Goal: Task Accomplishment & Management: Complete application form

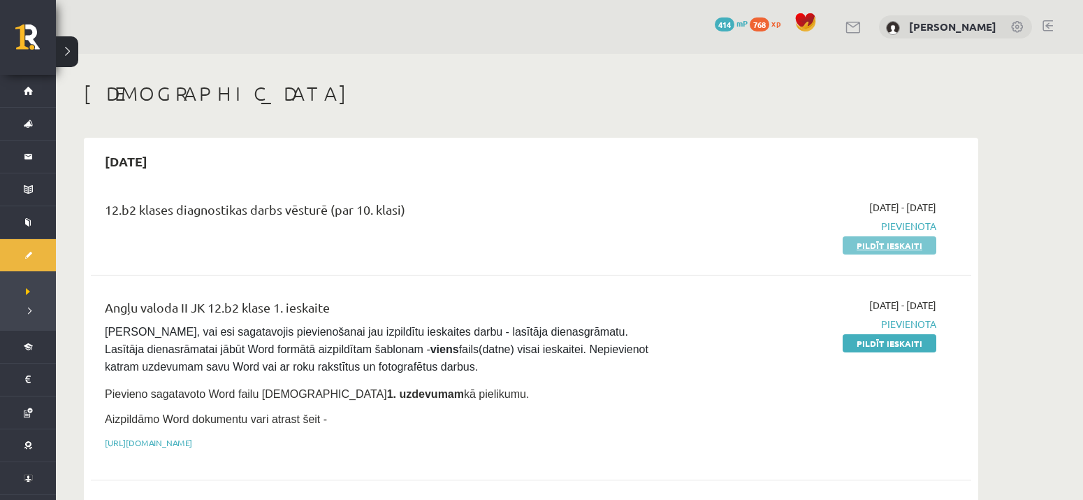
click at [883, 245] on link "Pildīt ieskaiti" at bounding box center [890, 245] width 94 height 18
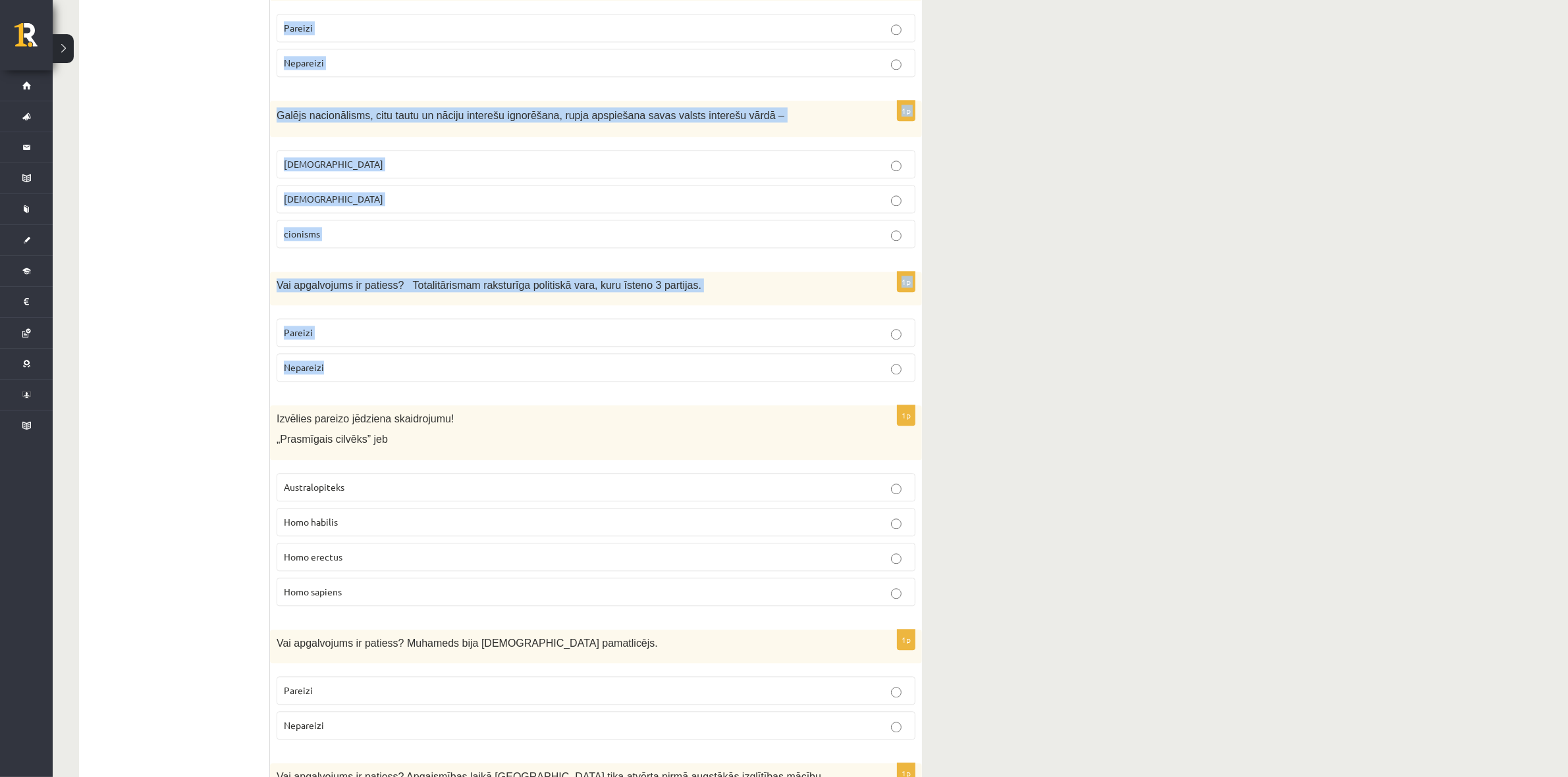
scroll to position [4186, 0]
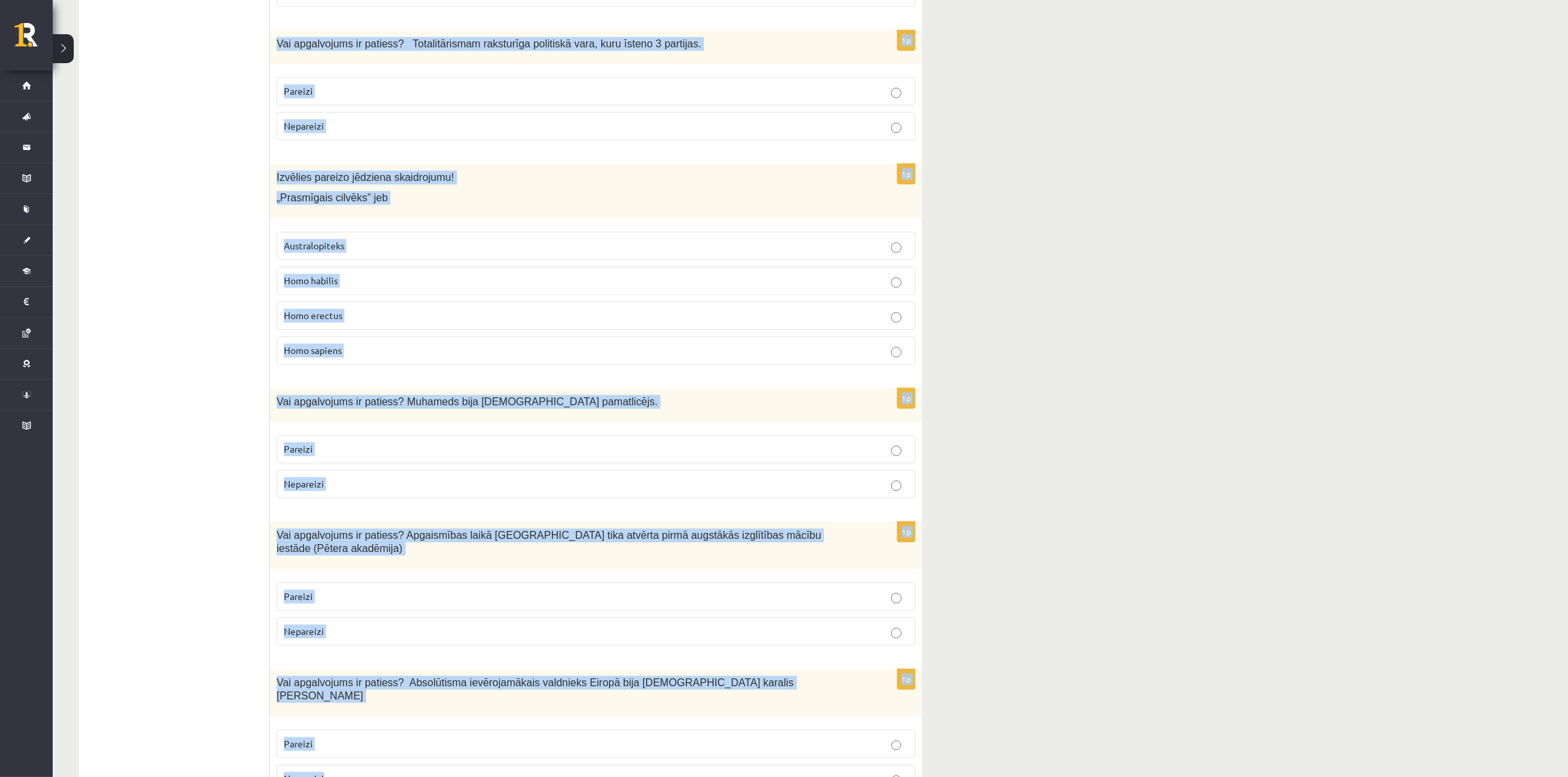
drag, startPoint x: 278, startPoint y: 178, endPoint x: 383, endPoint y: 708, distance: 540.3
copy form "Vai apgalvojums ir patiess? Reformācijas laikā Livonijā tika atvērtas pirmās la…"
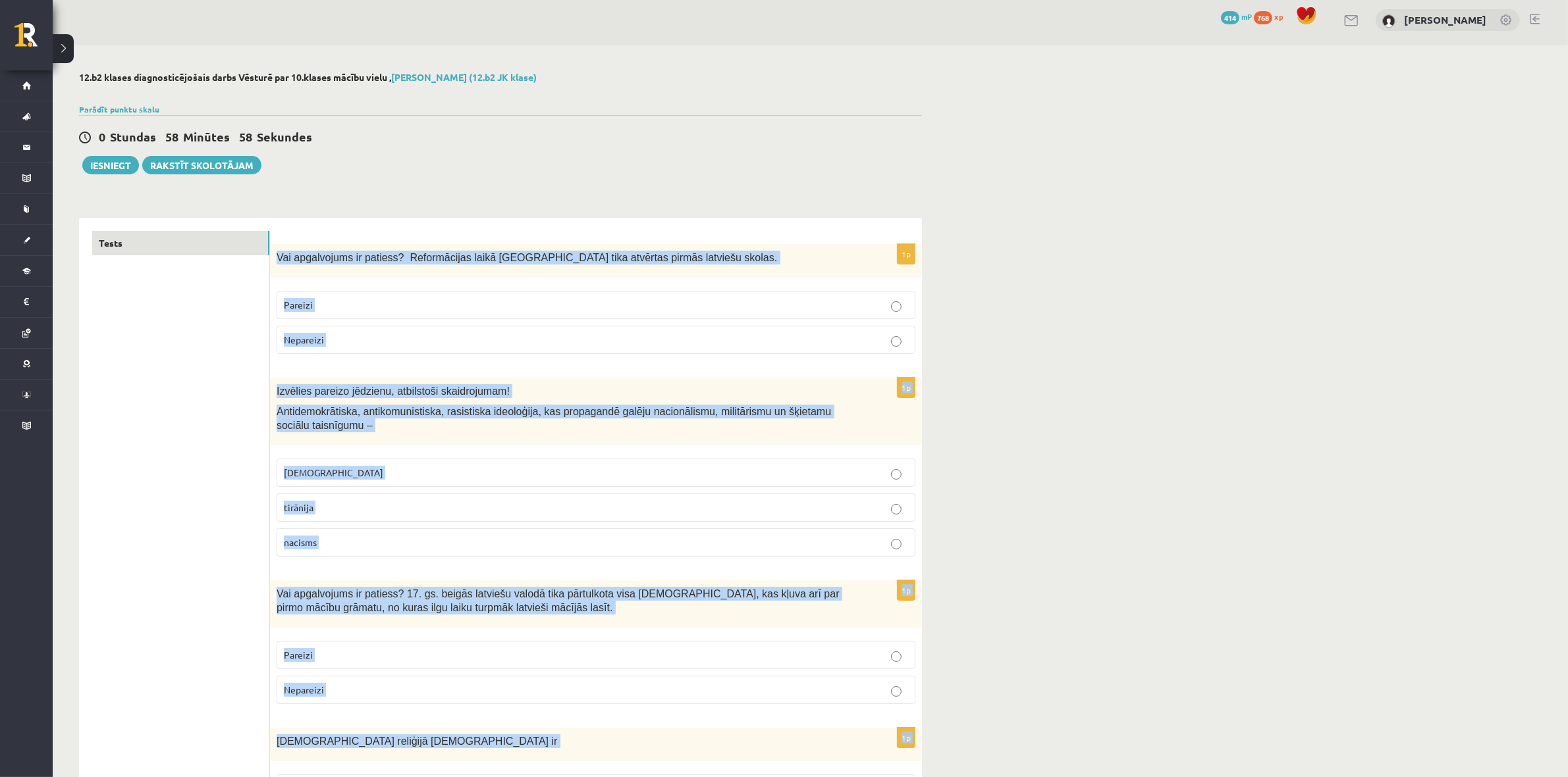
scroll to position [0, 0]
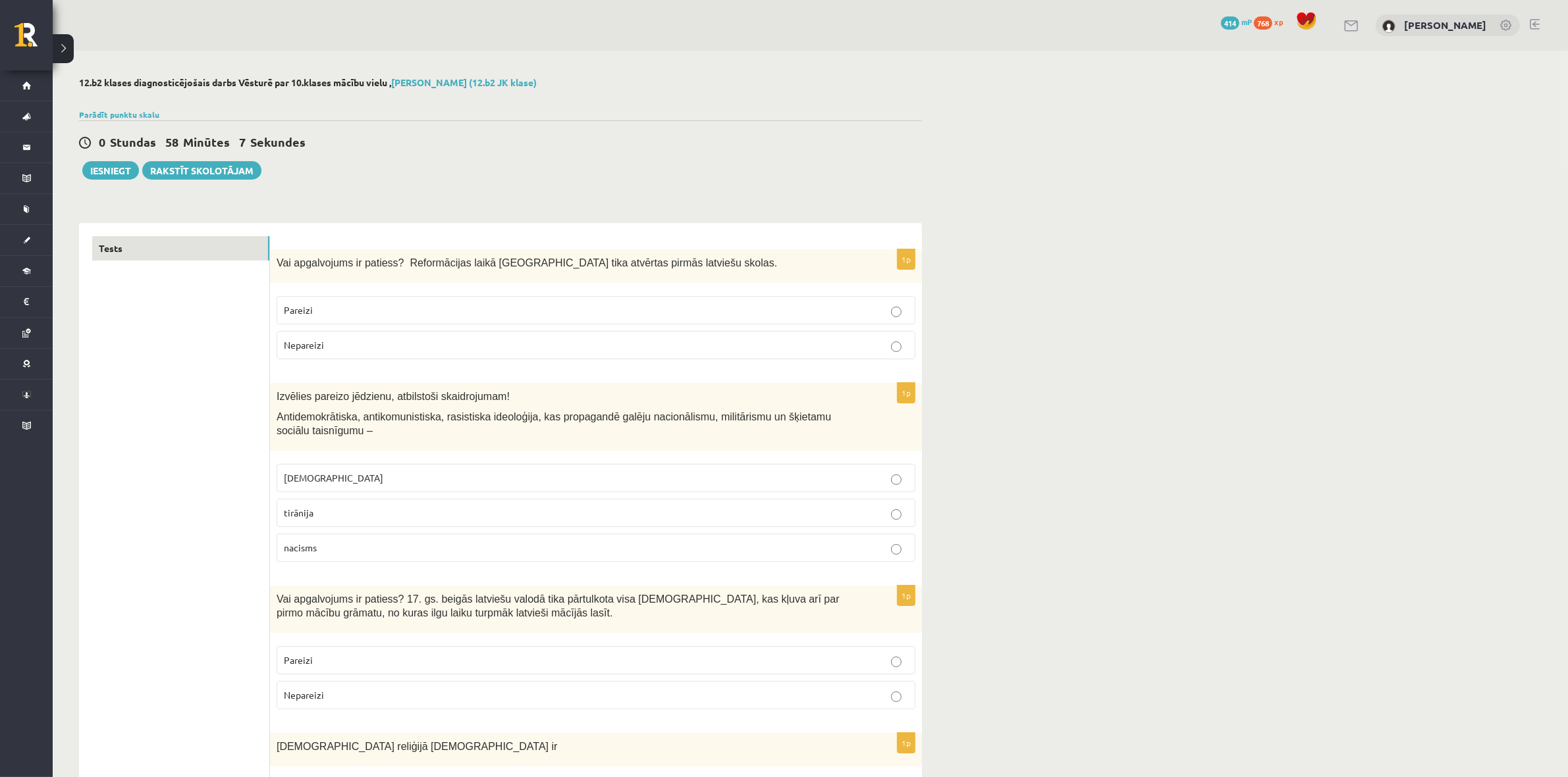
click at [565, 306] on p "Pareizi" at bounding box center [596, 310] width 625 height 14
click at [419, 470] on p "fašisms" at bounding box center [596, 478] width 625 height 14
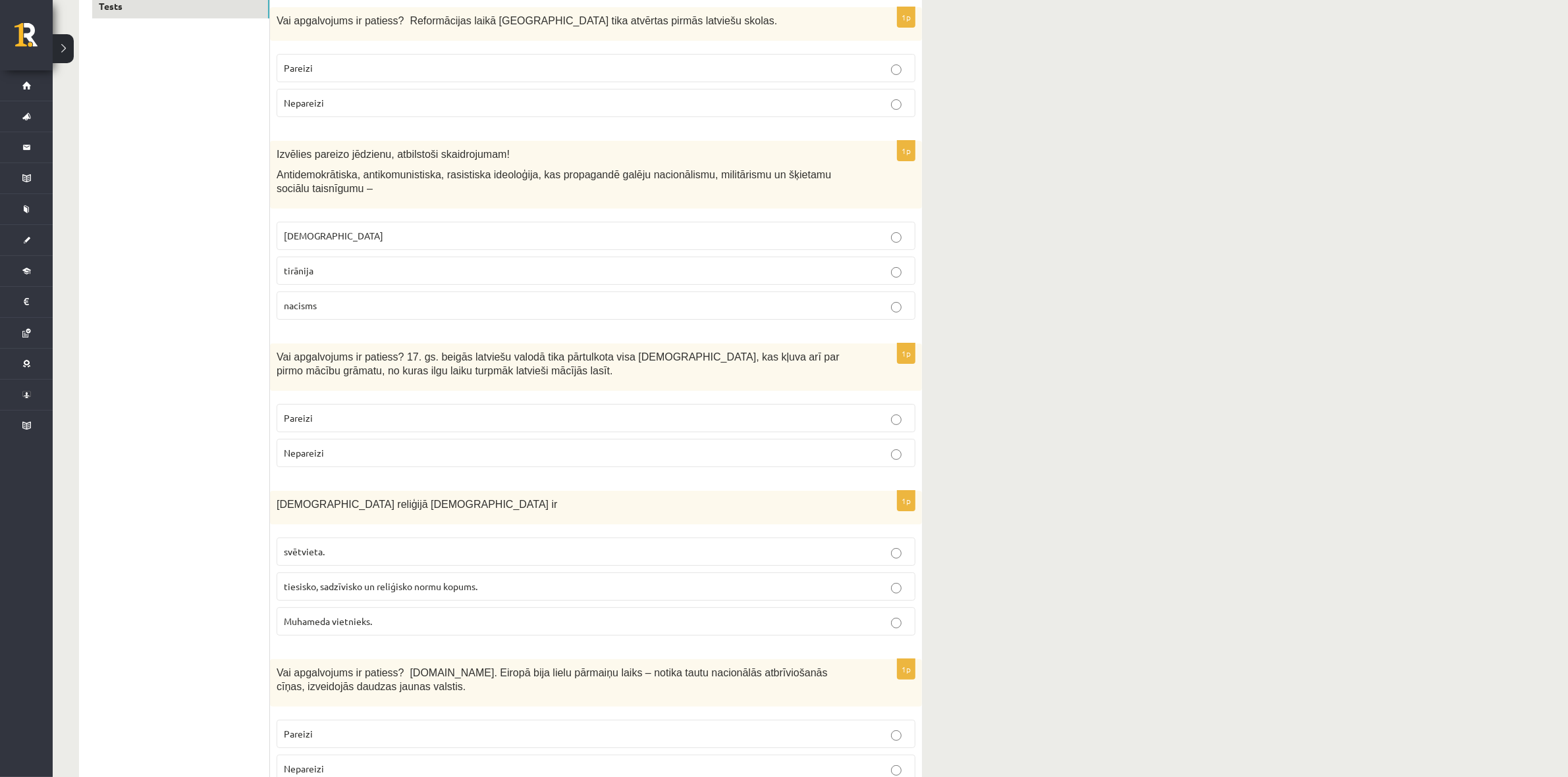
scroll to position [247, 0]
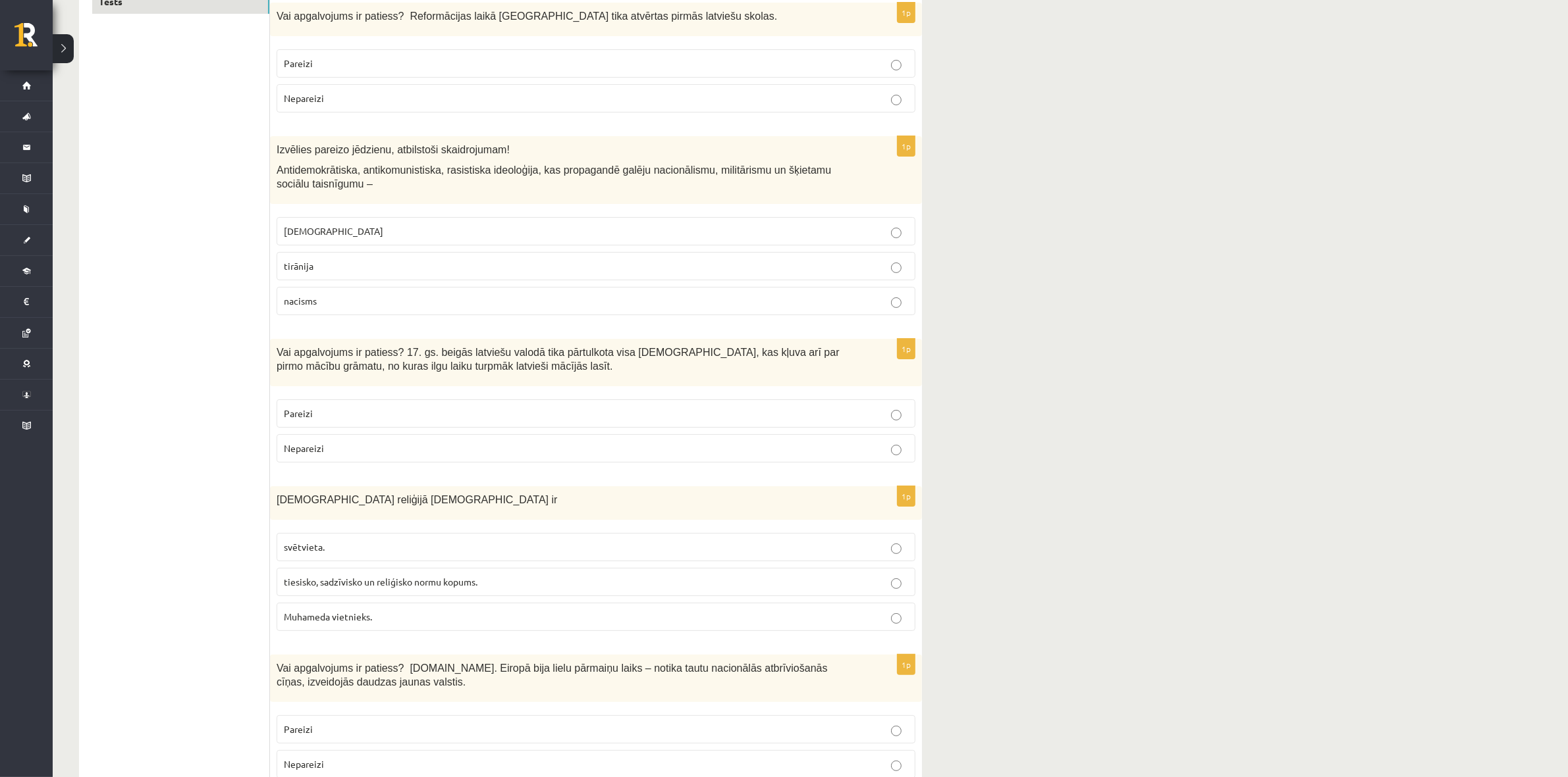
click at [414, 470] on label "tiesisko, sadzīvisko un reliģisko normu kopums." at bounding box center [596, 582] width 639 height 28
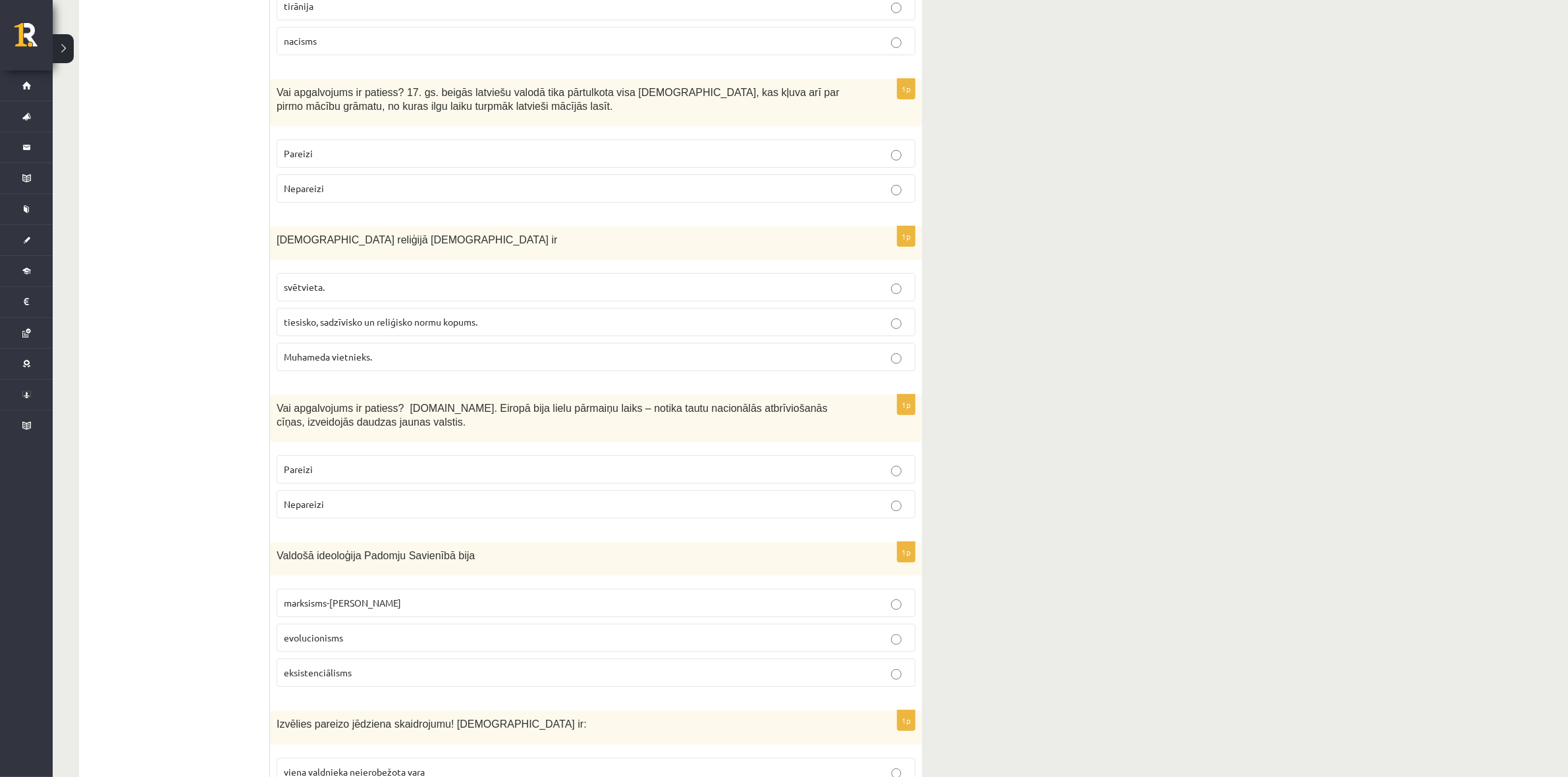
scroll to position [576, 0]
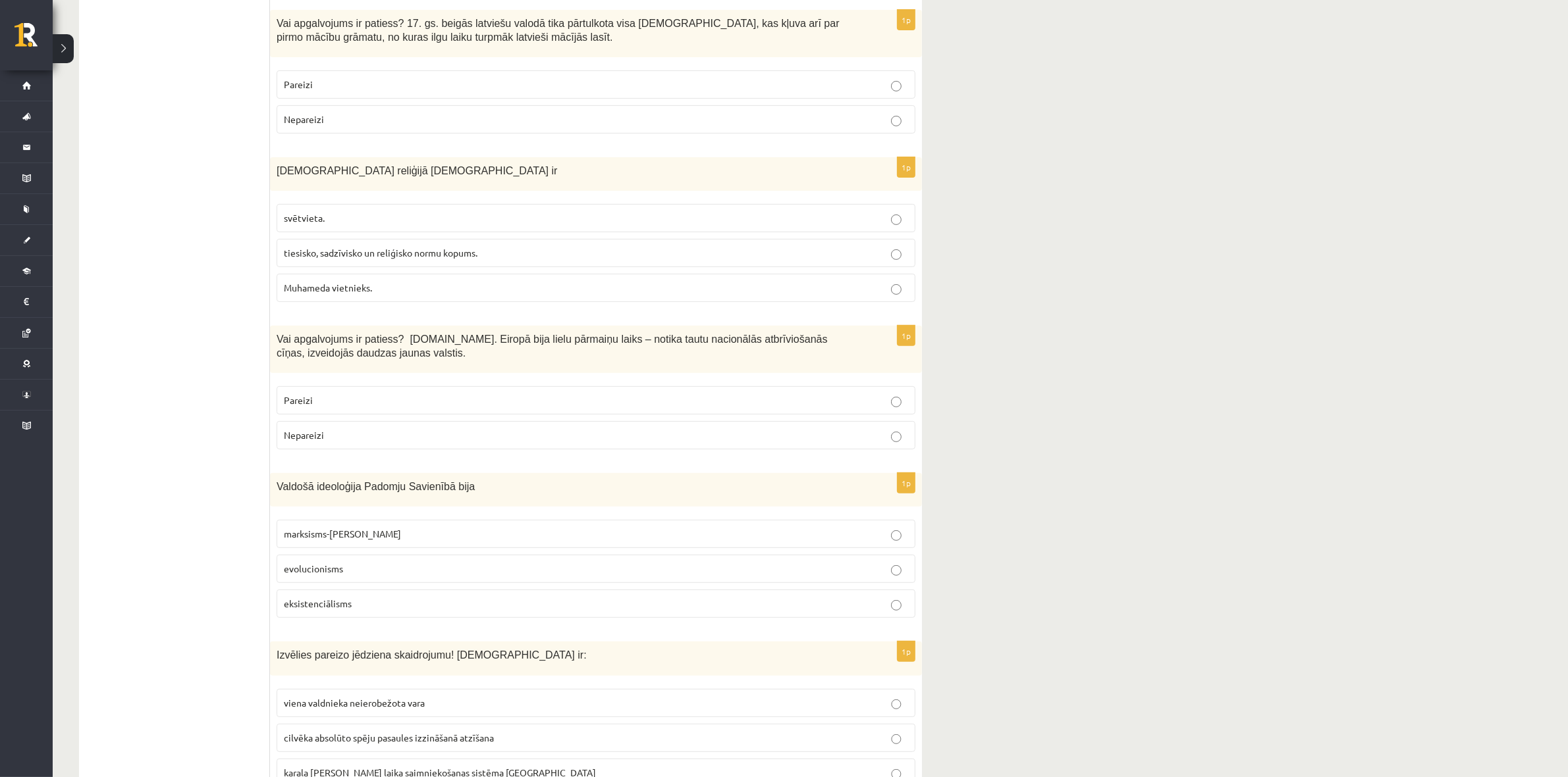
click at [400, 470] on p "marksisms-ļeņinisms" at bounding box center [596, 534] width 625 height 14
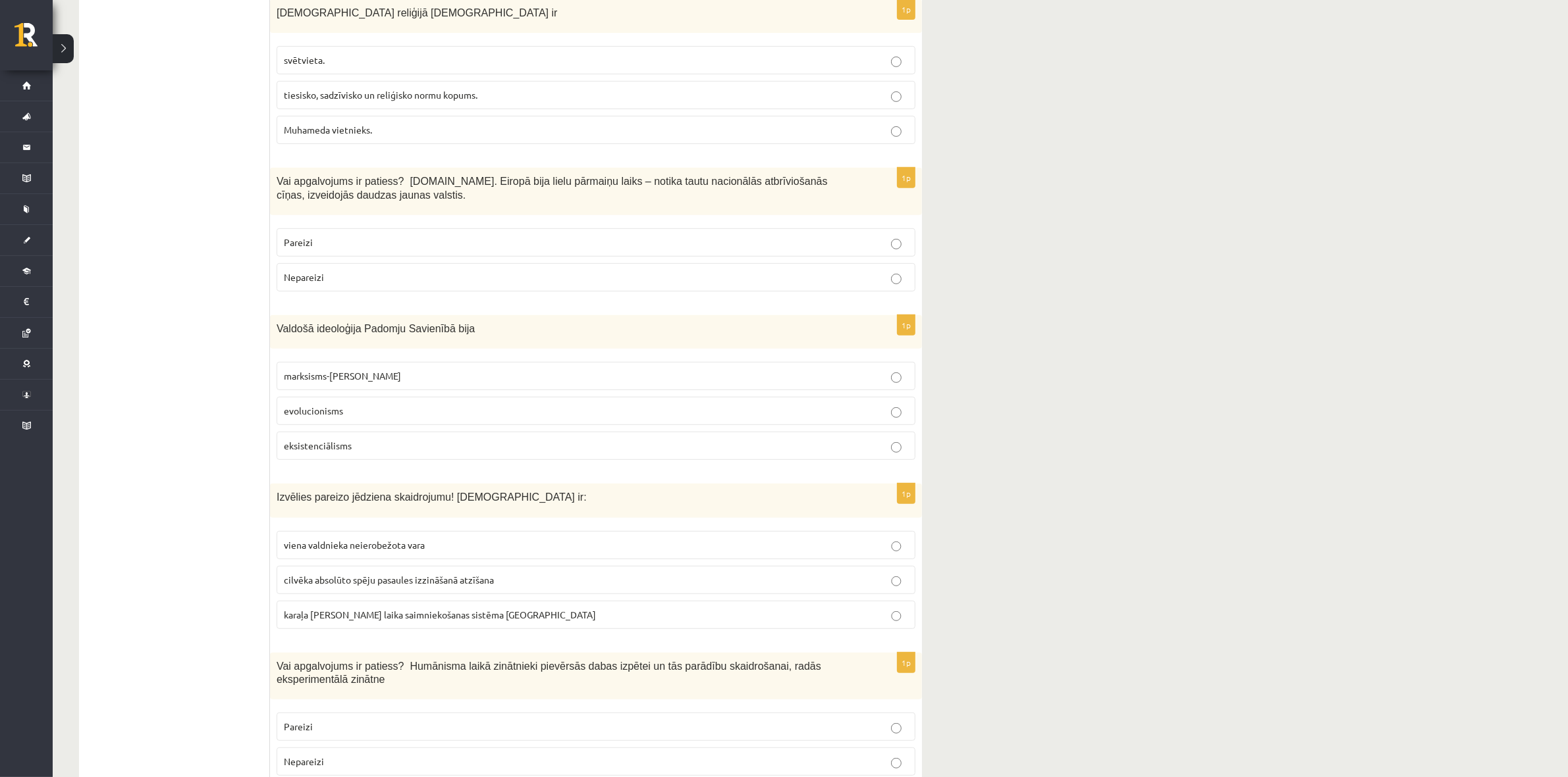
scroll to position [740, 0]
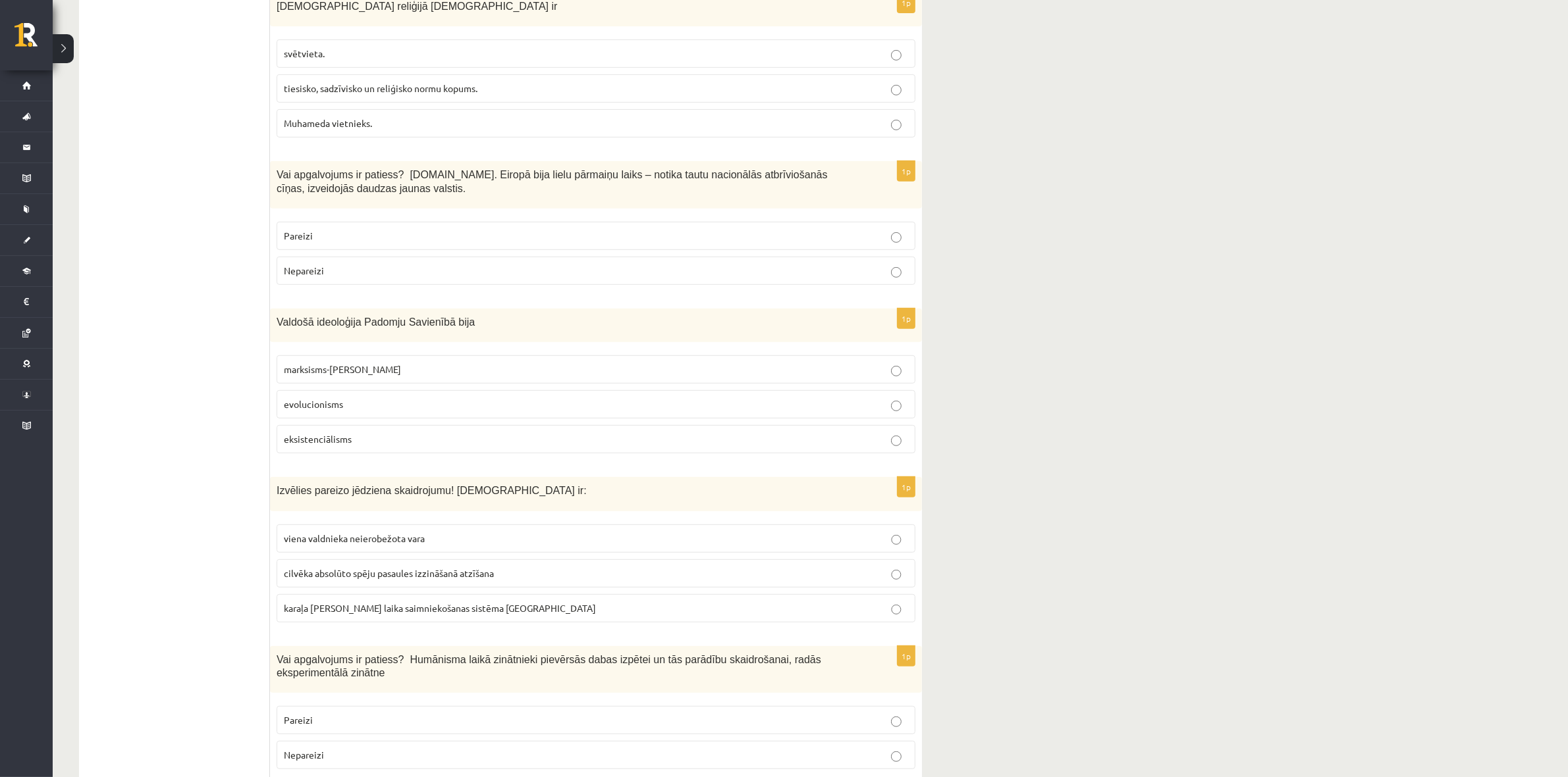
click at [409, 470] on span "viena valdnieka neierobežota vara" at bounding box center [354, 538] width 141 height 12
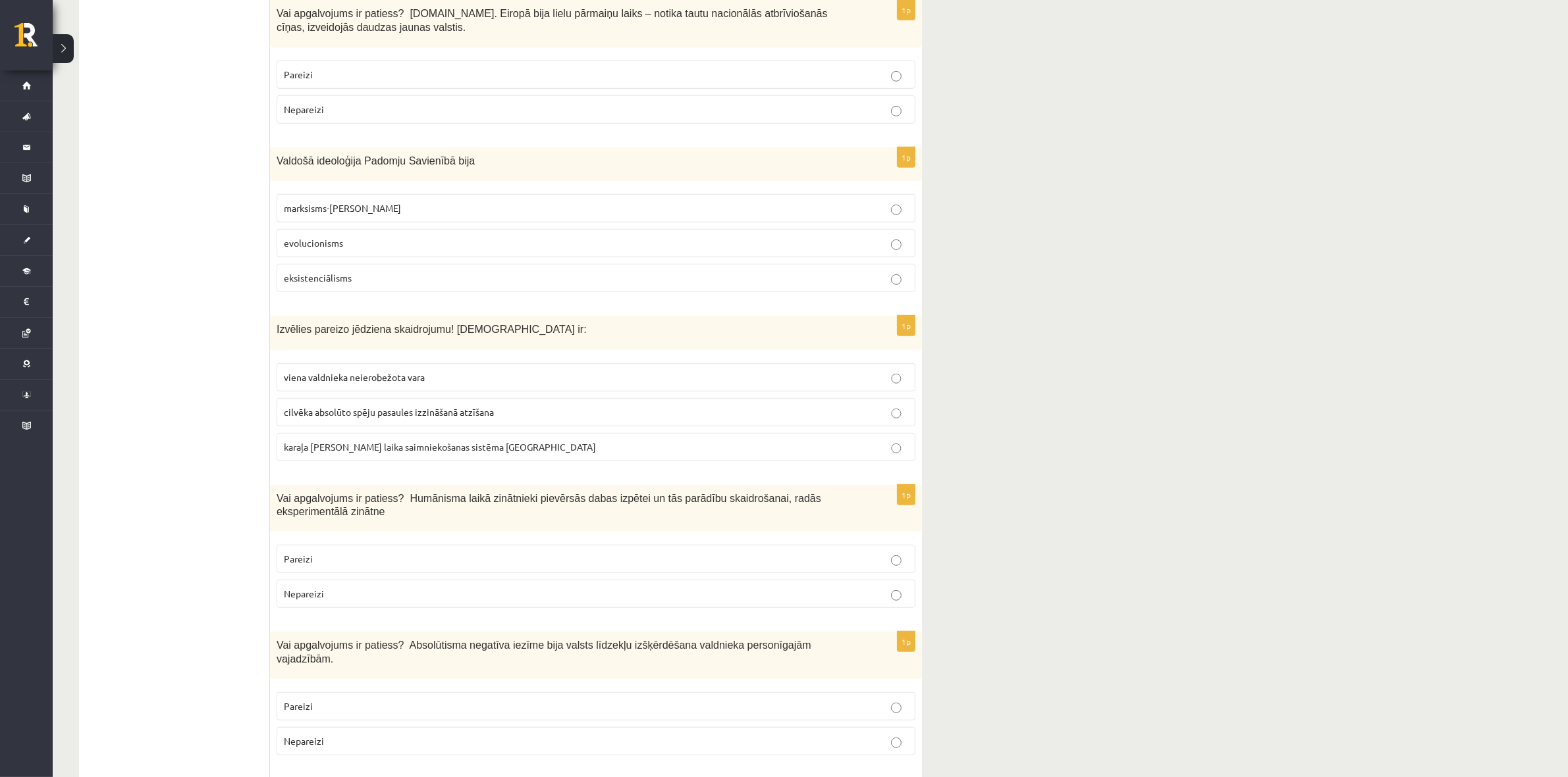
scroll to position [905, 0]
click at [416, 470] on p "Pareizi" at bounding box center [596, 556] width 625 height 14
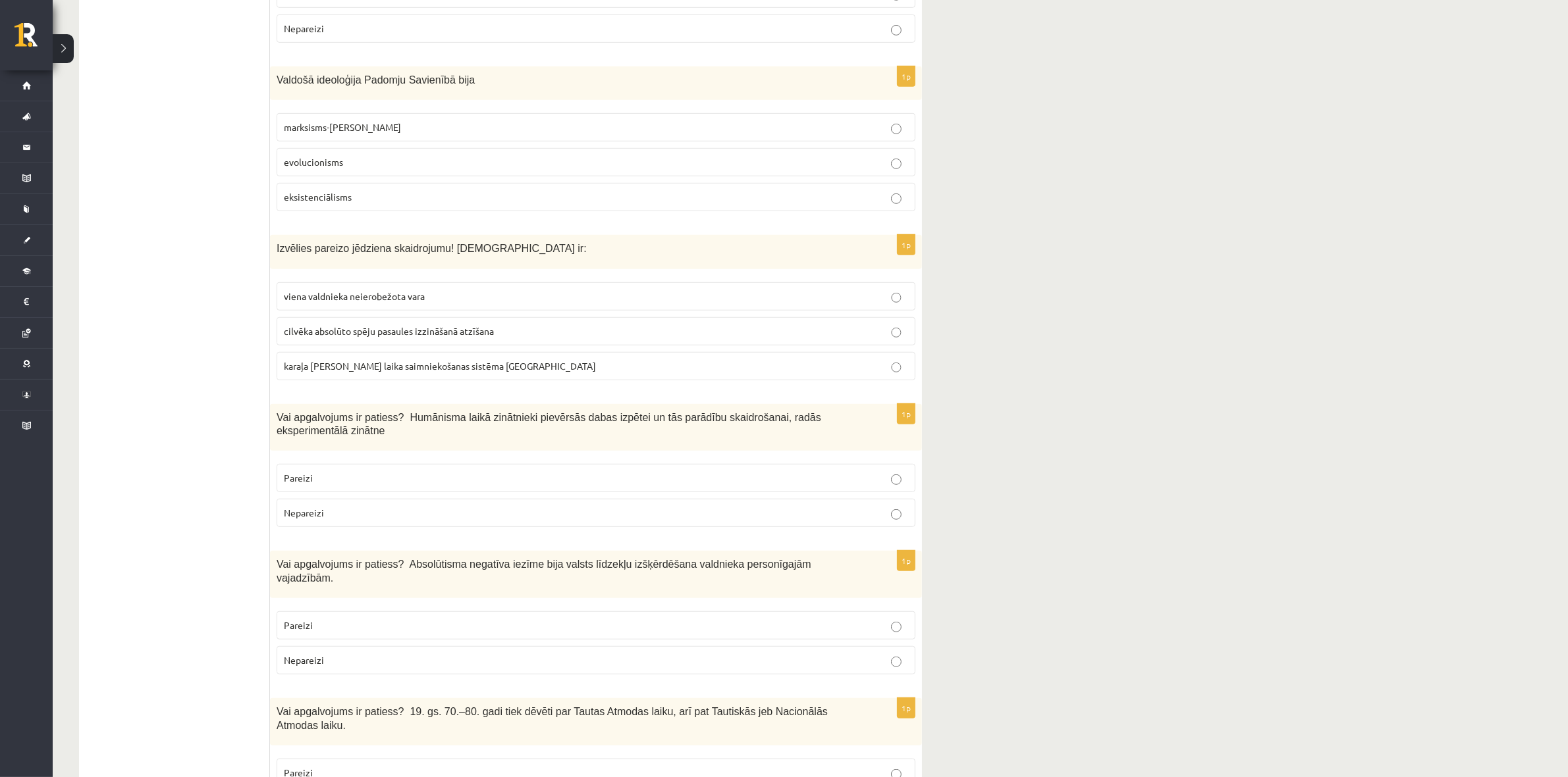
scroll to position [987, 0]
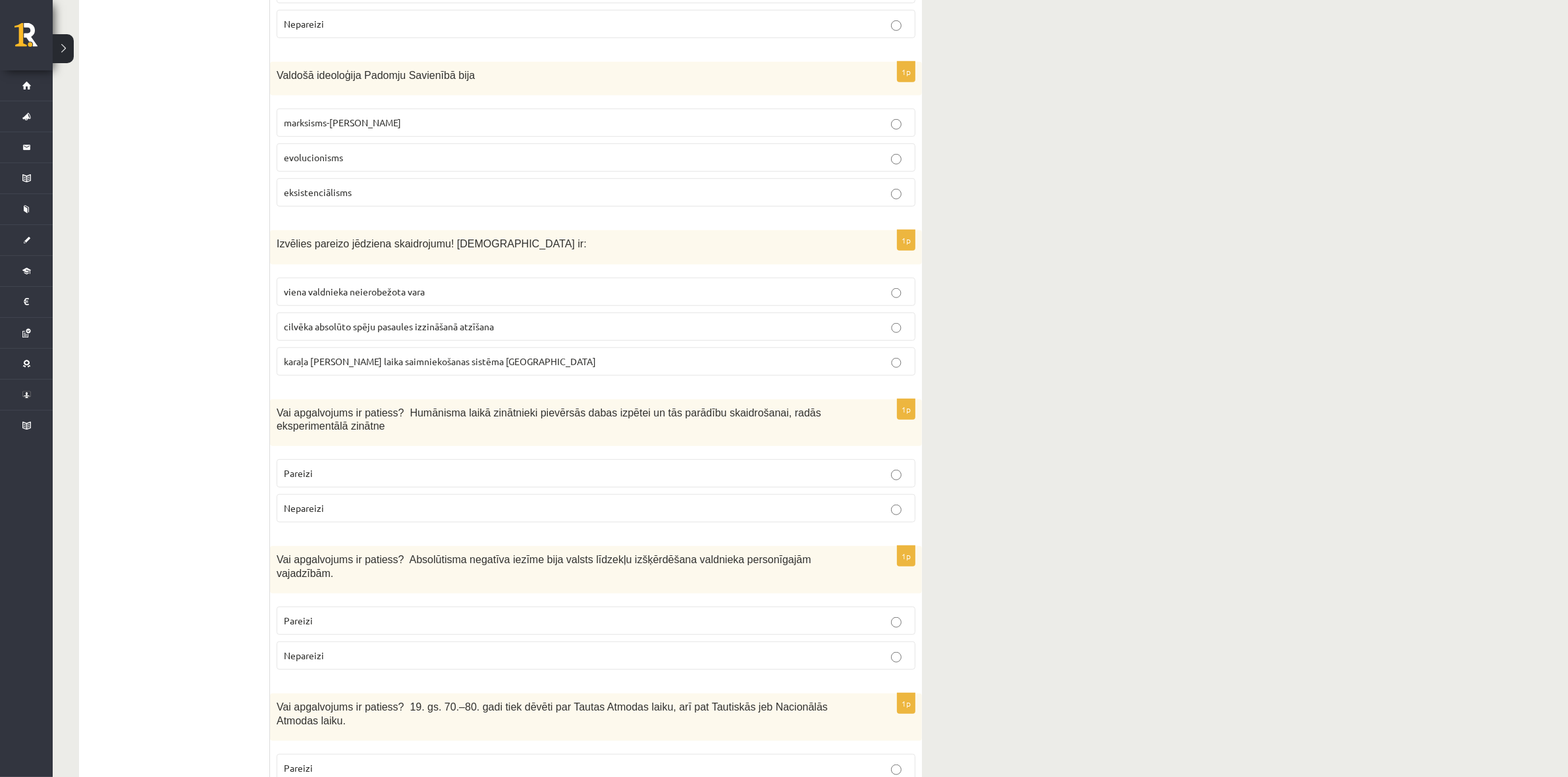
click at [416, 470] on label "Pareizi" at bounding box center [596, 621] width 639 height 28
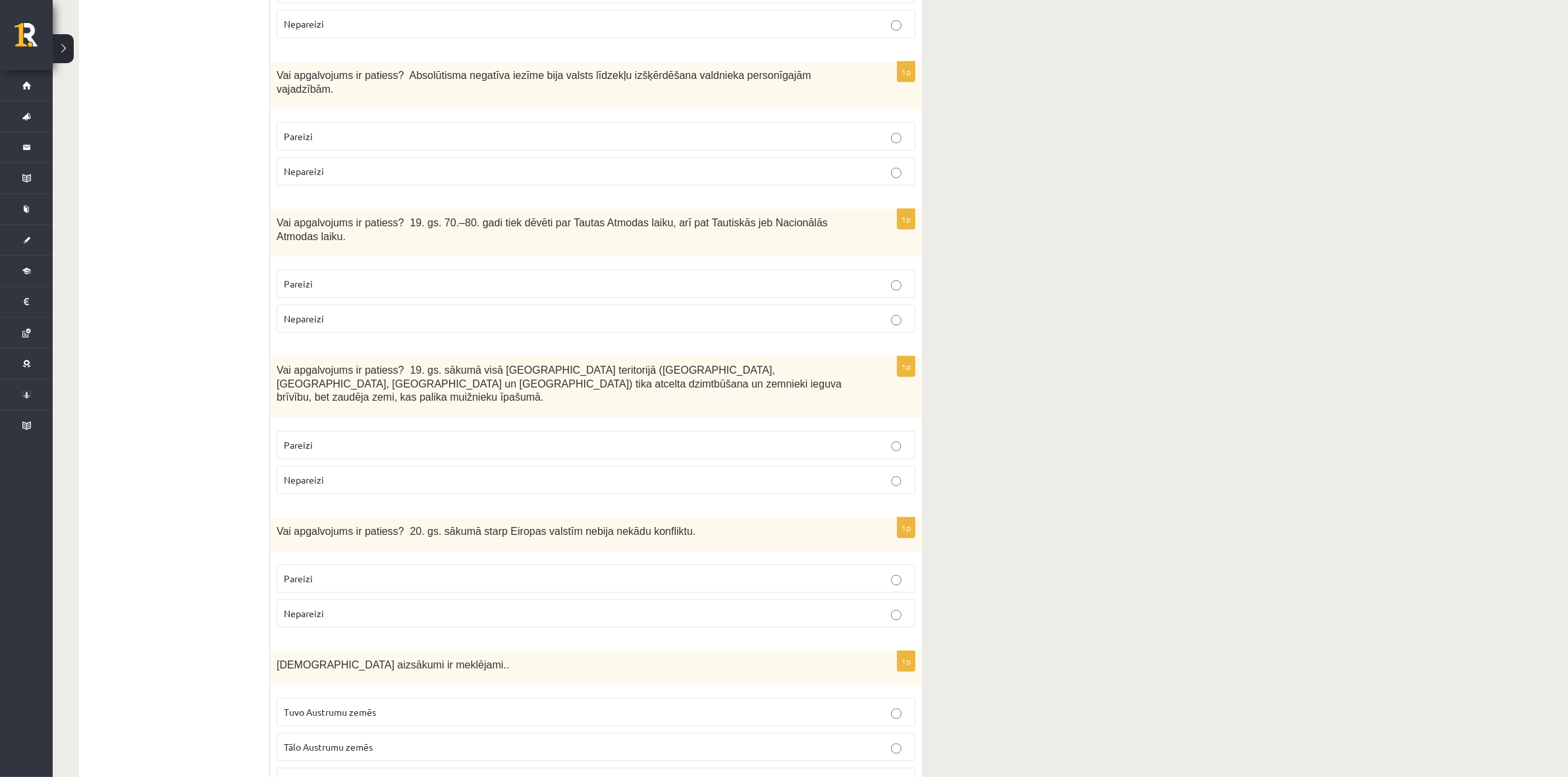
scroll to position [1481, 0]
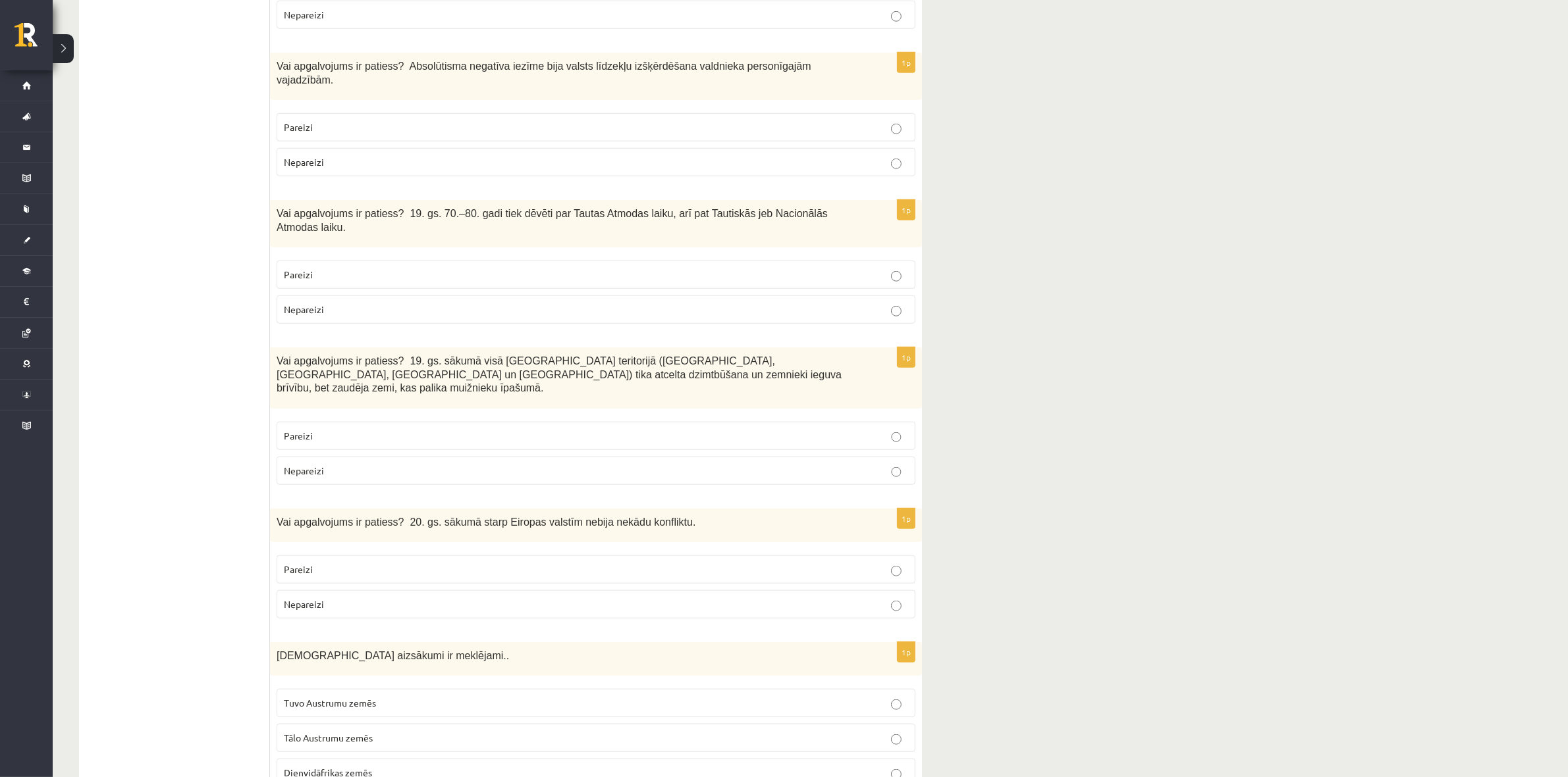
click at [371, 470] on span "Tuvo Austrumu zemēs" at bounding box center [330, 703] width 92 height 12
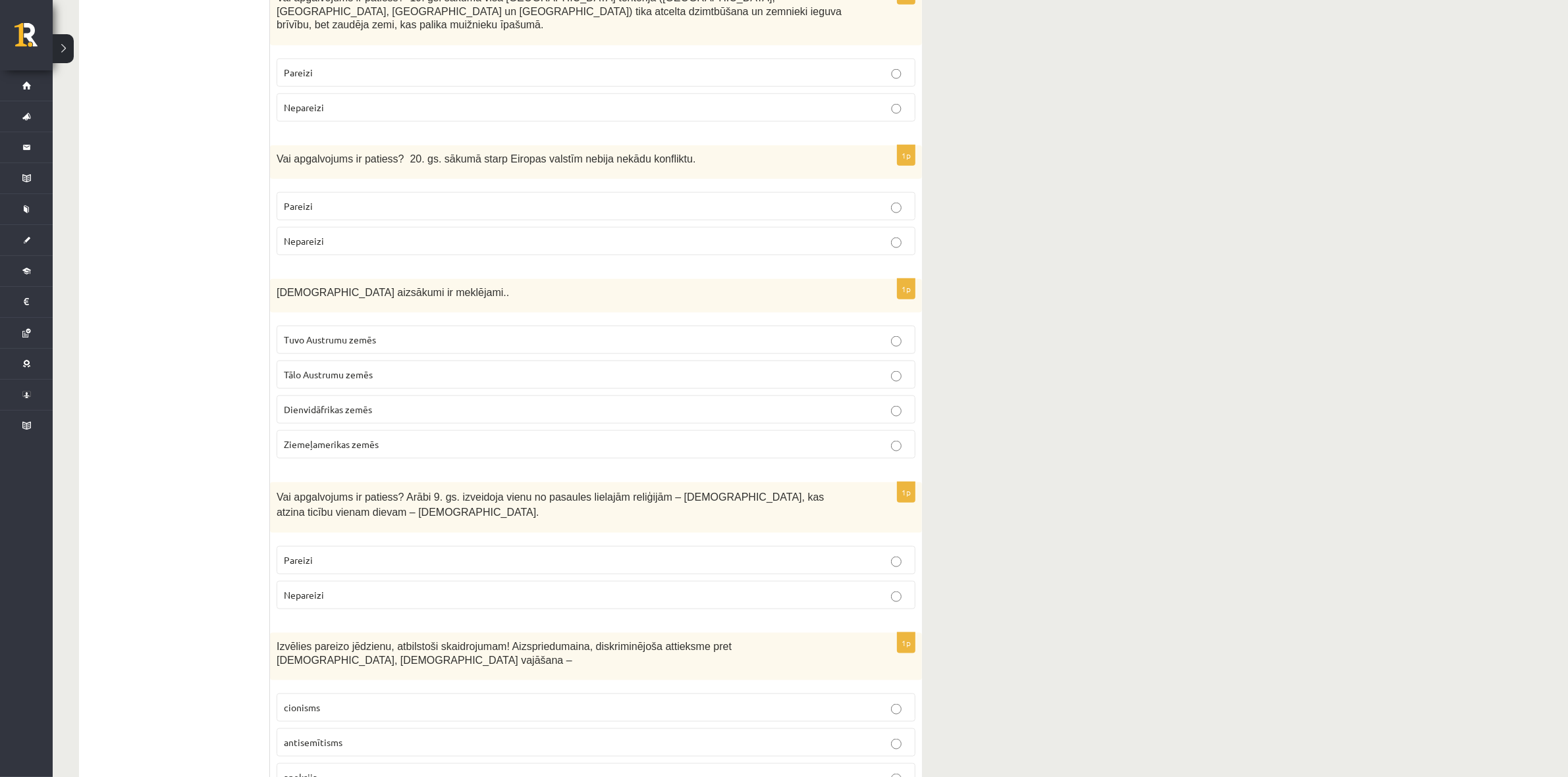
scroll to position [1893, 0]
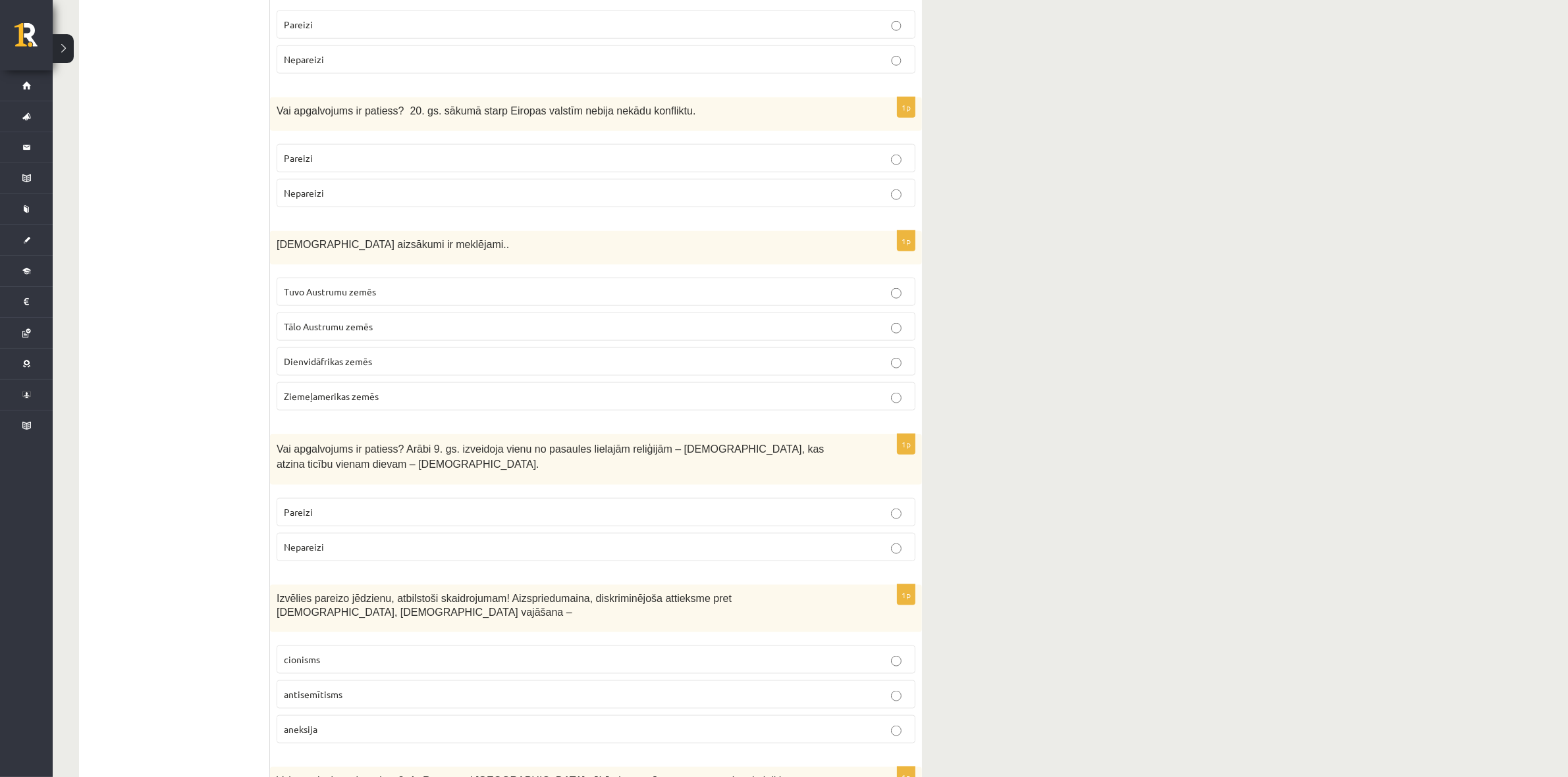
click at [337, 470] on p "Nepareizi" at bounding box center [596, 547] width 625 height 14
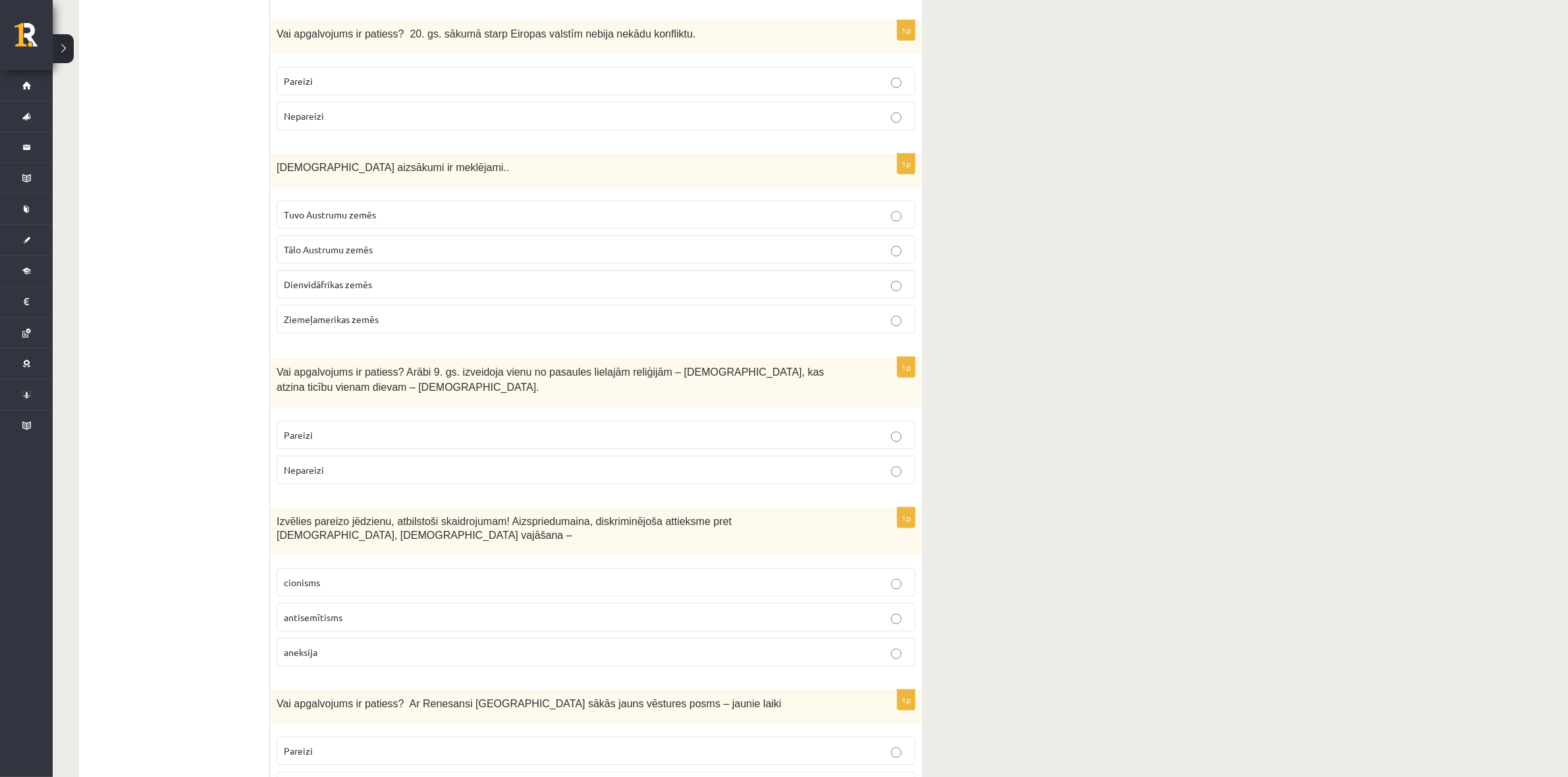
scroll to position [1975, 0]
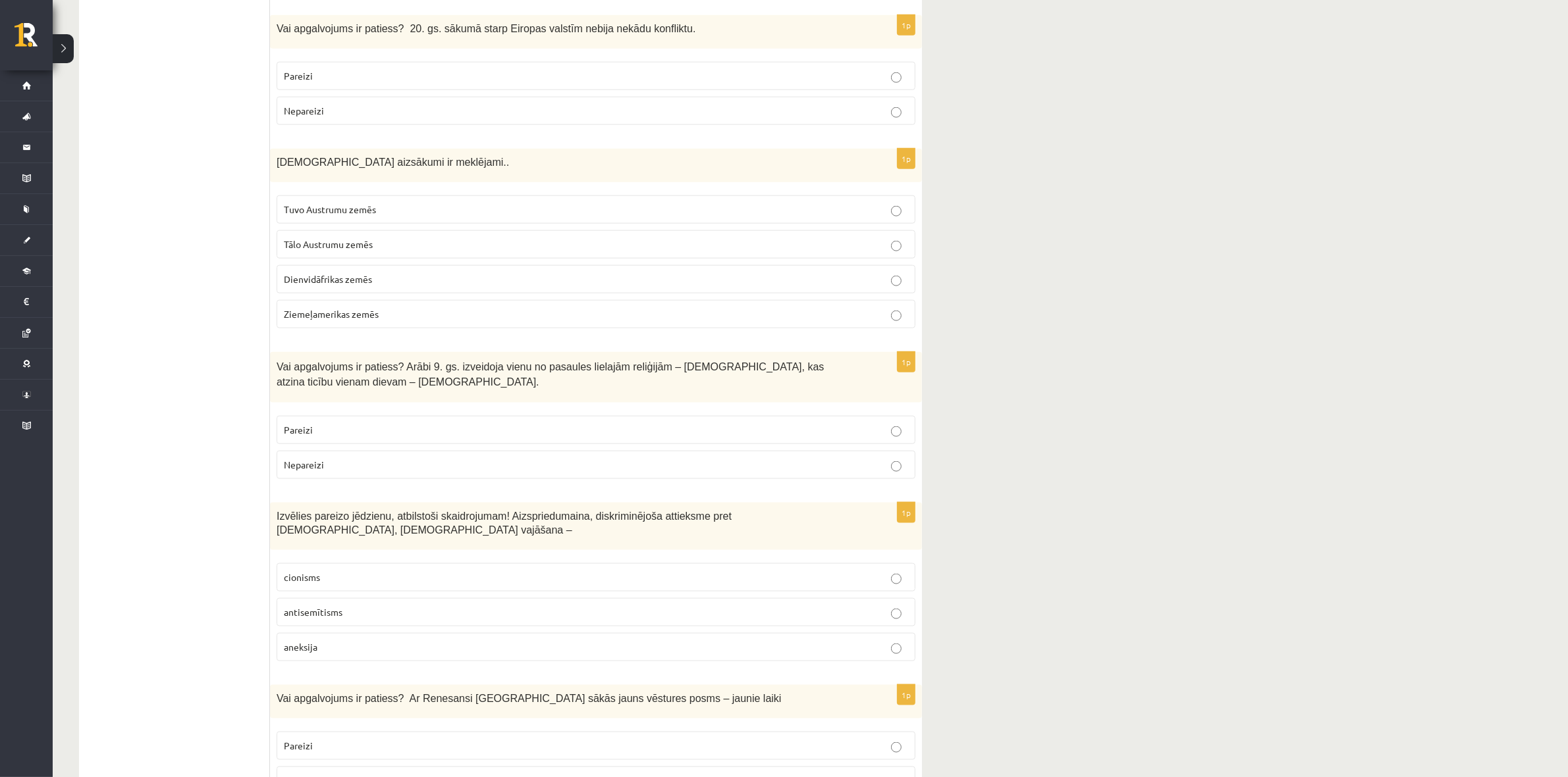
click at [345, 470] on p "antisemītisms" at bounding box center [596, 612] width 625 height 14
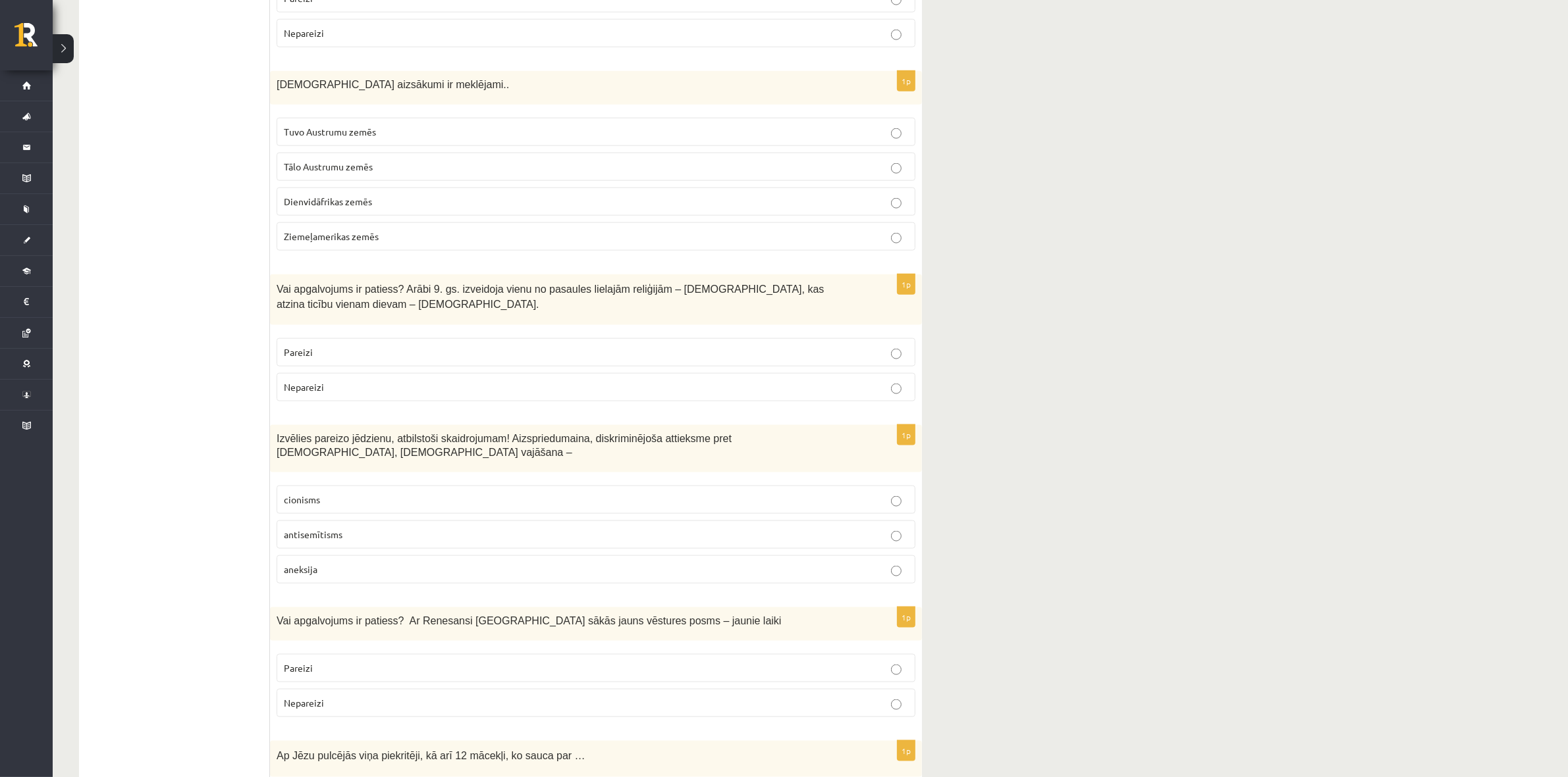
scroll to position [2057, 0]
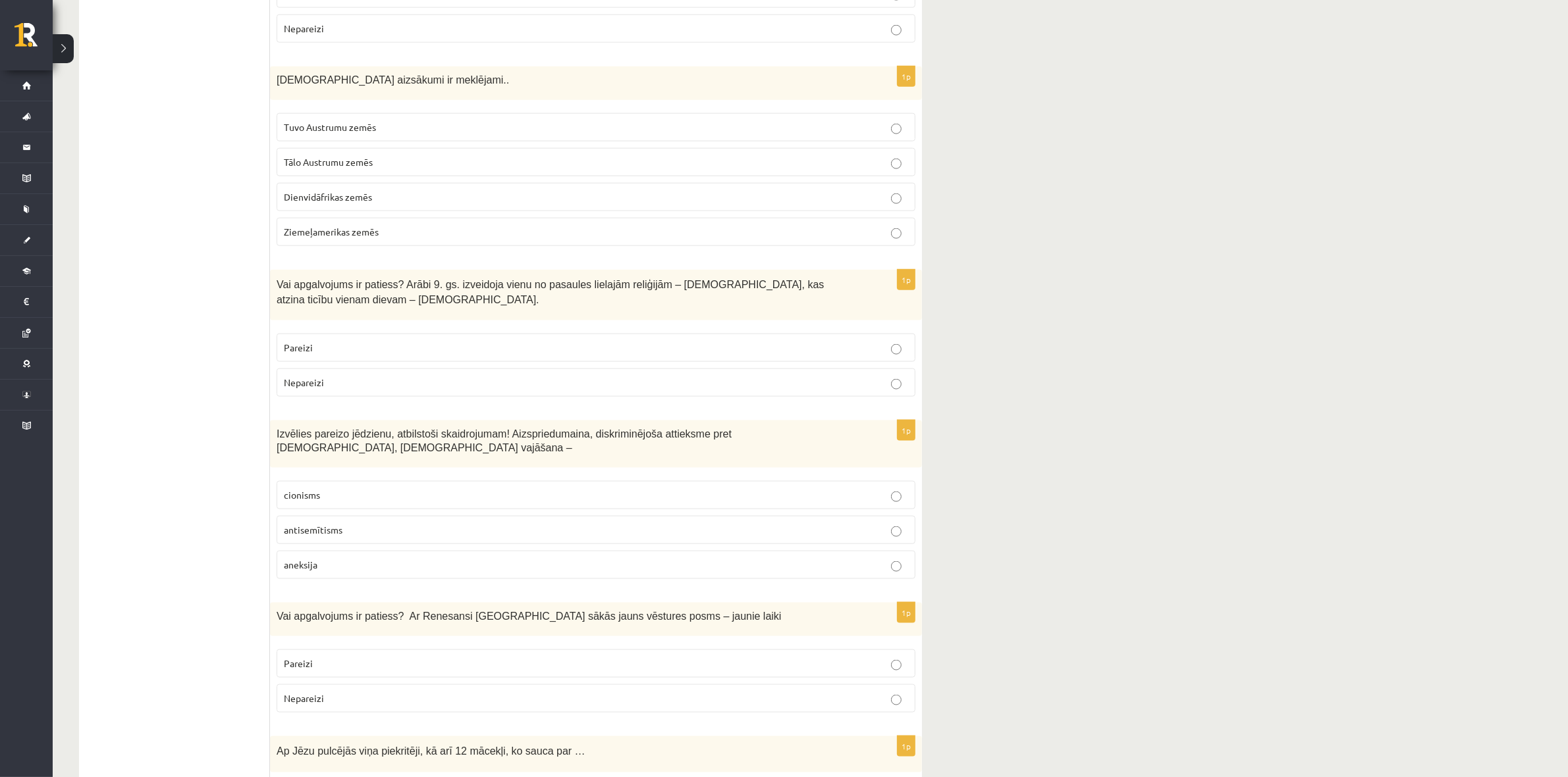
click at [382, 470] on p "Pareizi" at bounding box center [596, 664] width 625 height 14
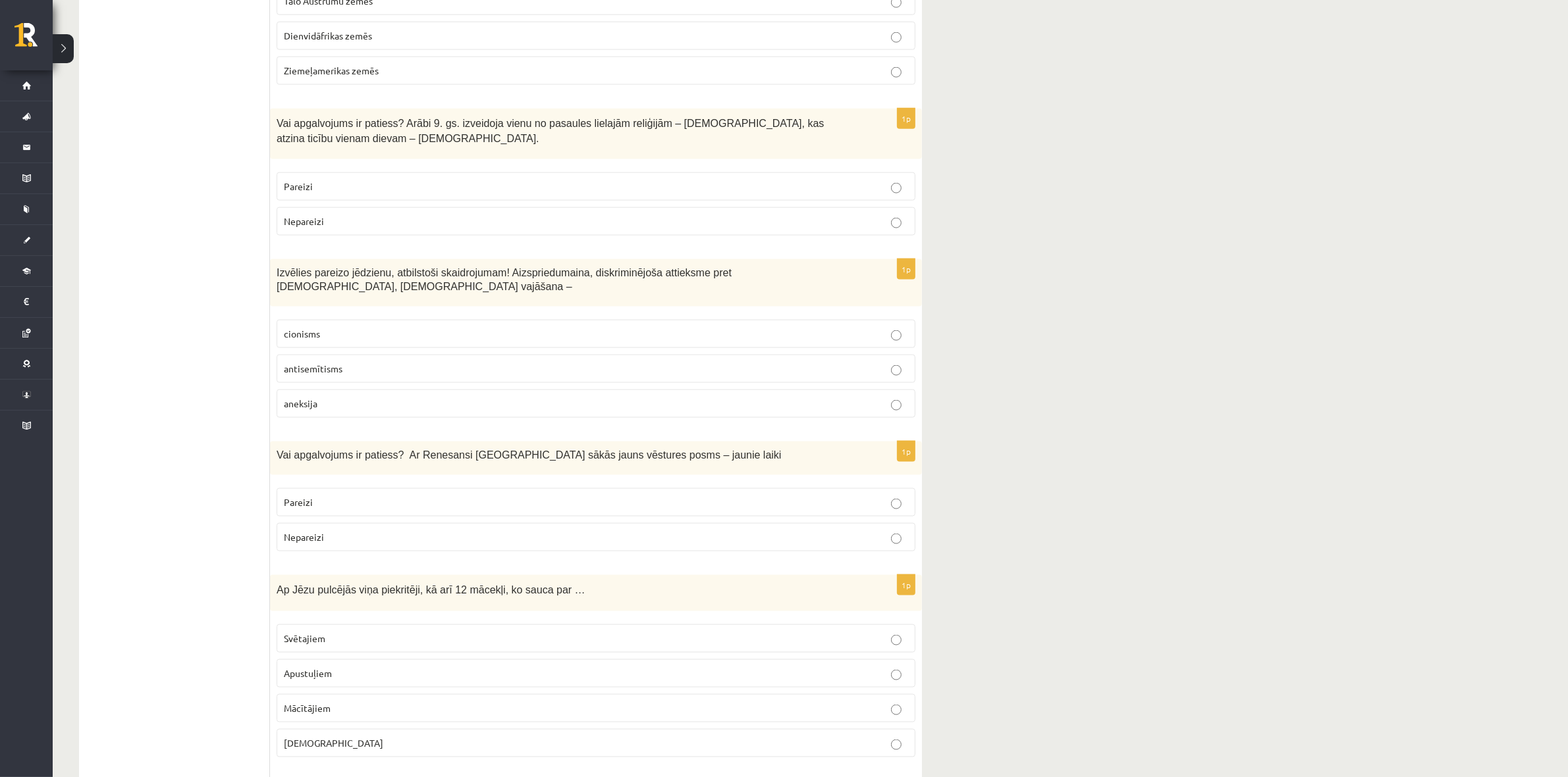
scroll to position [2222, 0]
click at [355, 470] on p "Apustuļiem" at bounding box center [596, 671] width 625 height 14
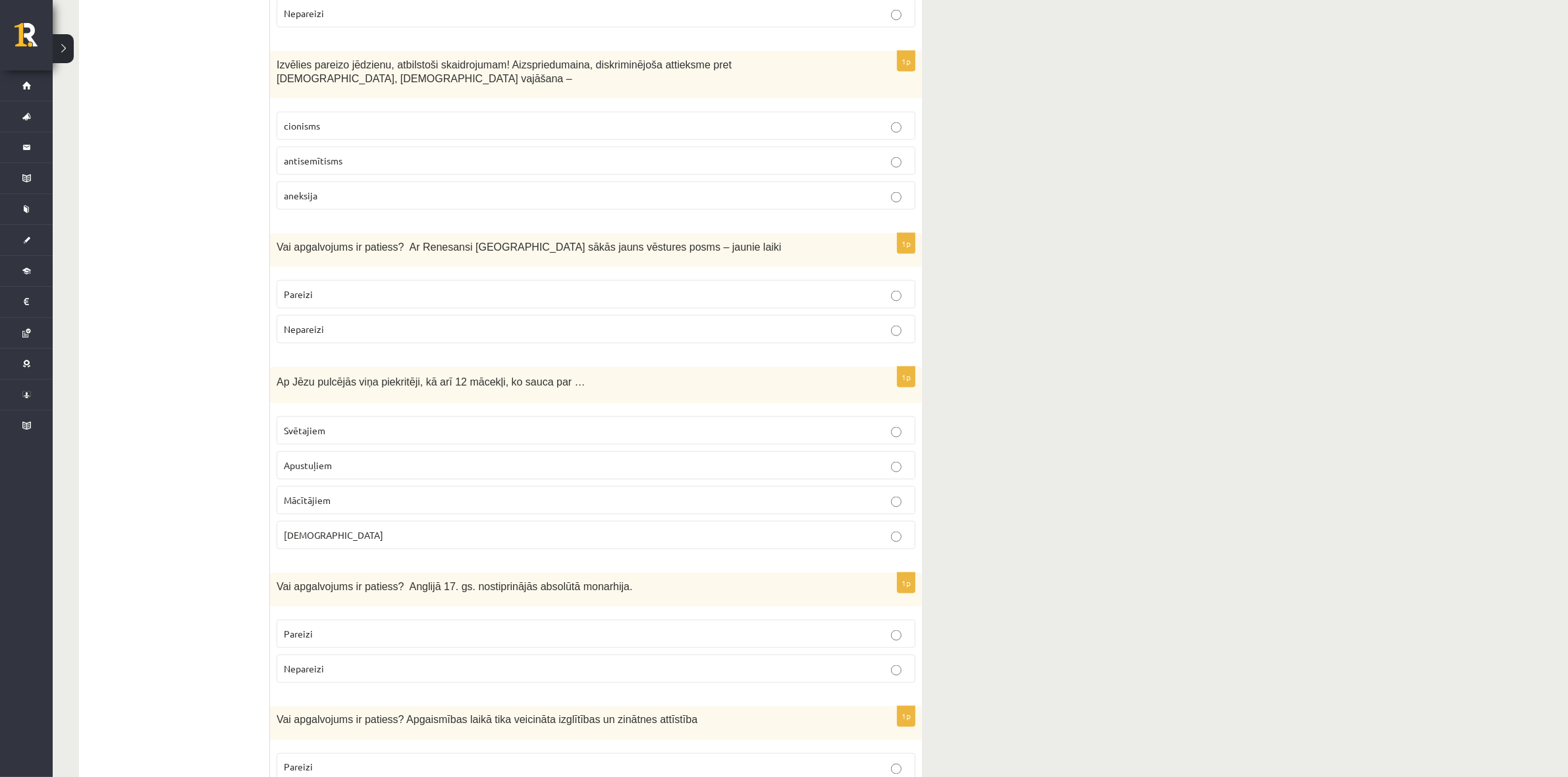
scroll to position [2469, 0]
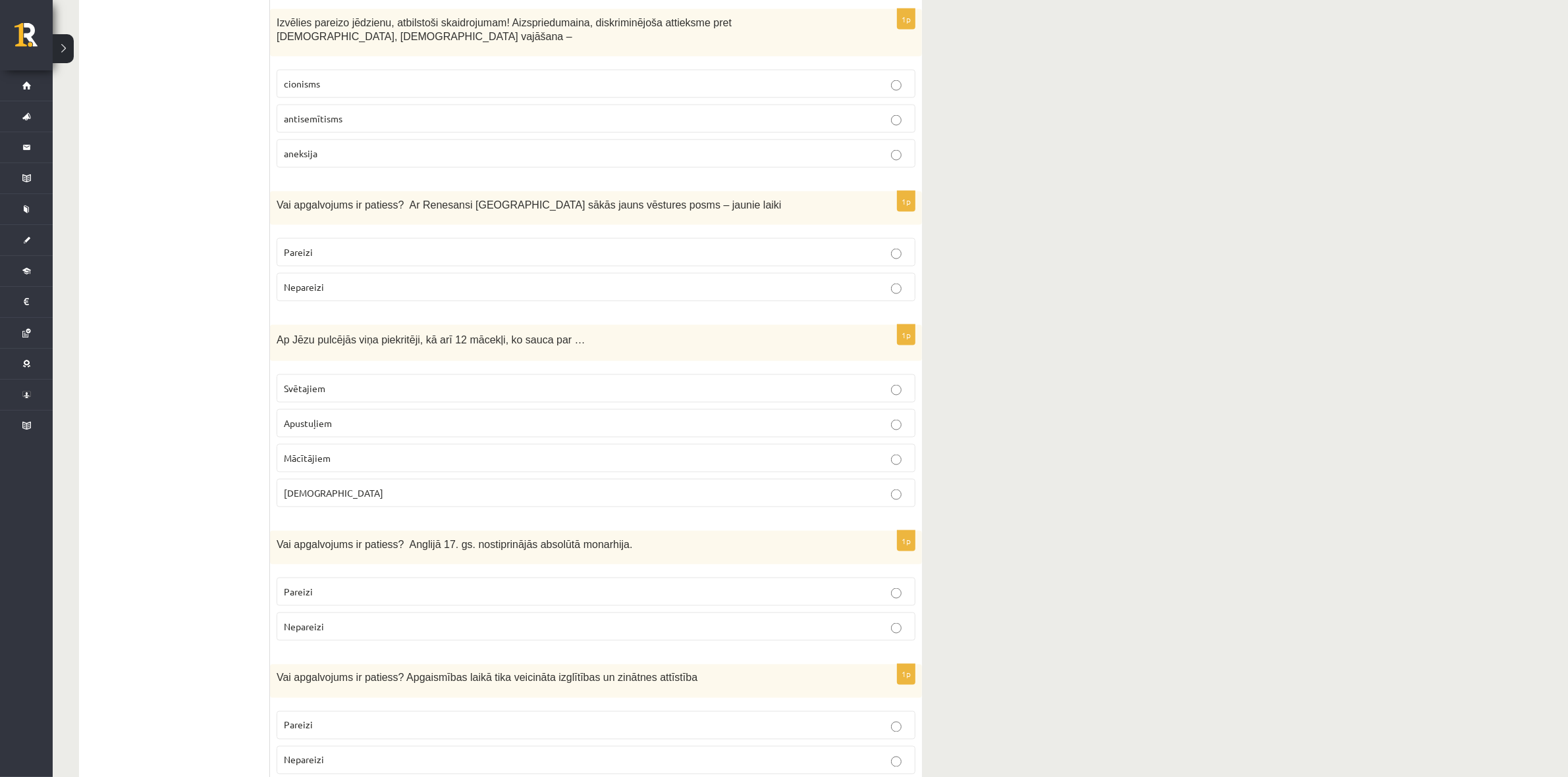
click at [368, 470] on p "Nepareizi" at bounding box center [596, 626] width 625 height 14
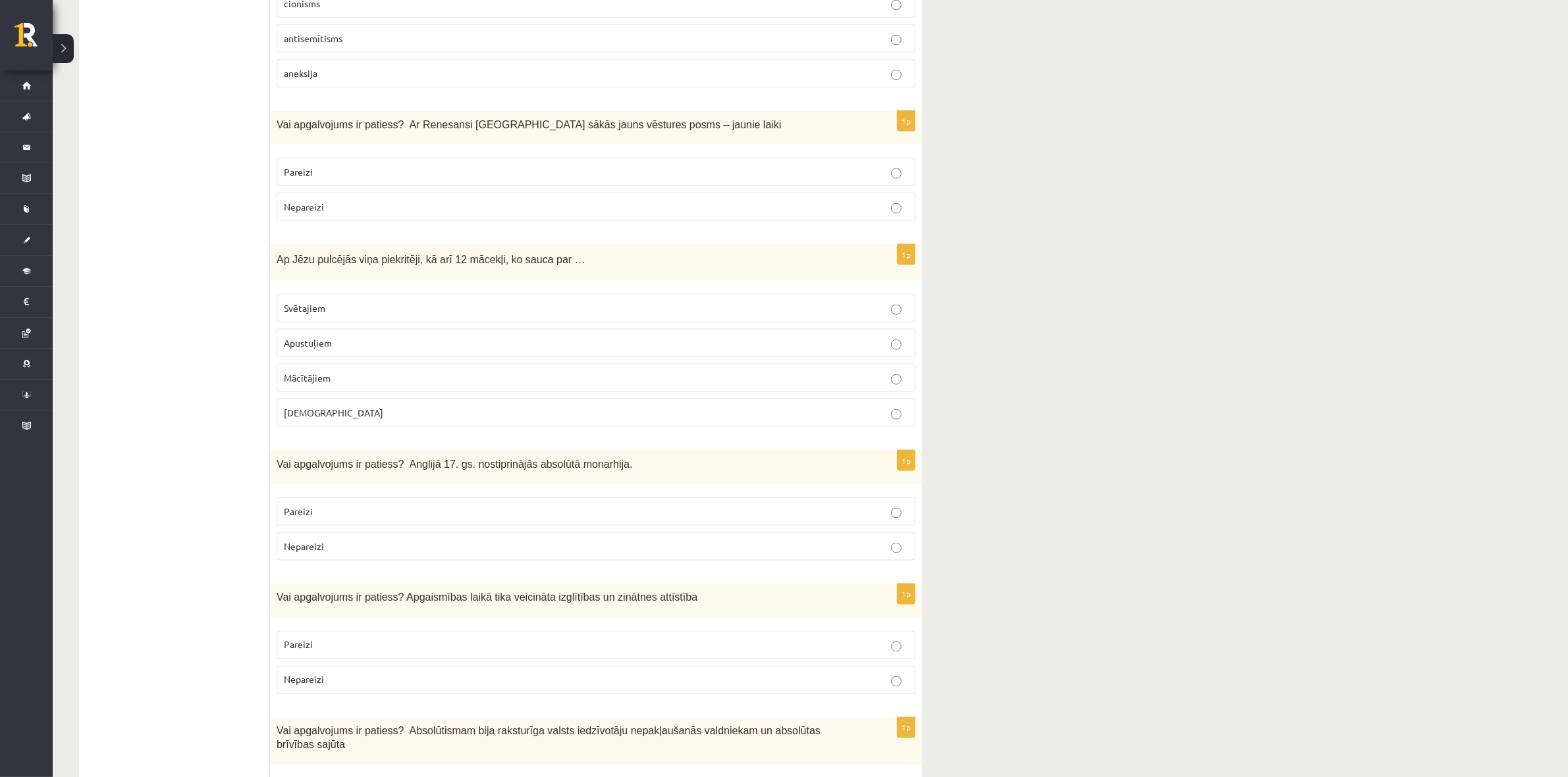
scroll to position [2551, 0]
click at [335, 470] on p "Pareizi" at bounding box center [596, 643] width 625 height 14
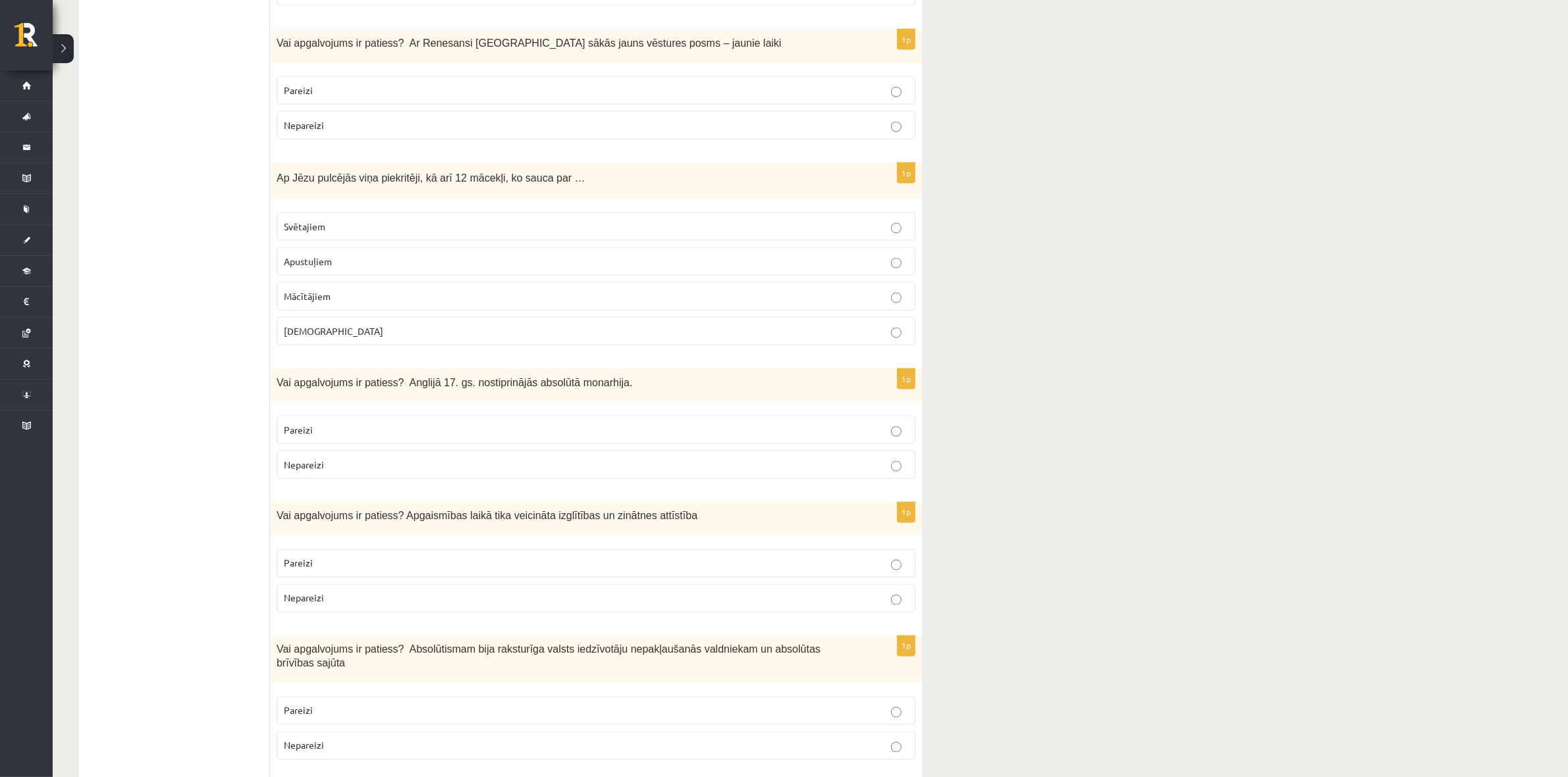
scroll to position [2633, 0]
click at [333, 470] on p "Nepareizi" at bounding box center [596, 743] width 625 height 14
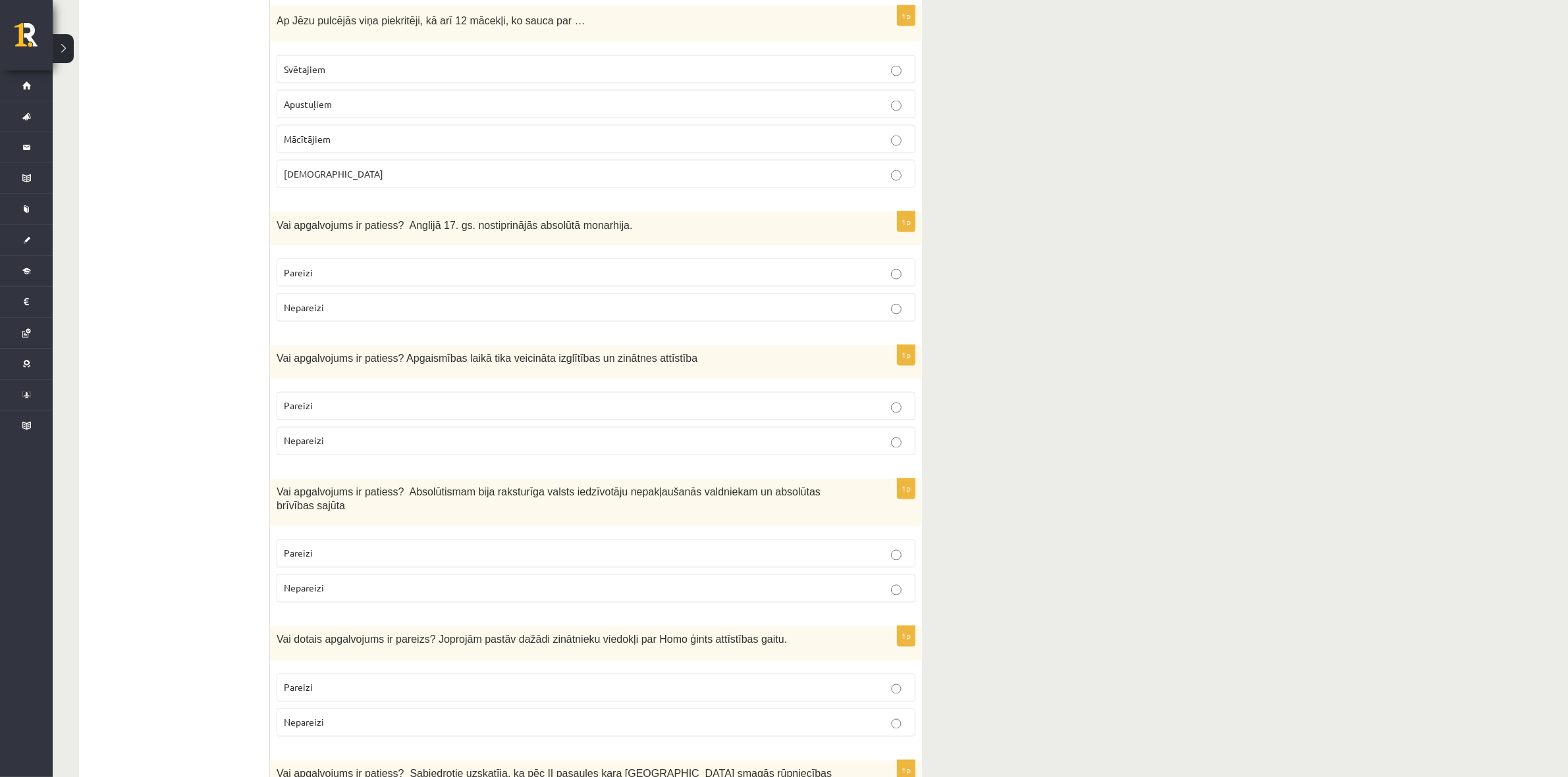
scroll to position [2798, 0]
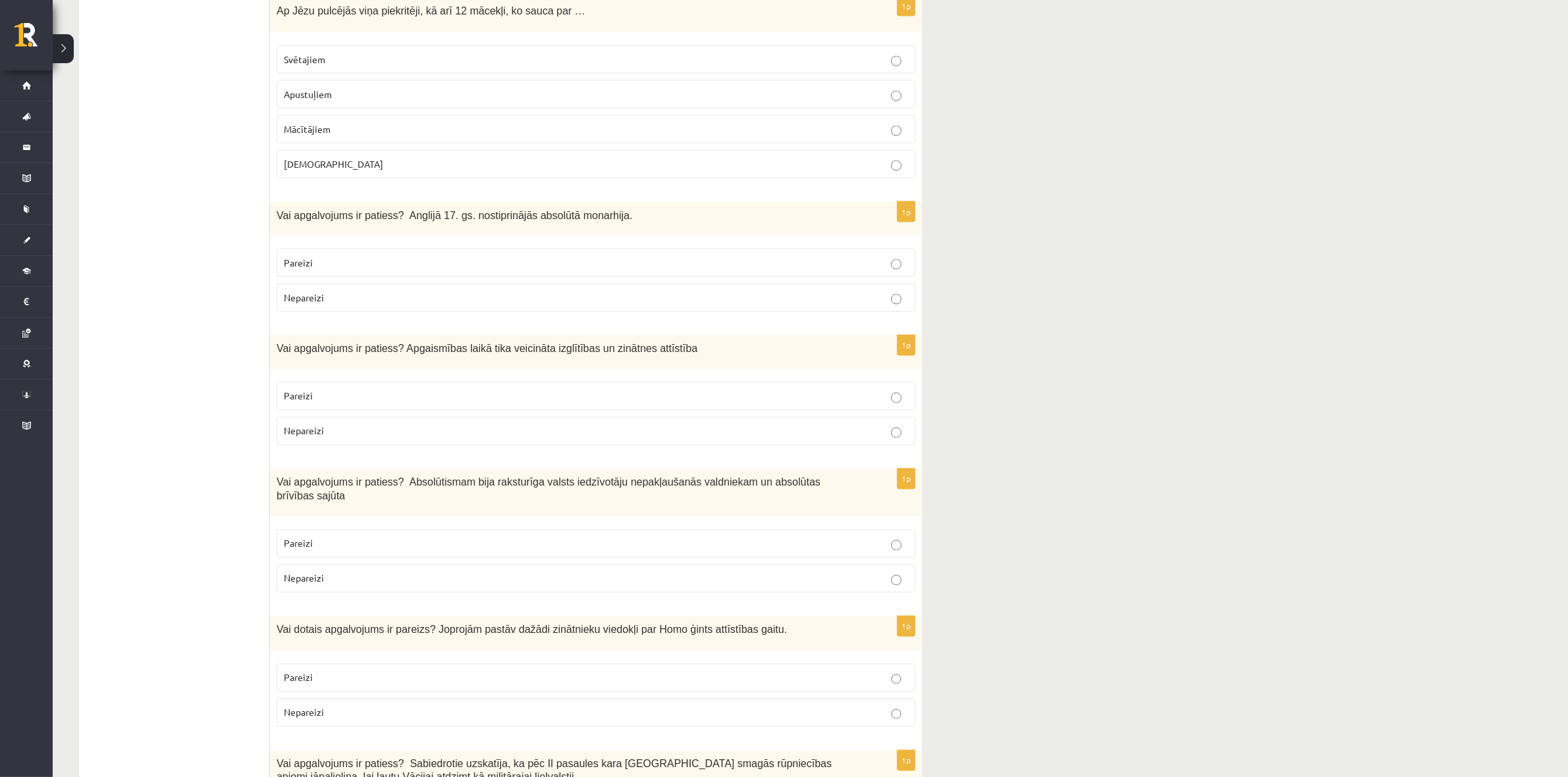
click at [343, 470] on p "Pareizi" at bounding box center [596, 678] width 625 height 14
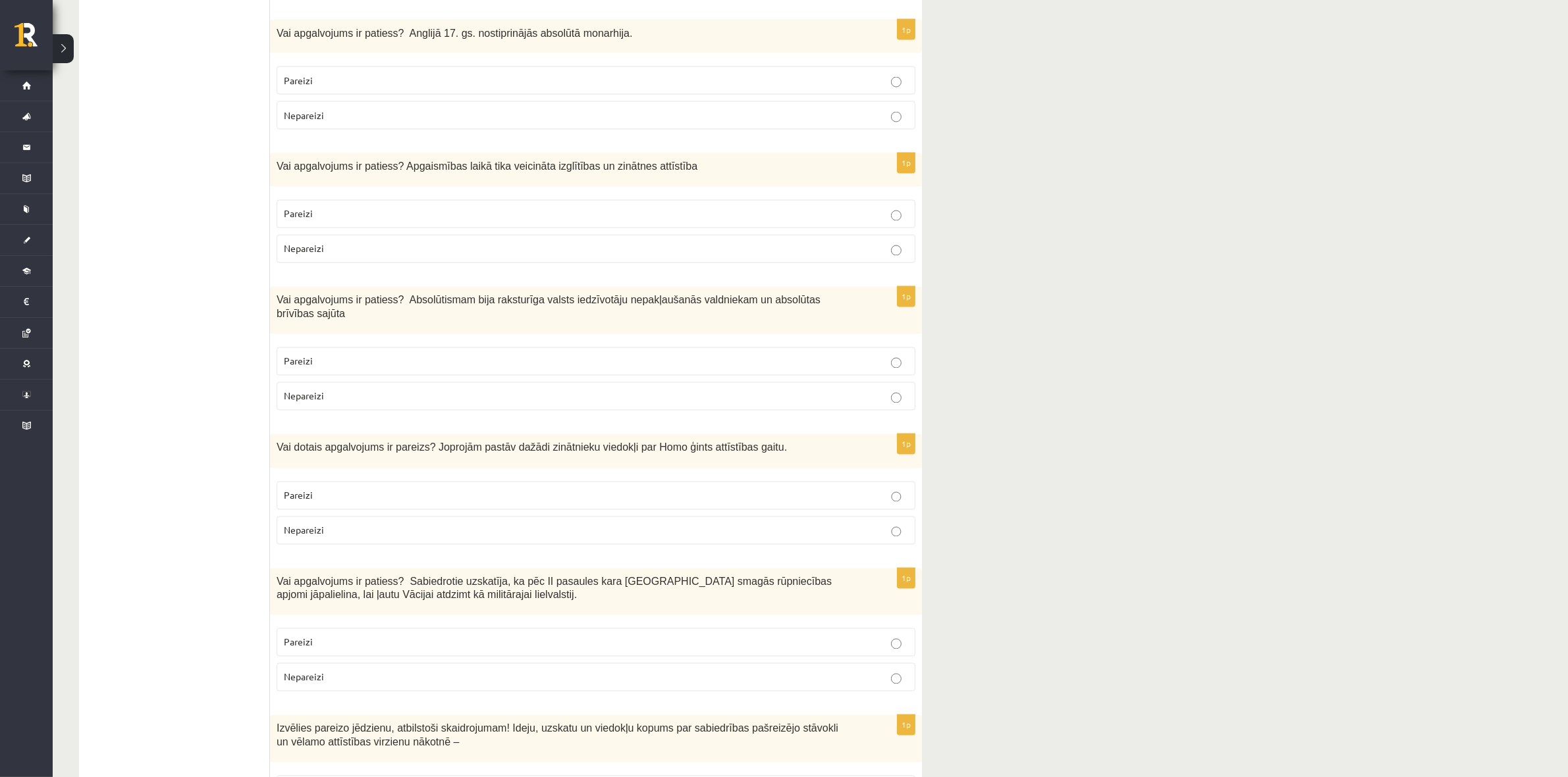
scroll to position [3045, 0]
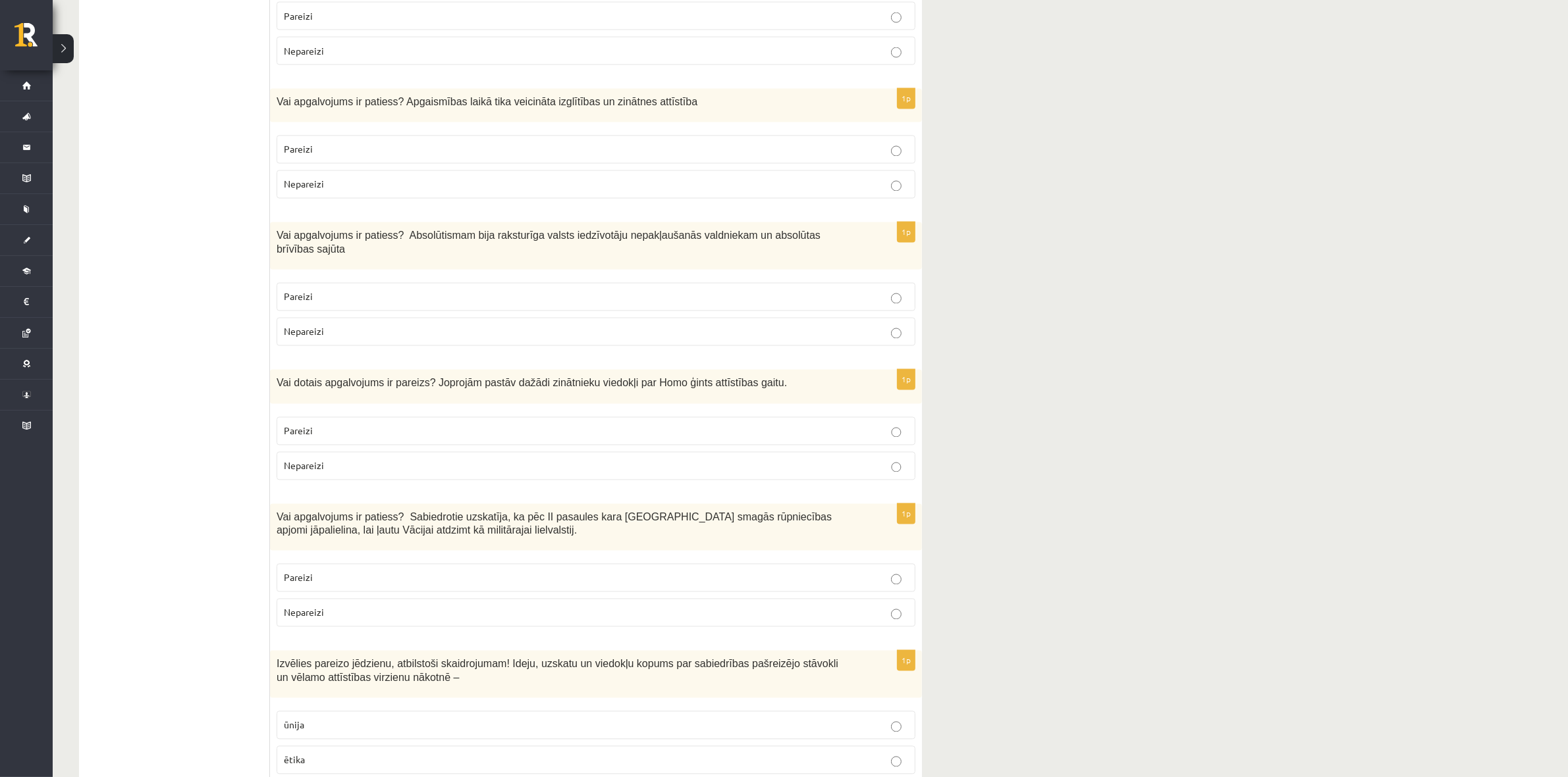
click at [369, 470] on p "Nepareizi" at bounding box center [596, 613] width 625 height 14
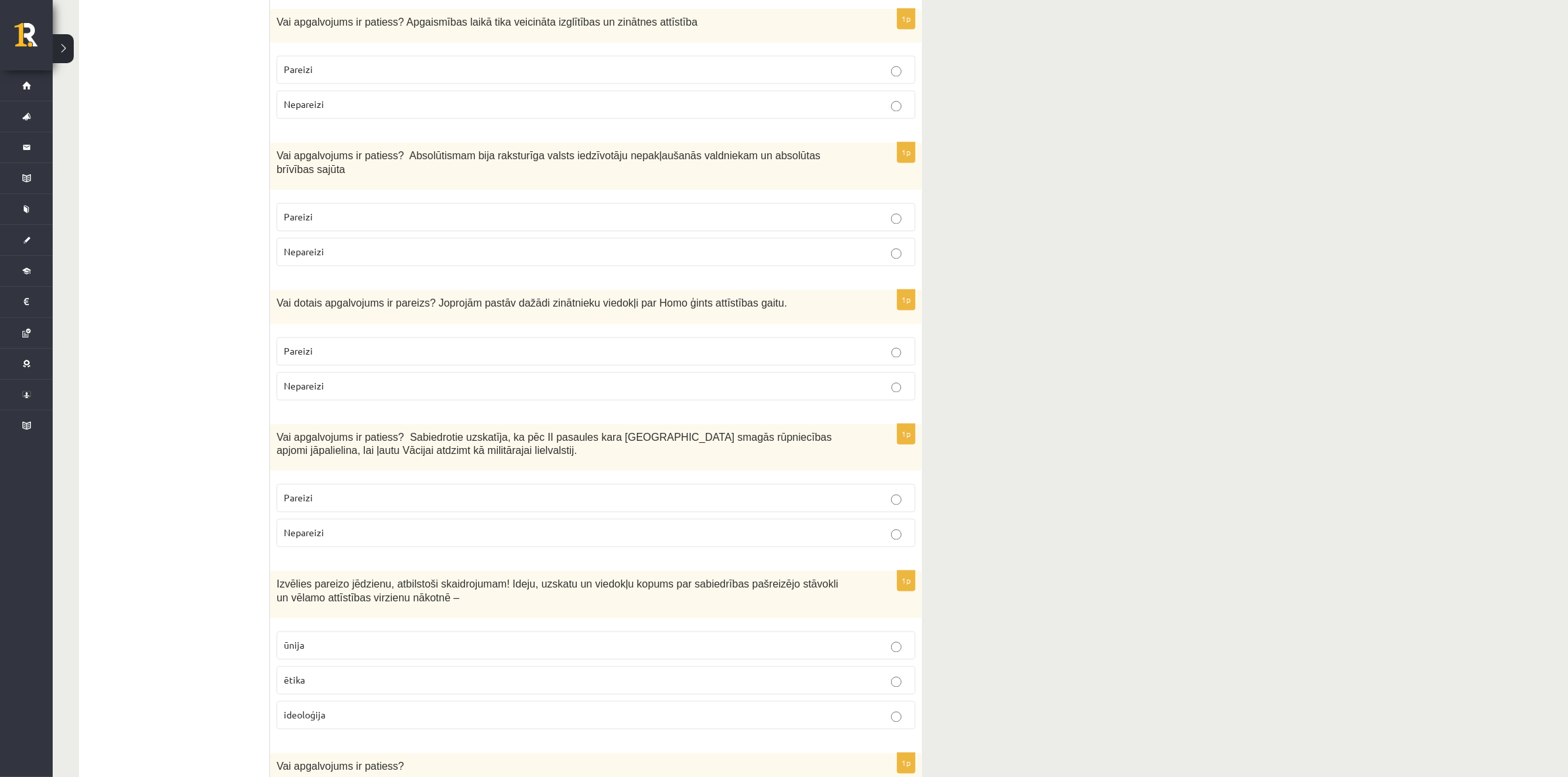
scroll to position [3127, 0]
click at [323, 470] on span "ideoloģija" at bounding box center [304, 713] width 41 height 12
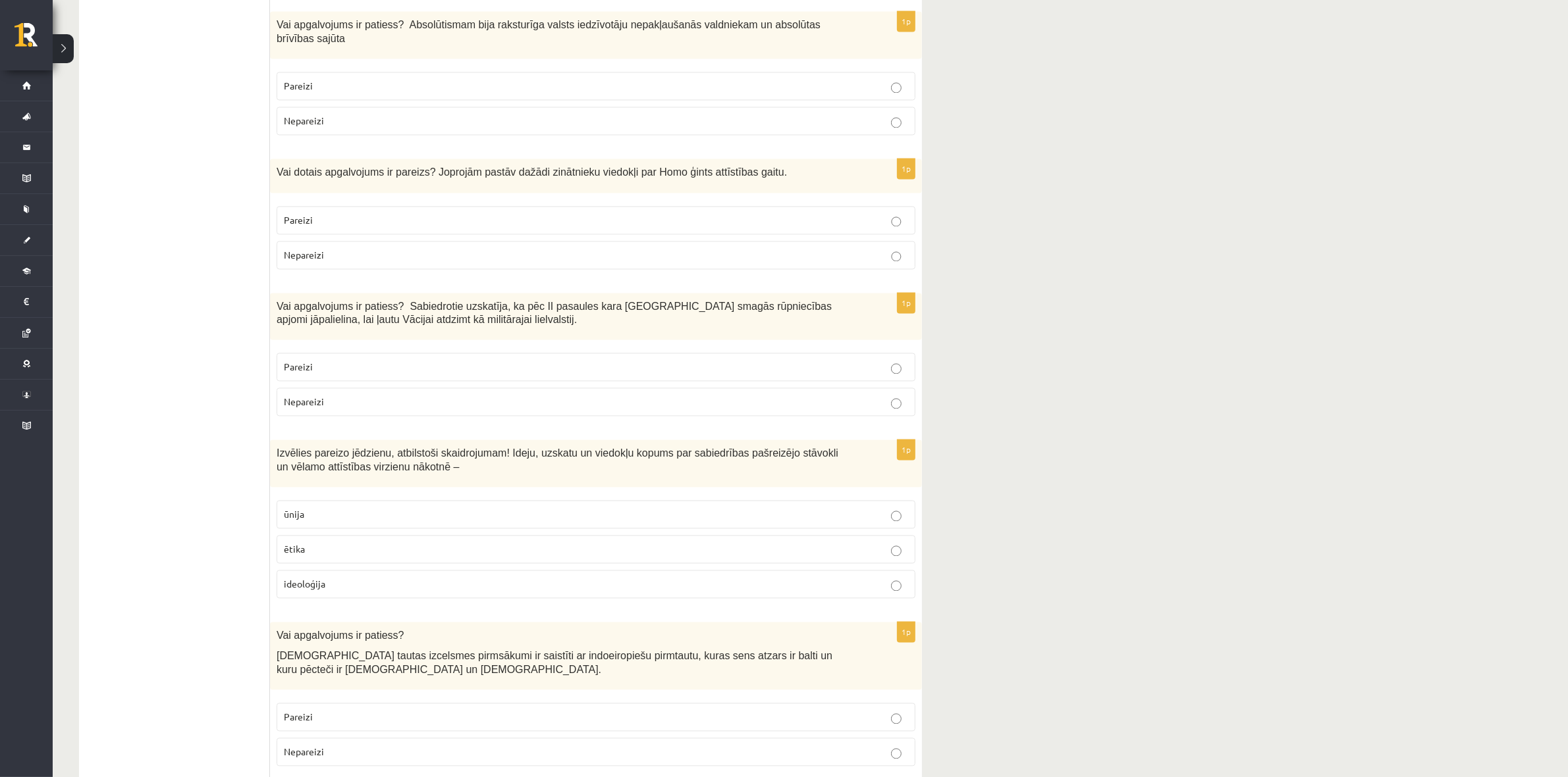
scroll to position [3292, 0]
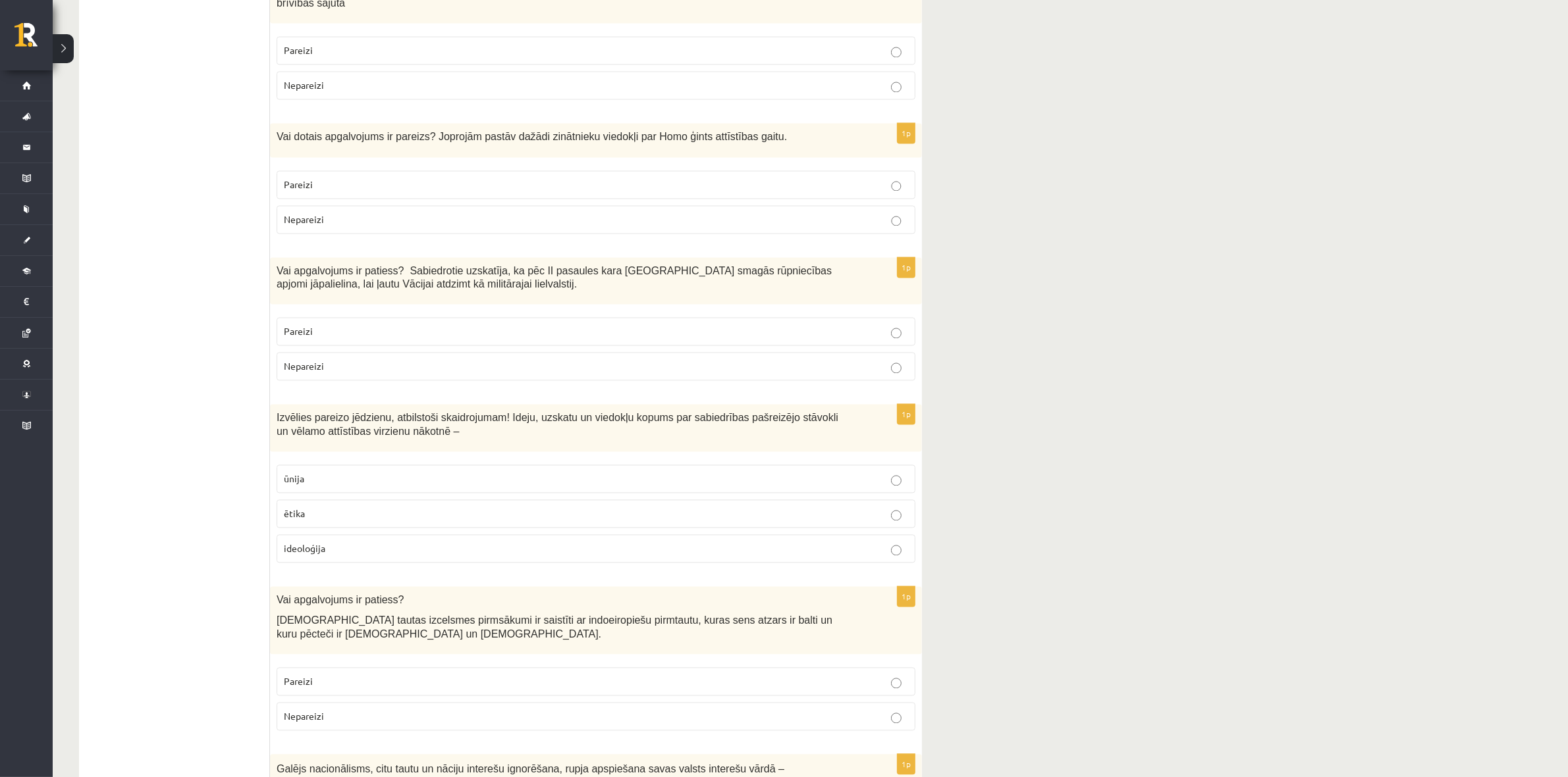
click at [318, 470] on p "Pareizi" at bounding box center [596, 681] width 625 height 14
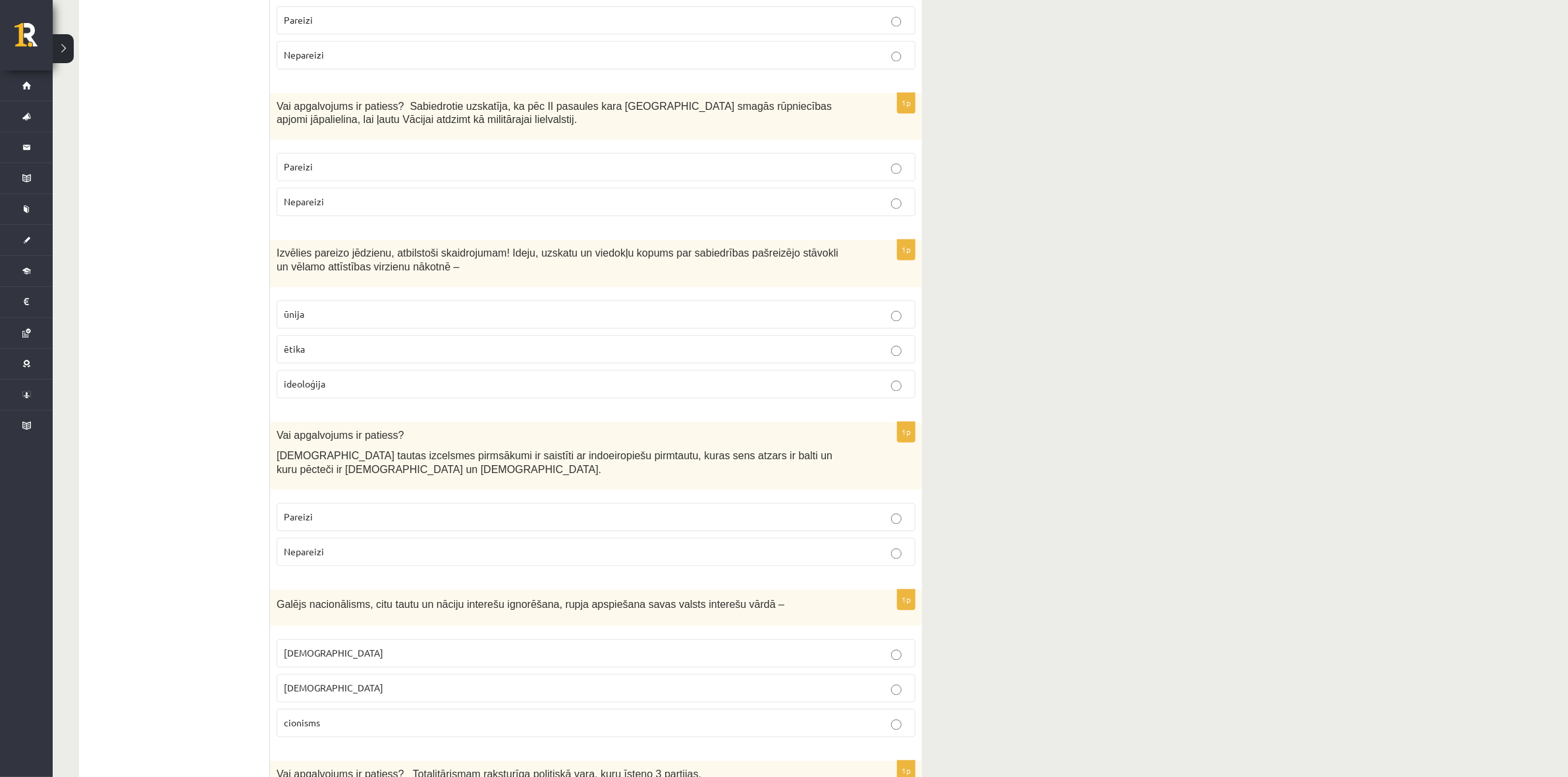
click at [328, 470] on p "šovinisms" at bounding box center [596, 653] width 625 height 14
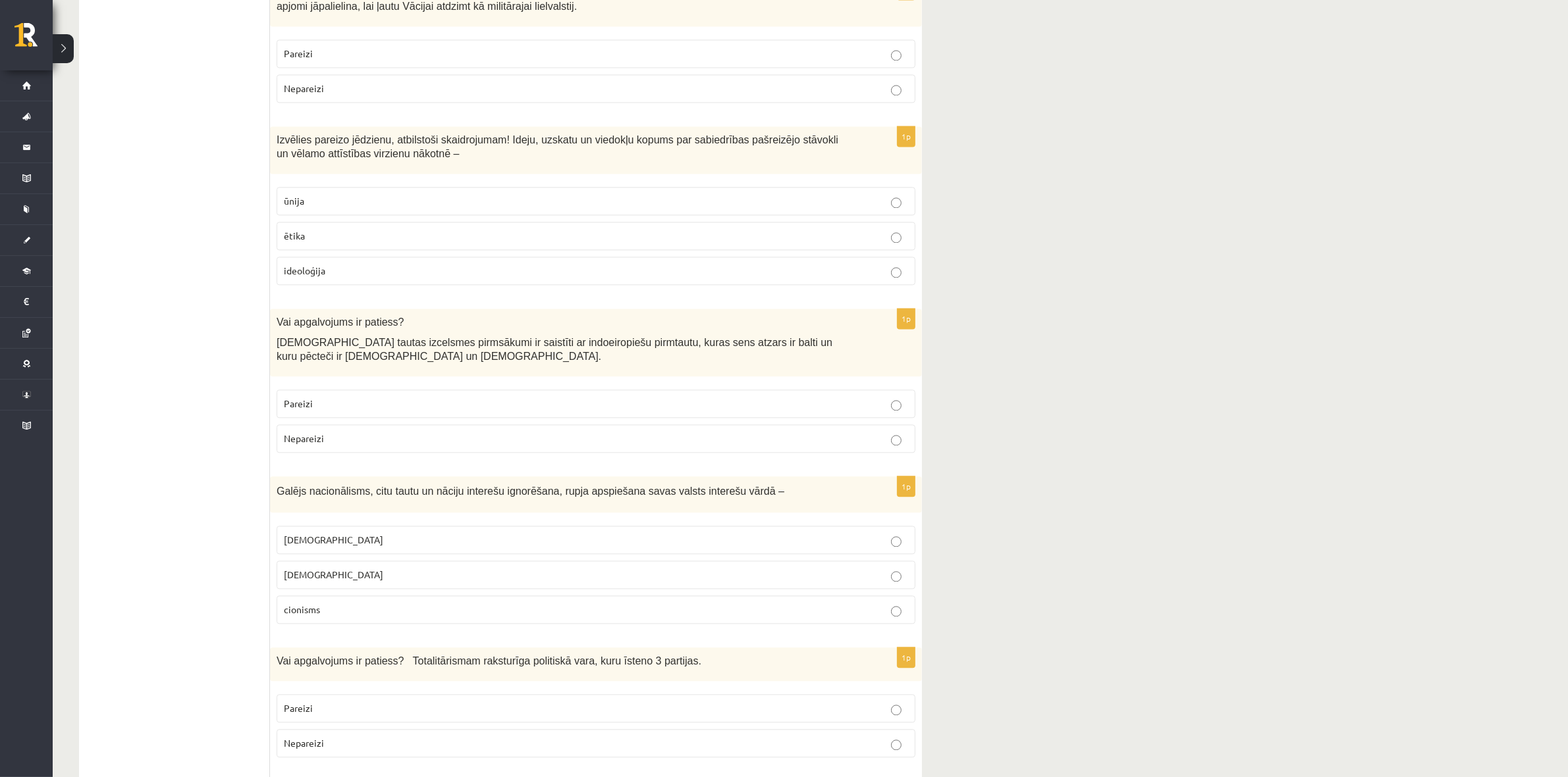
scroll to position [3620, 0]
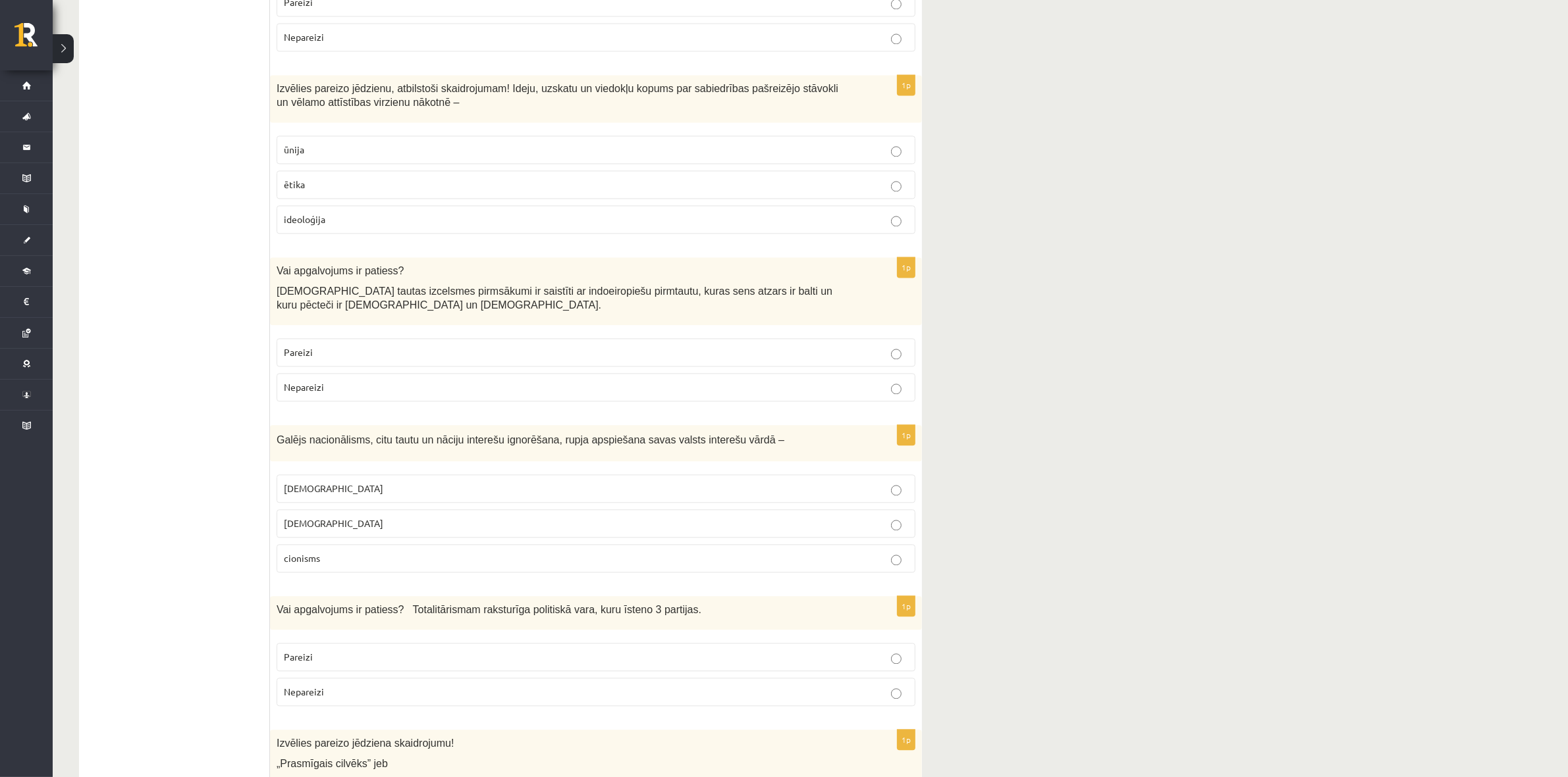
click at [330, 470] on p "Nepareizi" at bounding box center [596, 692] width 625 height 14
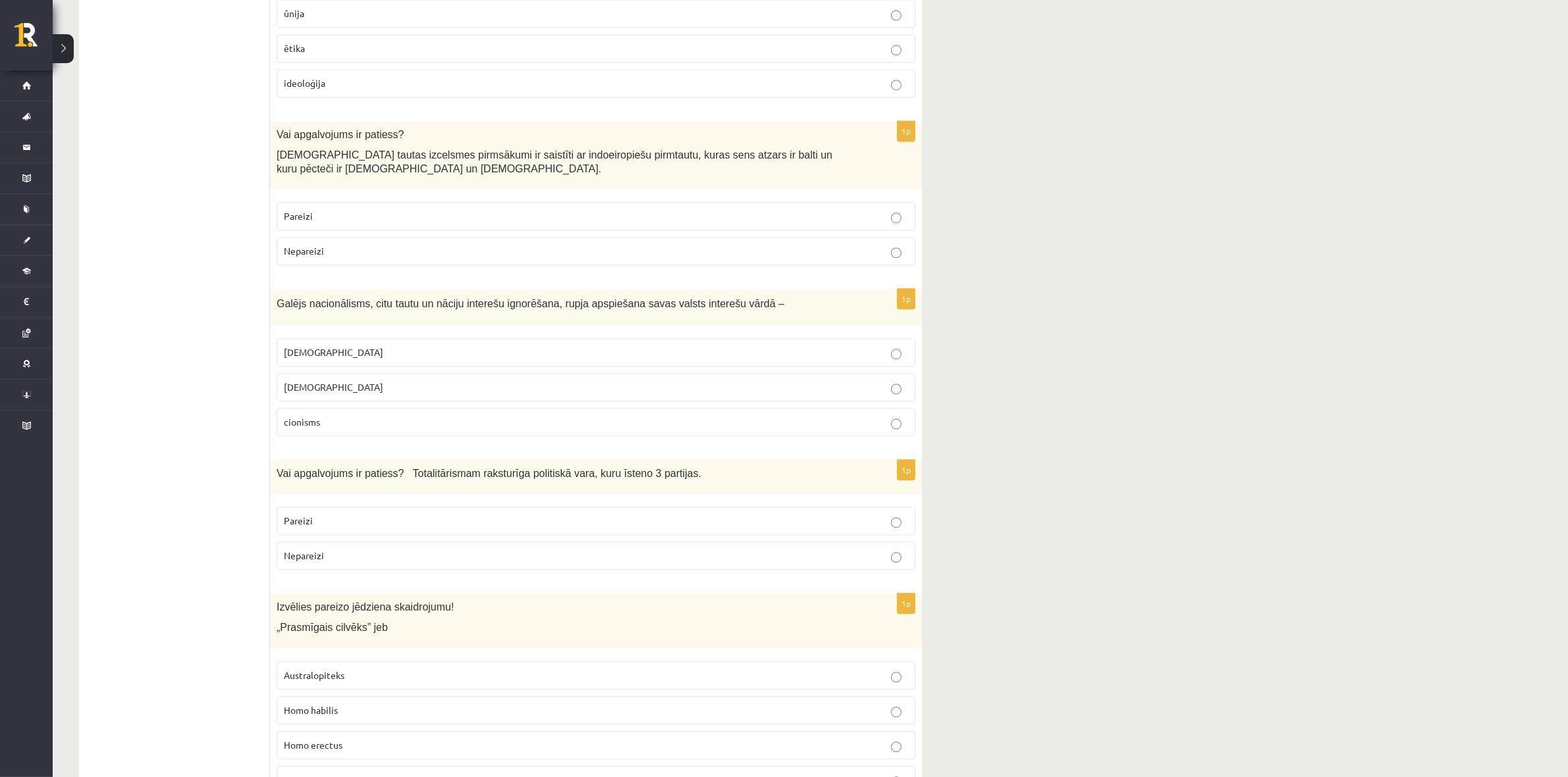
scroll to position [3785, 0]
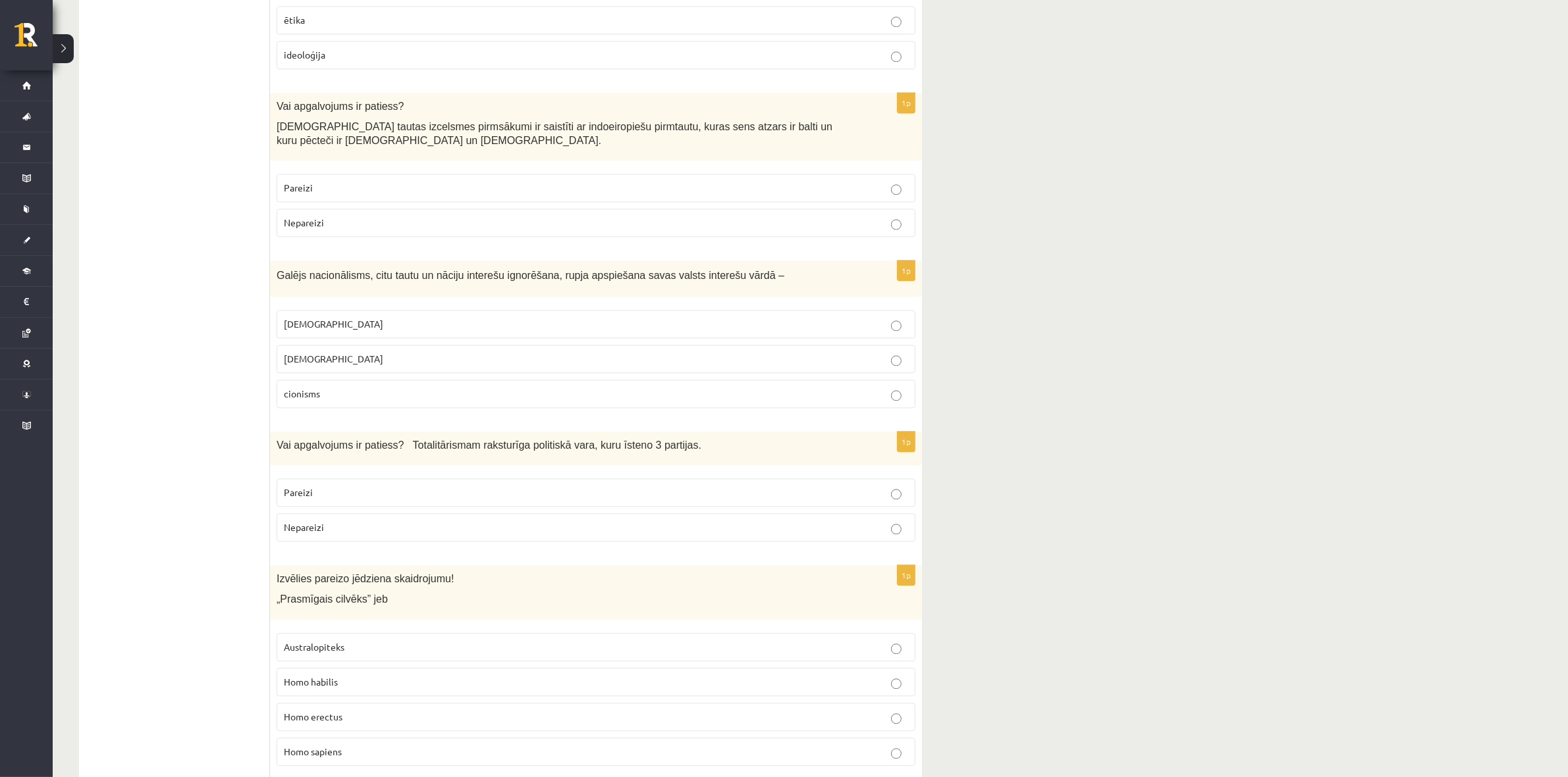
click at [356, 470] on p "Homo habilis" at bounding box center [596, 682] width 625 height 14
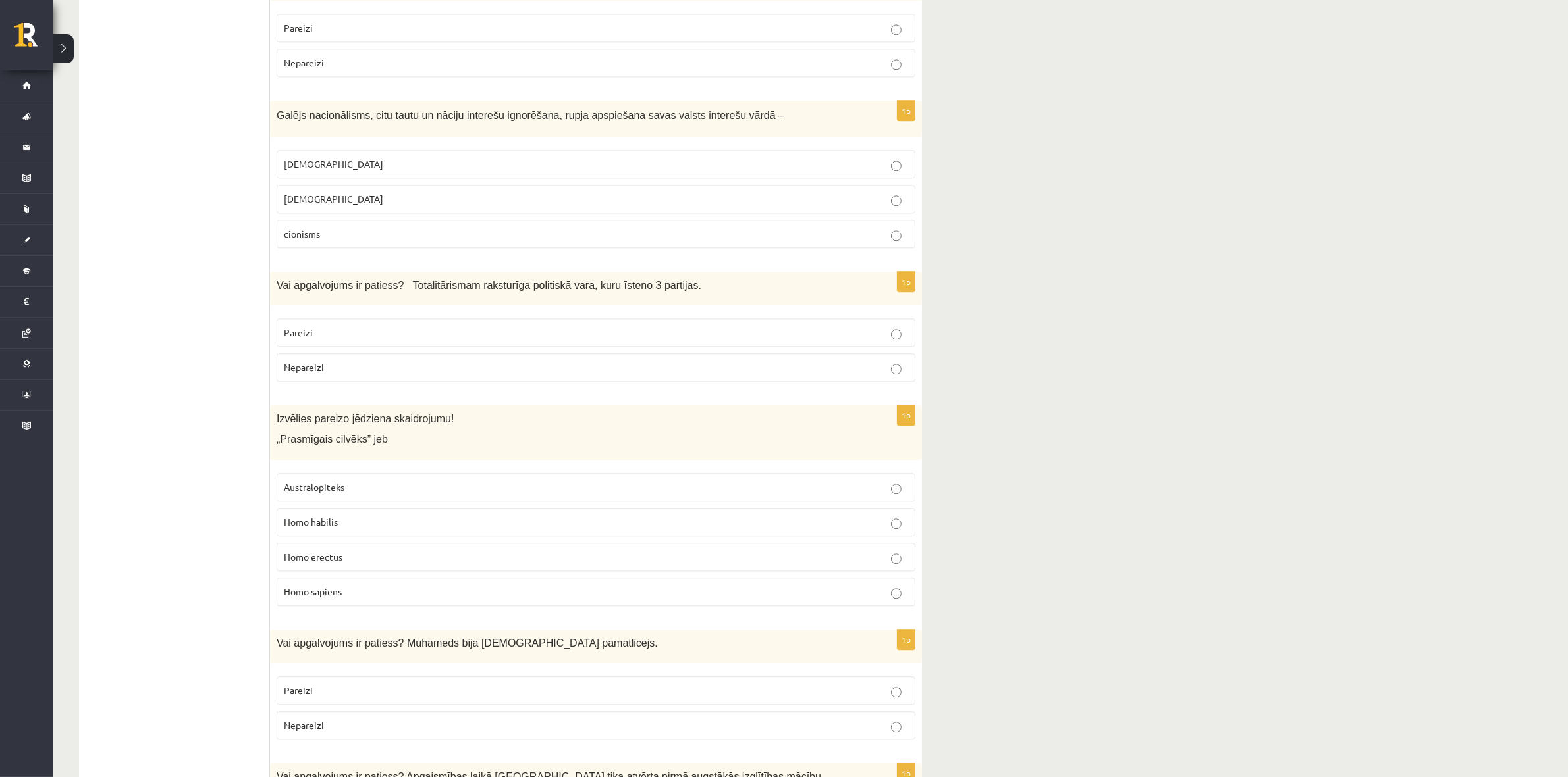
scroll to position [3950, 0]
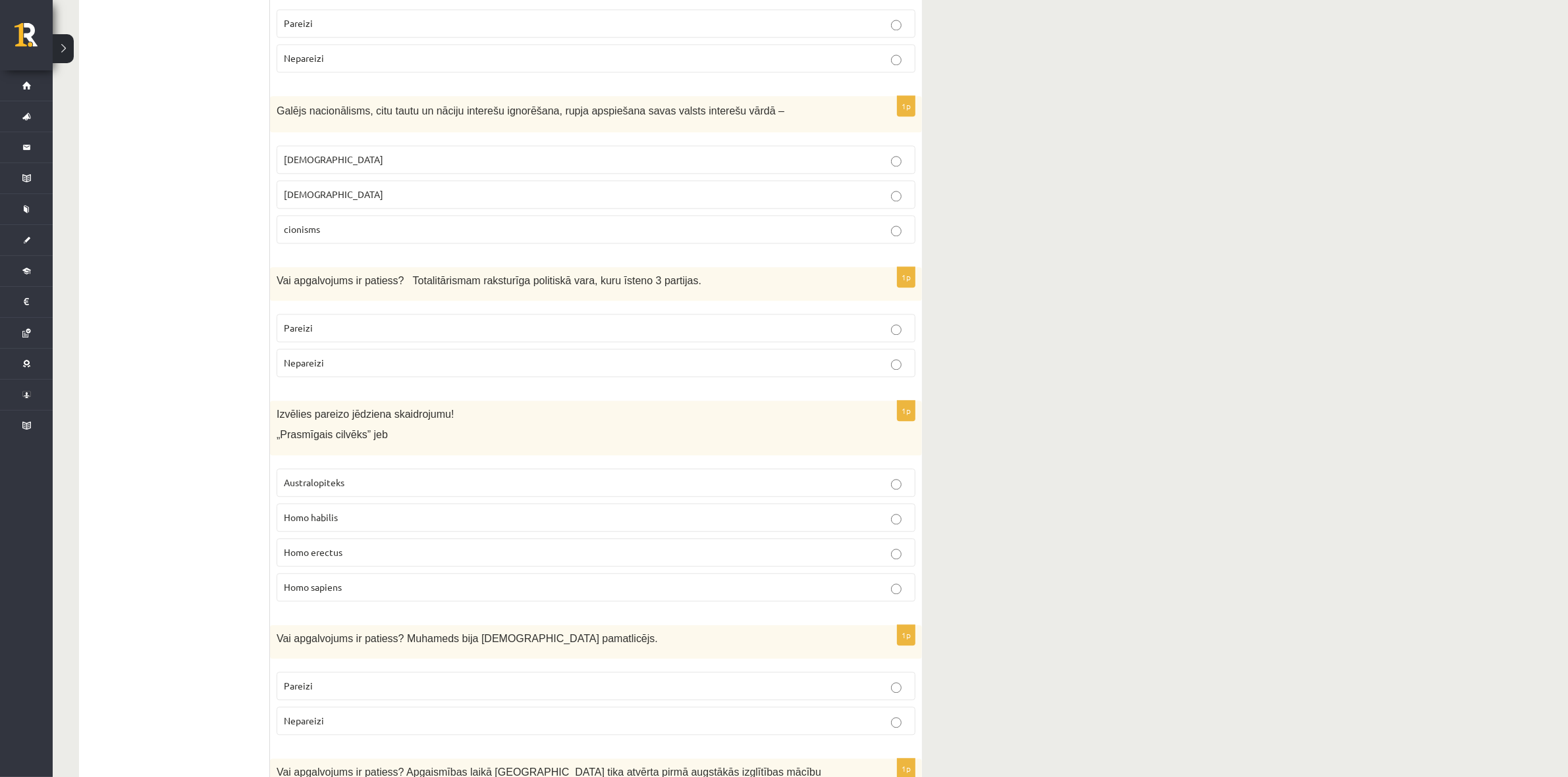
click at [364, 470] on p "Pareizi" at bounding box center [596, 686] width 625 height 14
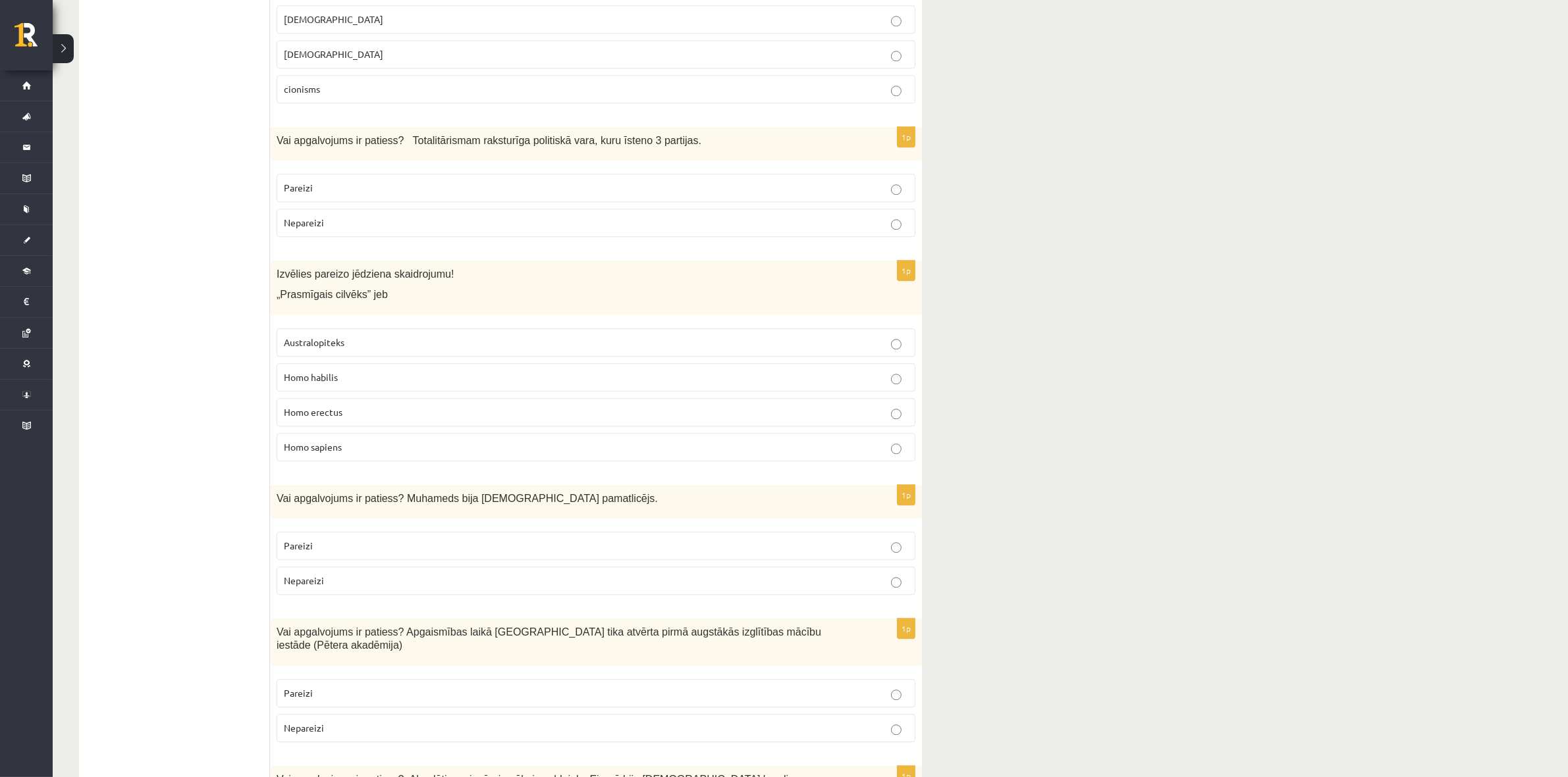
scroll to position [4115, 0]
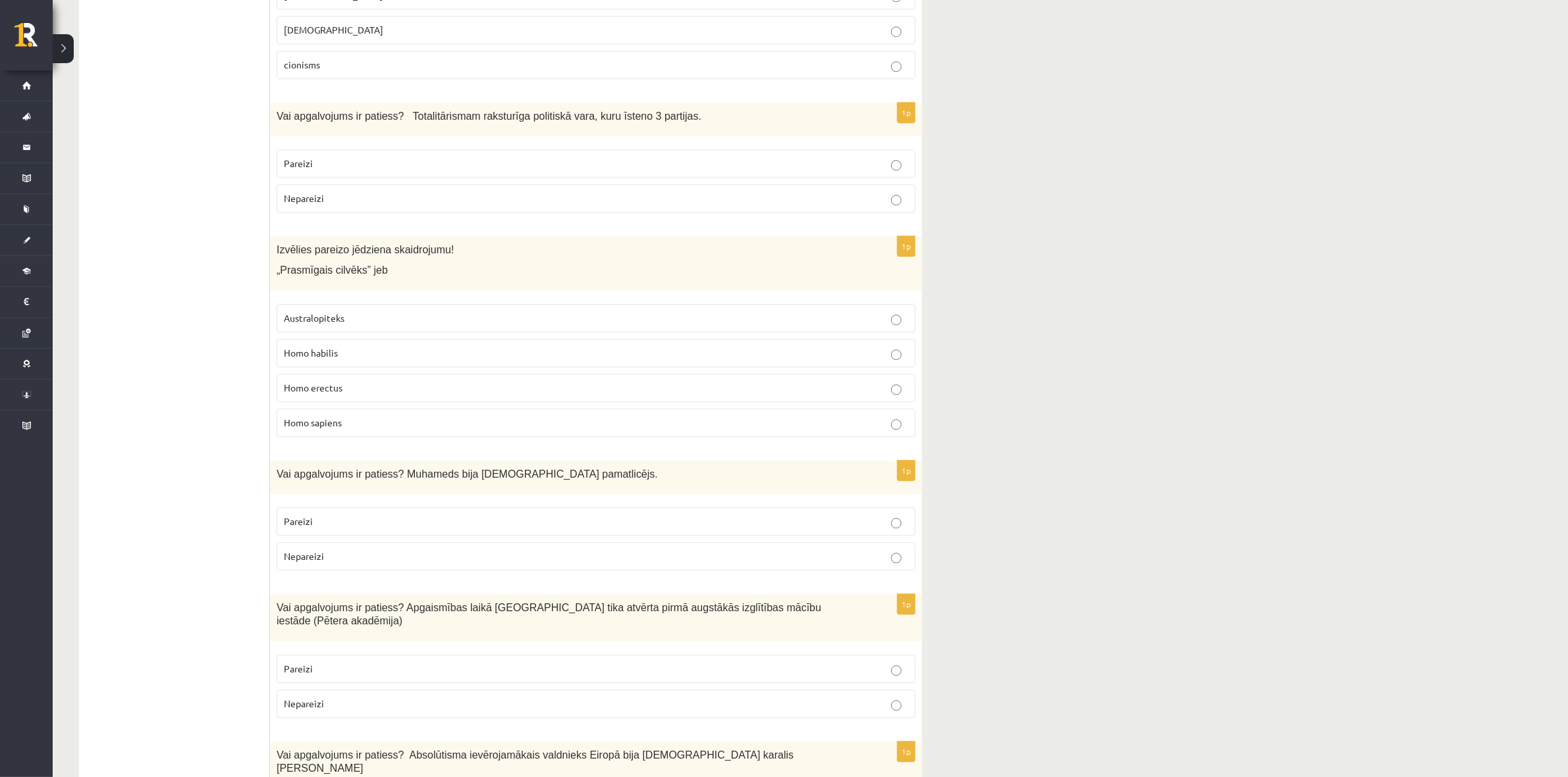
click at [330, 470] on p "Pareizi" at bounding box center [596, 669] width 625 height 14
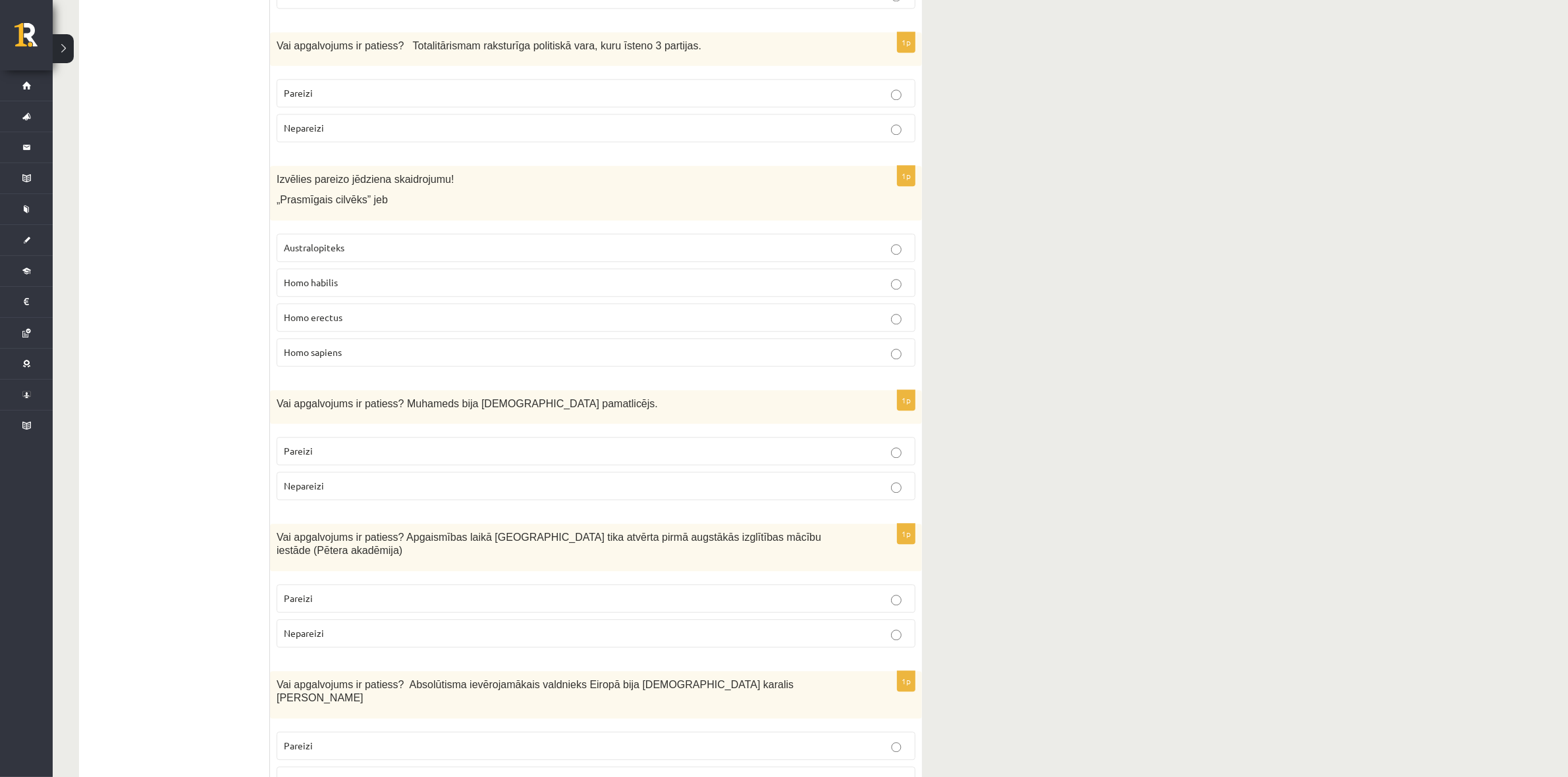
scroll to position [4186, 0]
click at [331, 470] on label "Pareizi" at bounding box center [596, 744] width 639 height 28
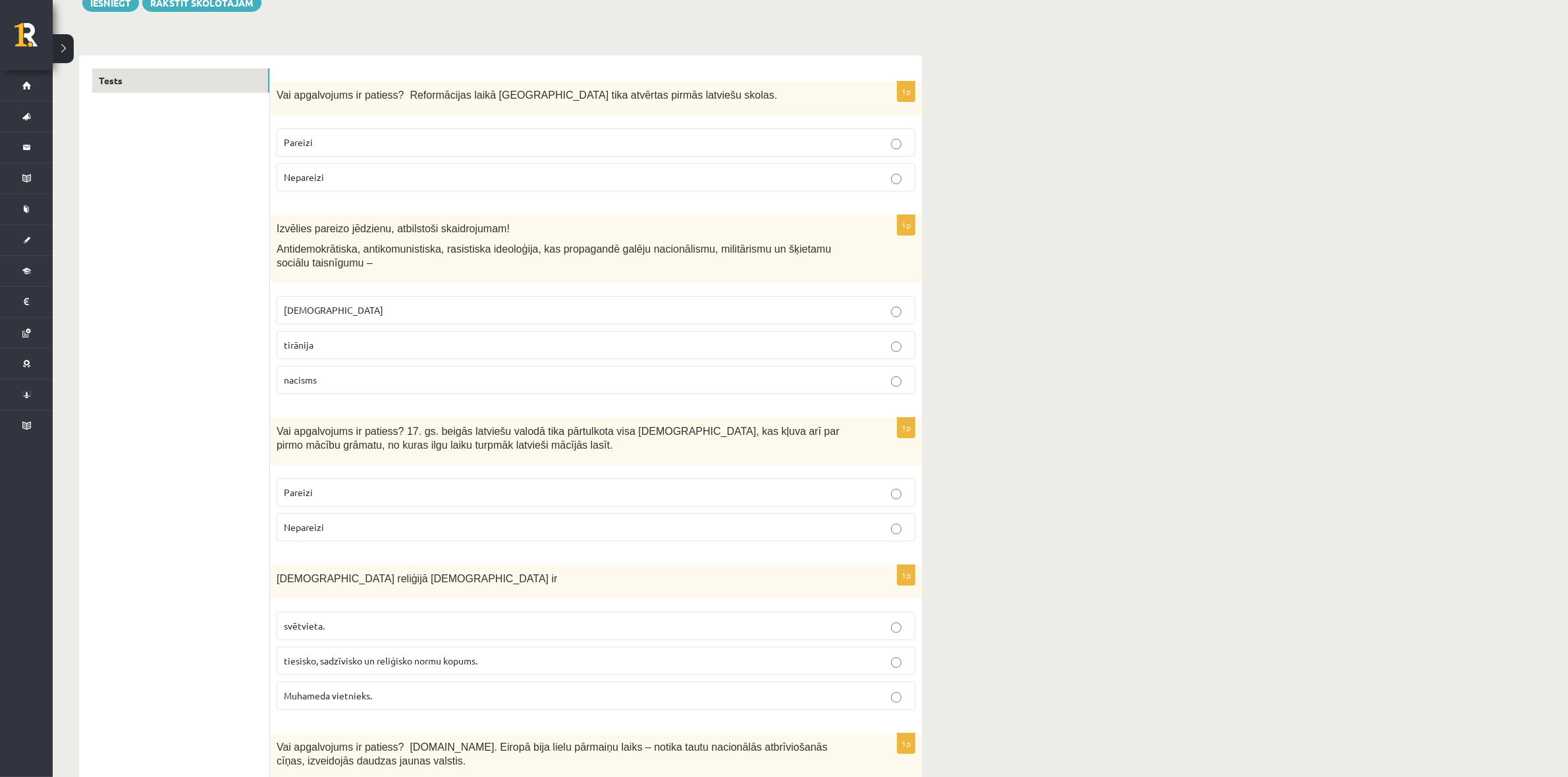
scroll to position [165, 0]
click at [504, 470] on label "Pareizi" at bounding box center [596, 496] width 639 height 28
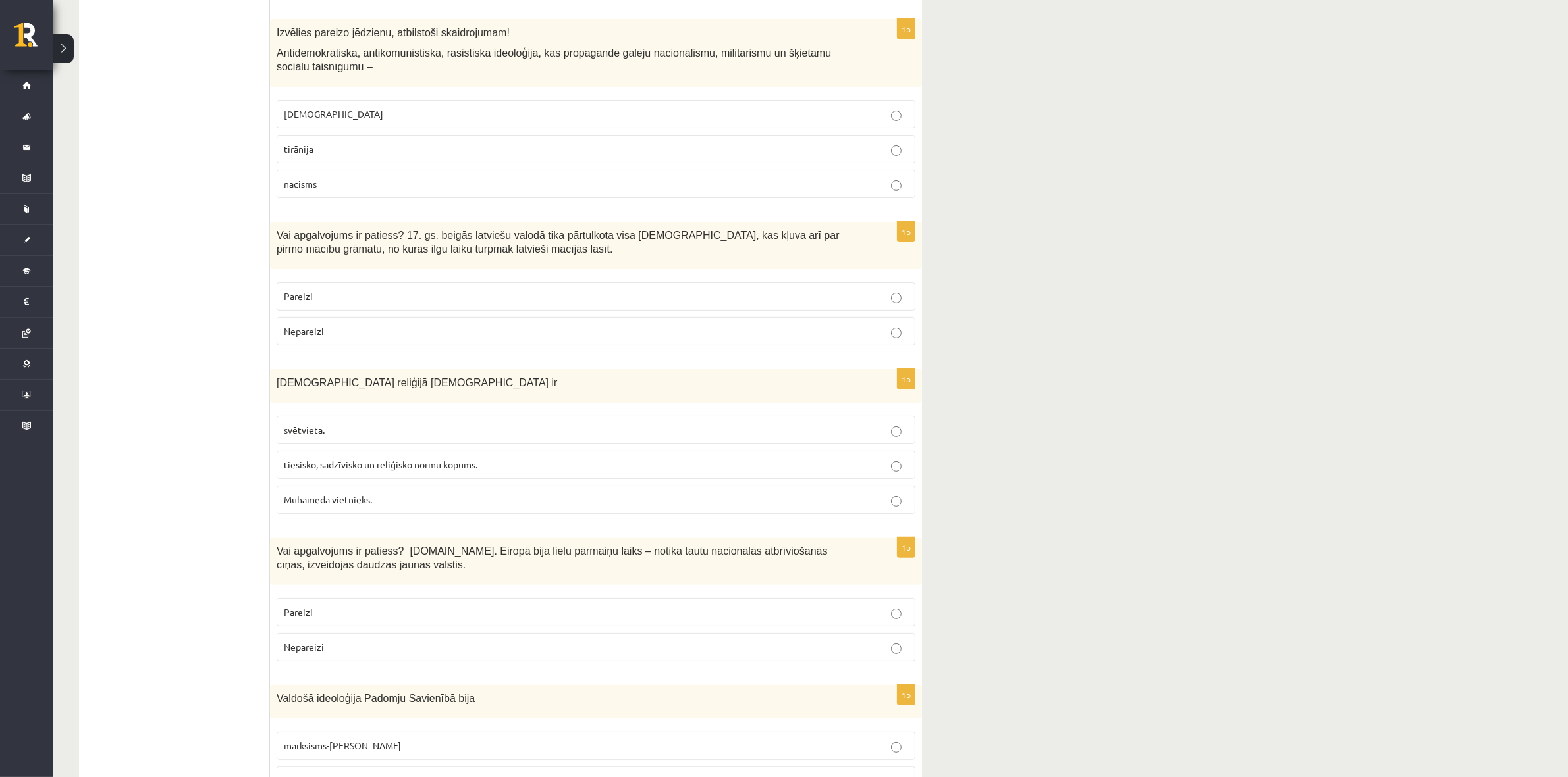
scroll to position [412, 0]
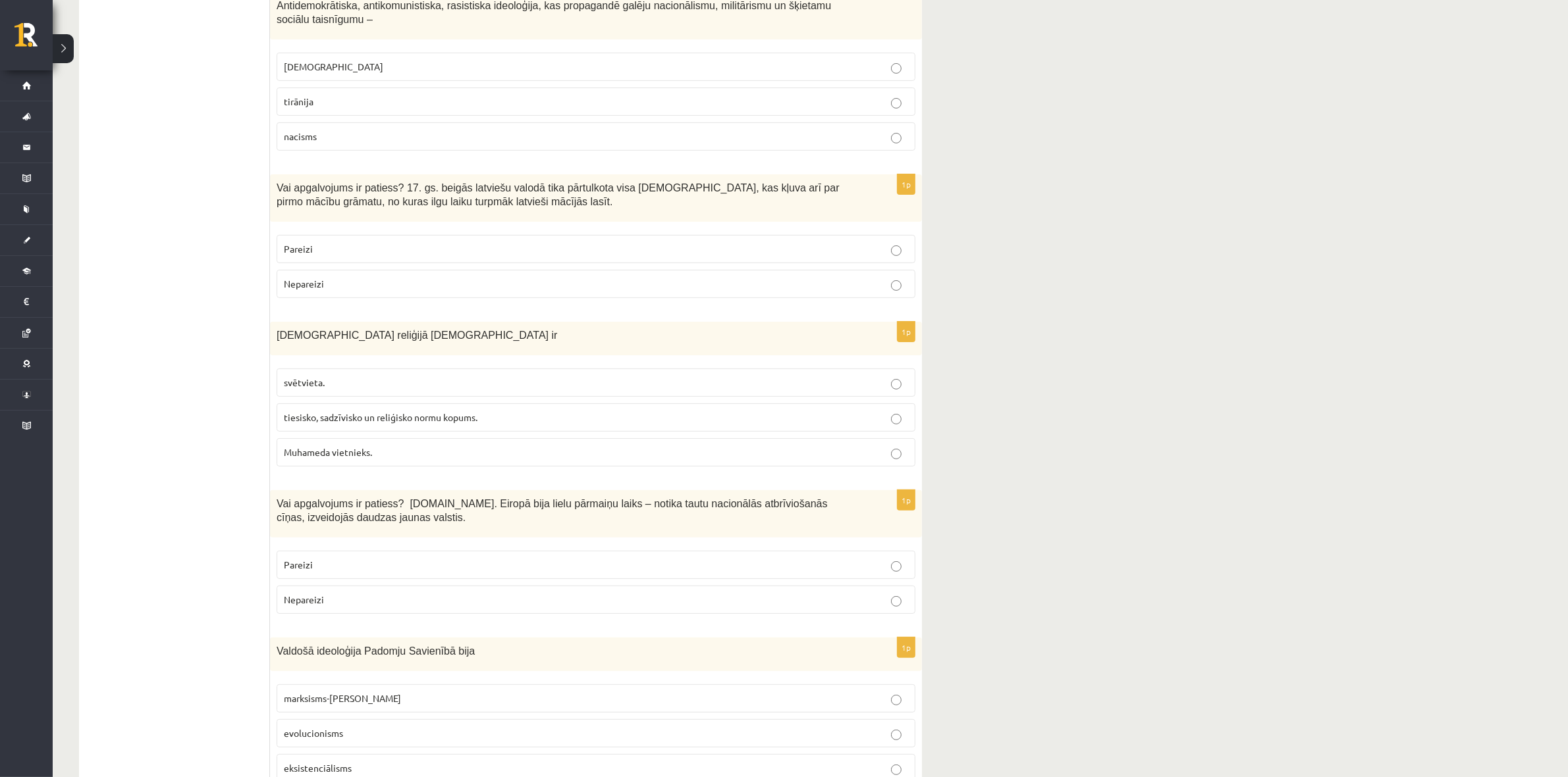
click at [359, 470] on label "Pareizi" at bounding box center [596, 565] width 639 height 28
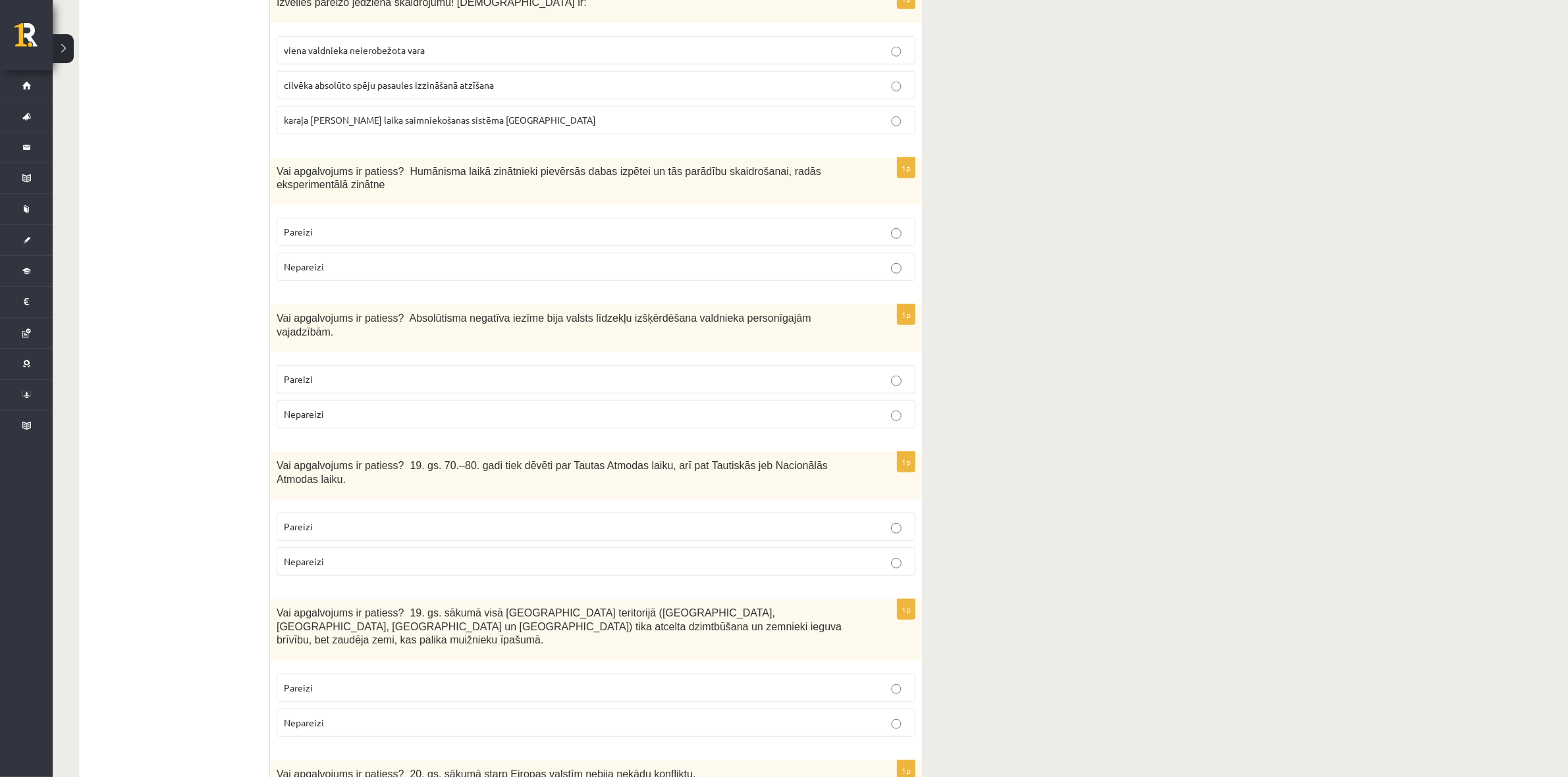
scroll to position [1235, 0]
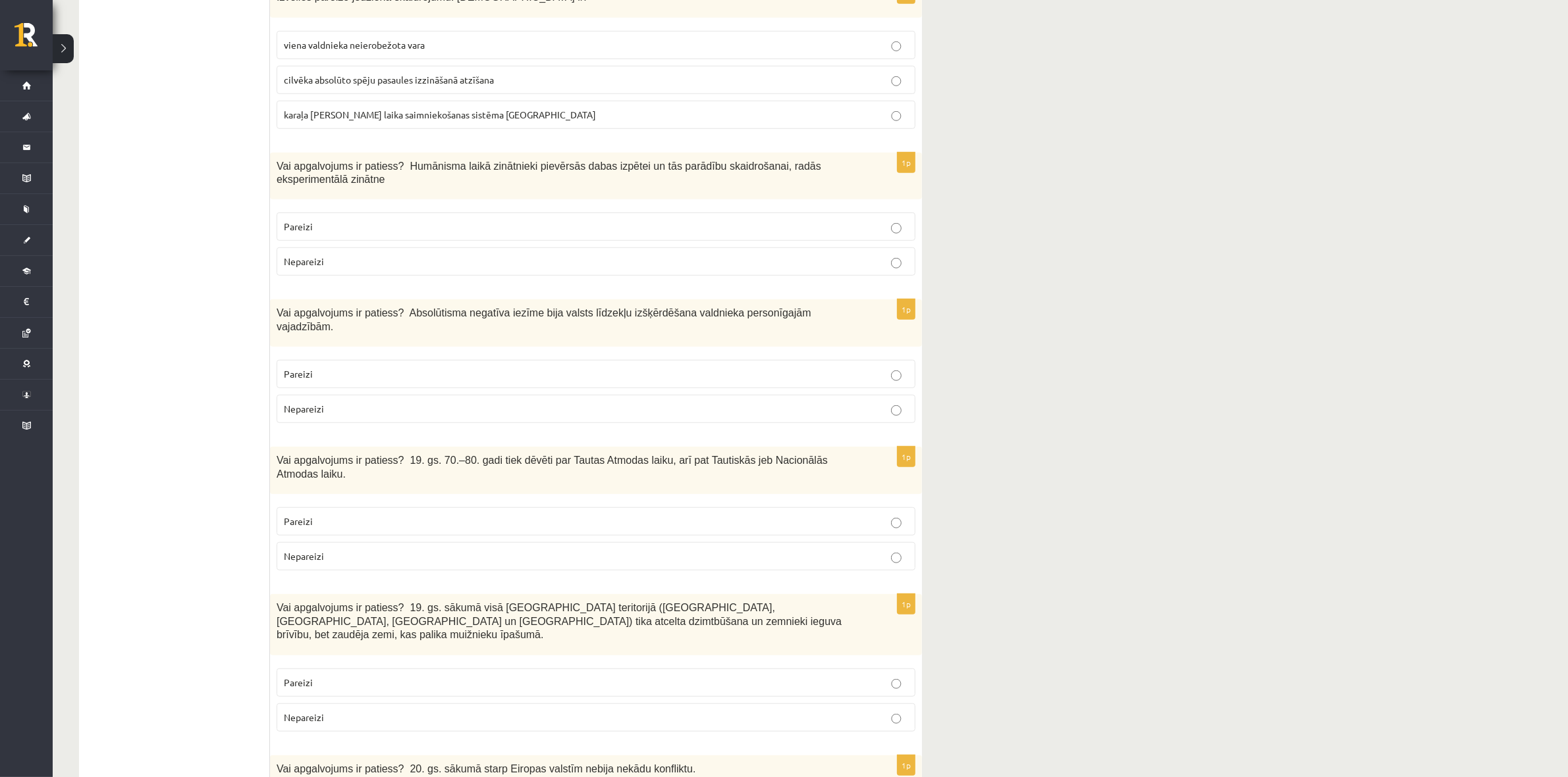
click at [397, 470] on p "Pareizi" at bounding box center [596, 522] width 625 height 14
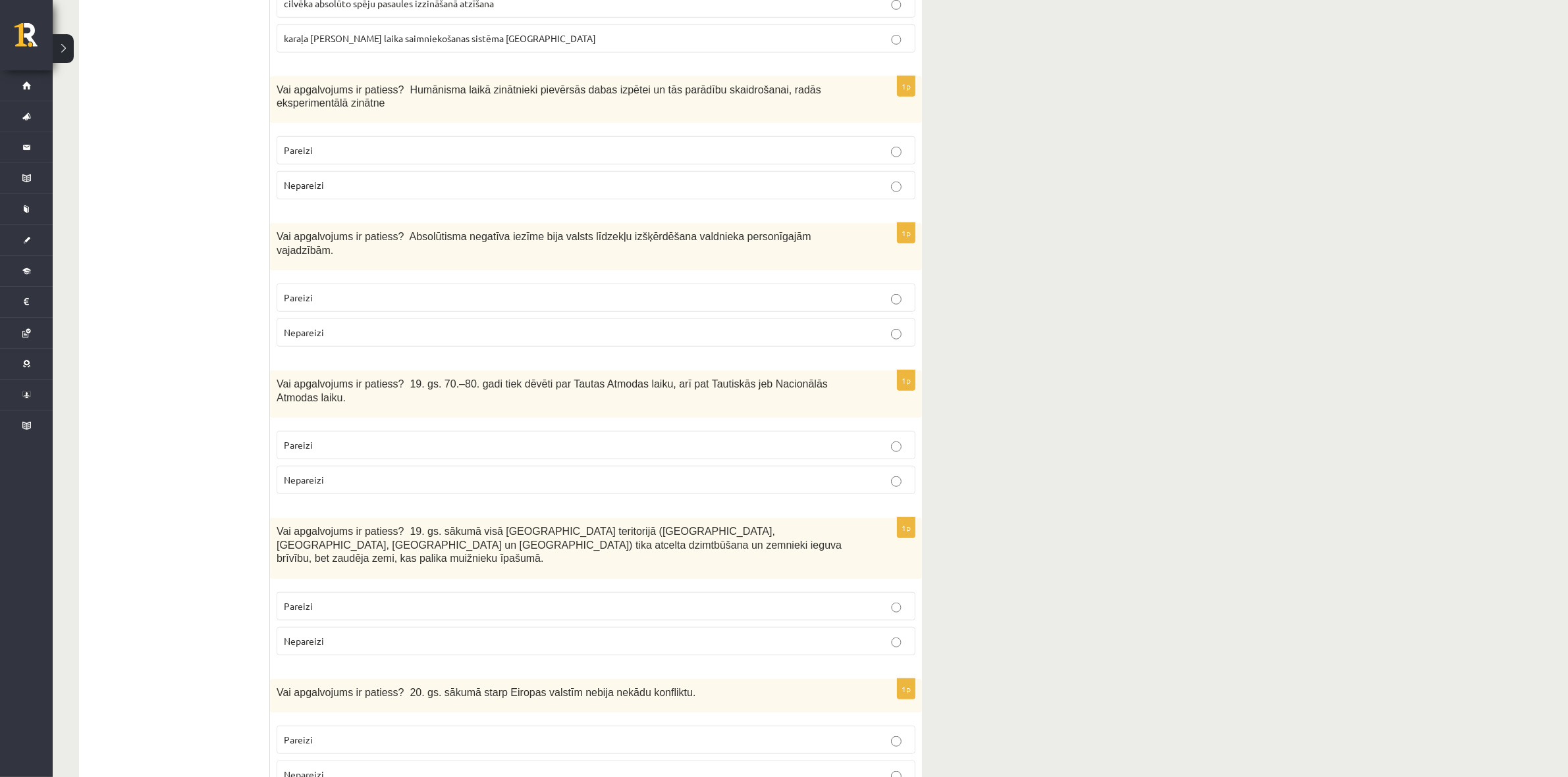
scroll to position [1317, 0]
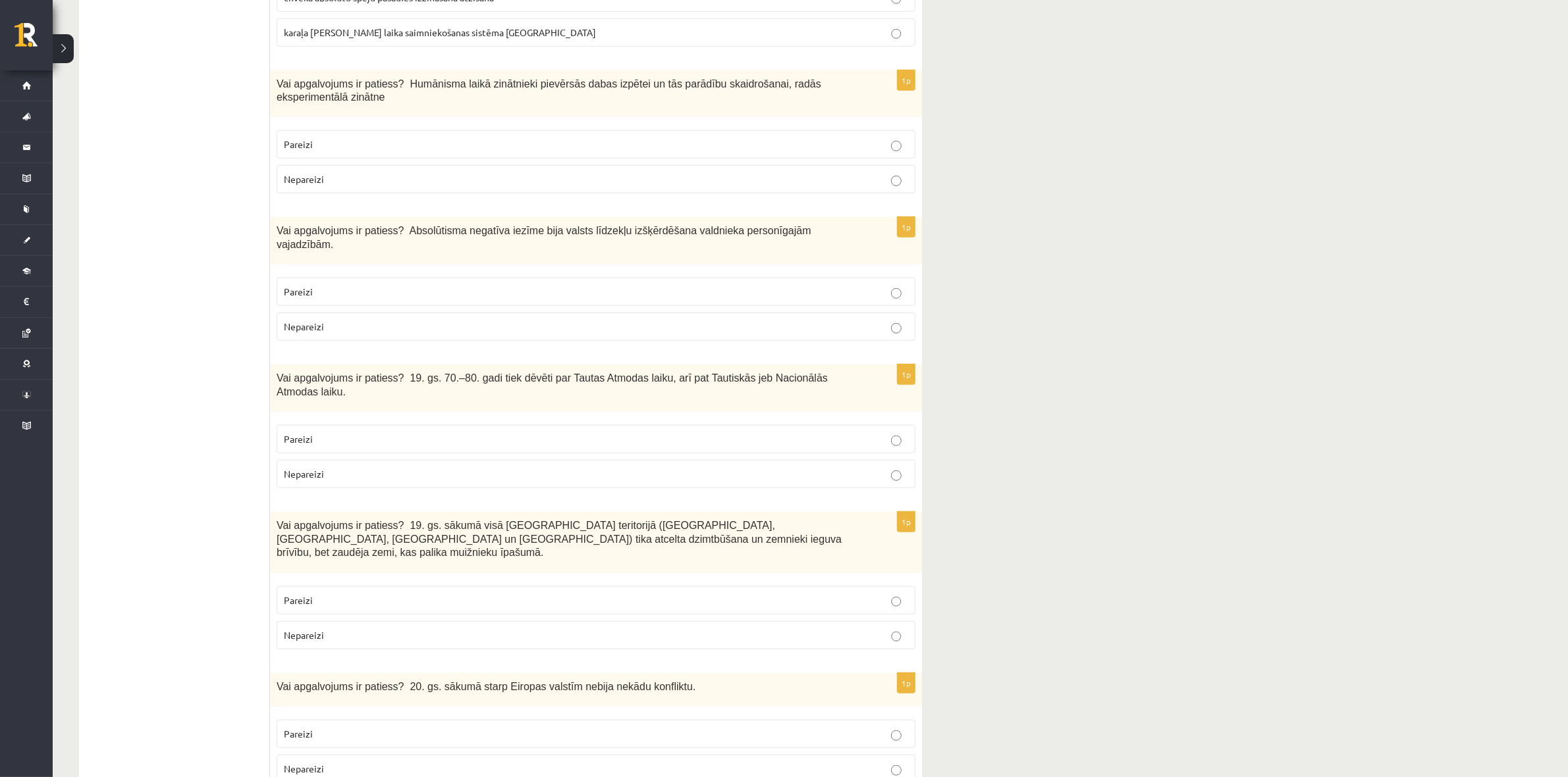
click at [380, 470] on p "Nepareizi" at bounding box center [596, 636] width 625 height 14
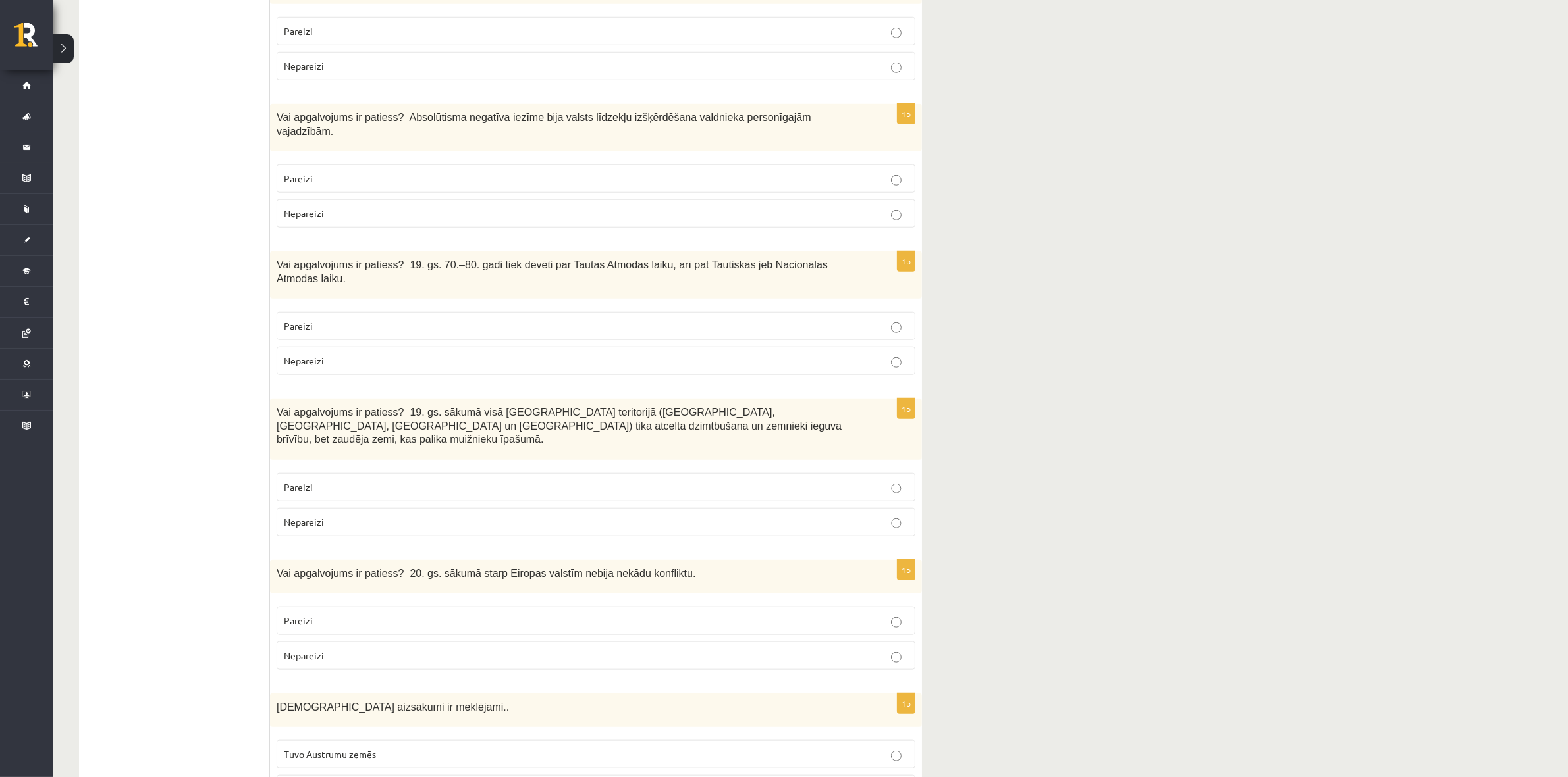
scroll to position [1481, 0]
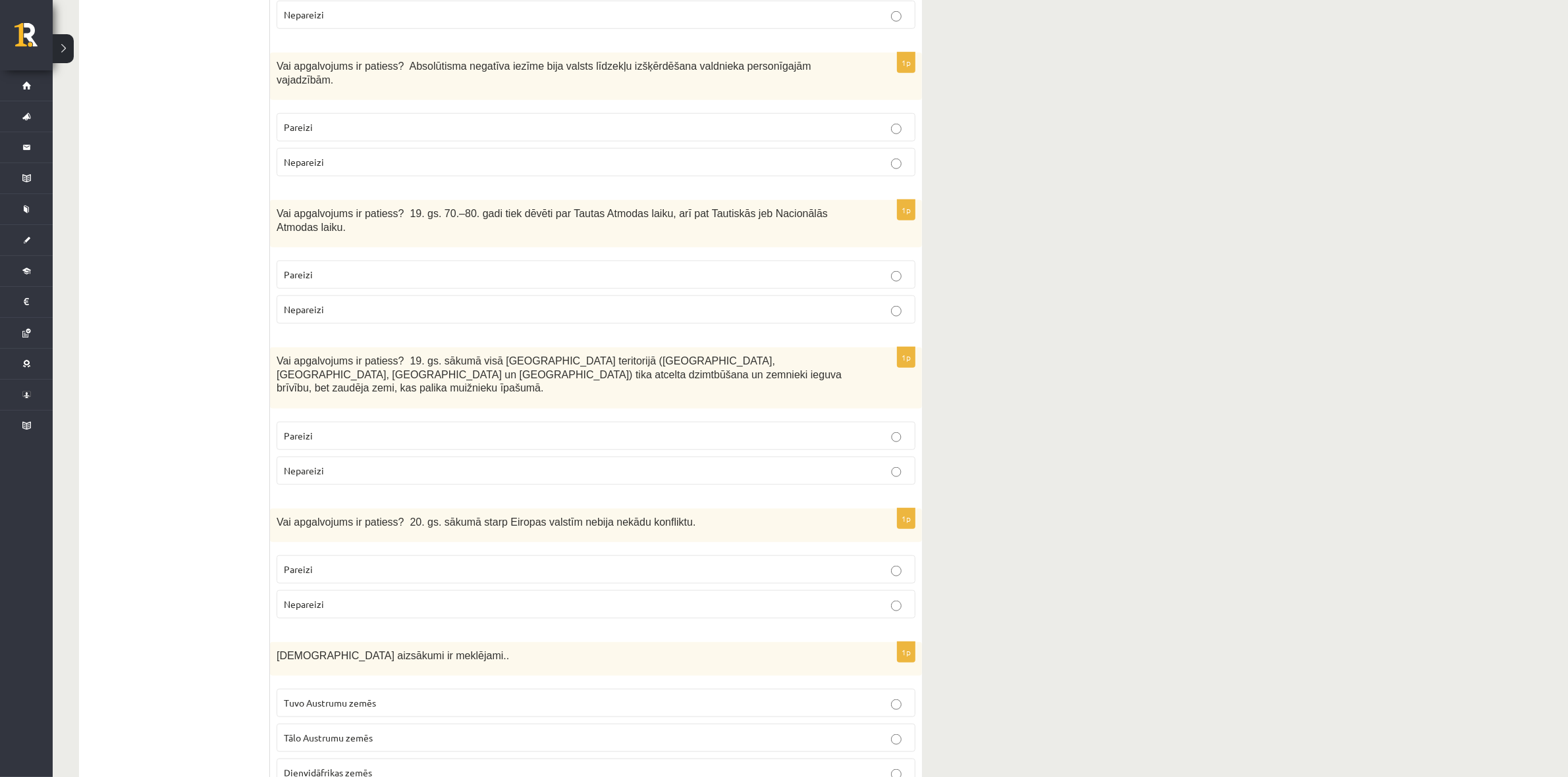
click at [395, 470] on label "Nepareizi" at bounding box center [596, 605] width 639 height 28
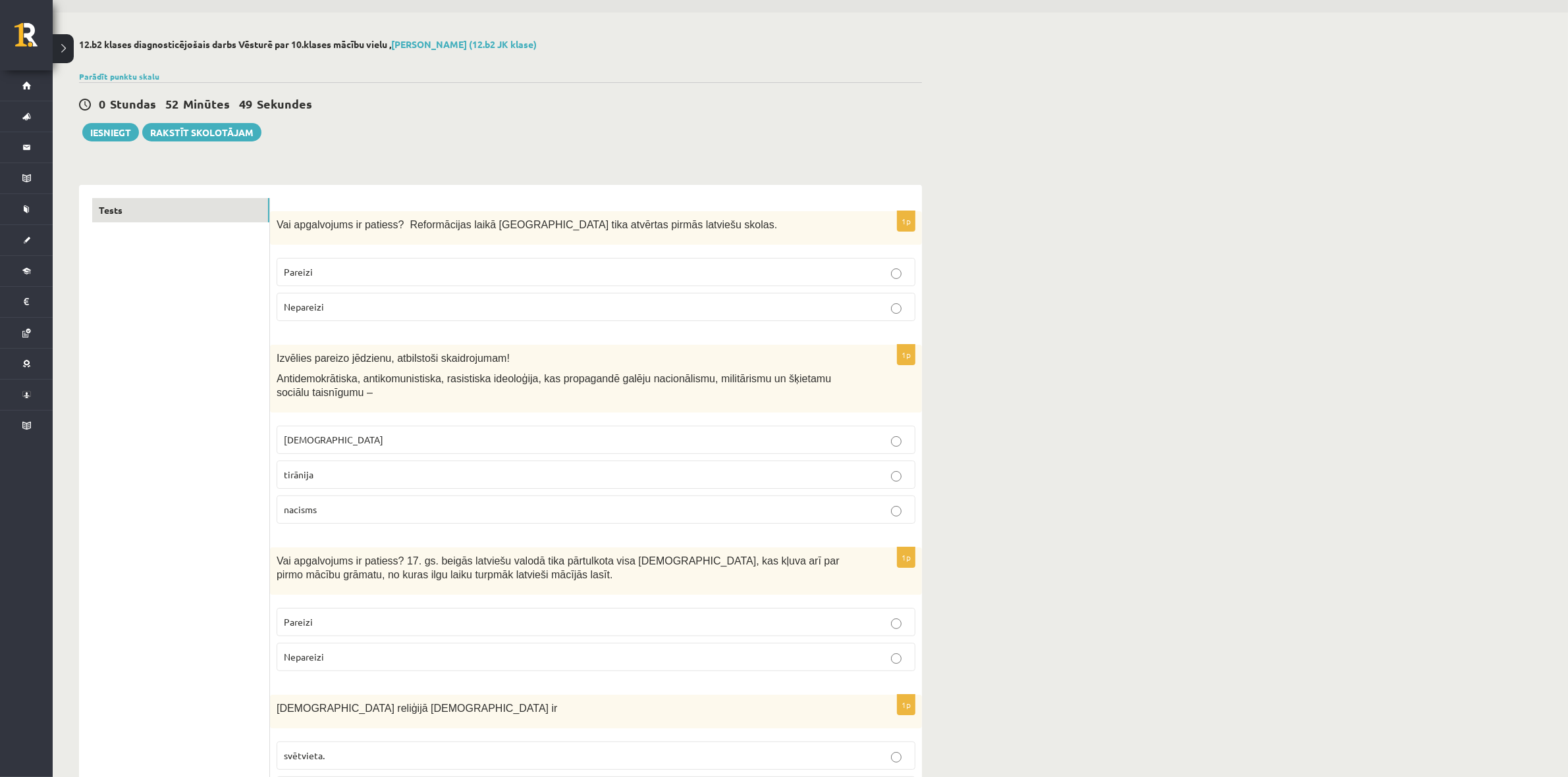
scroll to position [0, 0]
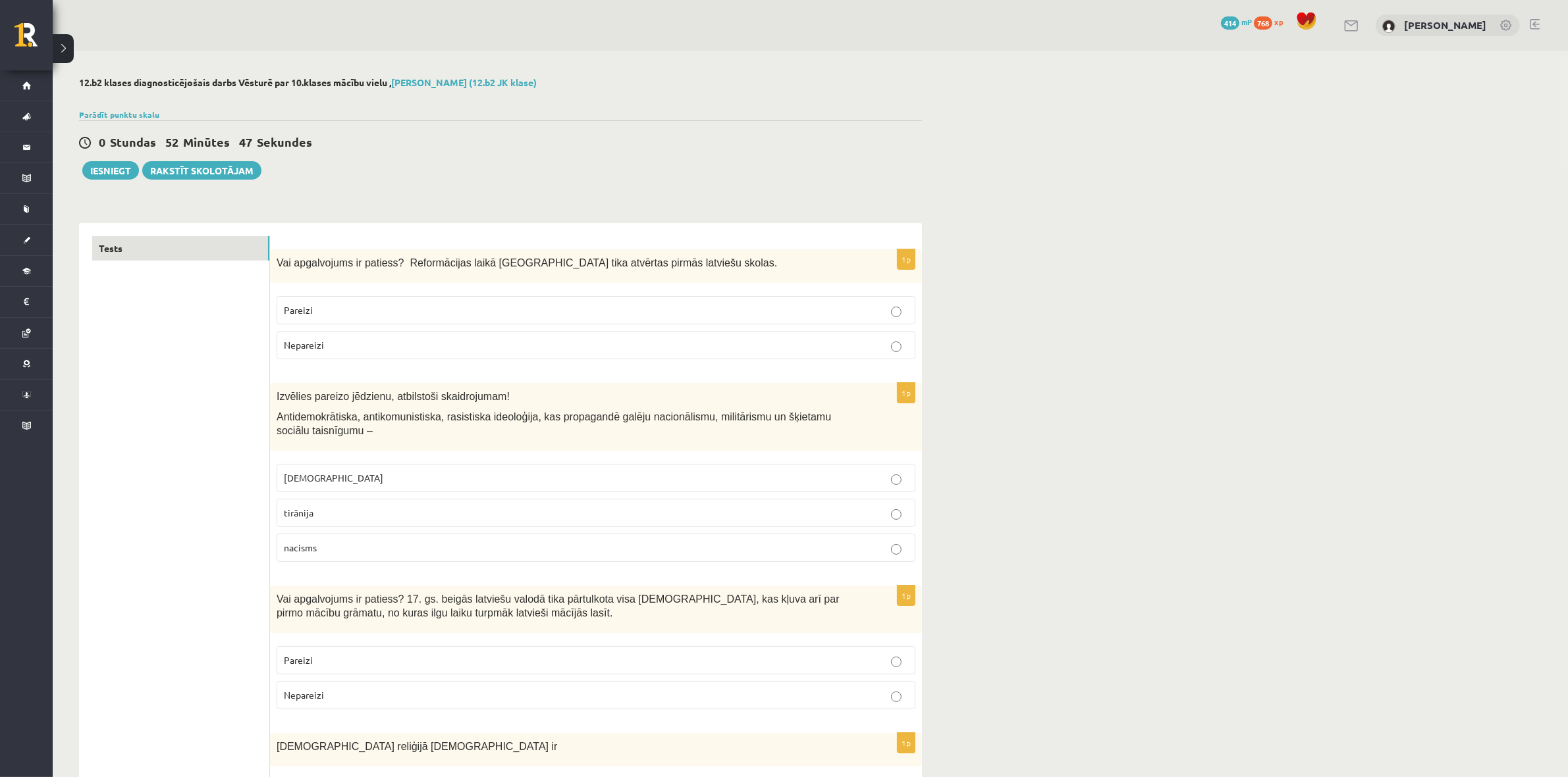
click at [106, 174] on button "Iesniegt" at bounding box center [110, 170] width 57 height 19
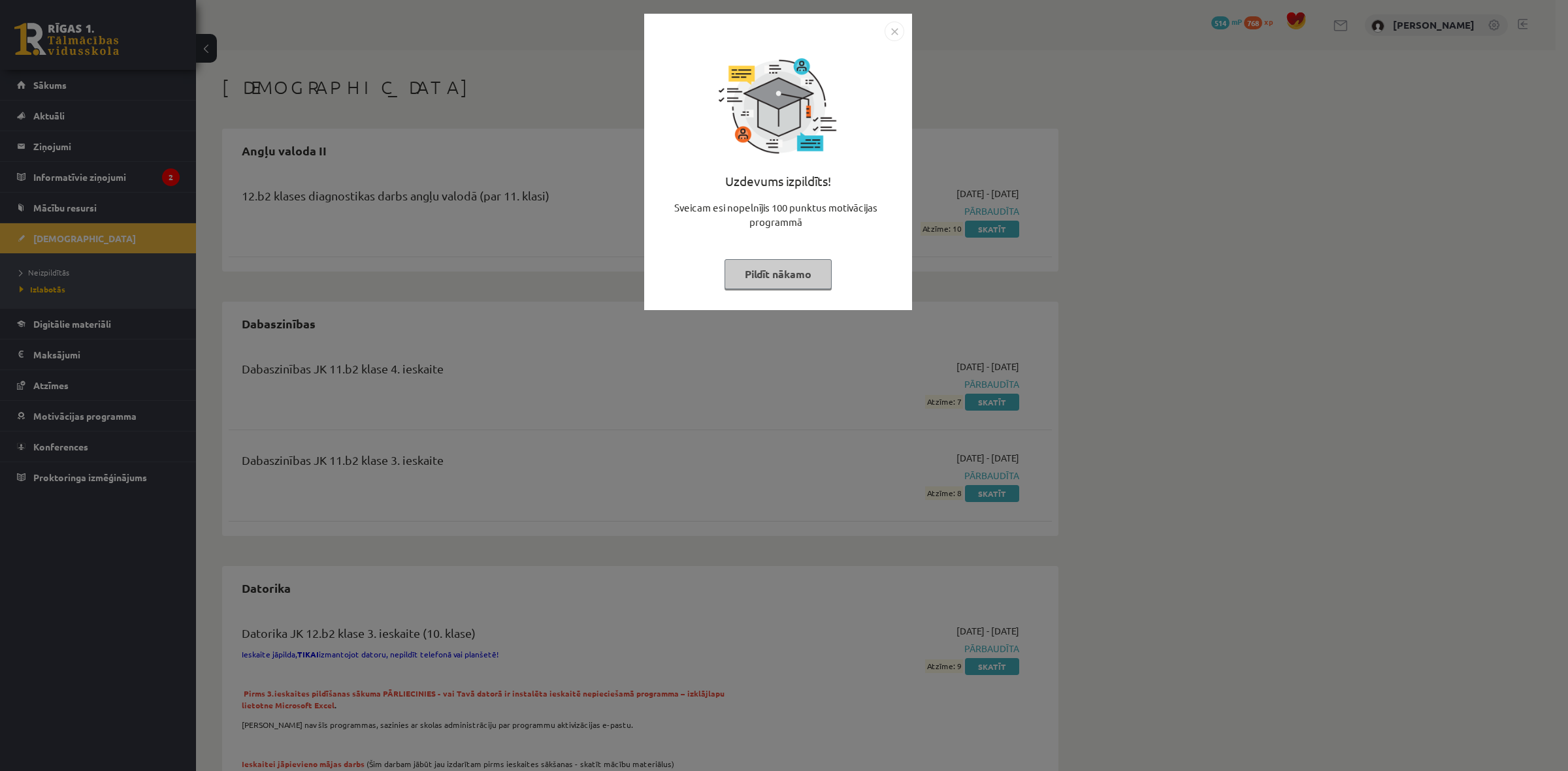
click at [759, 273] on button "Pildīt nākamo" at bounding box center [777, 274] width 107 height 30
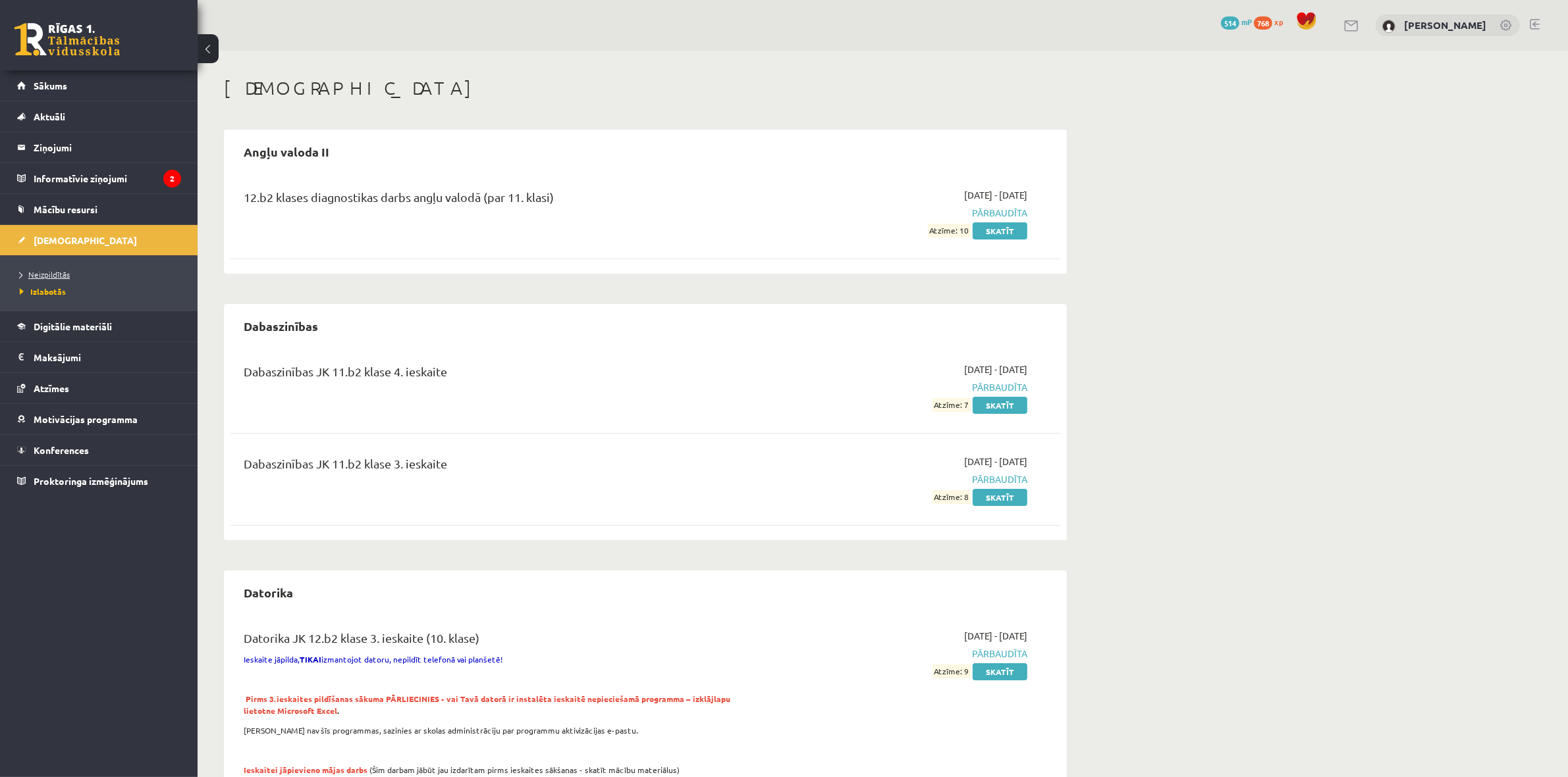
click at [53, 273] on span "Neizpildītās" at bounding box center [44, 274] width 50 height 10
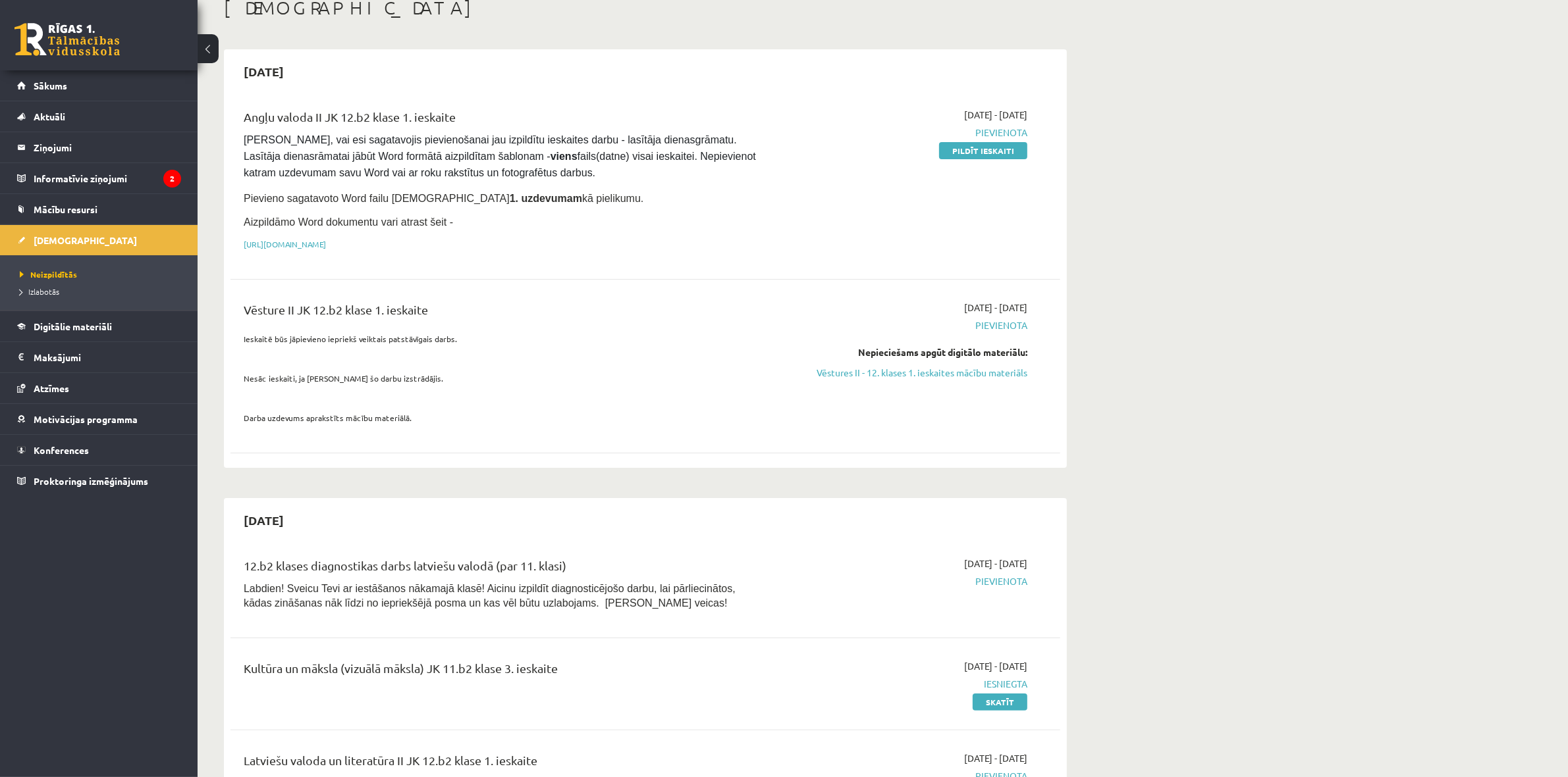
scroll to position [82, 0]
click at [873, 368] on link "Vēstures II - 12. klases 1. ieskaites mācību materiāls" at bounding box center [904, 371] width 249 height 14
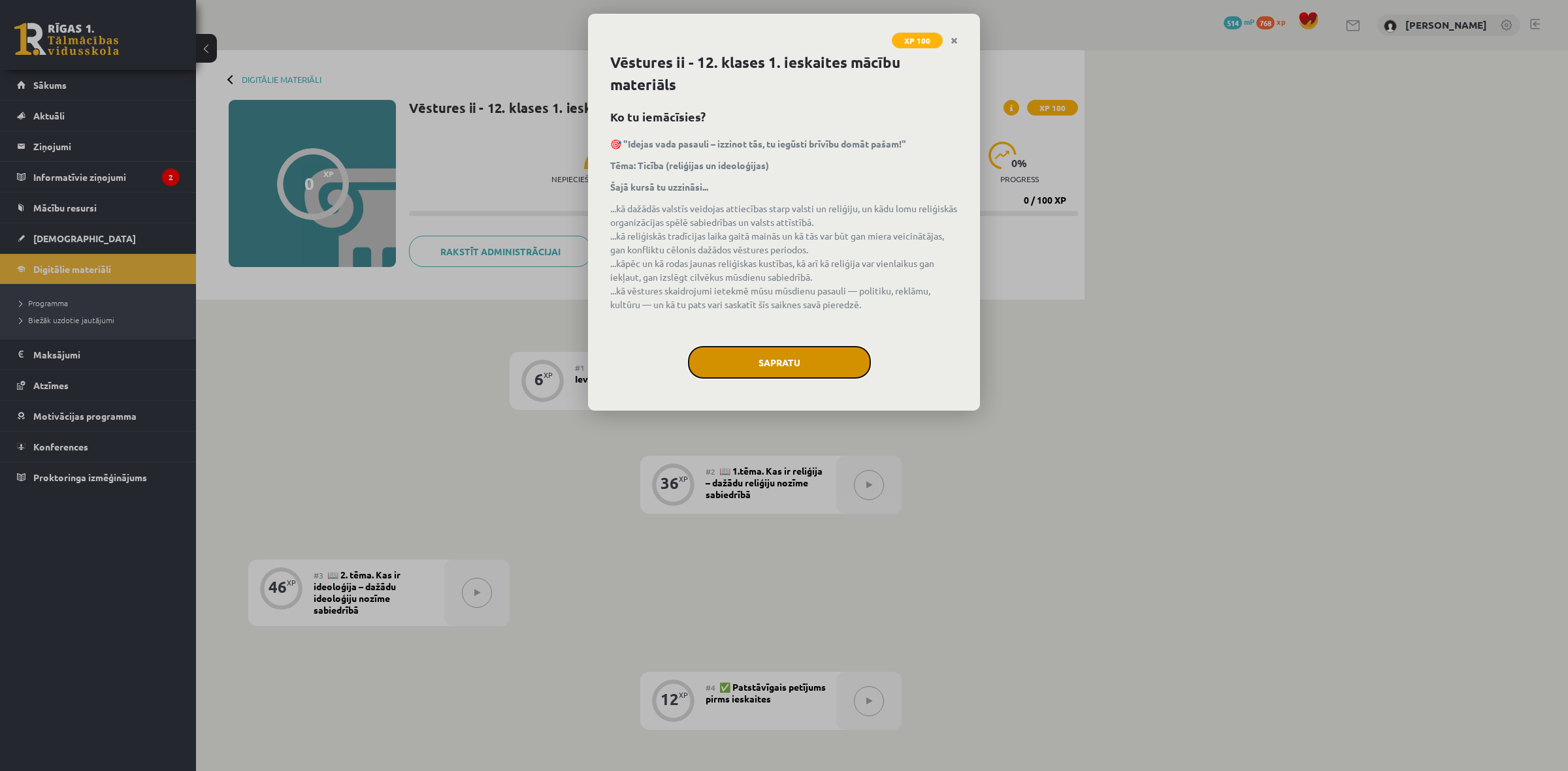
click at [791, 363] on button "Sapratu" at bounding box center [779, 362] width 183 height 33
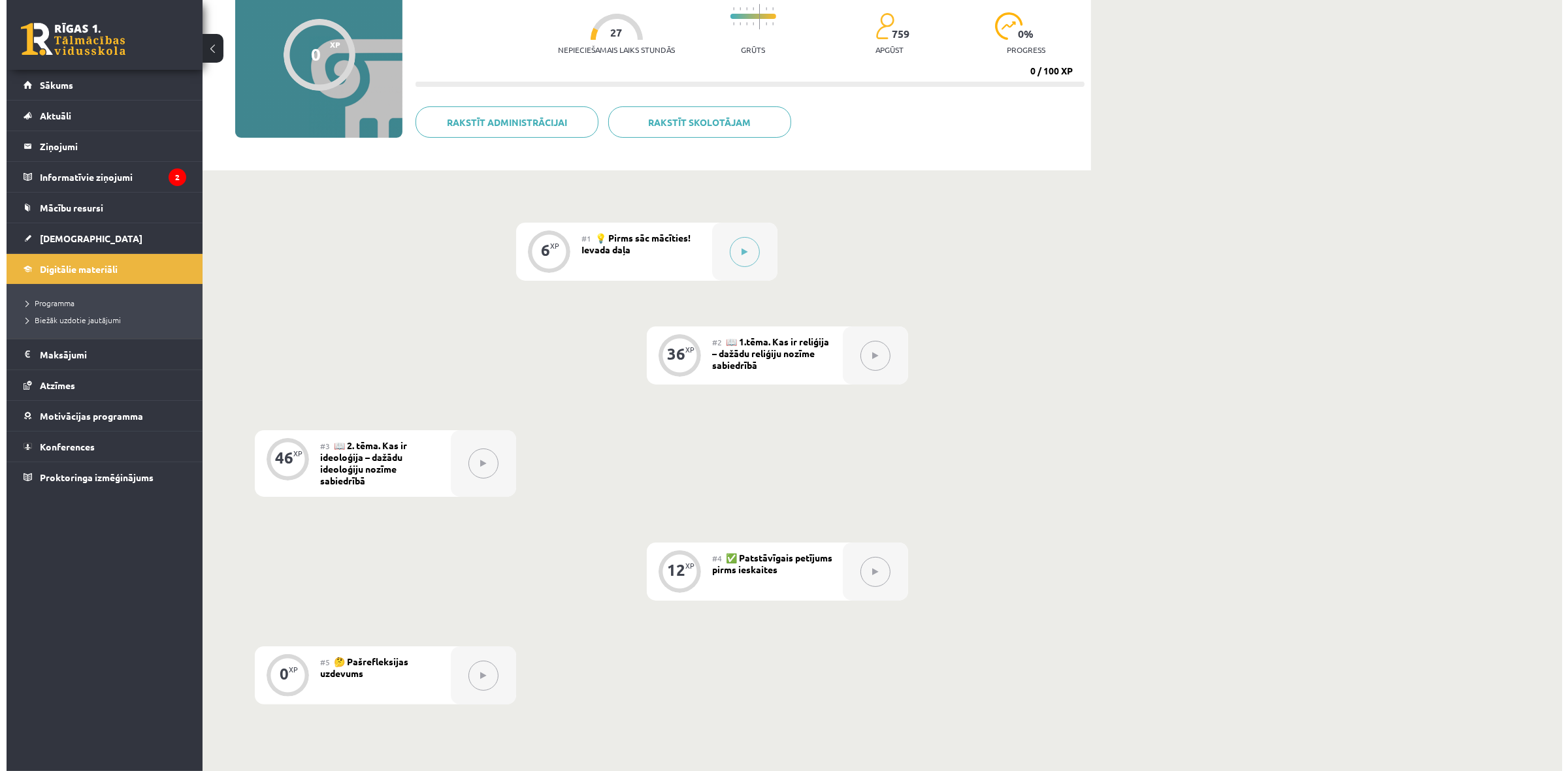
scroll to position [127, 0]
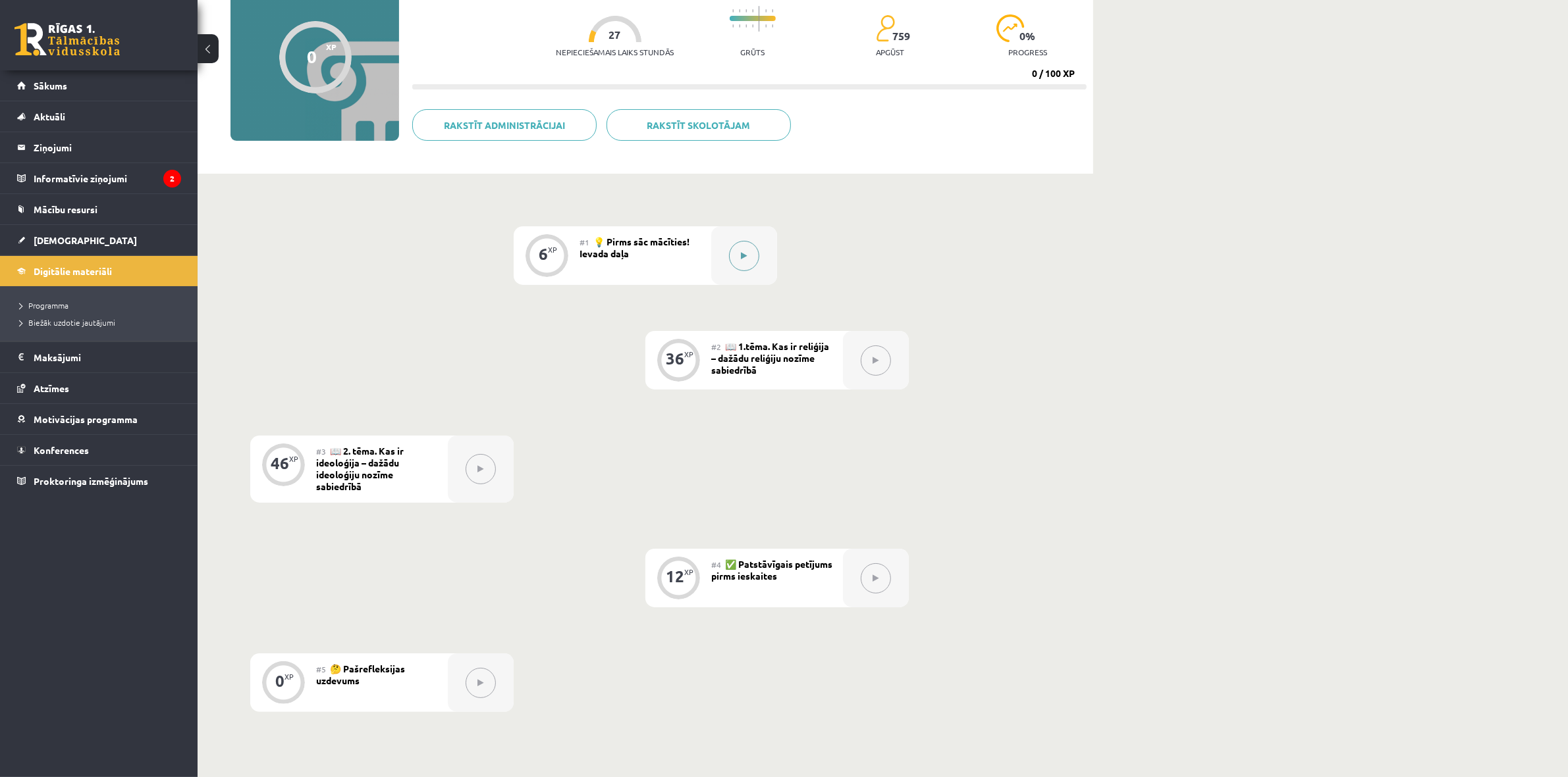
click at [749, 259] on button at bounding box center [744, 256] width 30 height 30
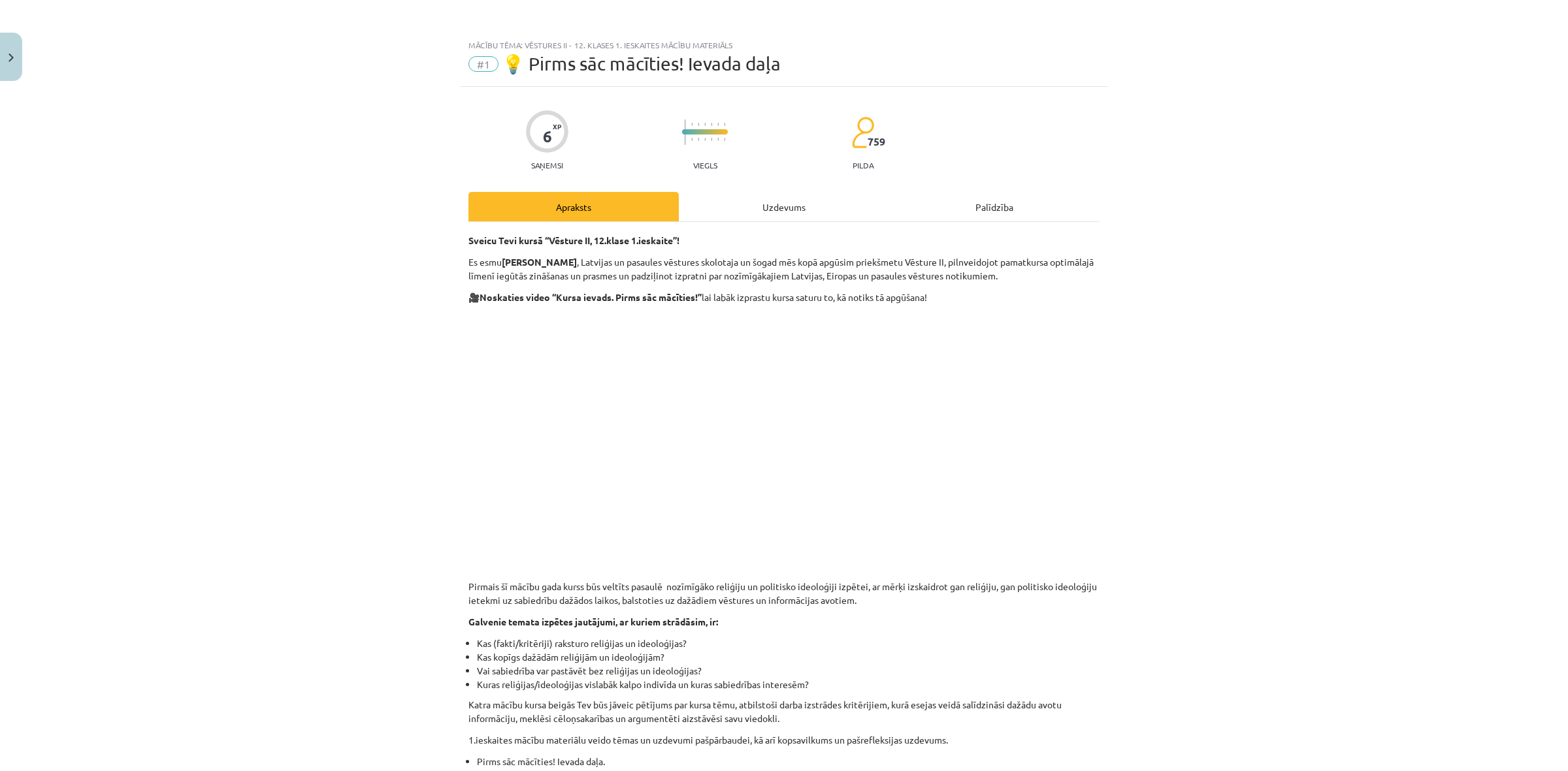
click at [752, 211] on div "Uzdevums" at bounding box center [783, 206] width 210 height 29
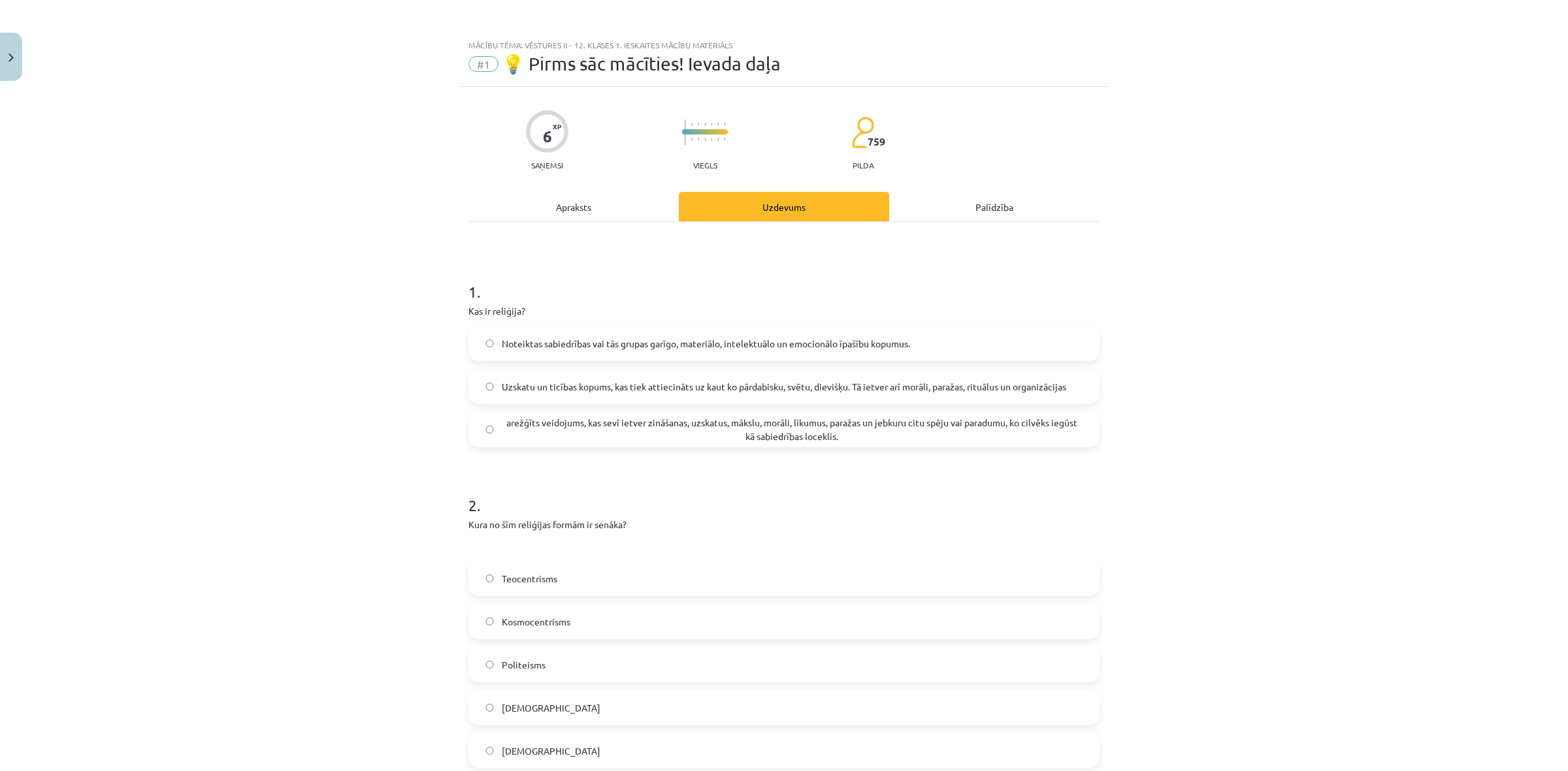
scroll to position [33, 0]
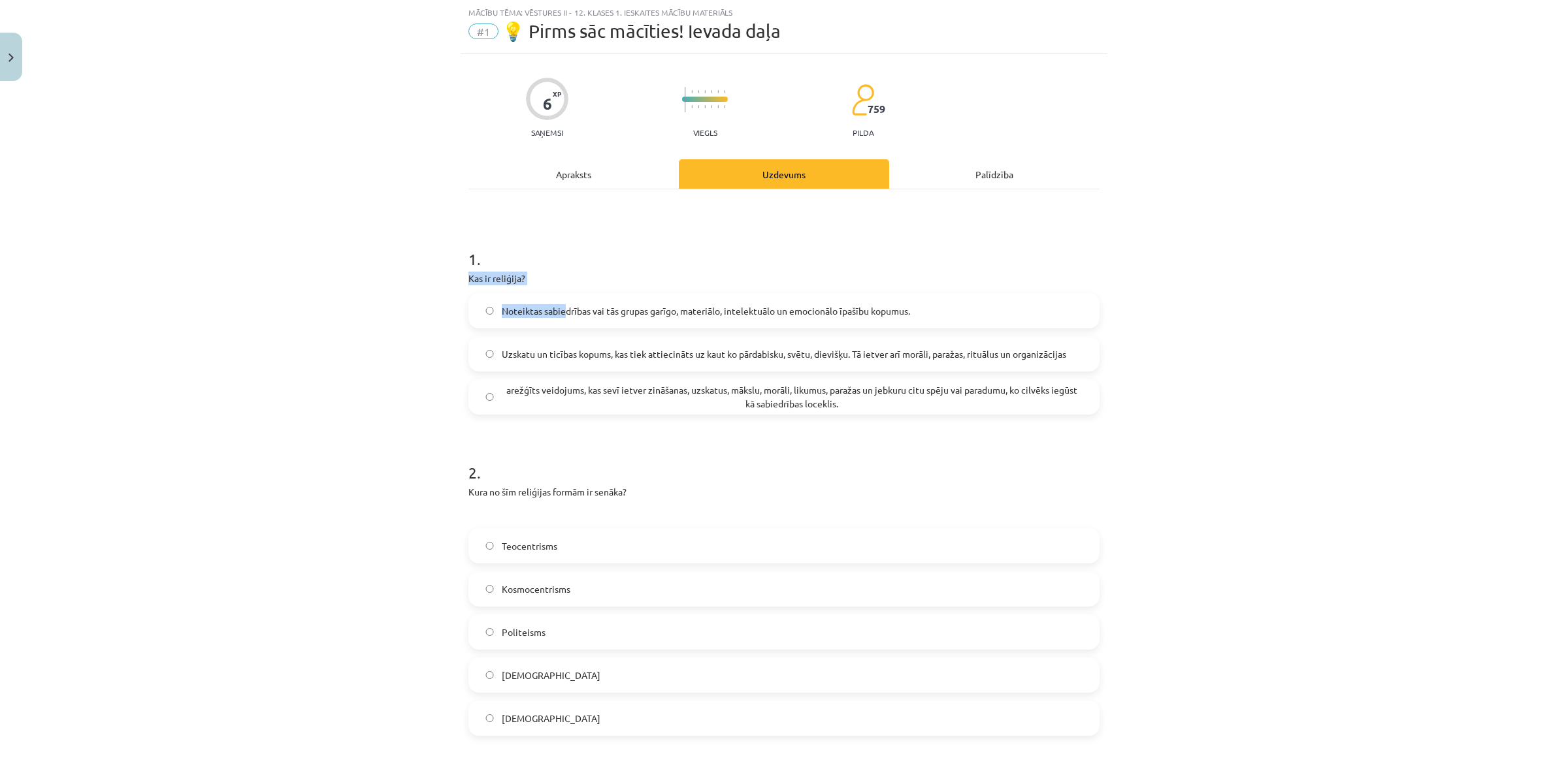
drag, startPoint x: 449, startPoint y: 269, endPoint x: 562, endPoint y: 318, distance: 123.2
click at [562, 318] on div "Mācību tēma: Vēstures ii - 12. klases 1. ieskaites mācību materiāls #1 💡 Pirms …" at bounding box center [784, 385] width 1568 height 771
click at [468, 290] on div "1 . Kas ir reliģija? Noteiktas sabiedrības vai tās grupas garīgo, materiālo, in…" at bounding box center [783, 321] width 631 height 188
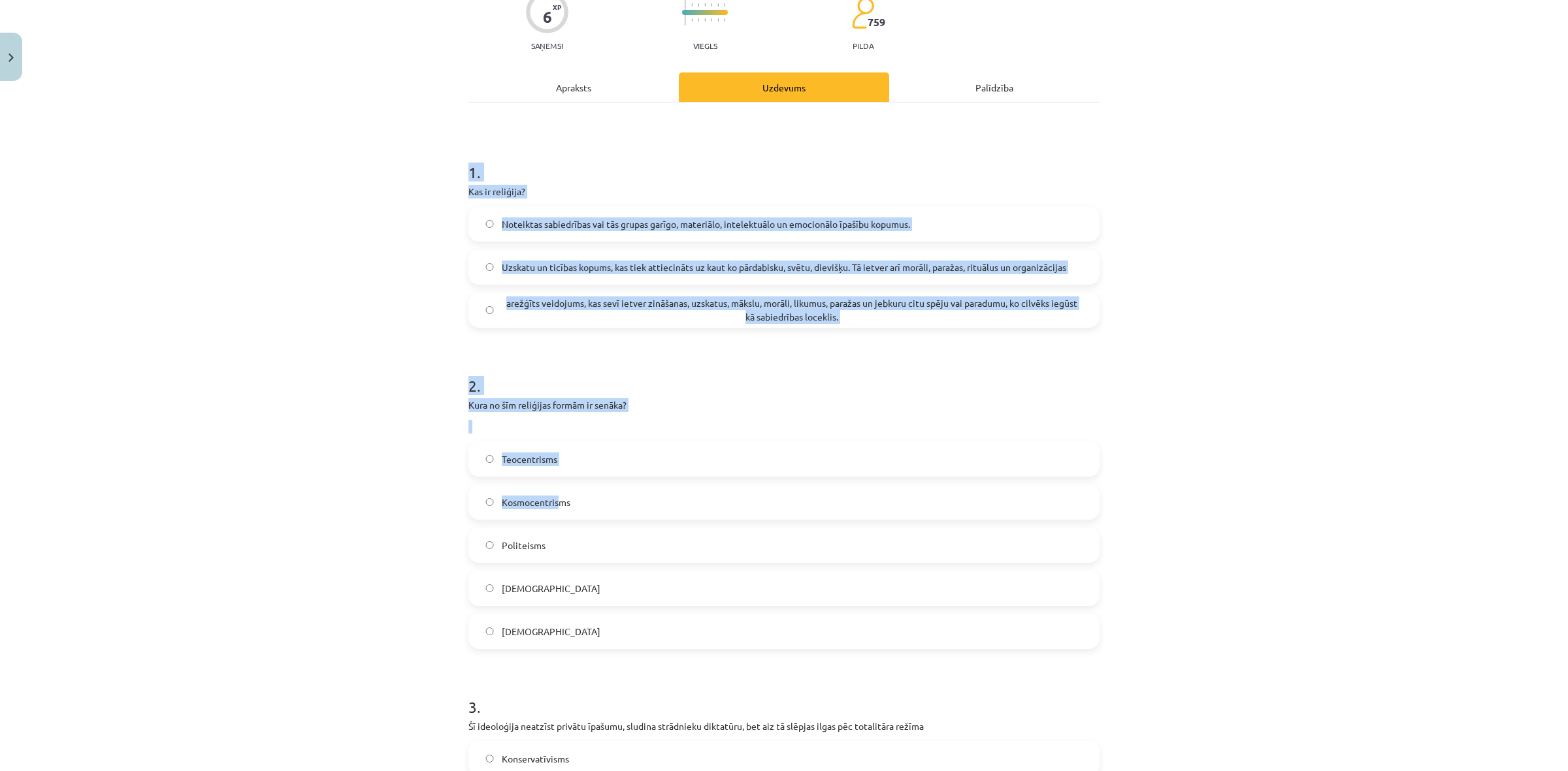
scroll to position [406, 0]
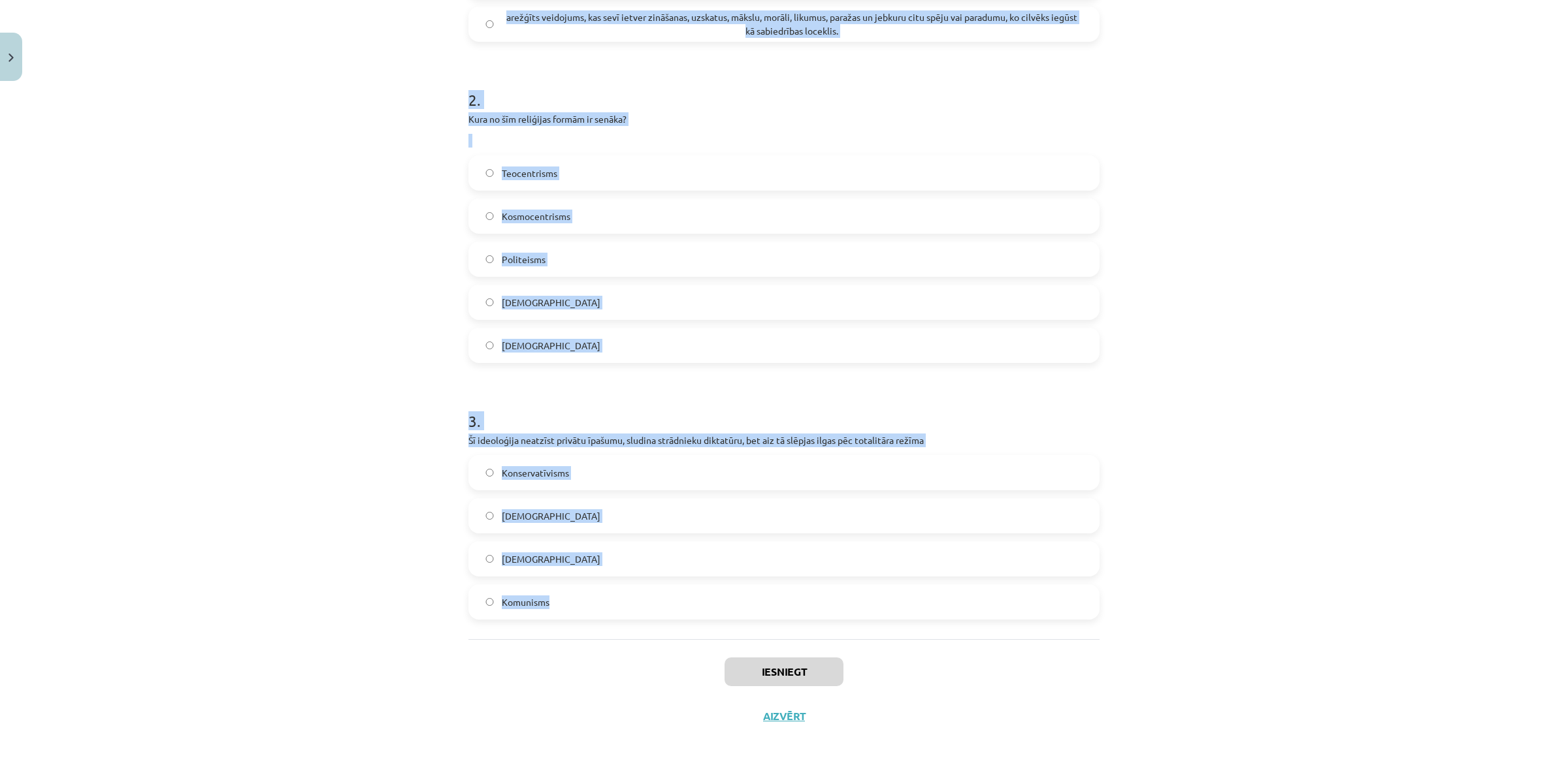
drag, startPoint x: 446, startPoint y: 247, endPoint x: 625, endPoint y: 601, distance: 396.7
click at [625, 601] on div "Mācību tēma: Vēstures ii - 12. klases 1. ieskaites mācību materiāls #1 💡 Pirms …" at bounding box center [784, 385] width 1568 height 771
copy form "1 . Kas ir reliģija? Noteiktas sabiedrības vai tās grupas garīgo, materiālo, in…"
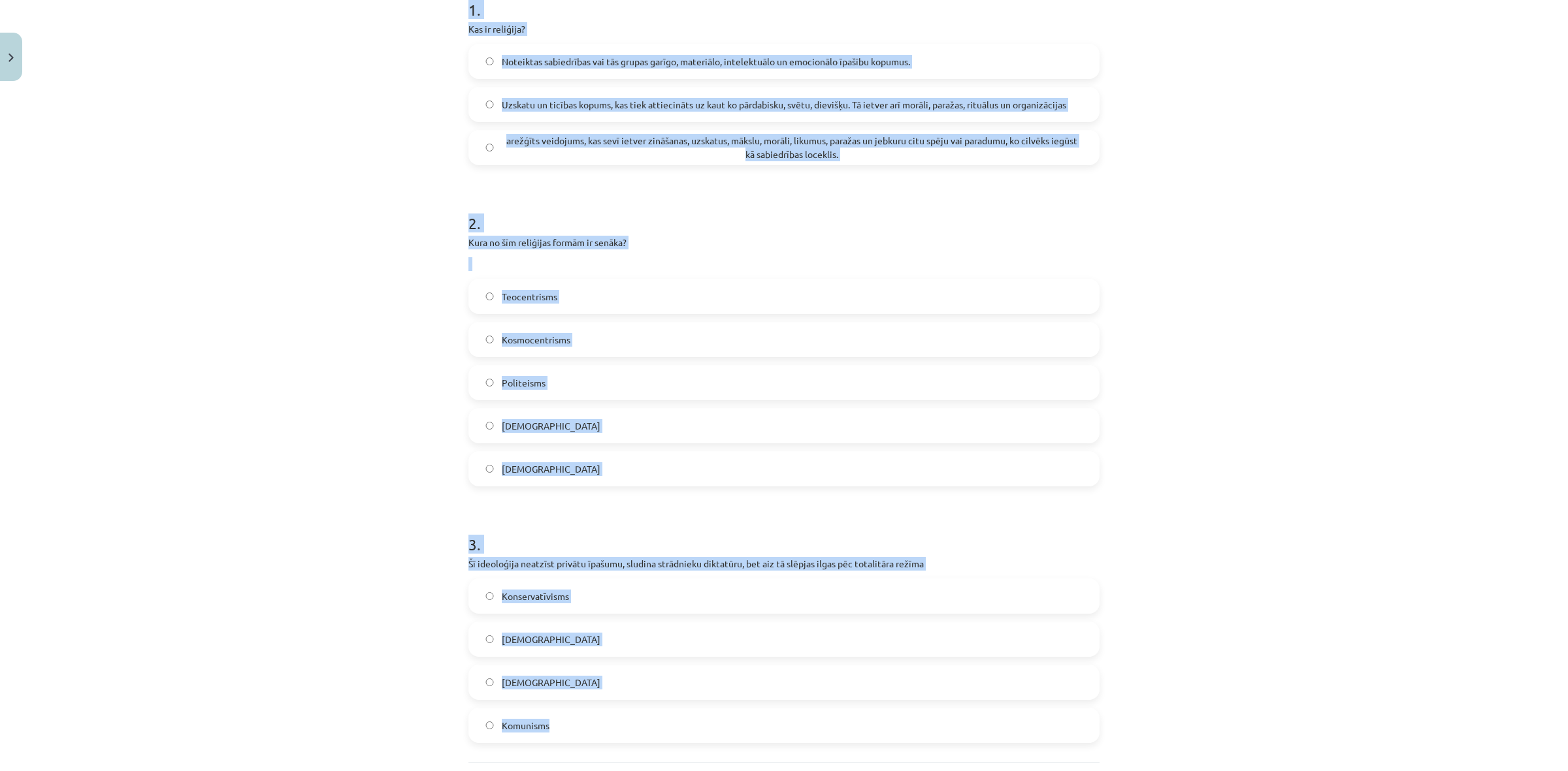
scroll to position [242, 0]
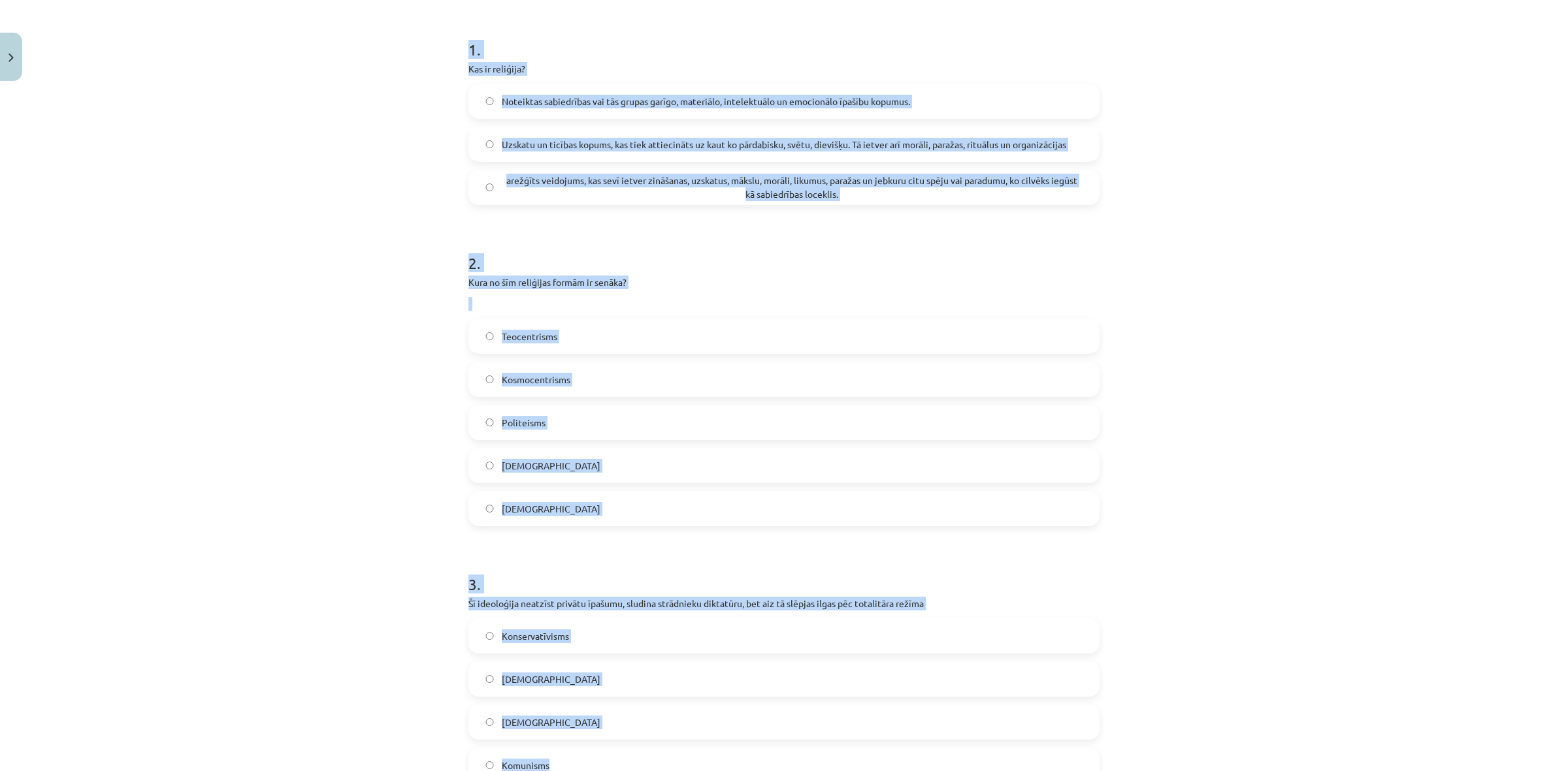
click at [266, 188] on div "Mācību tēma: Vēstures ii - 12. klases 1. ieskaites mācību materiāls #1 💡 Pirms …" at bounding box center [784, 385] width 1568 height 771
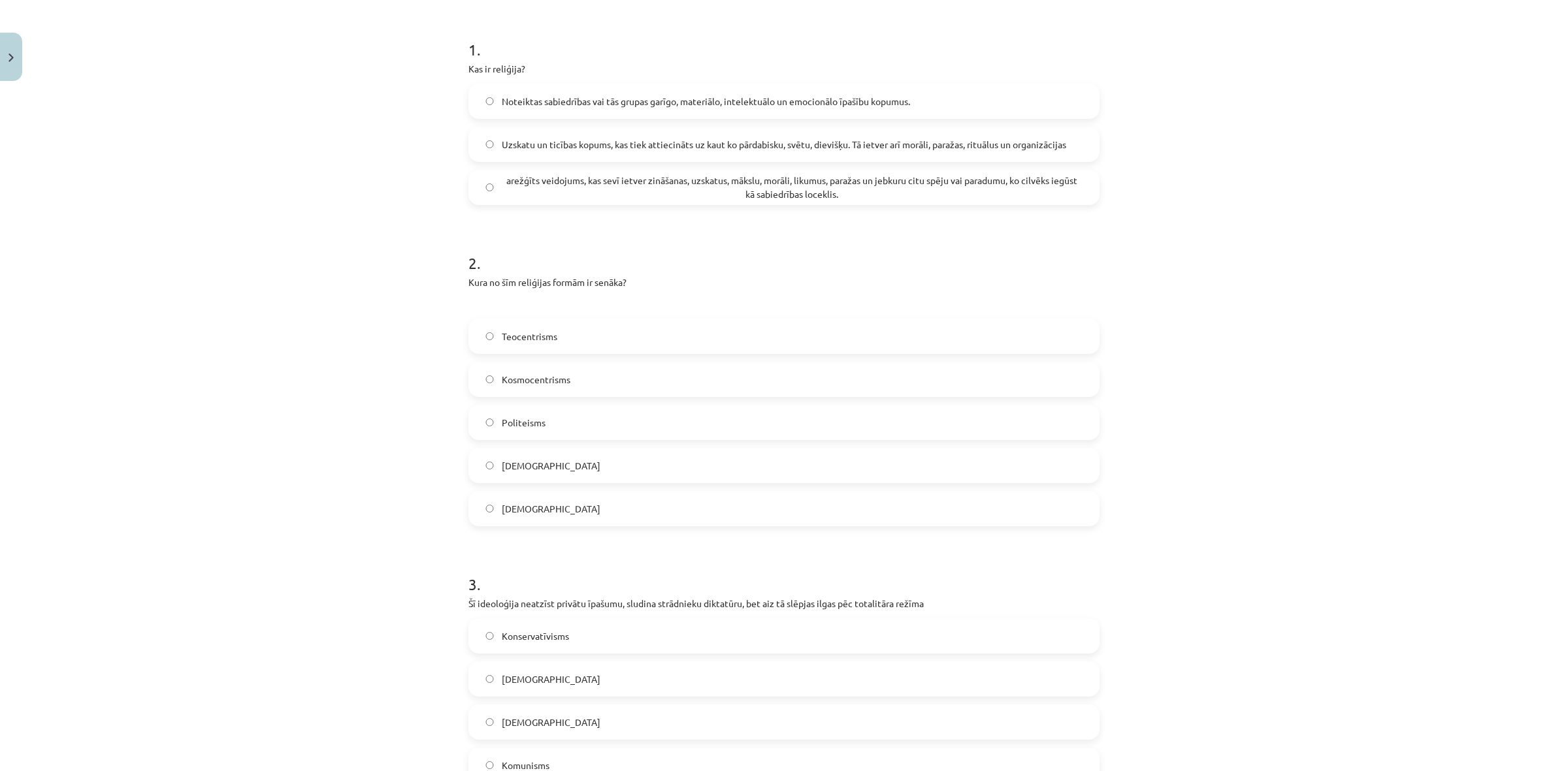
click at [563, 144] on span "Uzskatu un ticības kopums, kas tiek attiecināts uz kaut ko pārdabisku, svētu, d…" at bounding box center [784, 144] width 564 height 14
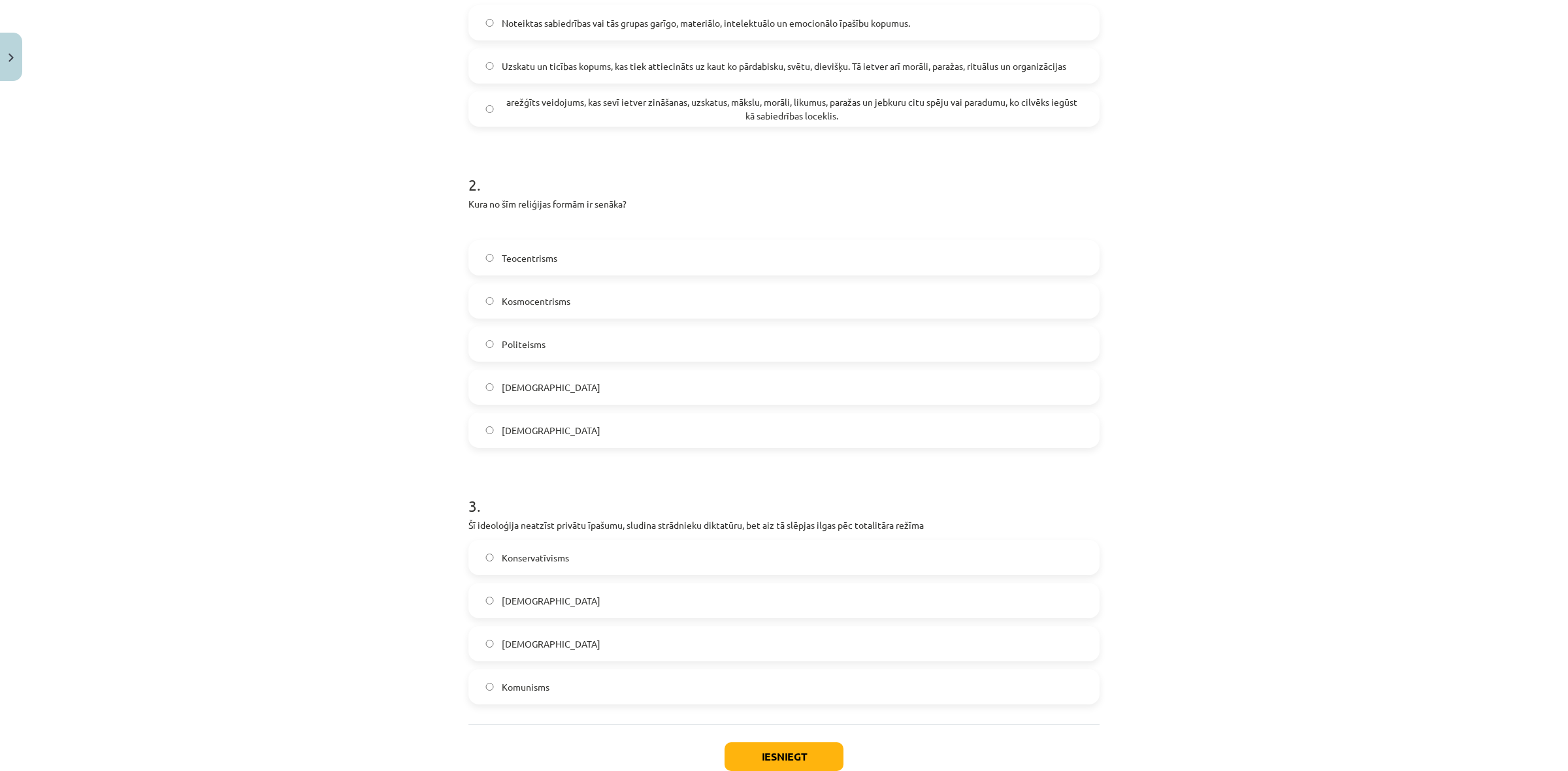
scroll to position [324, 0]
click at [533, 333] on label "Politeisms" at bounding box center [784, 340] width 628 height 33
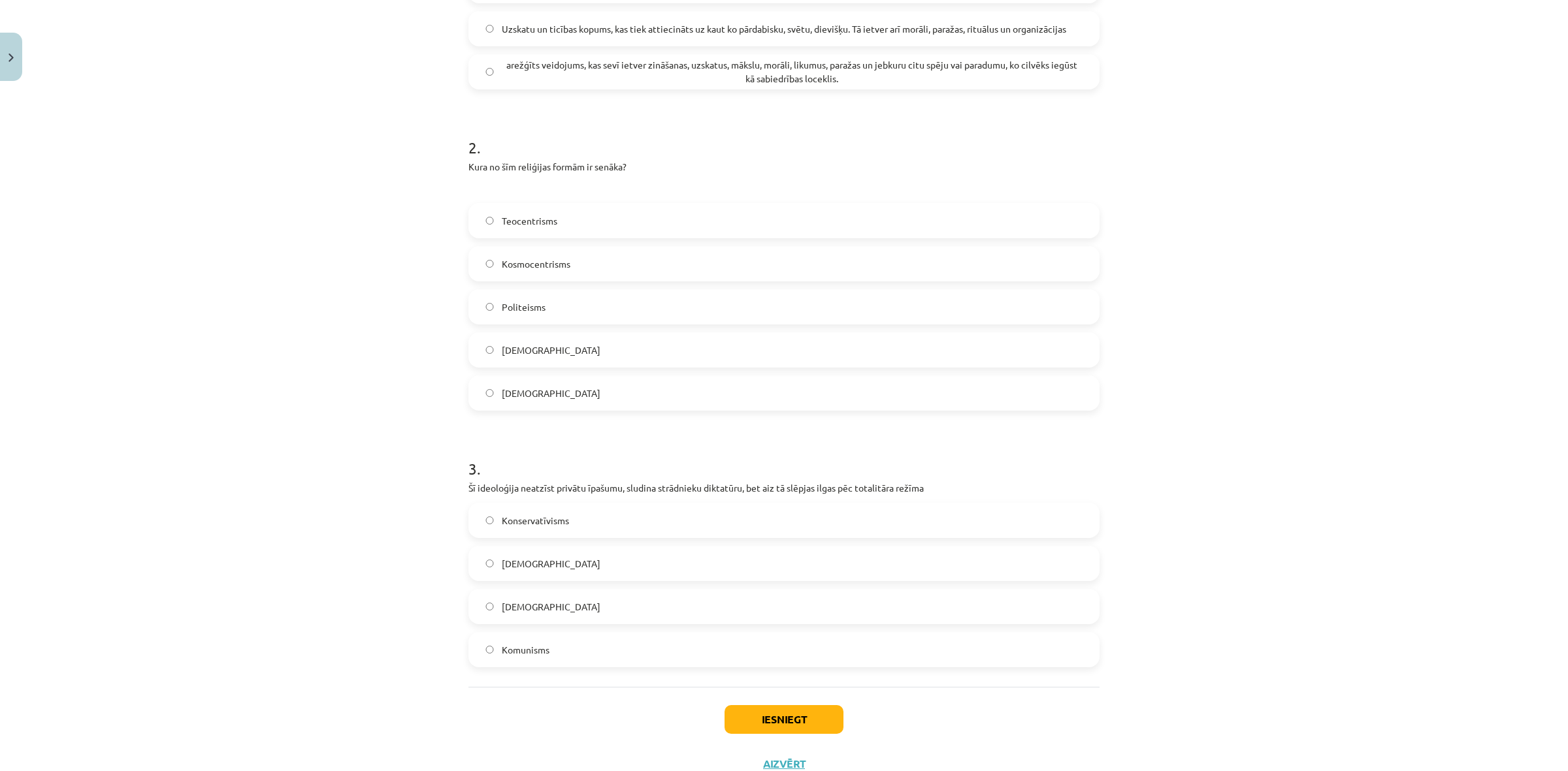
scroll to position [406, 0]
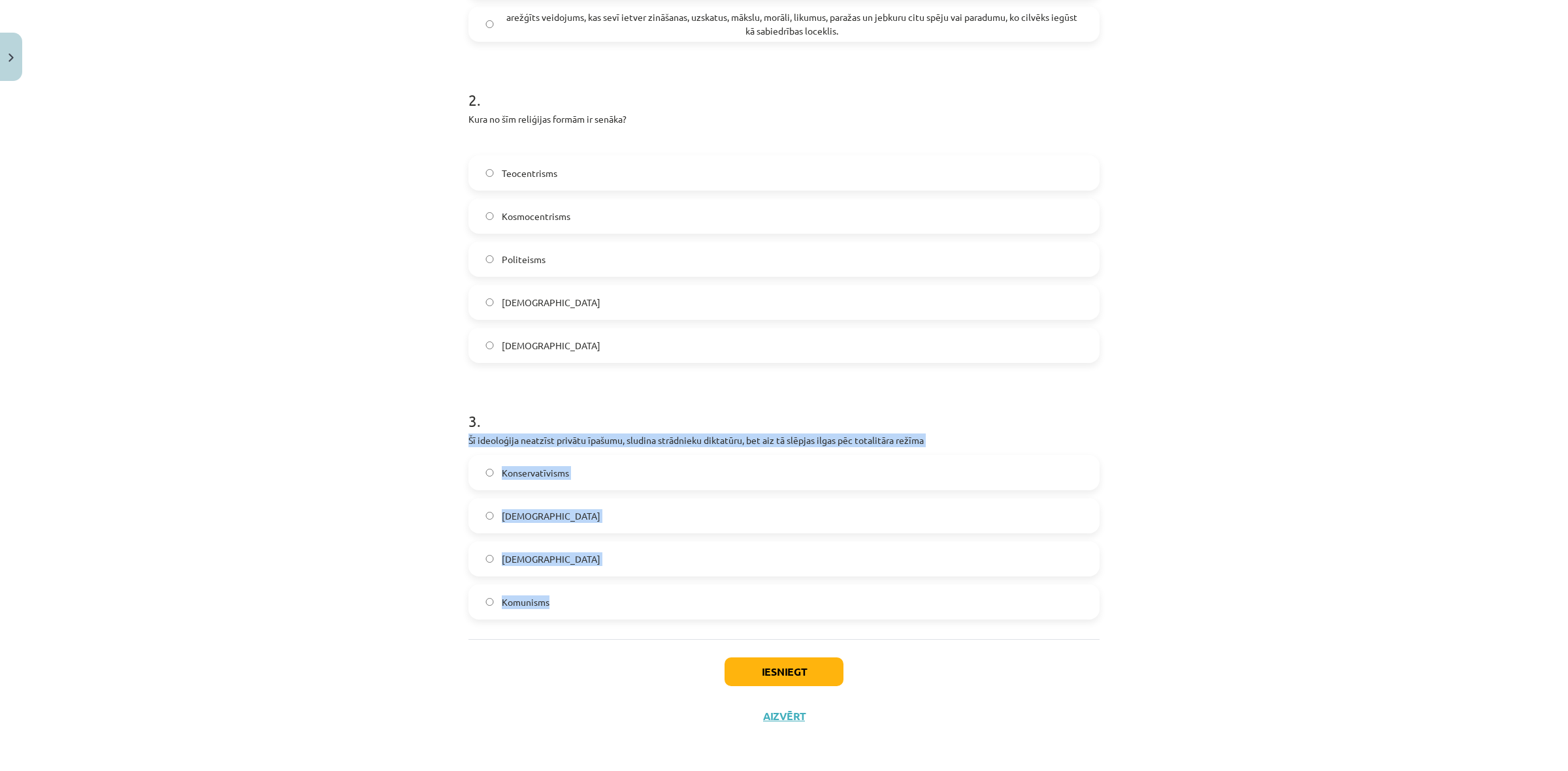
drag, startPoint x: 484, startPoint y: 446, endPoint x: 627, endPoint y: 590, distance: 202.9
click at [627, 590] on div "6 XP Saņemsi Viegls 759 pilda Apraksts Uzdevums Palīdzība 1 . Kas ir reliģija? …" at bounding box center [784, 210] width 647 height 1058
copy div "Šī ideoloģija neatzīst privātu īpašumu, sludina strādnieku diktatūru, bet aiz t…"
click at [393, 505] on div "Mācību tēma: Vēstures ii - 12. klases 1. ieskaites mācību materiāls #1 💡 Pirms …" at bounding box center [784, 385] width 1568 height 771
click at [475, 593] on label "Komunisms" at bounding box center [784, 602] width 628 height 33
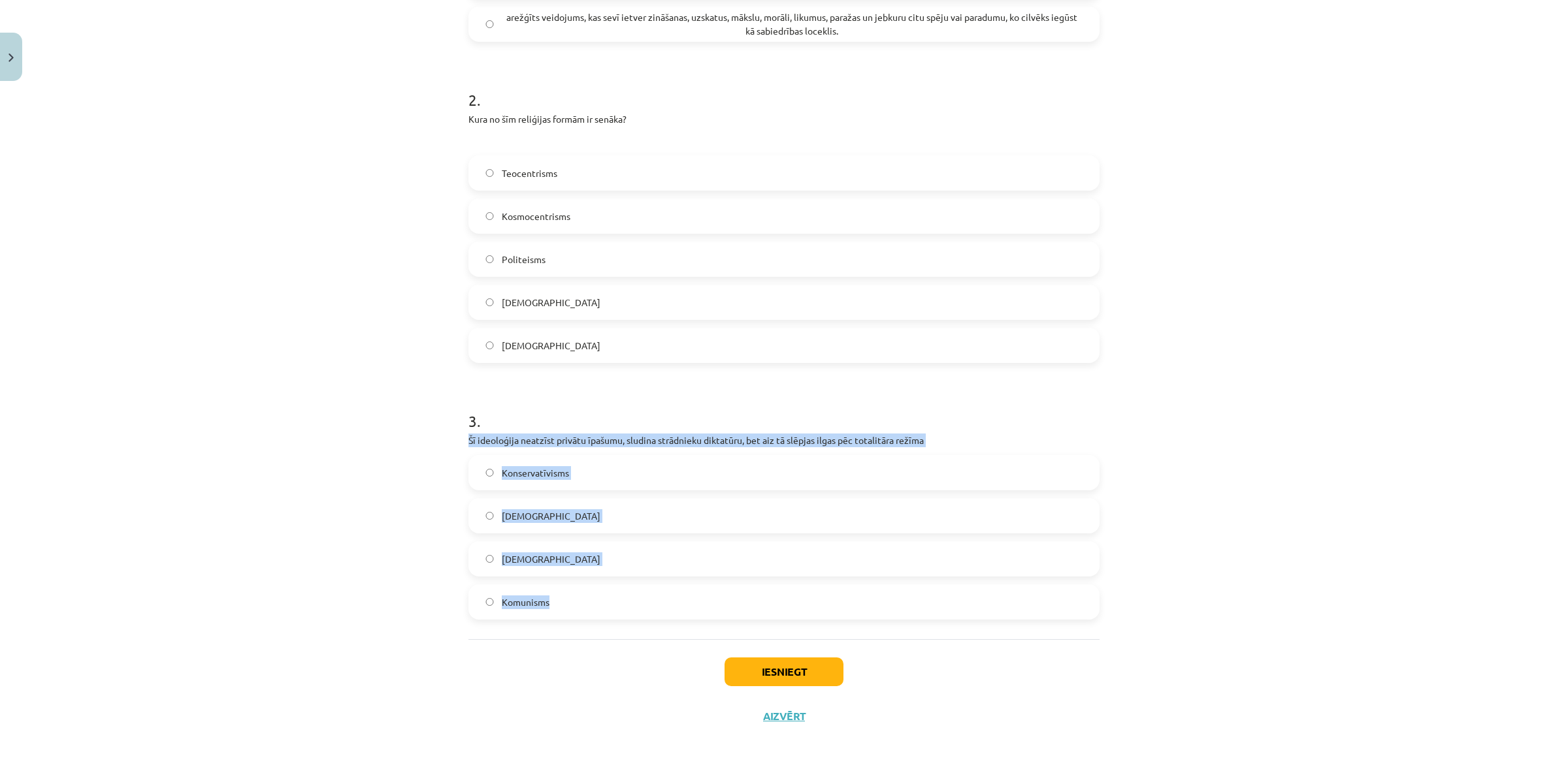
click at [344, 500] on div "Mācību tēma: Vēstures ii - 12. klases 1. ieskaites mācību materiāls #1 💡 Pirms …" at bounding box center [784, 385] width 1568 height 771
click at [360, 490] on div "Mācību tēma: Vēstures ii - 12. klases 1. ieskaites mācību materiāls #1 💡 Pirms …" at bounding box center [784, 385] width 1568 height 771
click at [359, 487] on div "Mācību tēma: Vēstures ii - 12. klases 1. ieskaites mācību materiāls #1 💡 Pirms …" at bounding box center [784, 385] width 1568 height 771
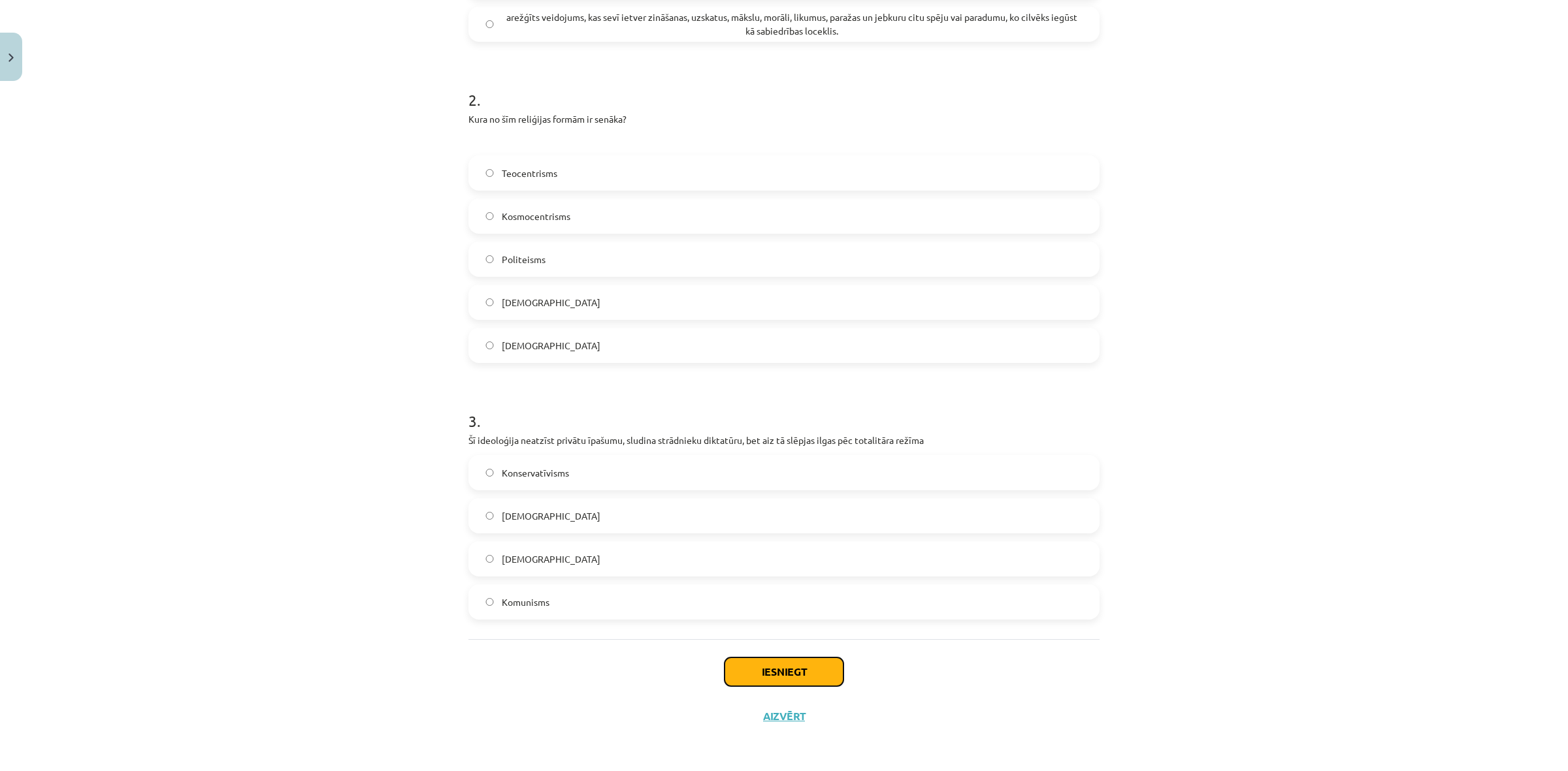
click at [765, 671] on button "Iesniegt" at bounding box center [783, 672] width 119 height 29
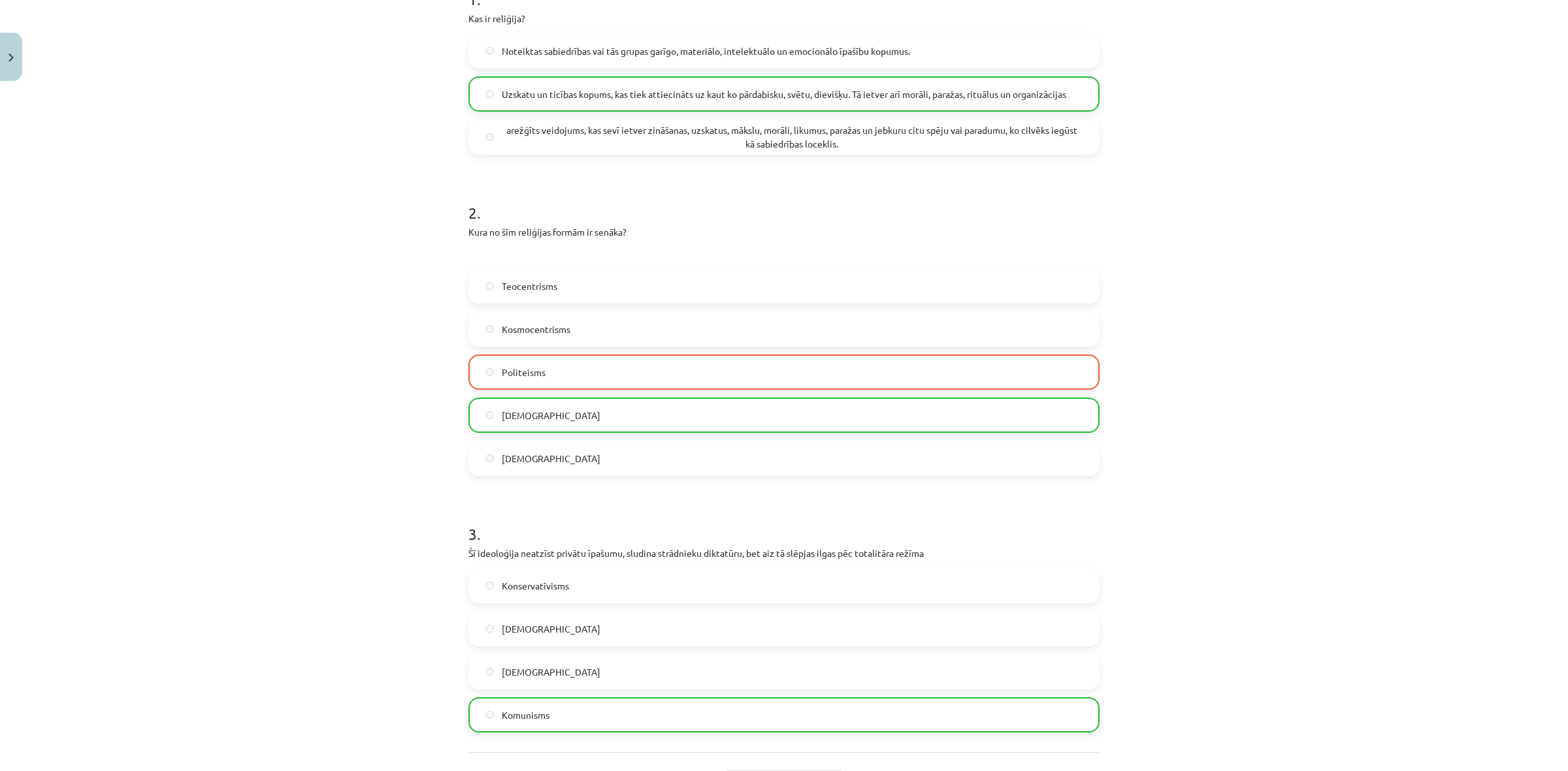
scroll to position [448, 0]
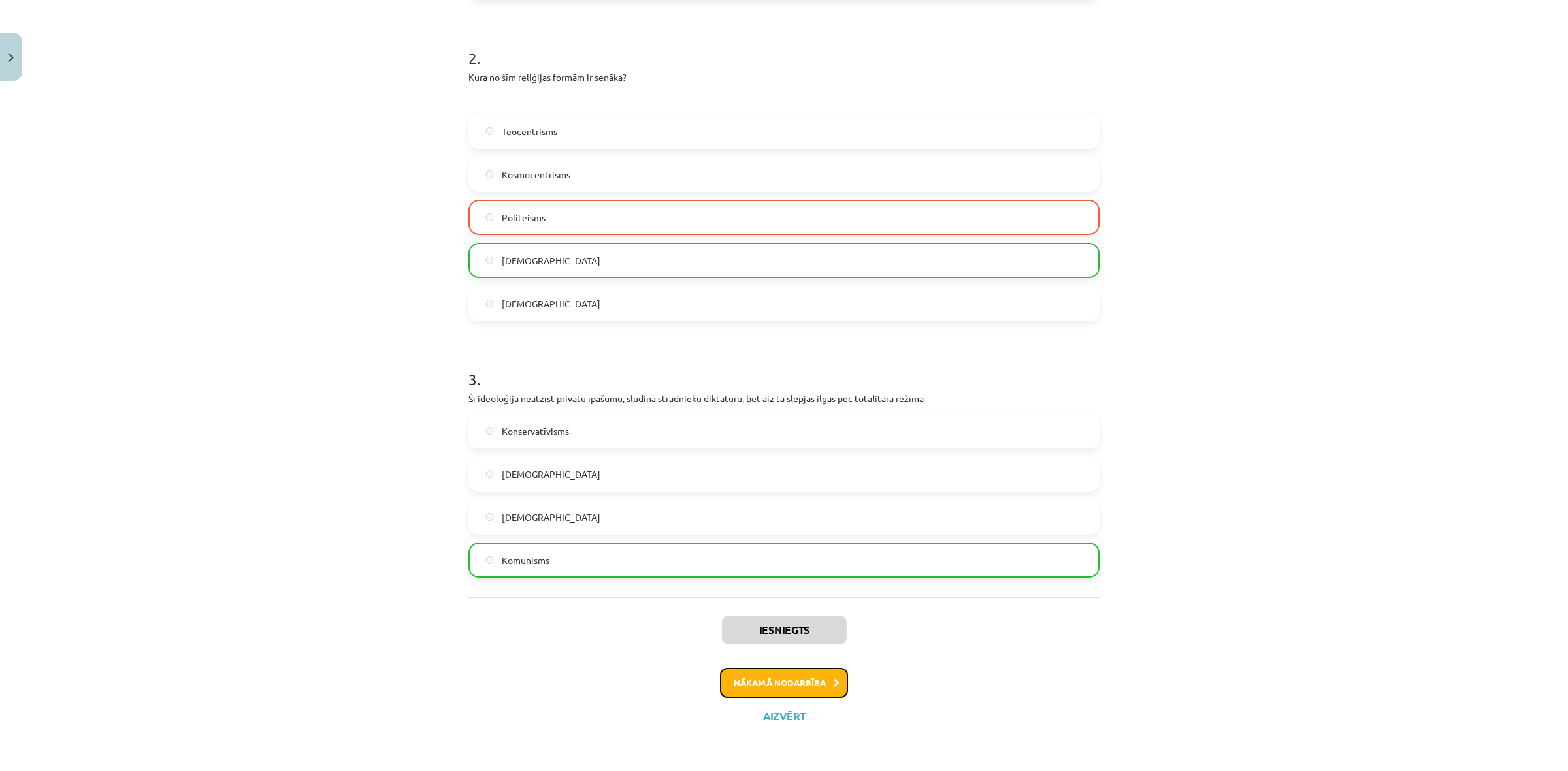
click at [800, 689] on button "Nākamā nodarbība" at bounding box center [783, 683] width 128 height 30
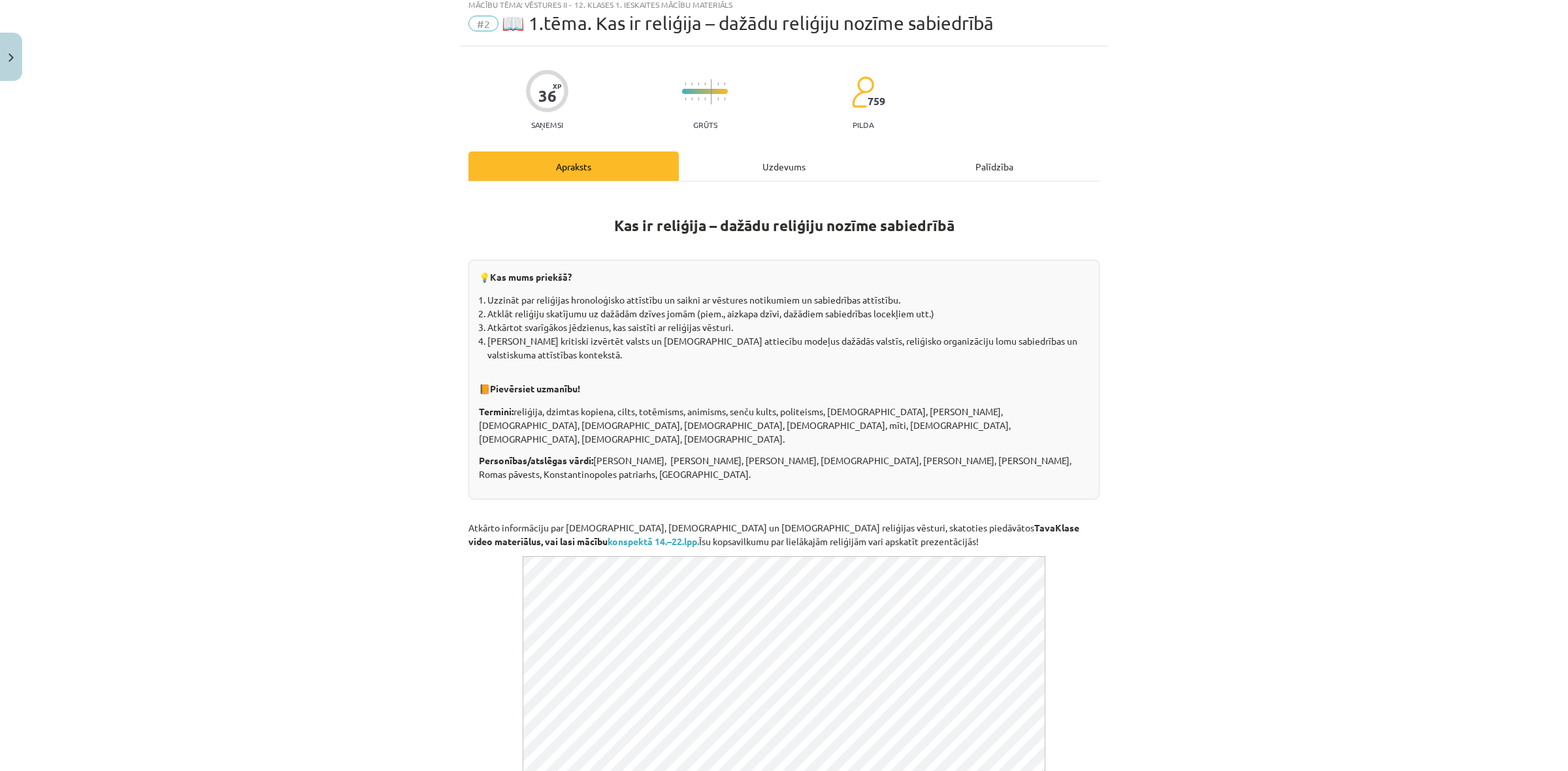
scroll to position [33, 0]
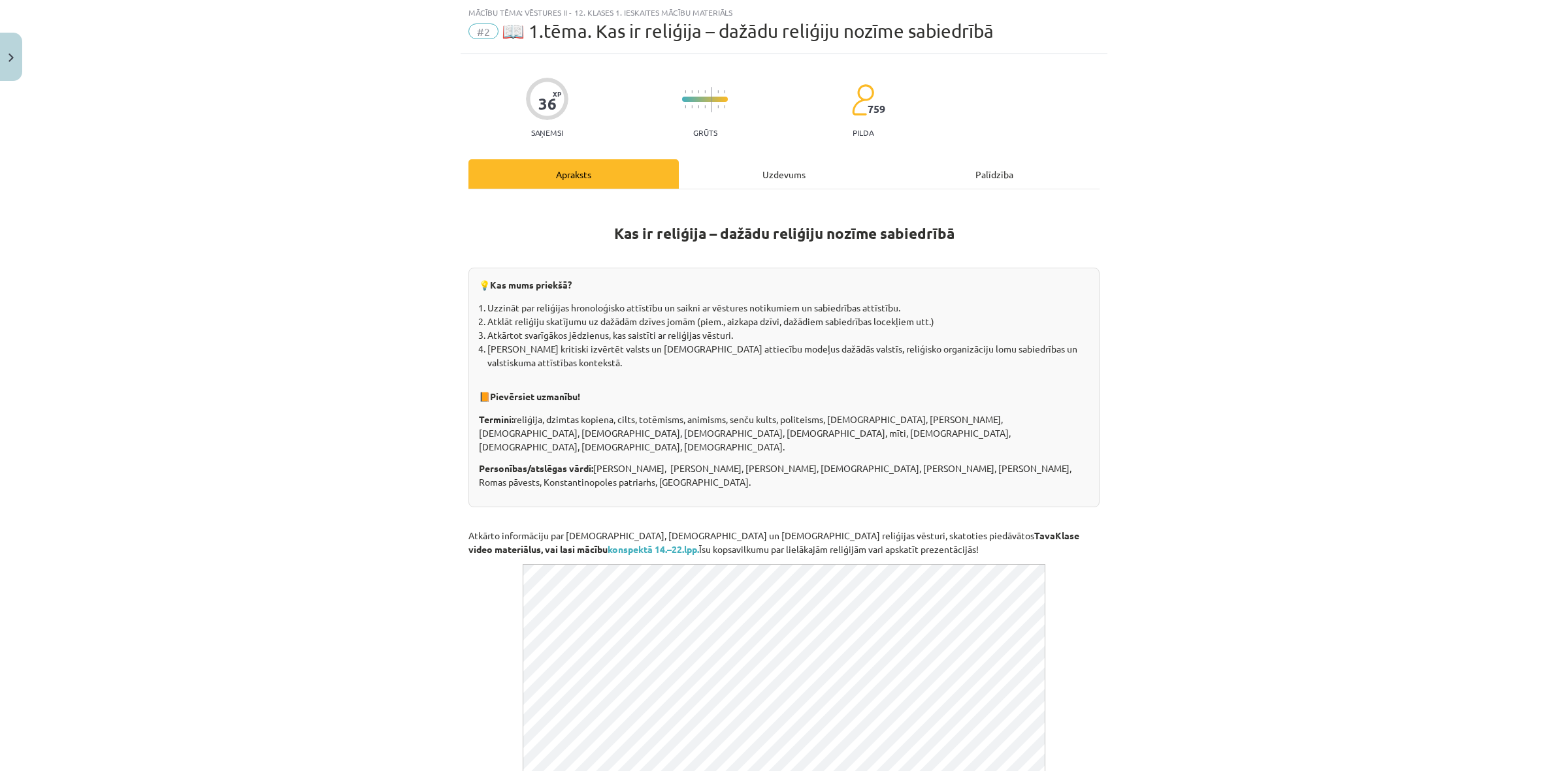
click at [755, 178] on div "Uzdevums" at bounding box center [783, 174] width 210 height 29
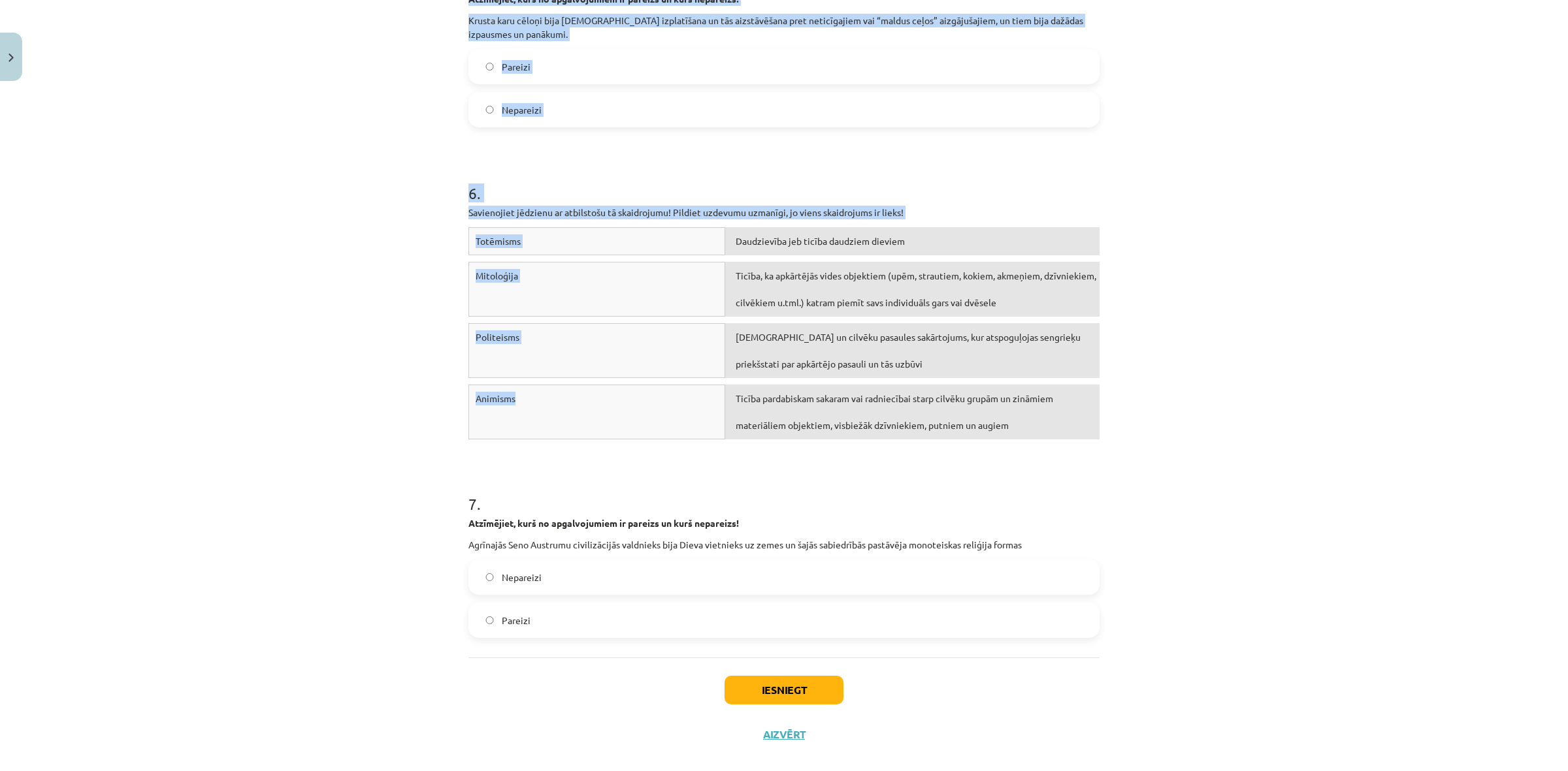
scroll to position [1275, 0]
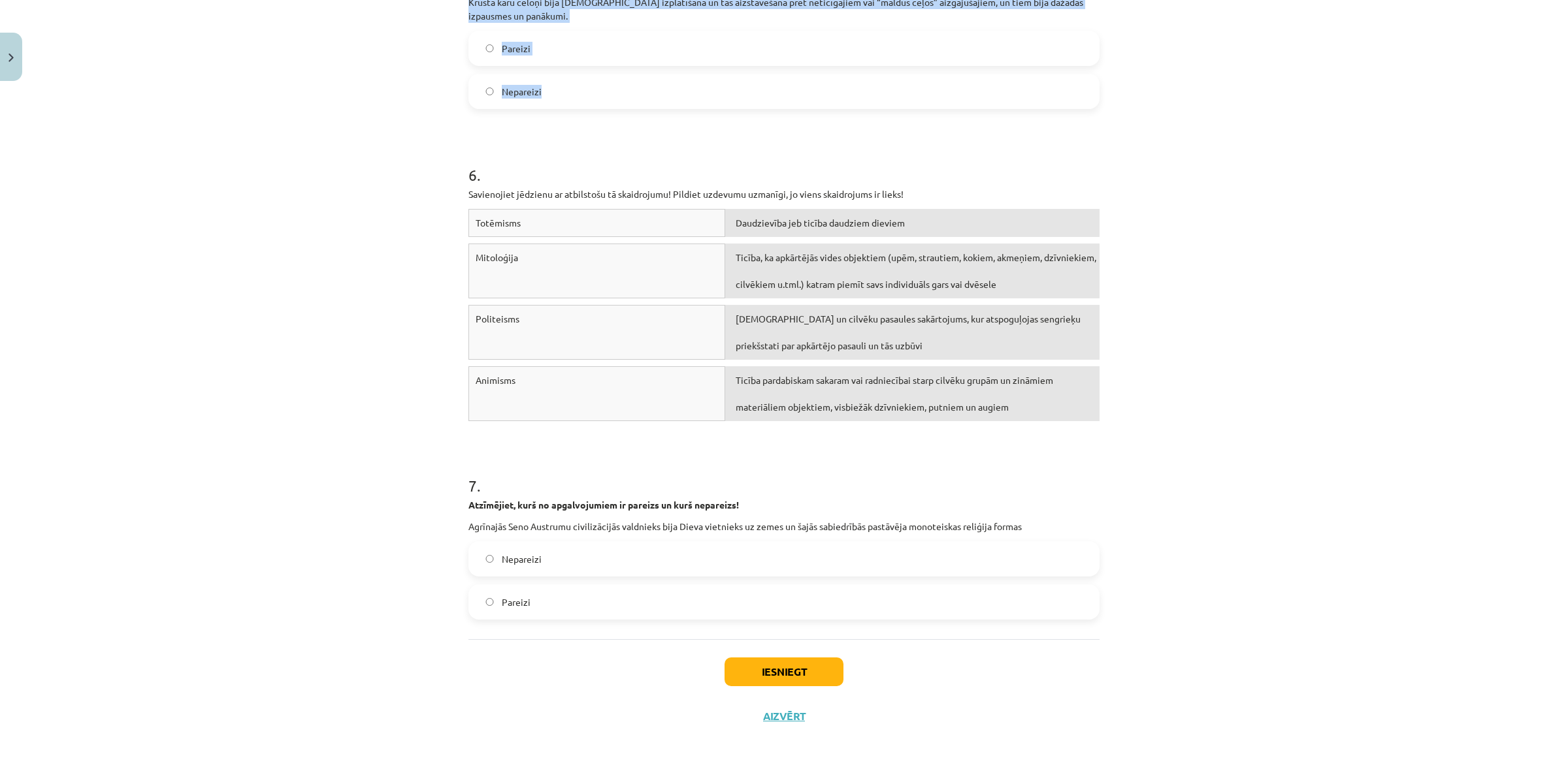
drag, startPoint x: 457, startPoint y: 277, endPoint x: 546, endPoint y: 93, distance: 204.4
copy form "Loremipsum do … Sitametco adipiscin elitsed Doeius 63.te., inc utlaboreet dolor…"
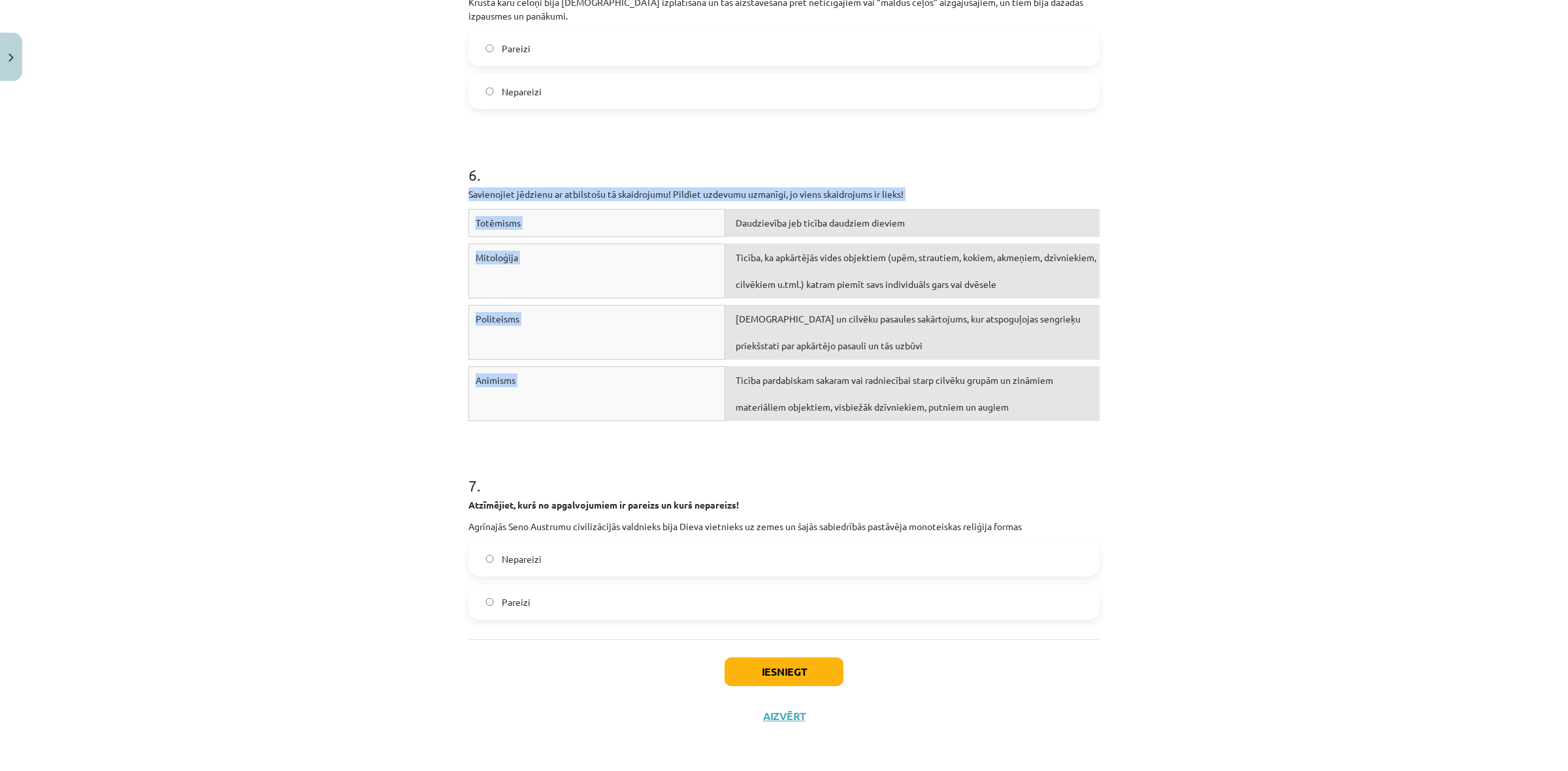
drag, startPoint x: 463, startPoint y: 193, endPoint x: 1013, endPoint y: 408, distance: 590.5
click at [1013, 408] on div "6 . Savienojiet jēdzienu ar atbilstošu tā skaidrojumu! Pildiet uzdevumu uzmanīg…" at bounding box center [783, 272] width 631 height 311
click at [1009, 416] on div "Ticība pardabiskam sakaram vai radniecībai starp cilvēku grupām un zināmiem mat…" at bounding box center [912, 393] width 375 height 55
drag, startPoint x: 1005, startPoint y: 416, endPoint x: 962, endPoint y: 416, distance: 43.0
click at [962, 416] on div "Ticība pardabiskam sakaram vai radniecībai starp cilvēku grupām un zināmiem mat…" at bounding box center [912, 393] width 375 height 55
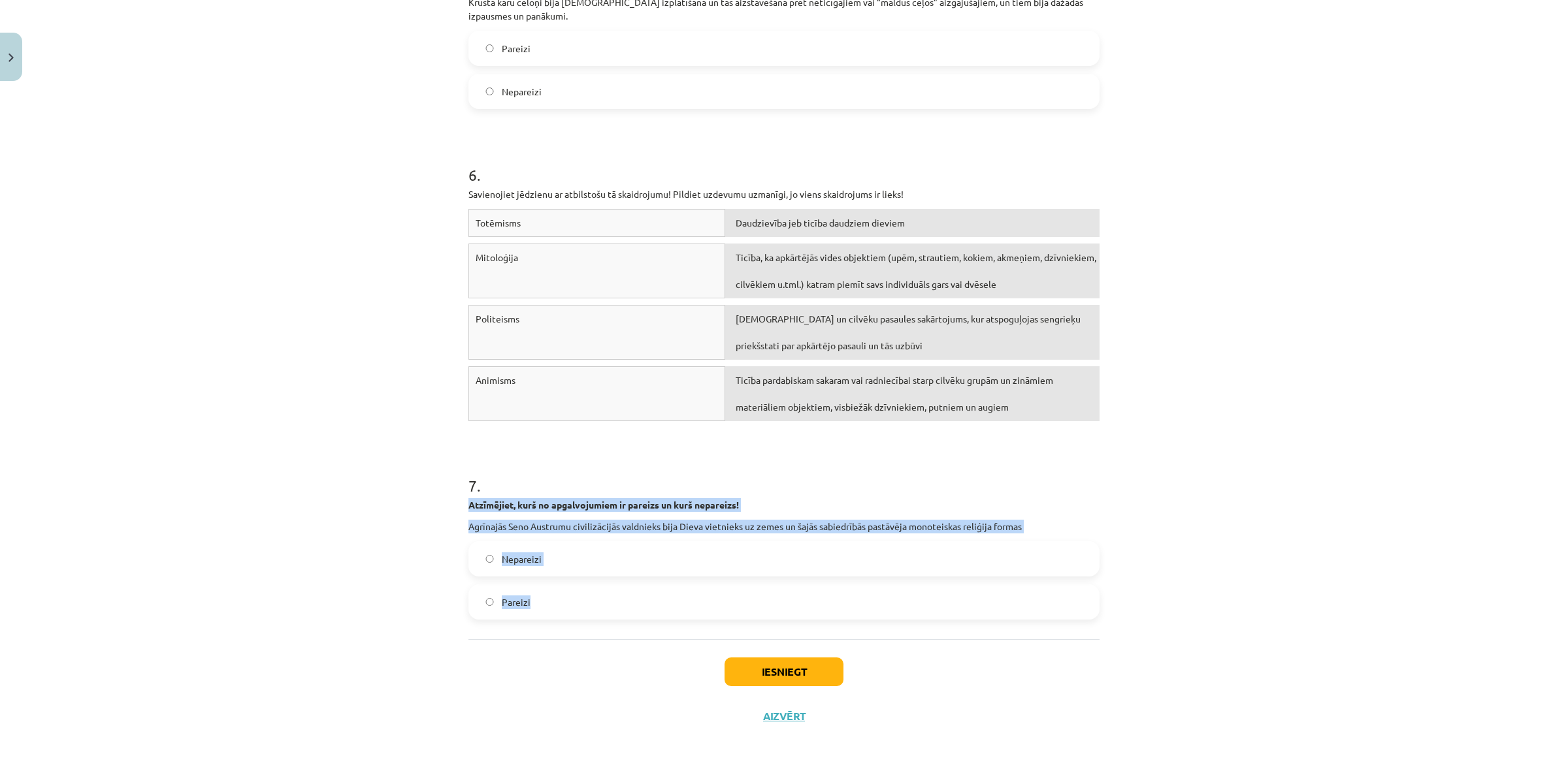
drag, startPoint x: 461, startPoint y: 503, endPoint x: 586, endPoint y: 620, distance: 171.2
copy div "Atzīmējiet, kurš no apgalvojumiem ir pareizs un kurš nepareizs! Agrīnajās Seno …"
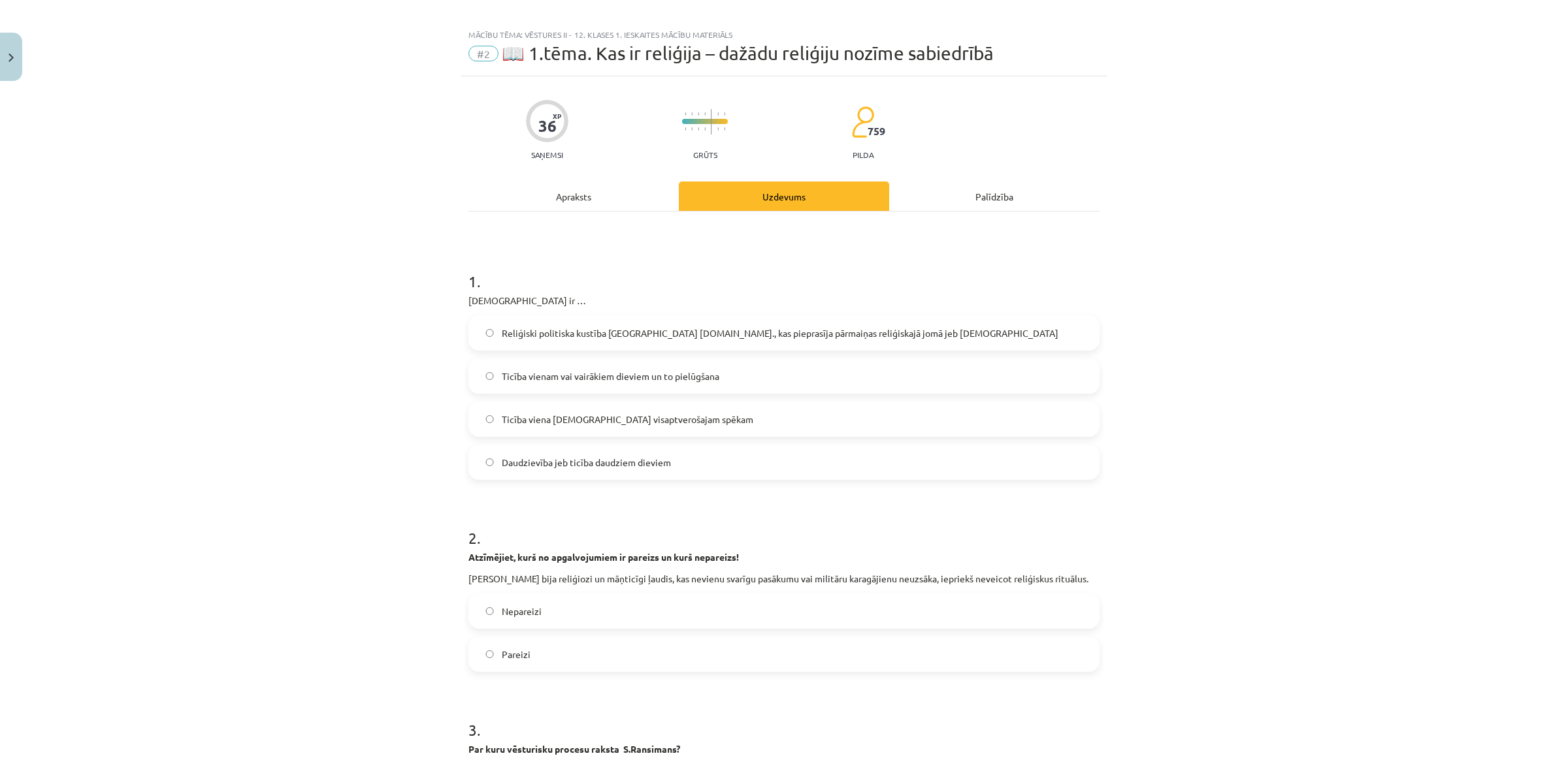
scroll to position [0, 0]
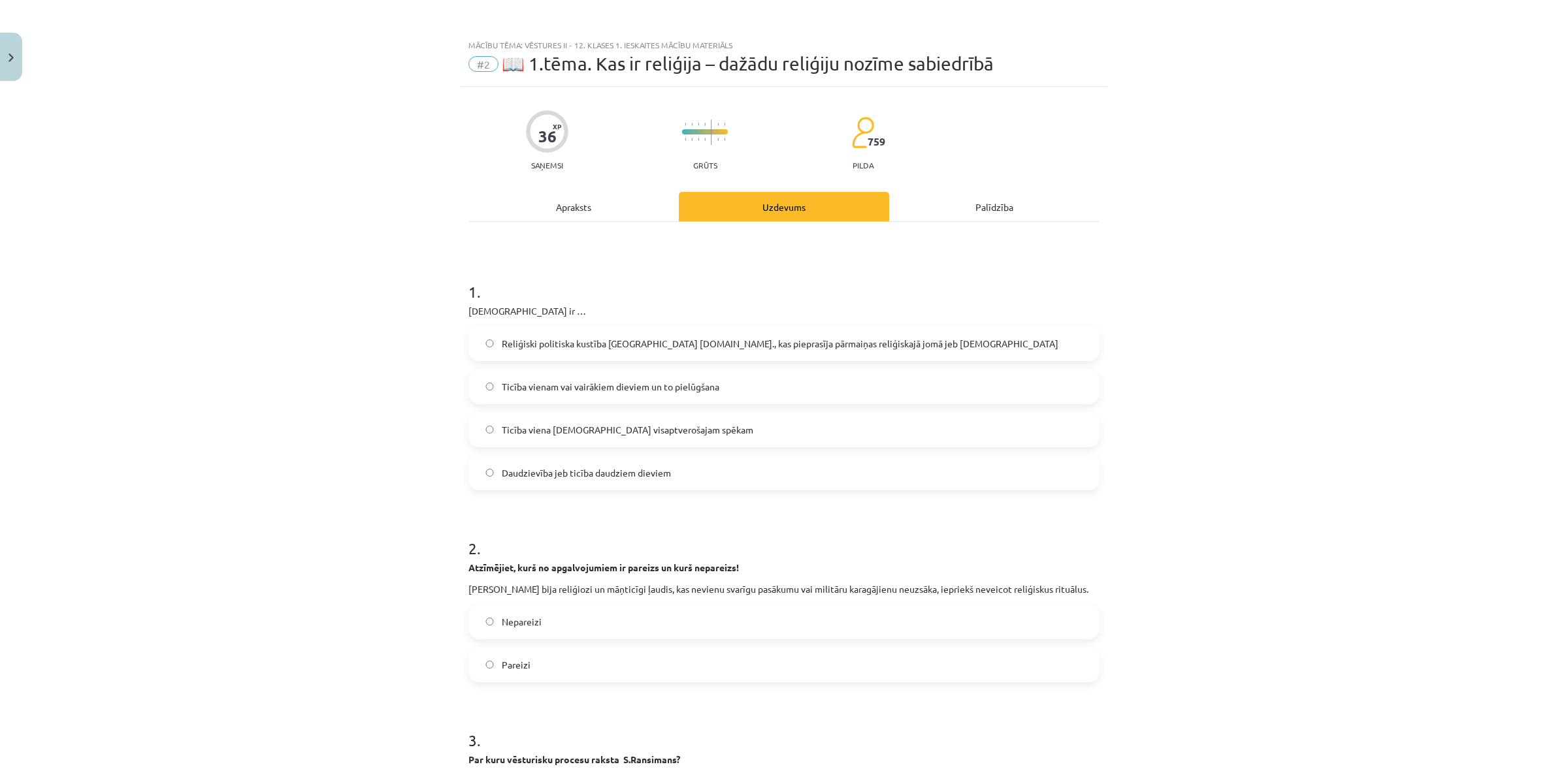
click at [365, 336] on div "Mācību tēma: Vēstures ii - 12. klases 1. ieskaites mācību materiāls #2 📖 1.tēma…" at bounding box center [784, 385] width 1568 height 771
click at [548, 422] on label "Ticība viena [DEMOGRAPHIC_DATA] visaptverošajam spēkam" at bounding box center [784, 429] width 628 height 33
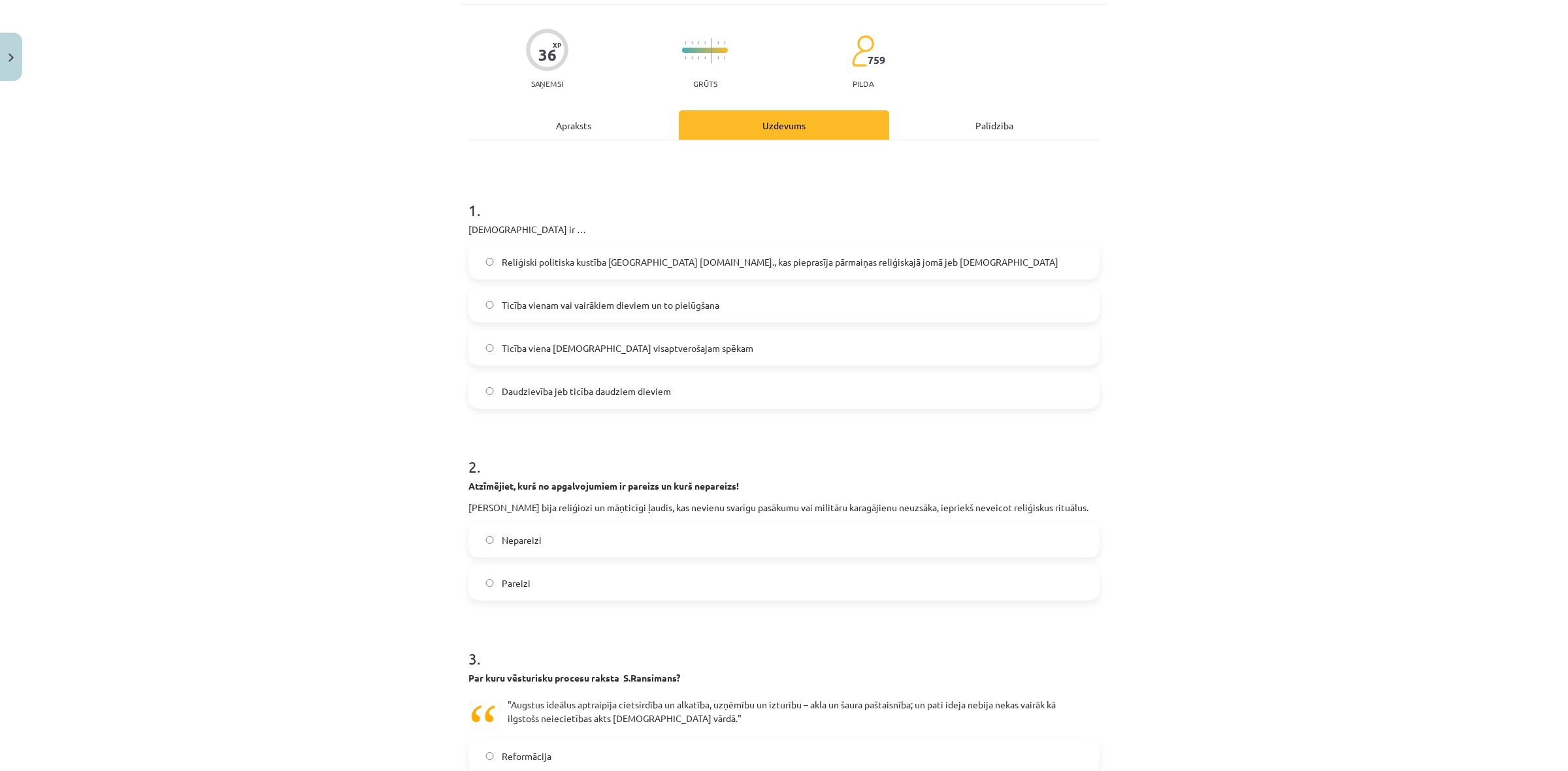
drag, startPoint x: 539, startPoint y: 575, endPoint x: 523, endPoint y: 550, distance: 29.7
click at [537, 576] on label "Pareizi" at bounding box center [784, 583] width 628 height 33
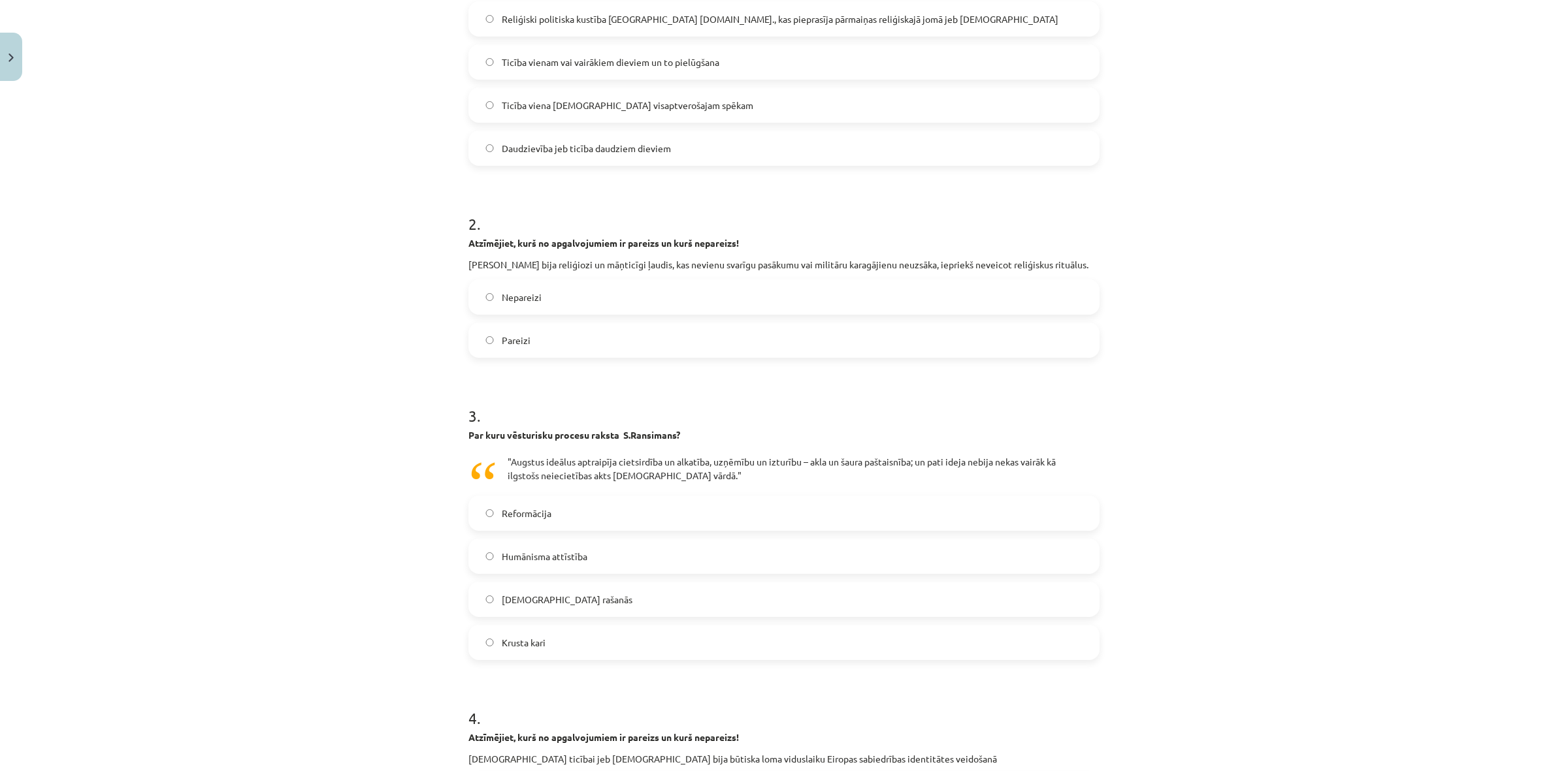
scroll to position [326, 0]
click at [540, 634] on label "Krusta kari" at bounding box center [784, 640] width 628 height 33
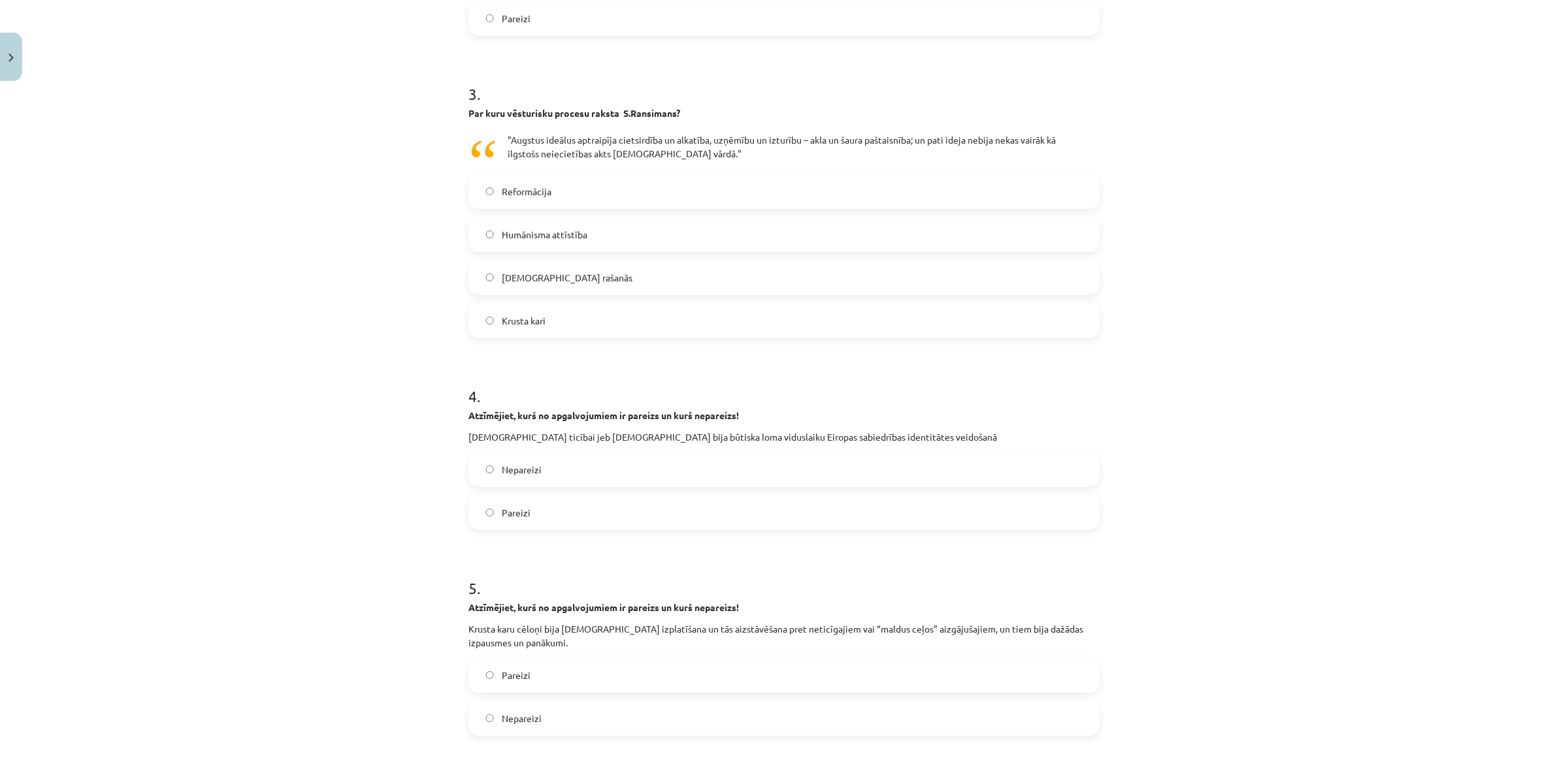
scroll to position [653, 0]
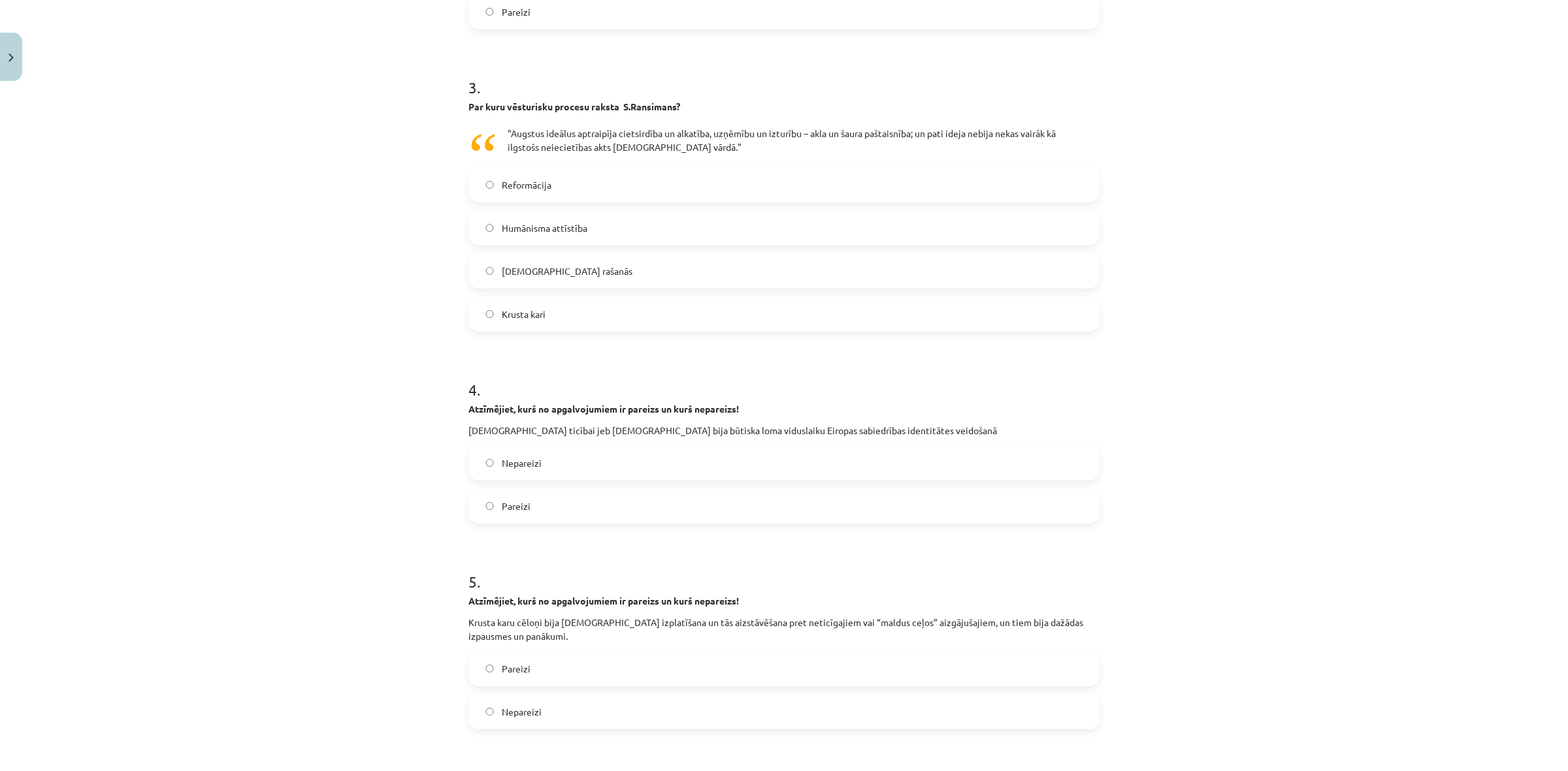
click at [522, 514] on label "Pareizi" at bounding box center [784, 506] width 628 height 33
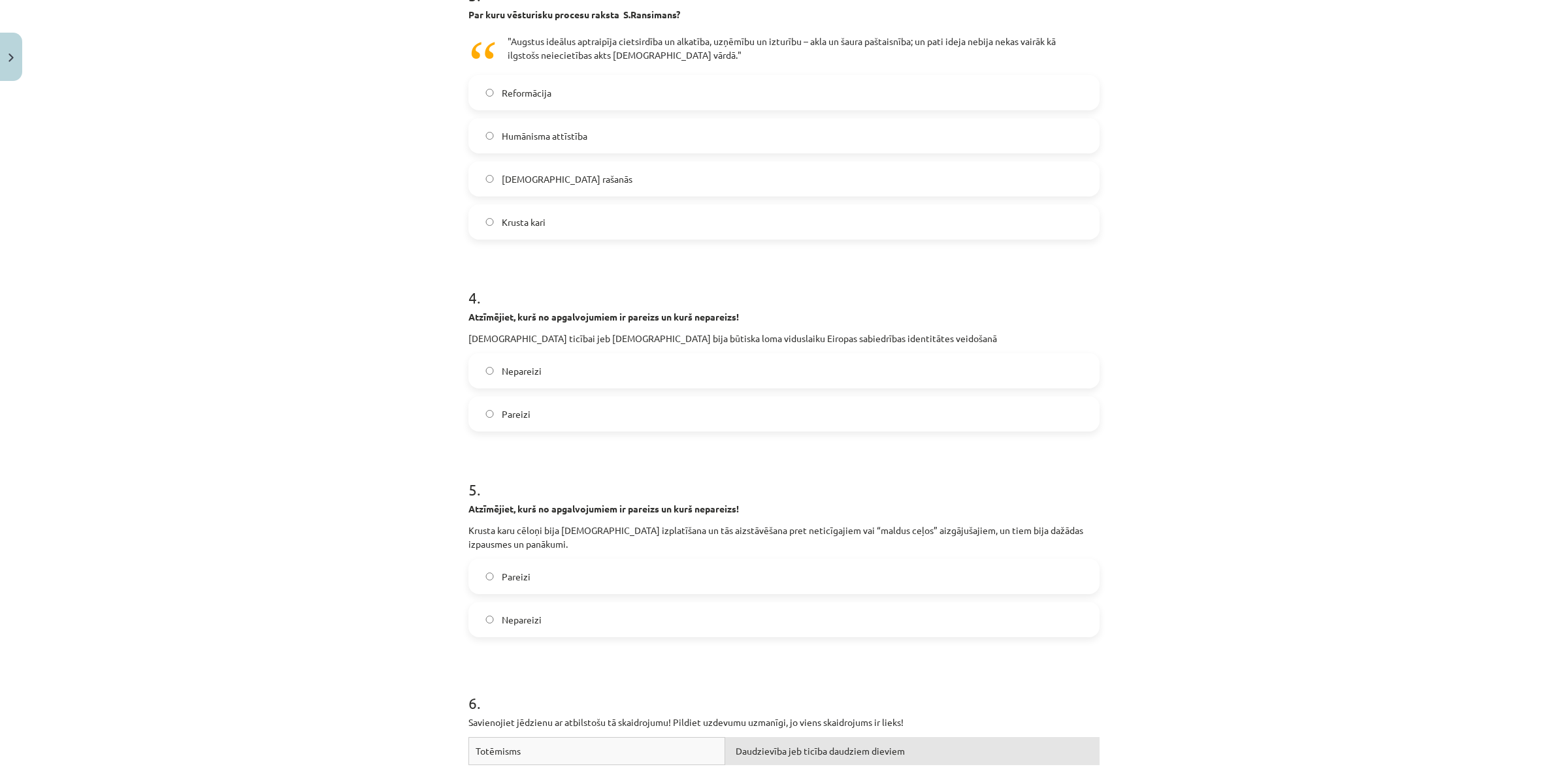
scroll to position [817, 0]
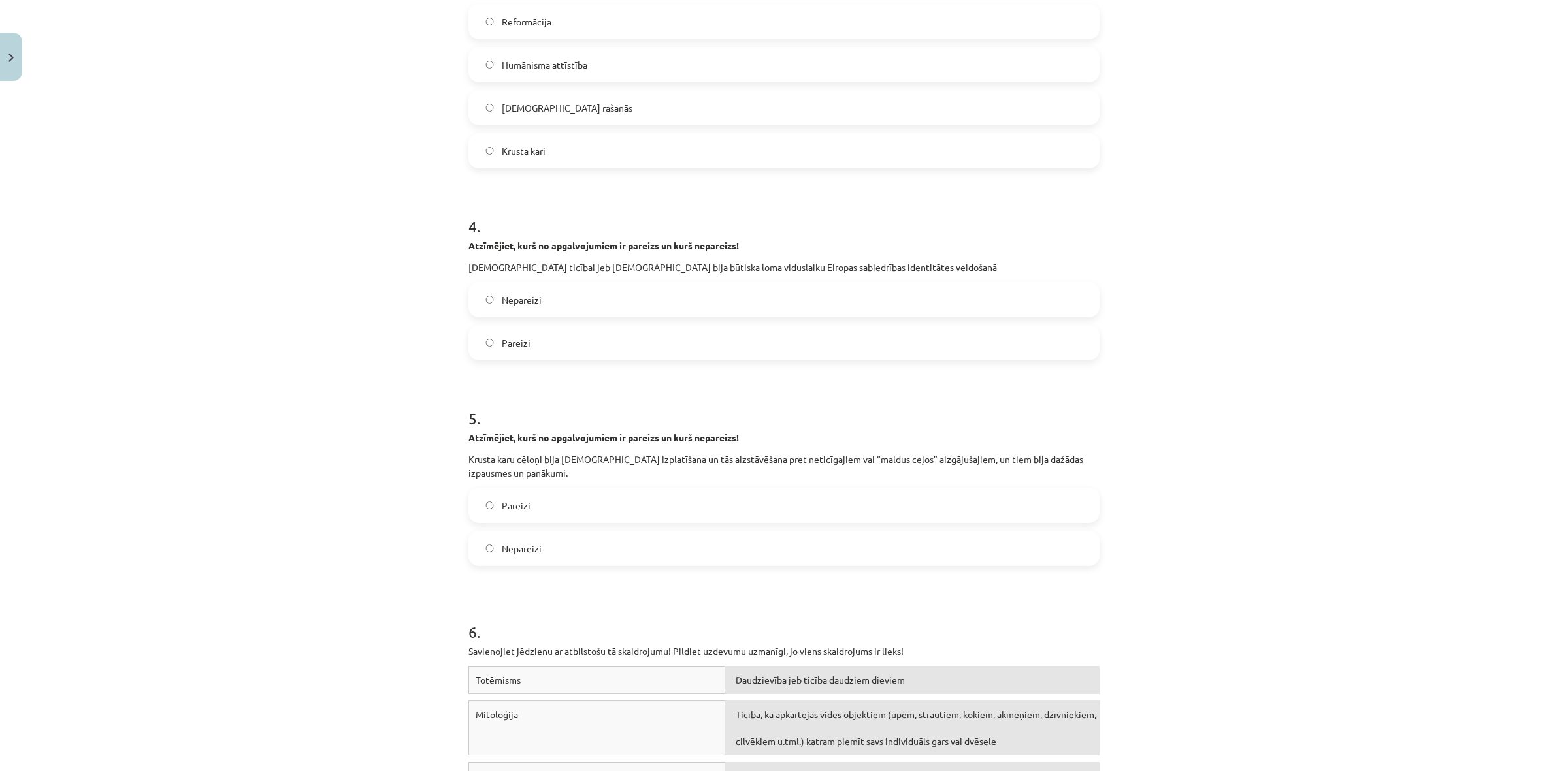
click at [520, 510] on span "Pareizi" at bounding box center [516, 506] width 29 height 14
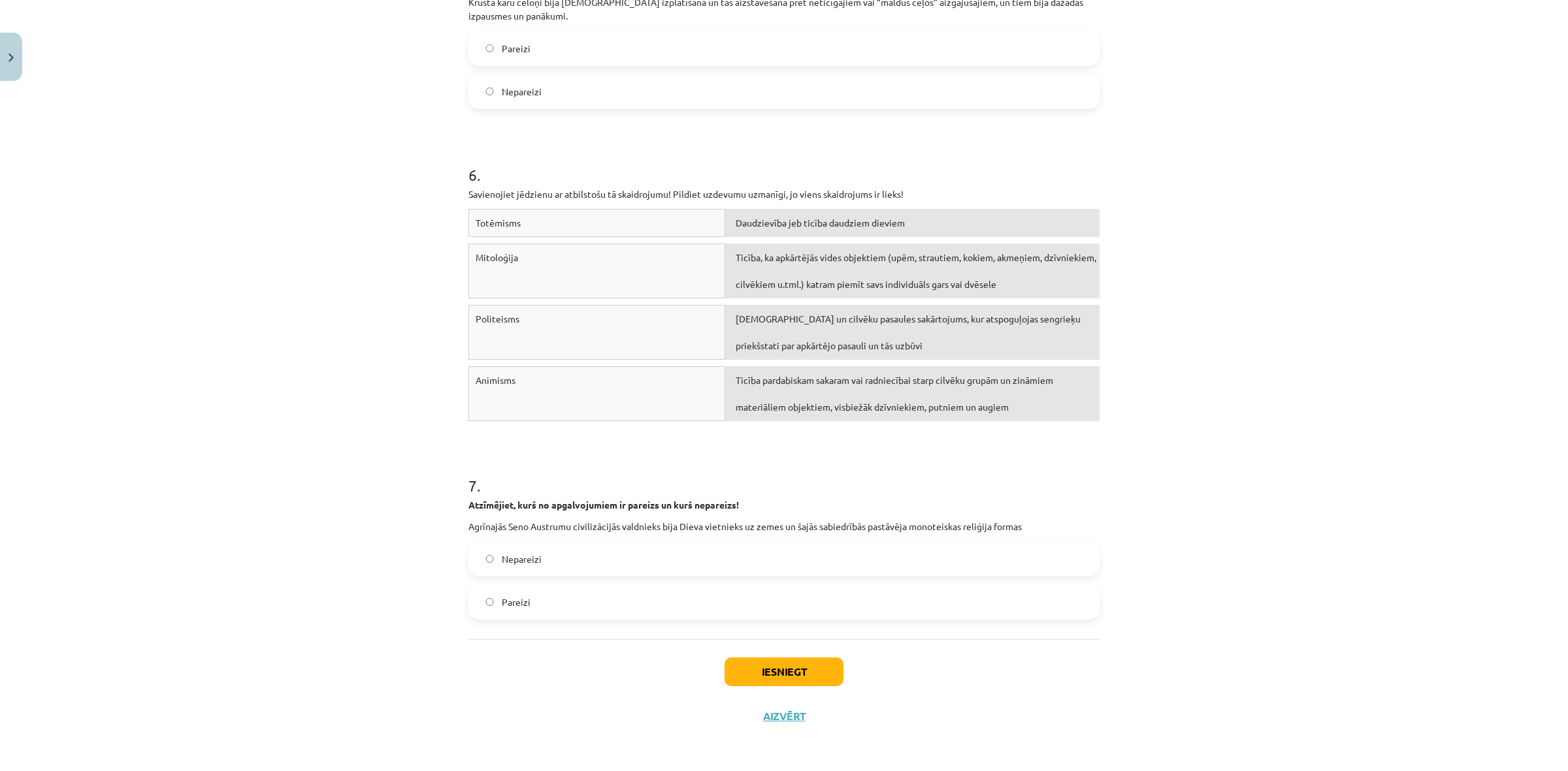
click at [535, 550] on label "Nepareizi" at bounding box center [784, 559] width 628 height 33
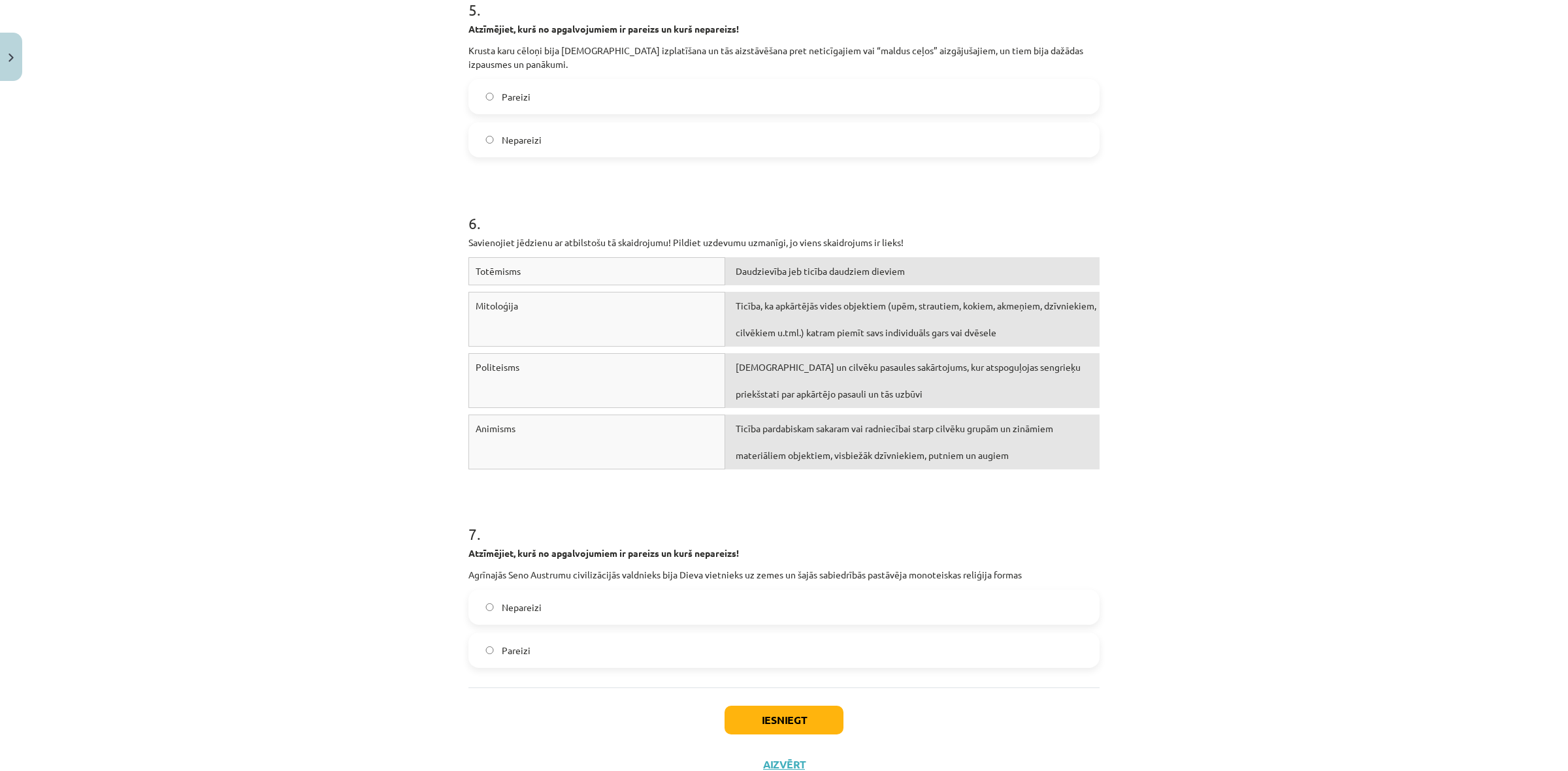
scroll to position [1111, 0]
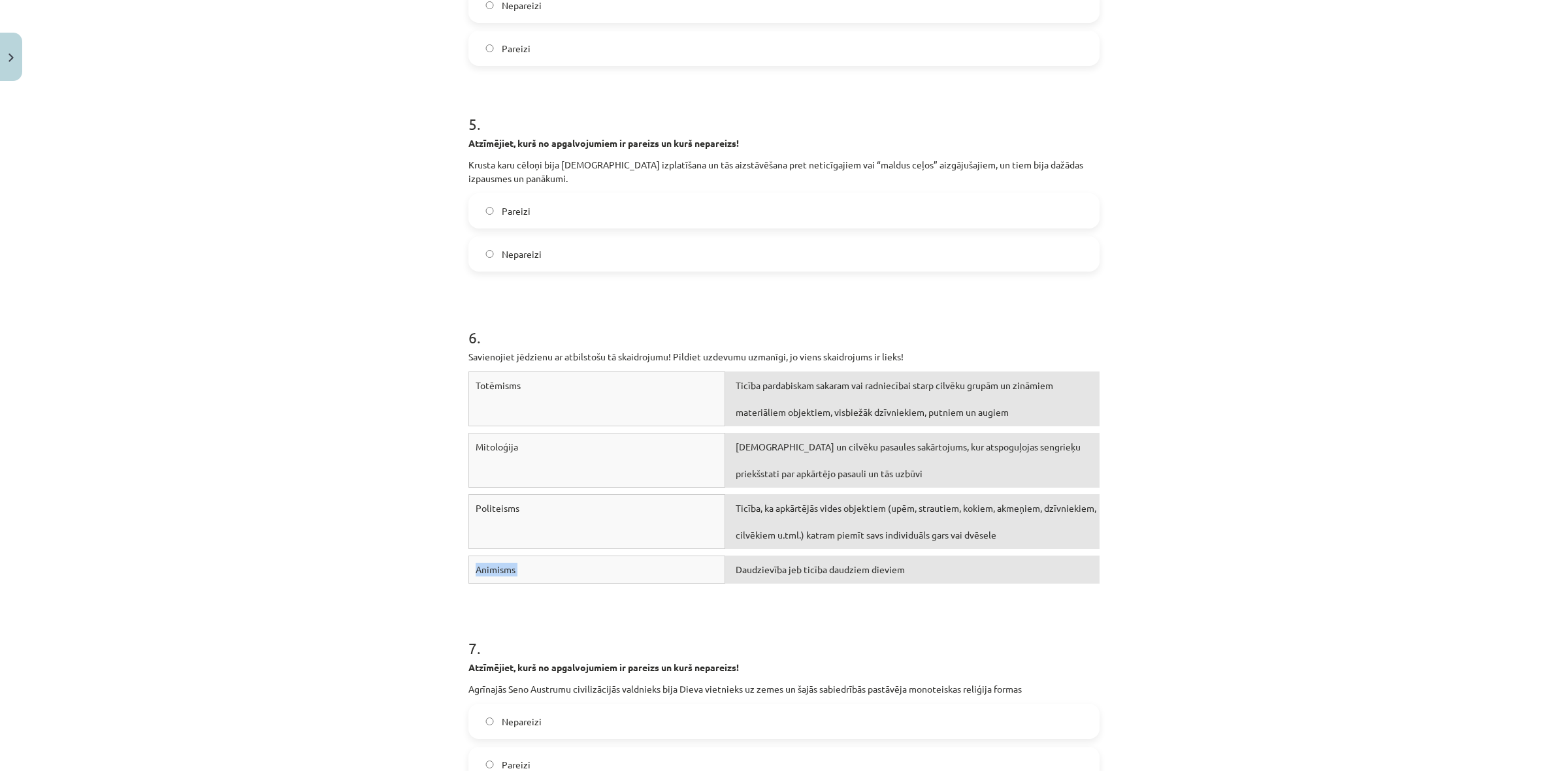
drag, startPoint x: 773, startPoint y: 587, endPoint x: 773, endPoint y: 535, distance: 52.0
click at [773, 535] on div "Totēmisms Ticība pardabiskam sakaram vai radniecībai starp cilvēku grupām un zi…" at bounding box center [783, 481] width 631 height 219
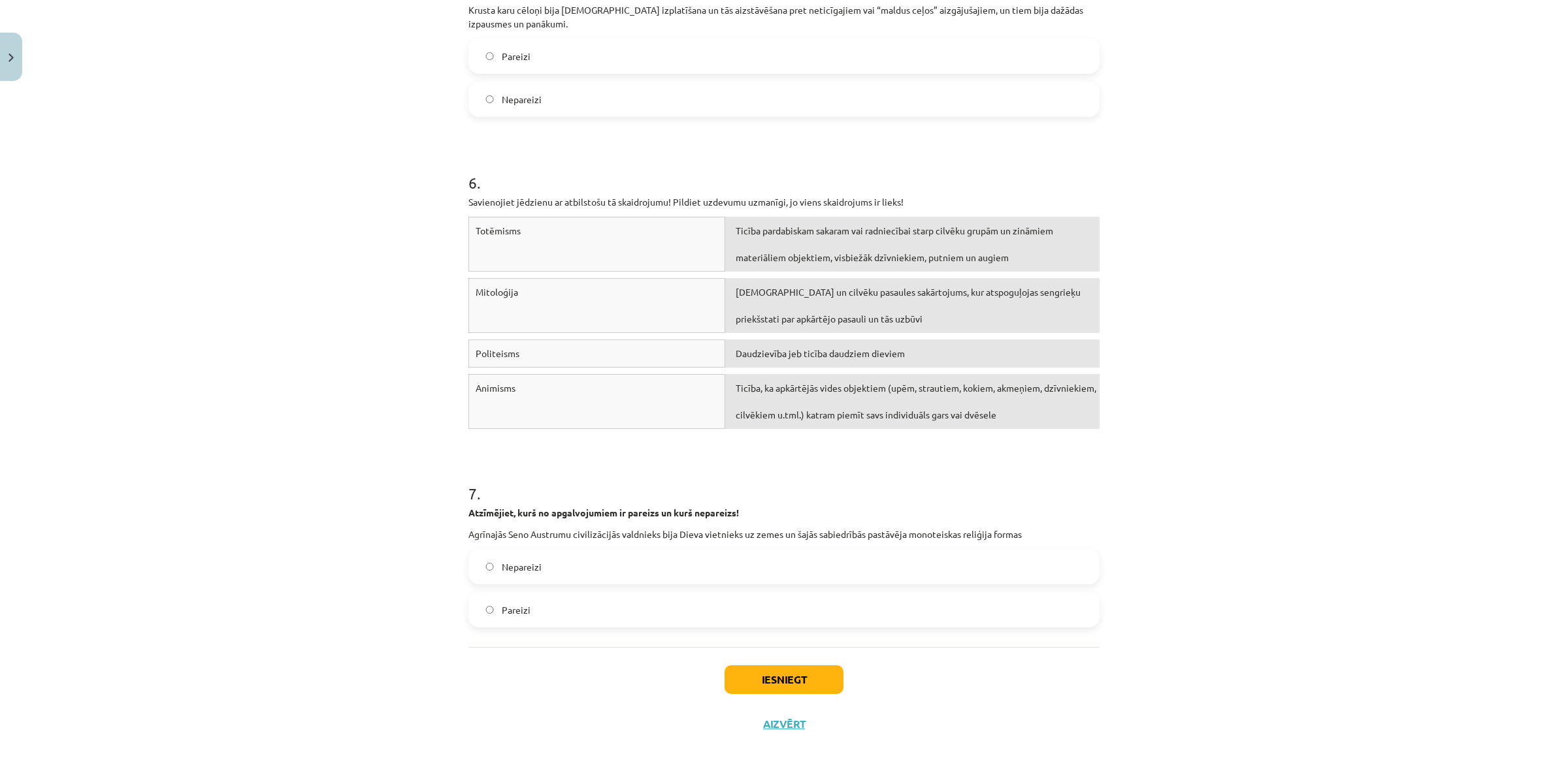
scroll to position [1275, 0]
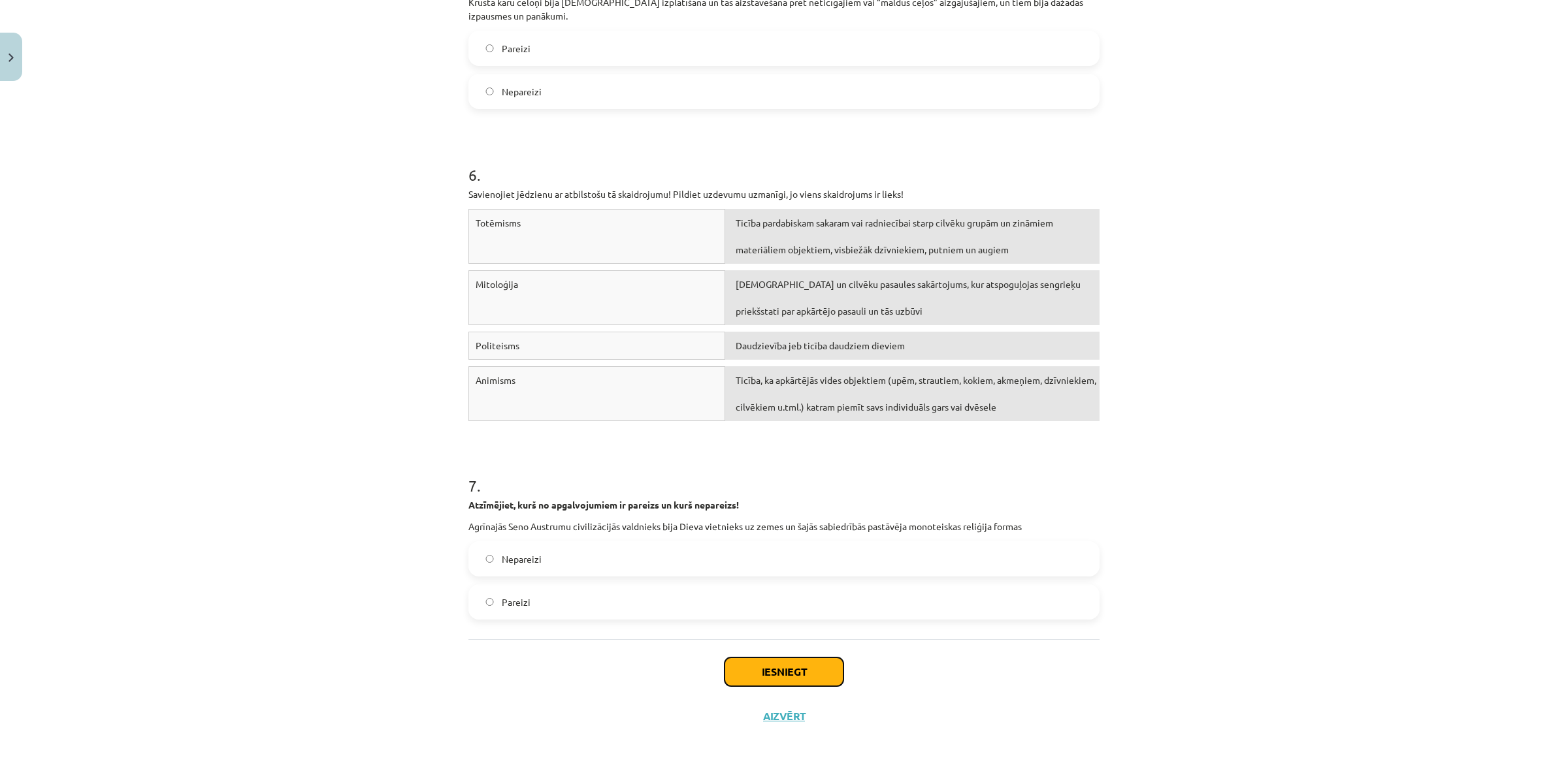
click at [797, 663] on button "Iesniegt" at bounding box center [783, 672] width 119 height 29
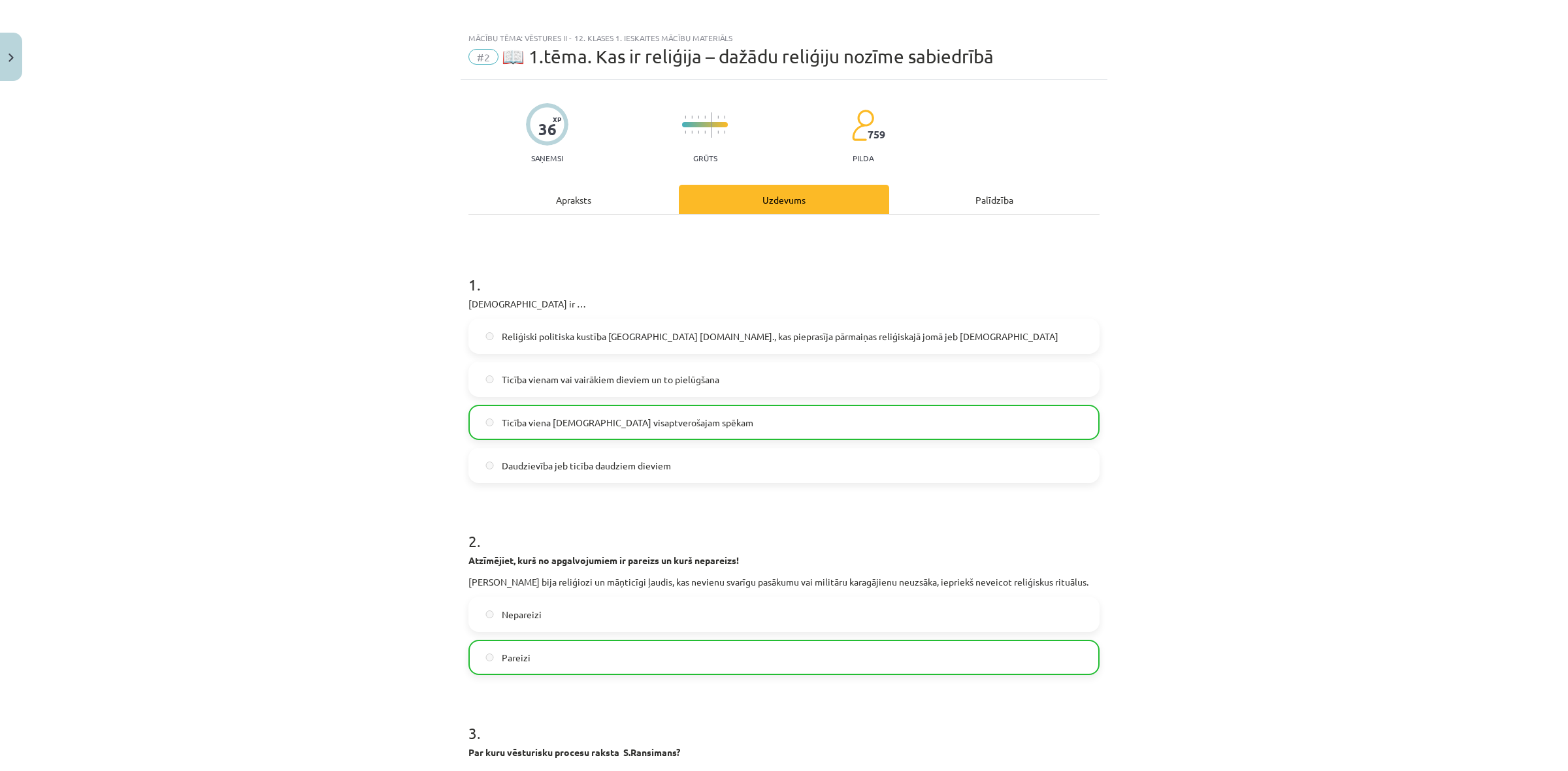
scroll to position [0, 0]
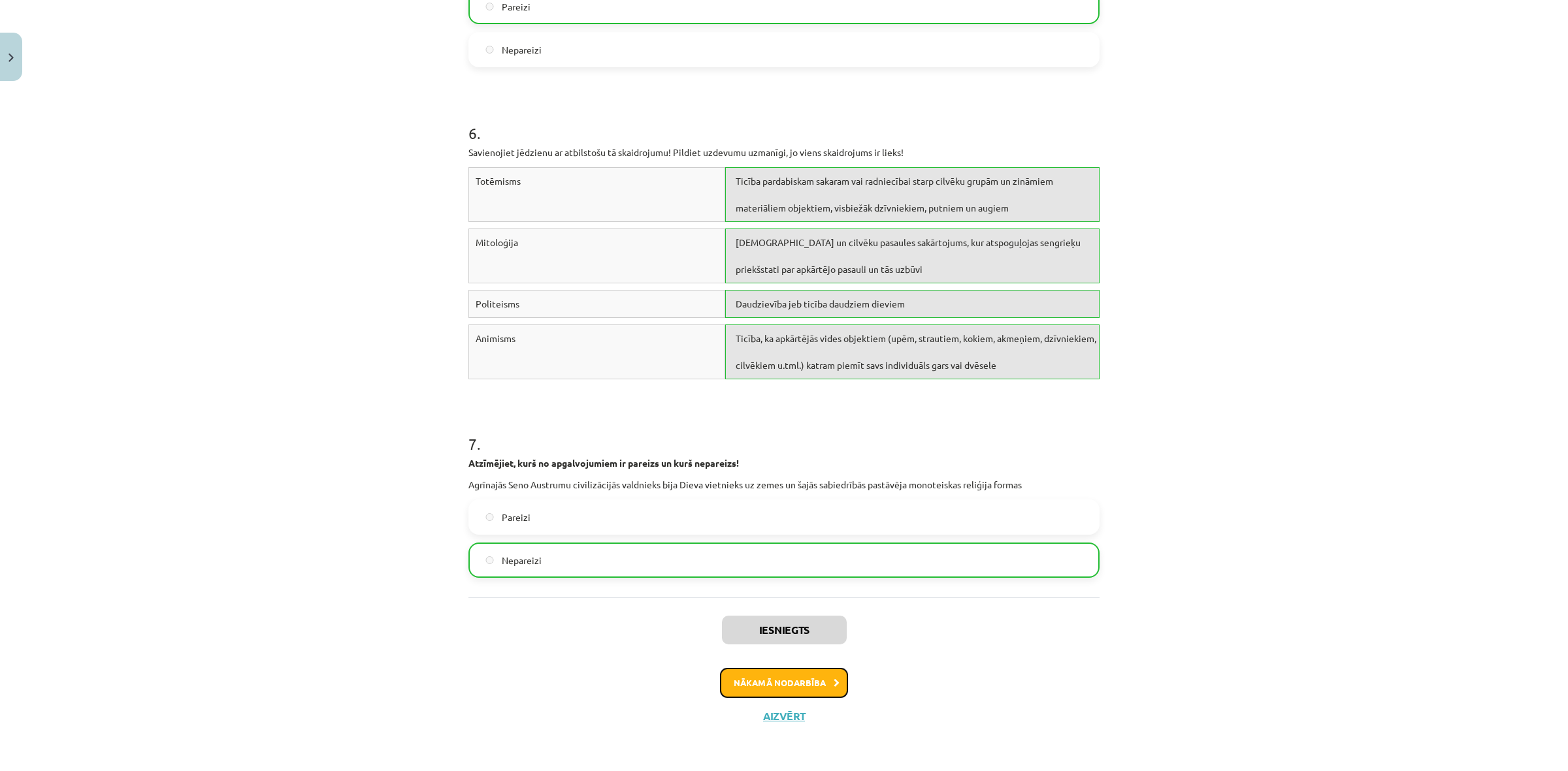
click at [782, 673] on button "Nākamā nodarbība" at bounding box center [783, 683] width 128 height 30
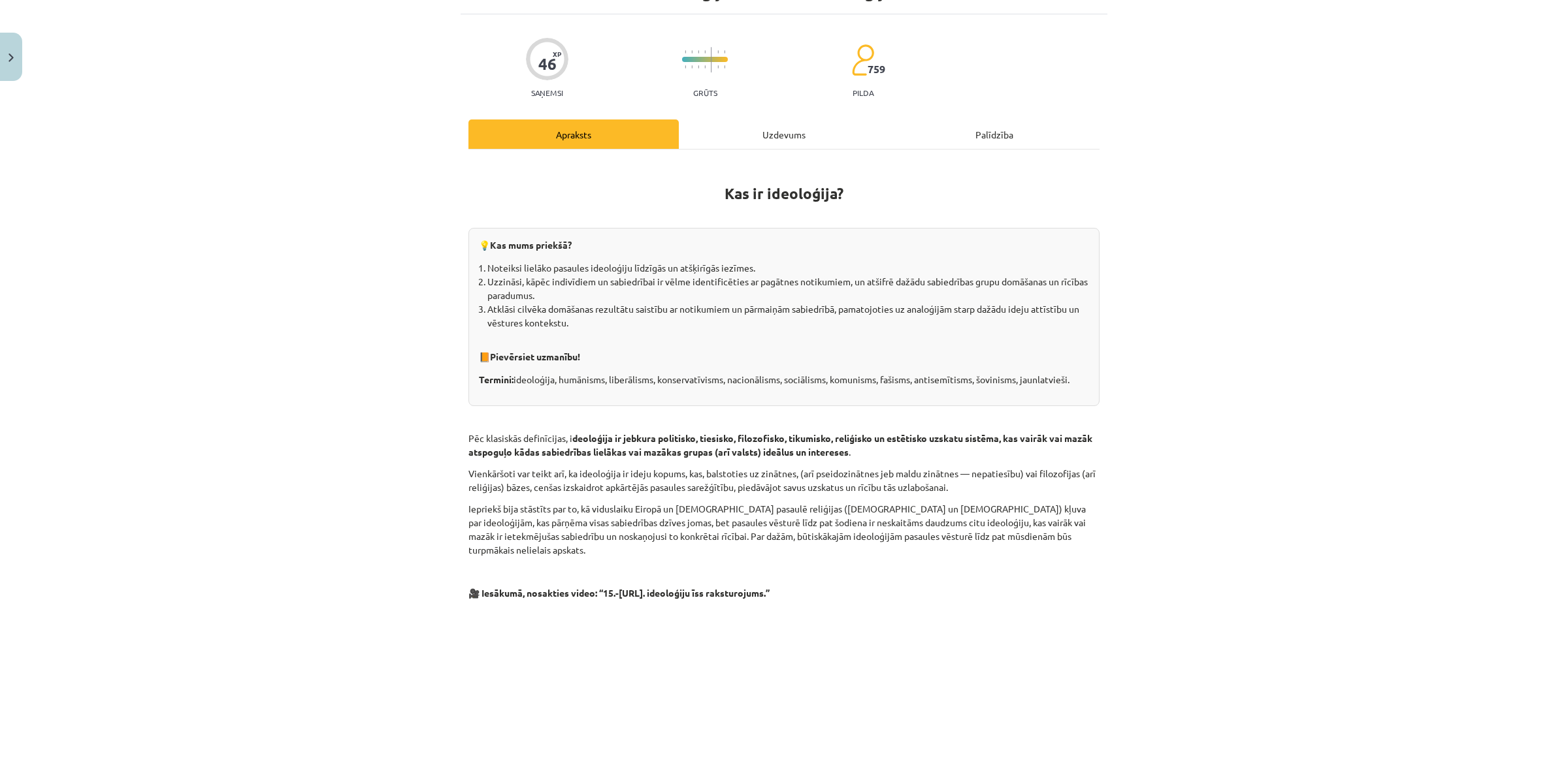
scroll to position [33, 0]
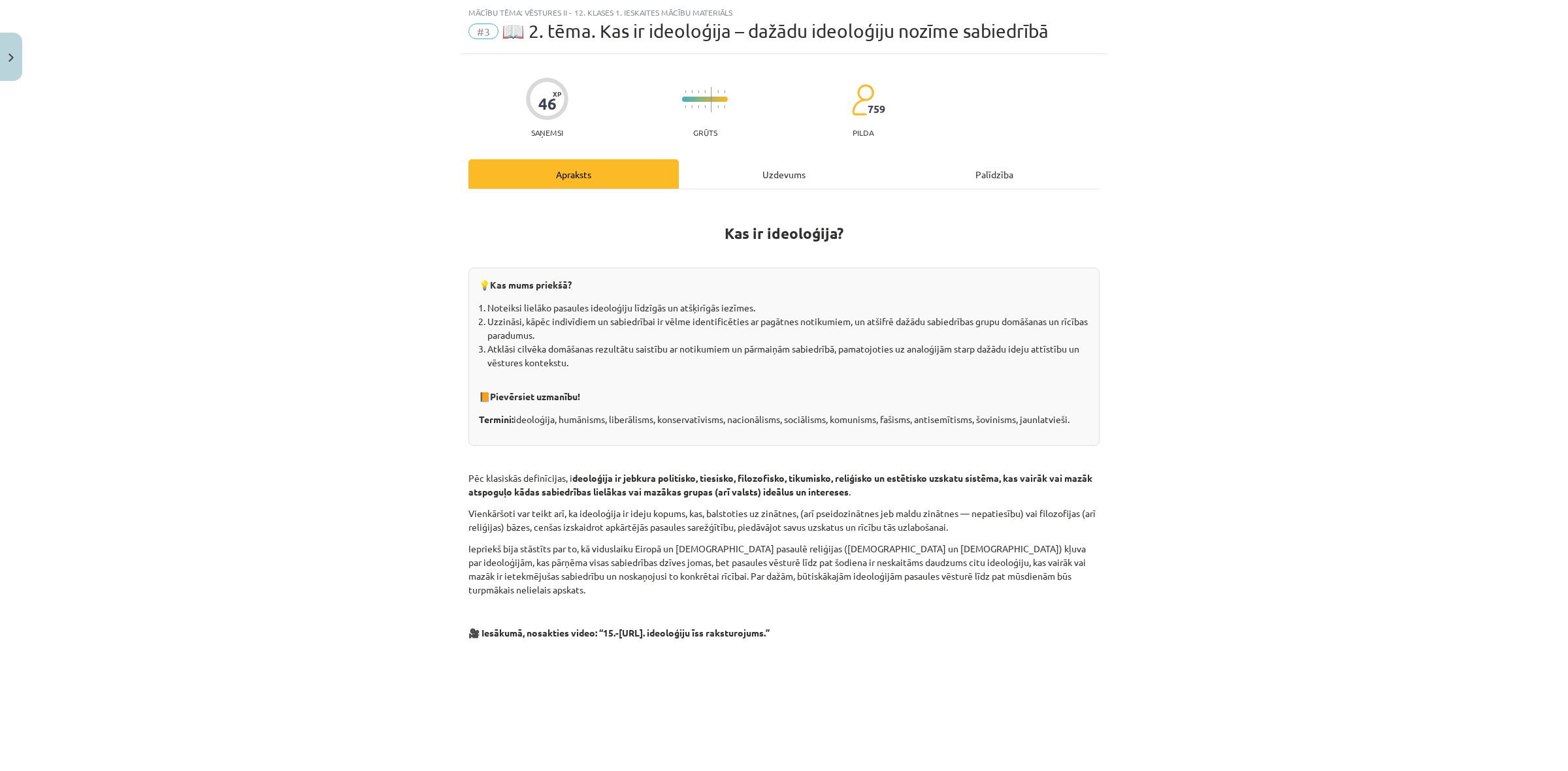
click at [746, 183] on div "Uzdevums" at bounding box center [783, 174] width 210 height 29
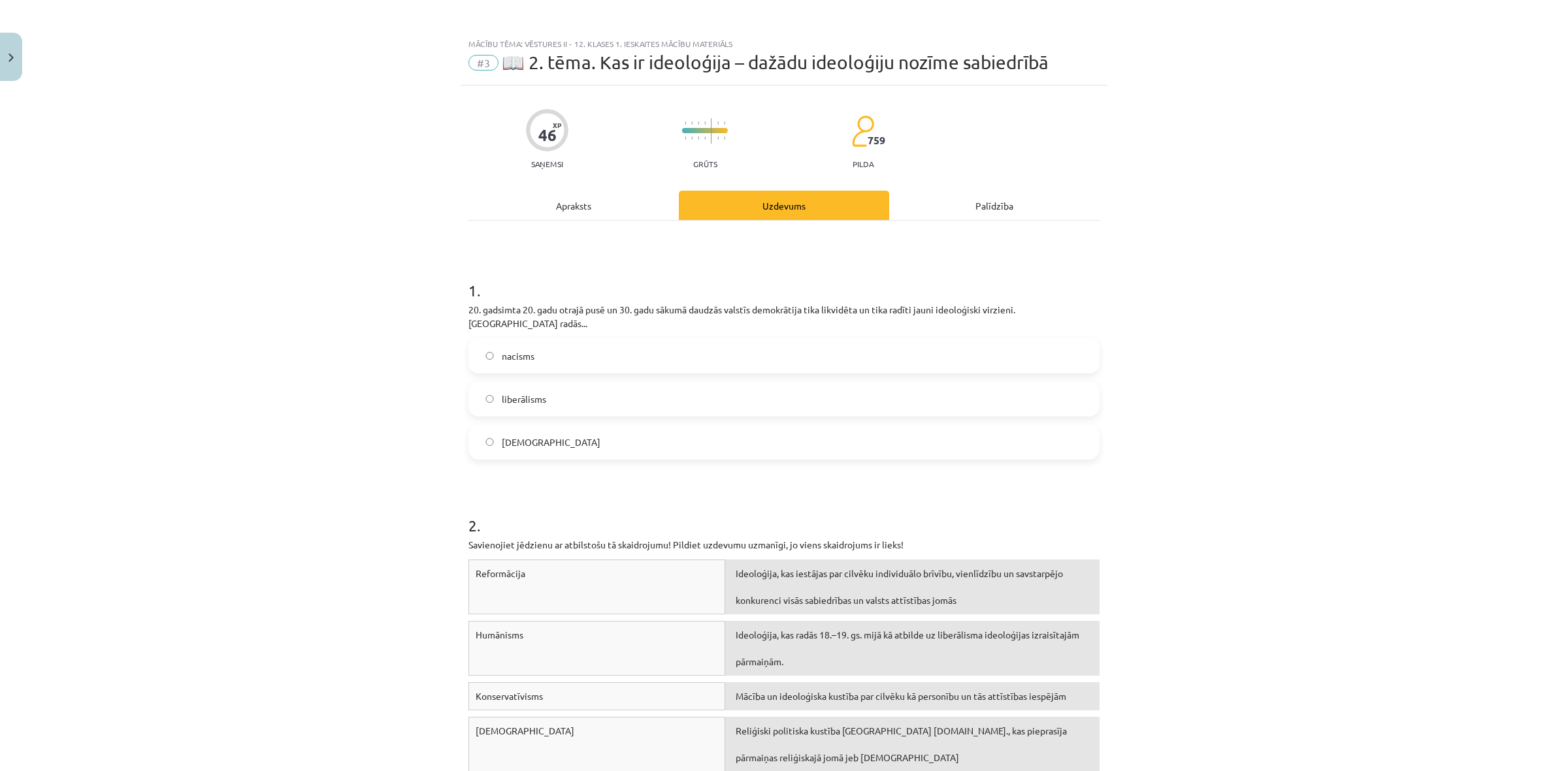
scroll to position [0, 0]
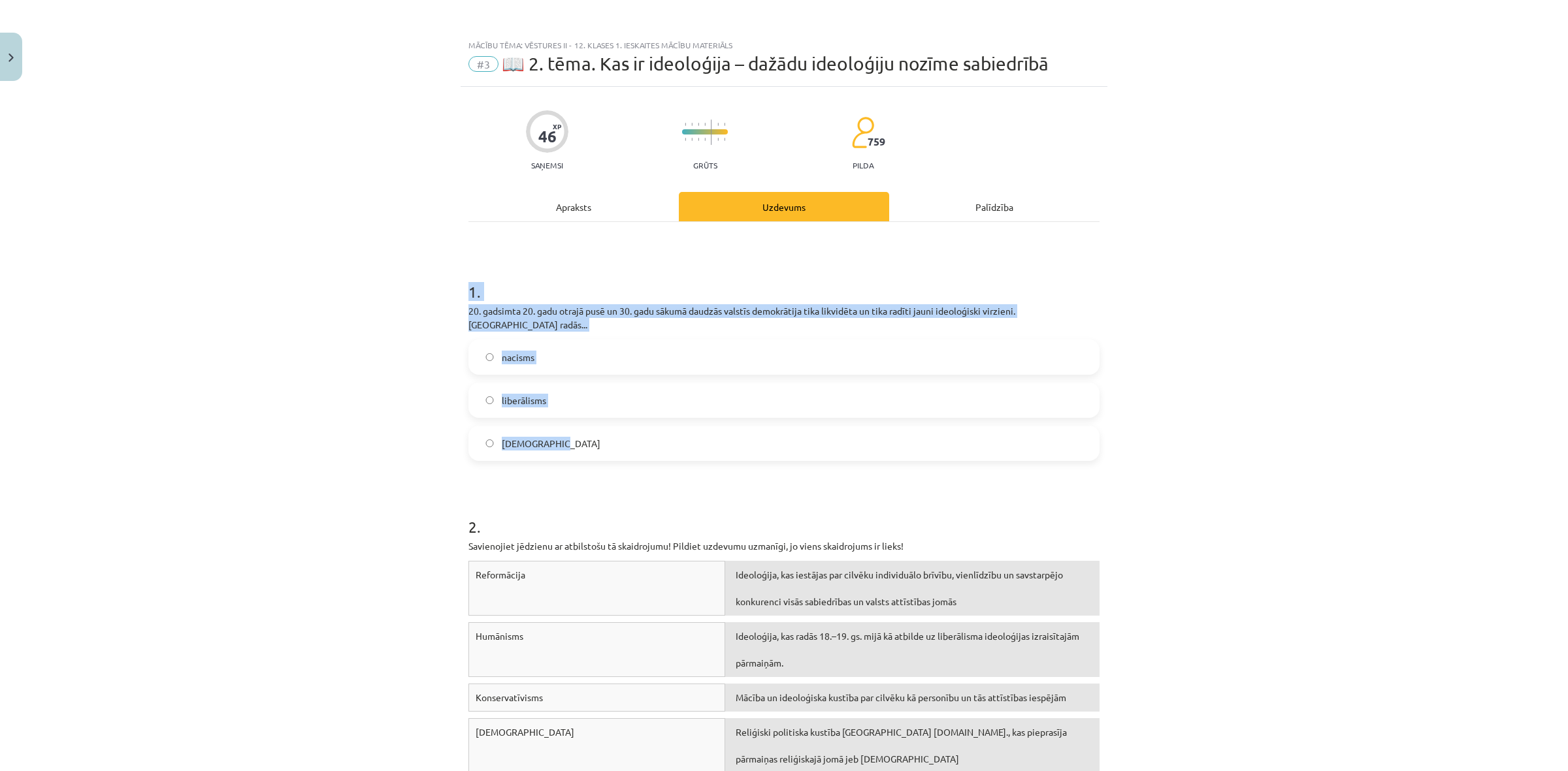
drag, startPoint x: 555, startPoint y: 307, endPoint x: 1105, endPoint y: 435, distance: 564.7
click at [1105, 435] on div "Mācību tēma: Vēstures ii - 12. klases 1. ieskaites mācību materiāls #3 📖 2. tēm…" at bounding box center [784, 385] width 1568 height 771
copy div "1 . 20. gadsimta 20. gadu otrajā pusē un 30. gadu sākumā daudzās valstīs demokr…"
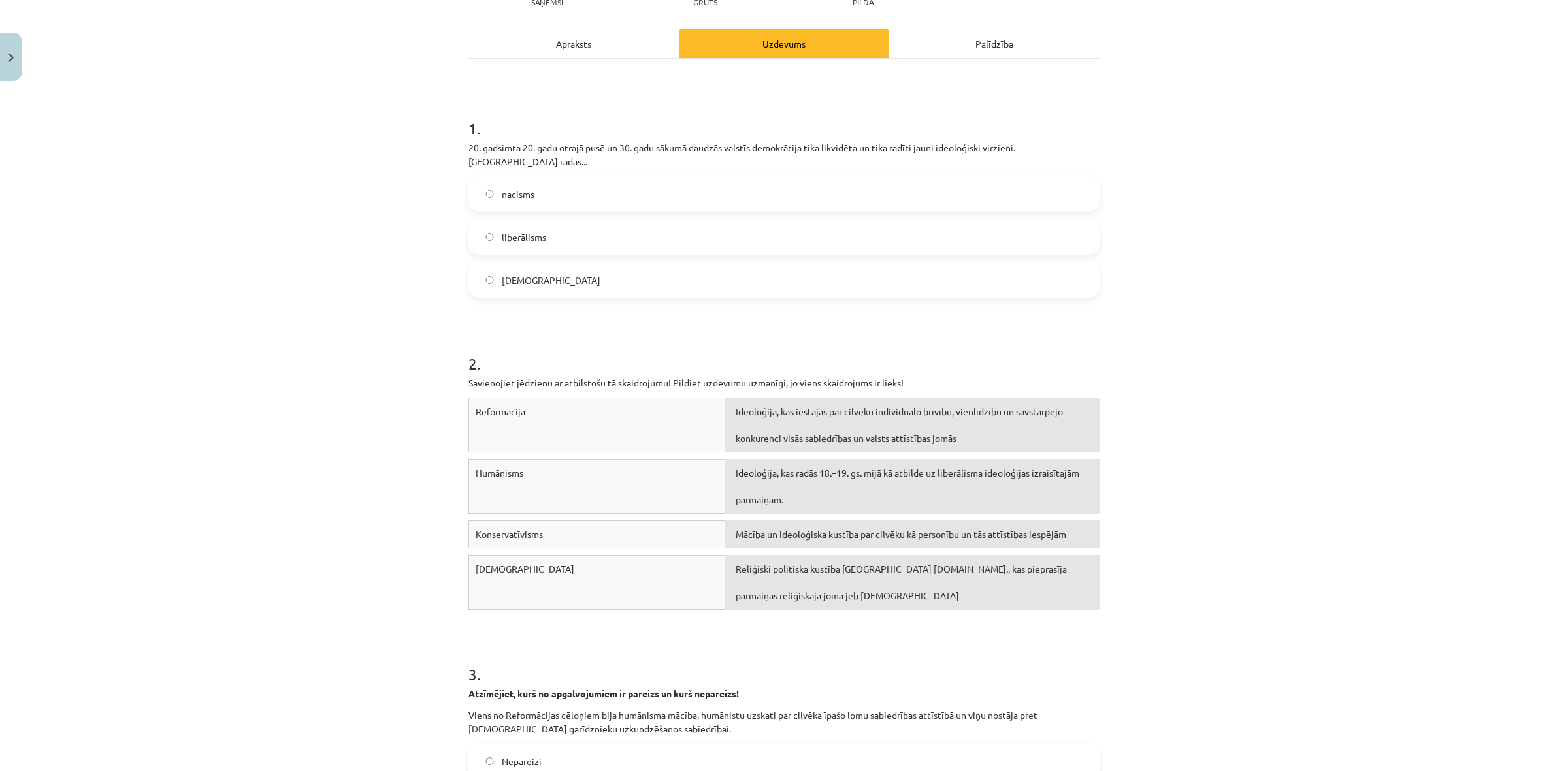
click at [314, 296] on div "Mācību tēma: Vēstures ii - 12. klases 1. ieskaites mācību materiāls #3 📖 2. tēm…" at bounding box center [784, 385] width 1568 height 771
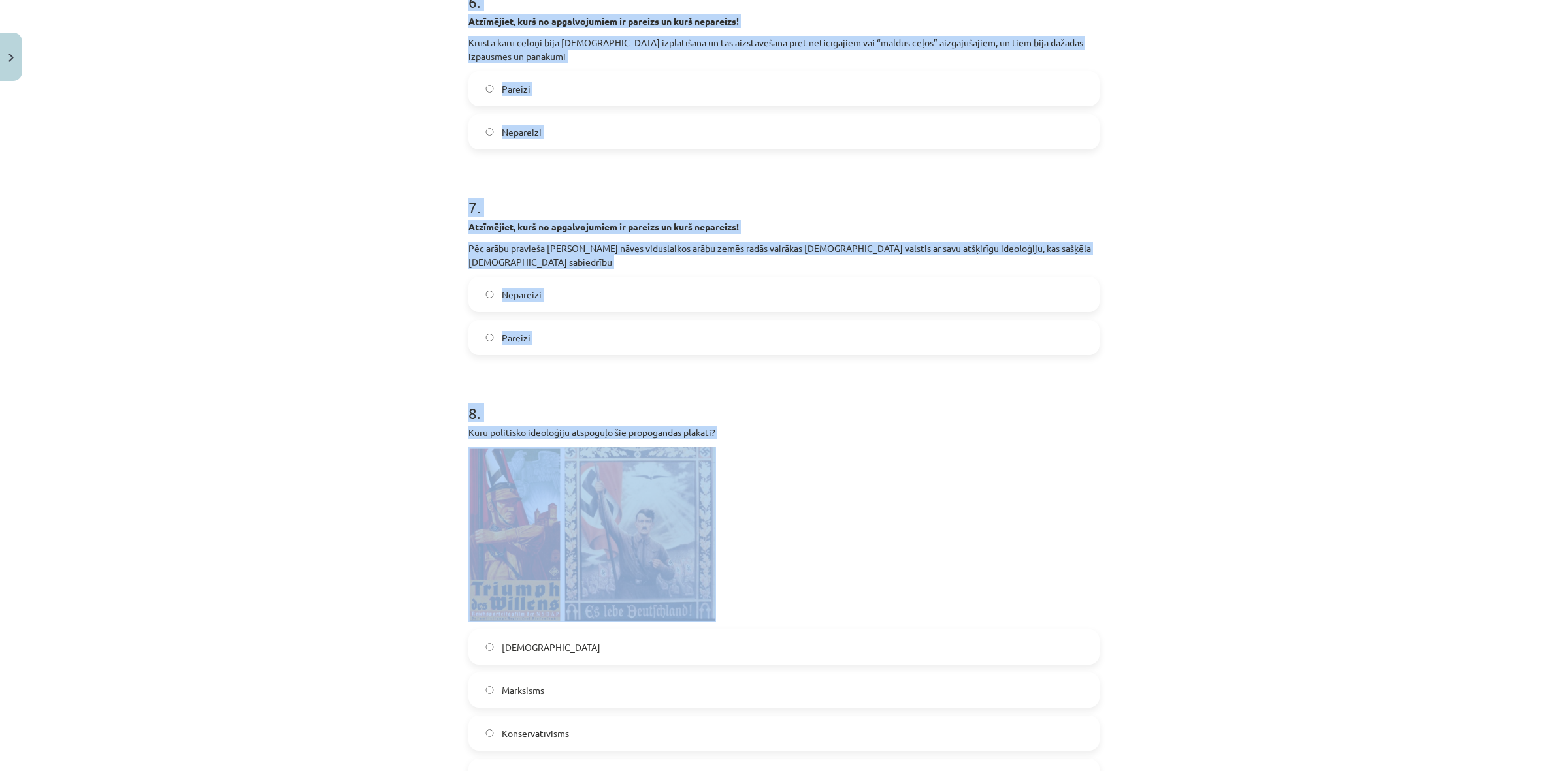
scroll to position [1470, 0]
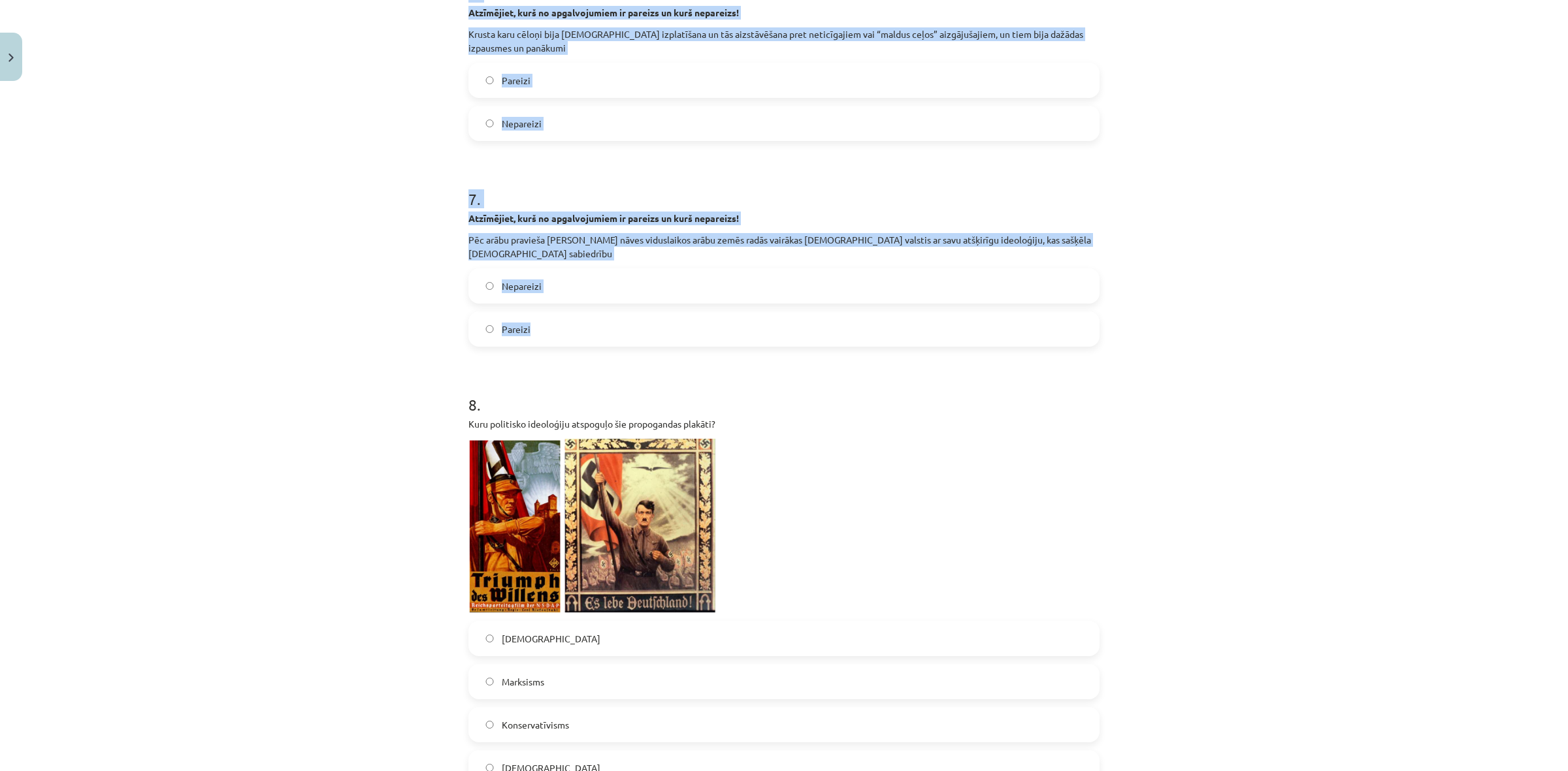
drag, startPoint x: 475, startPoint y: 333, endPoint x: 557, endPoint y: 303, distance: 87.3
click at [557, 303] on div "Mācību tēma: Vēstures ii - 12. klases 1. ieskaites mācību materiāls #3 📖 2. tēm…" at bounding box center [784, 385] width 1568 height 771
copy form "7 . Loremipsum, dolo si ametconsectet ad elitsed do eius temporinc! Utlab et Do…"
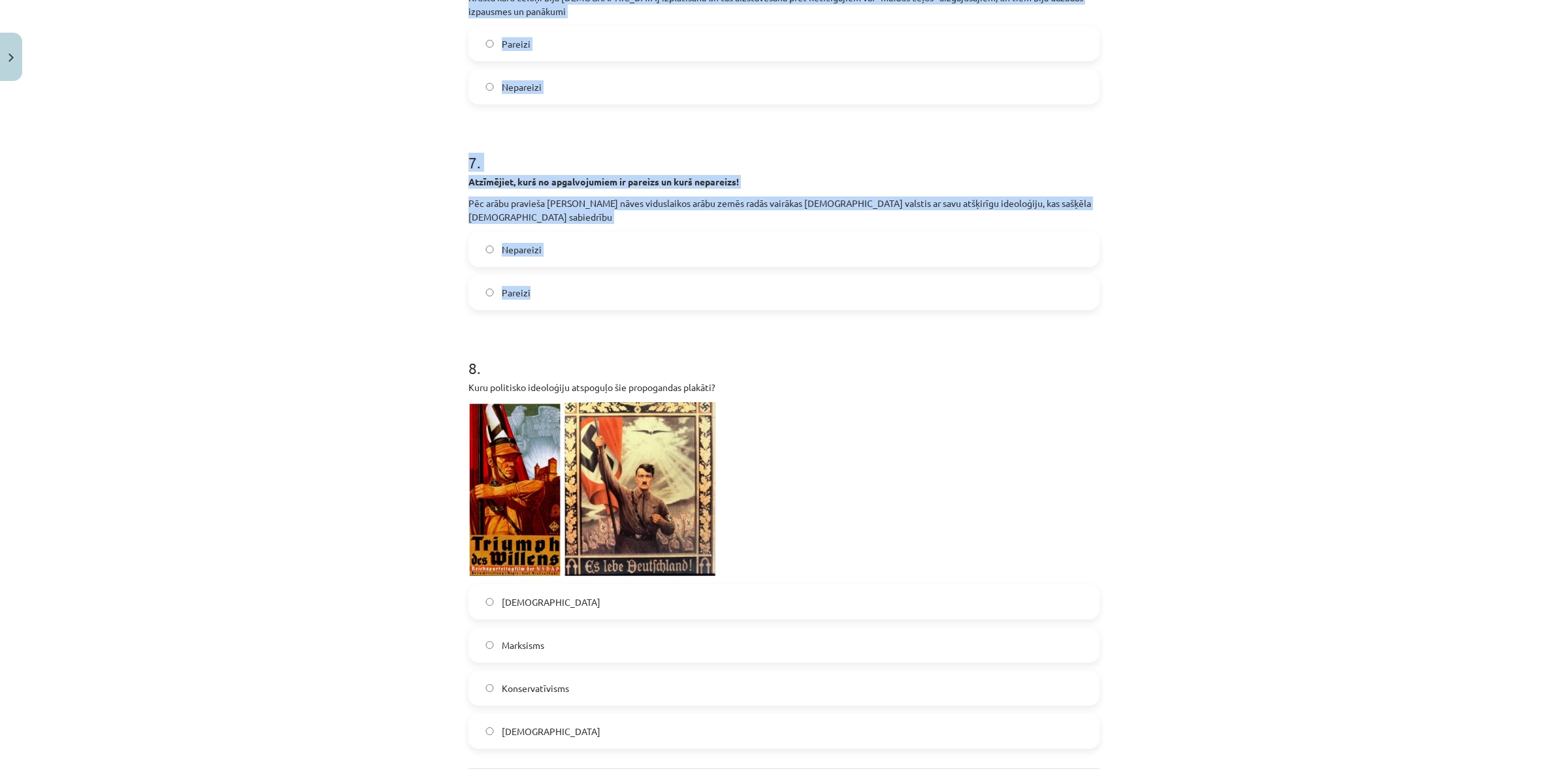
scroll to position [1609, 0]
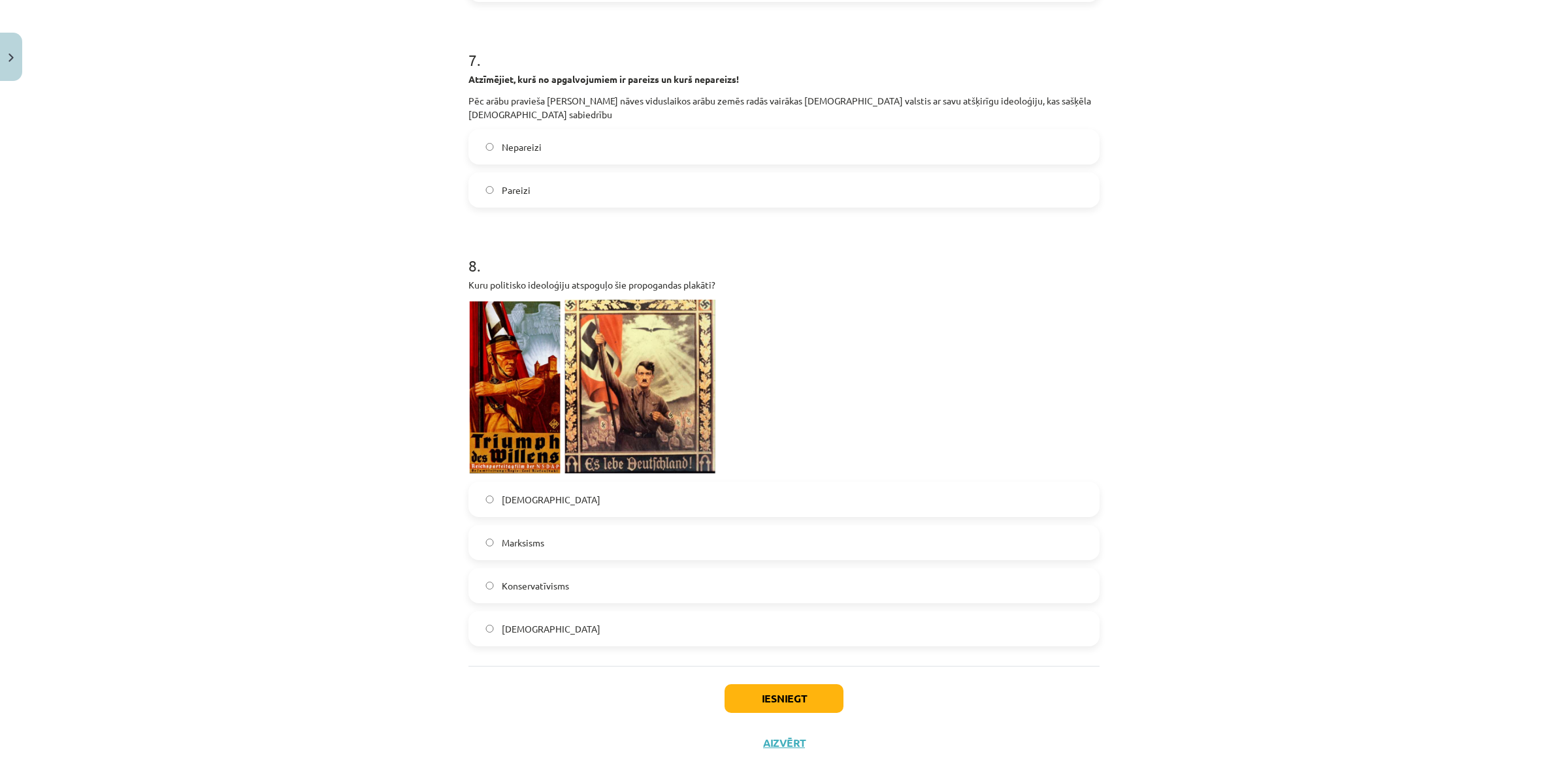
click at [828, 300] on p at bounding box center [783, 387] width 631 height 175
click at [596, 483] on label "[DEMOGRAPHIC_DATA]" at bounding box center [784, 499] width 628 height 33
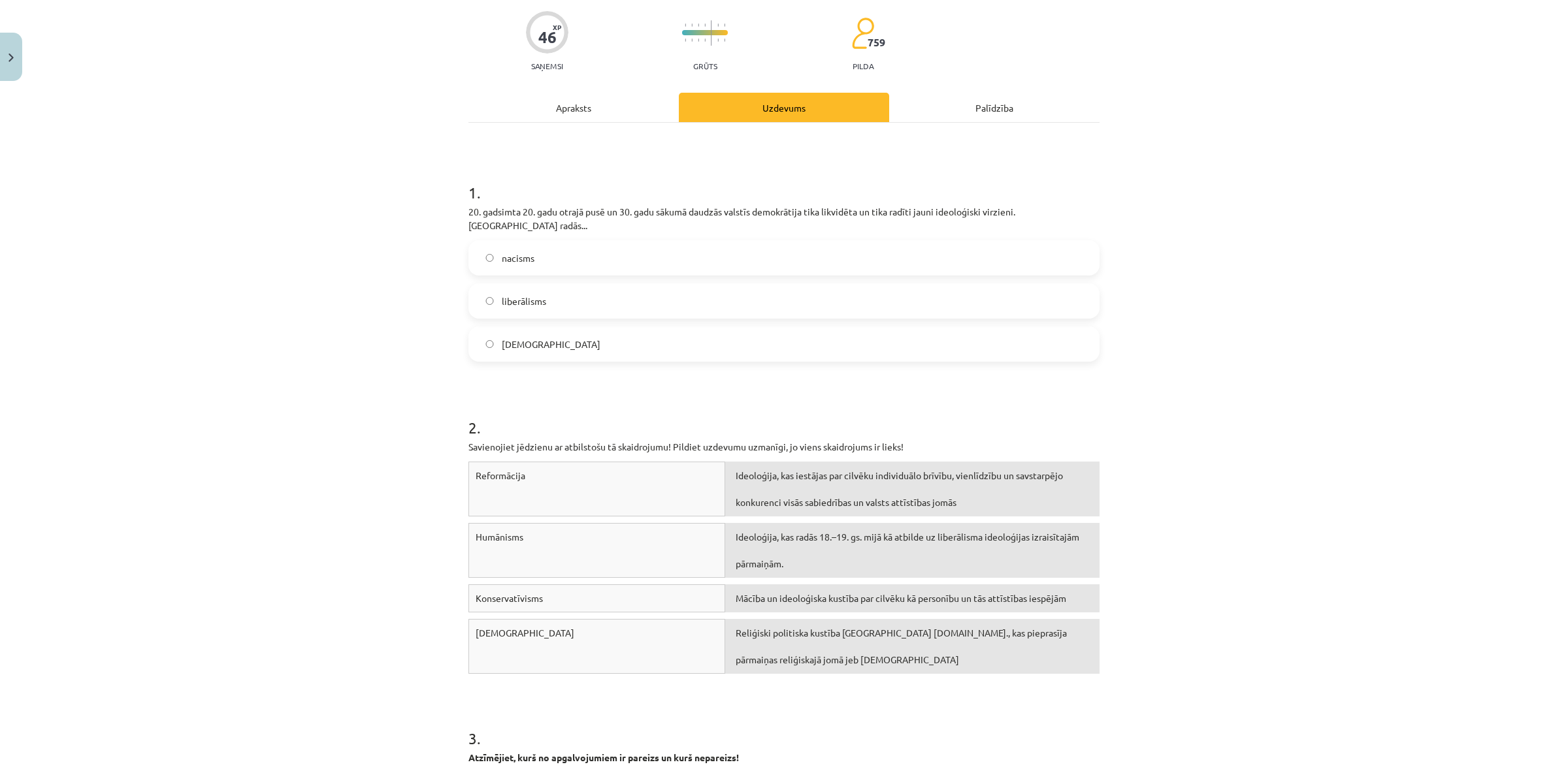
scroll to position [0, 0]
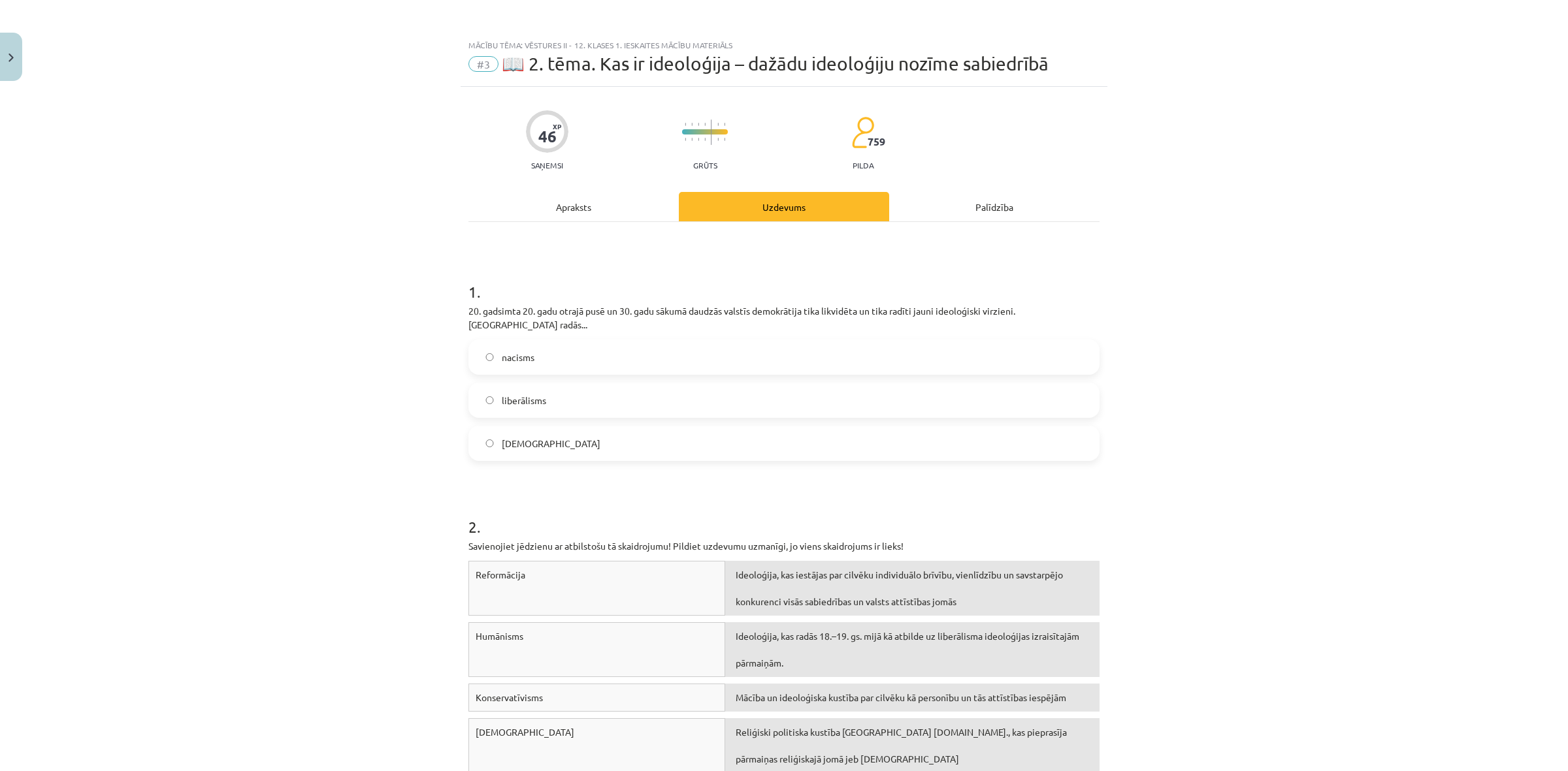
click at [517, 350] on span "nacisms" at bounding box center [518, 357] width 33 height 14
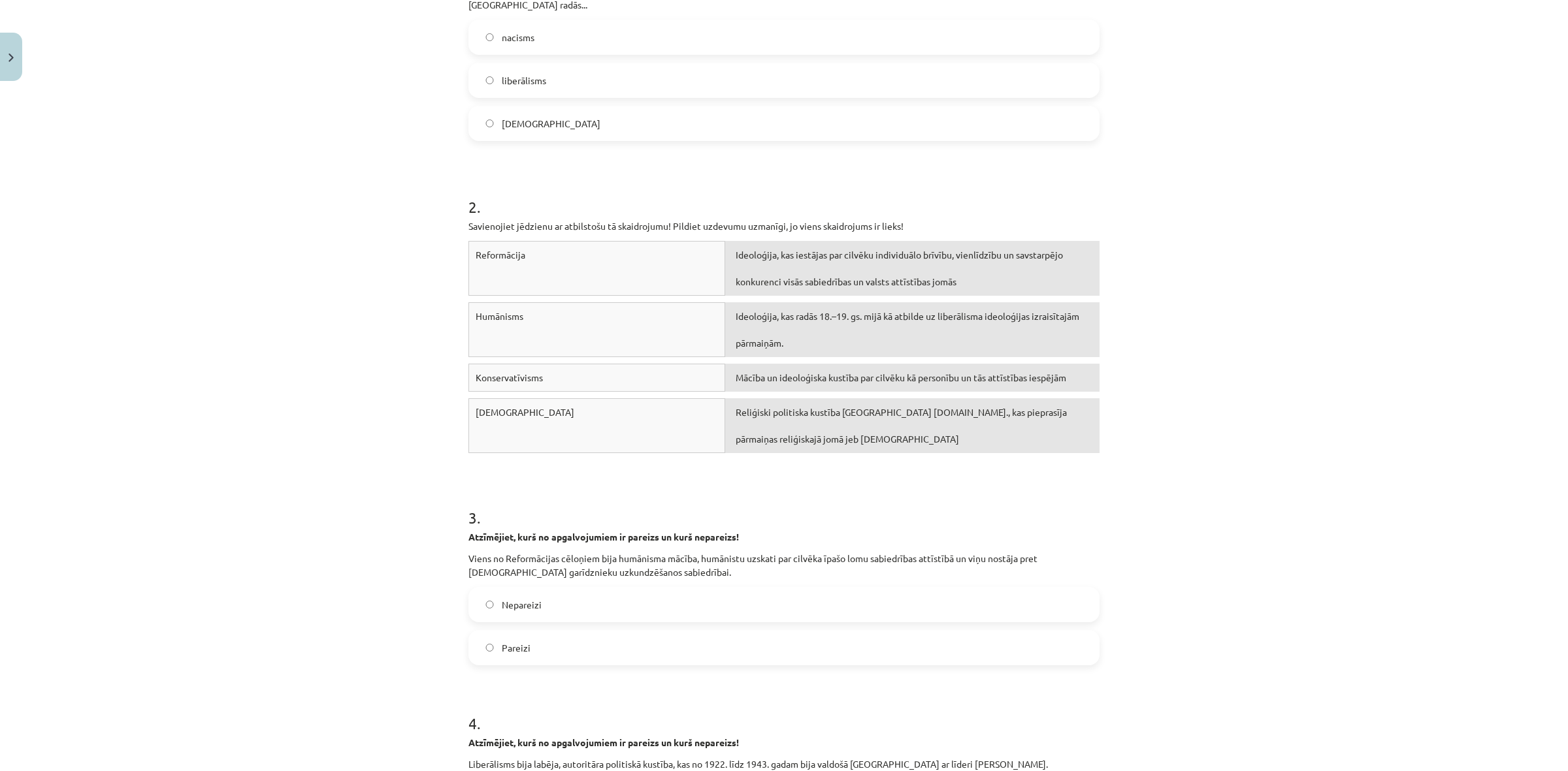
scroll to position [326, 0]
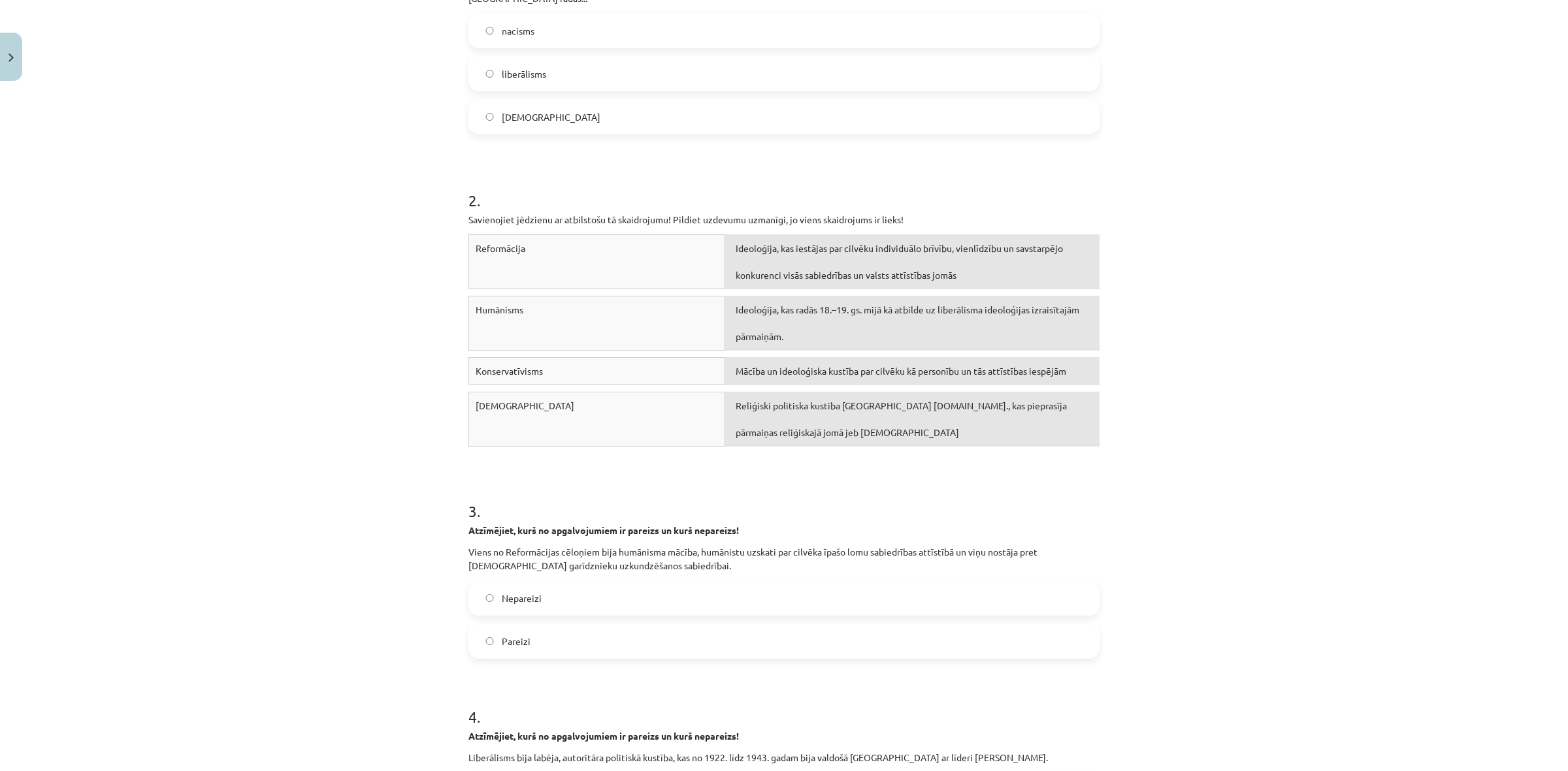
click at [520, 625] on label "Pareizi" at bounding box center [784, 641] width 628 height 33
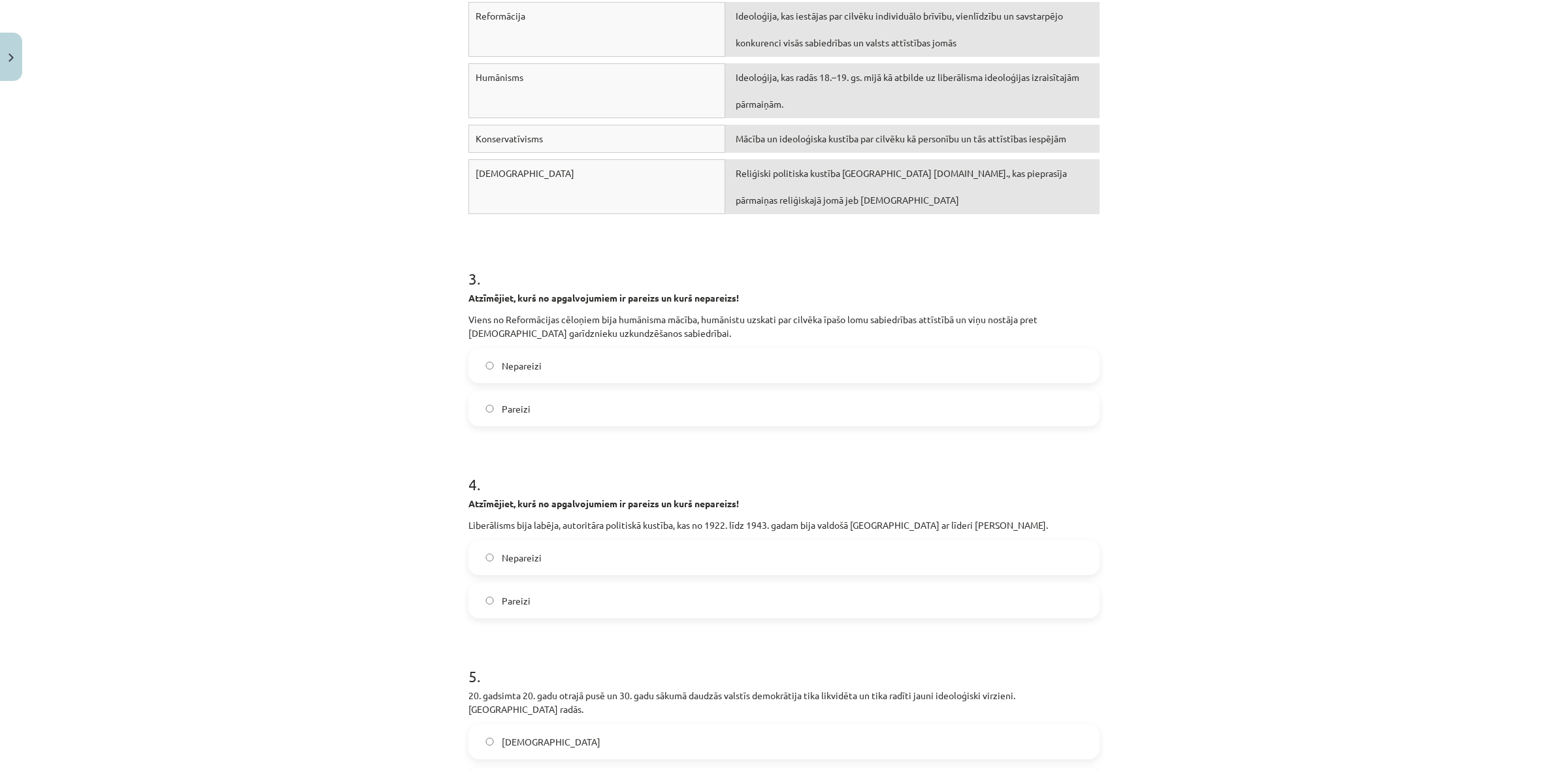
scroll to position [572, 0]
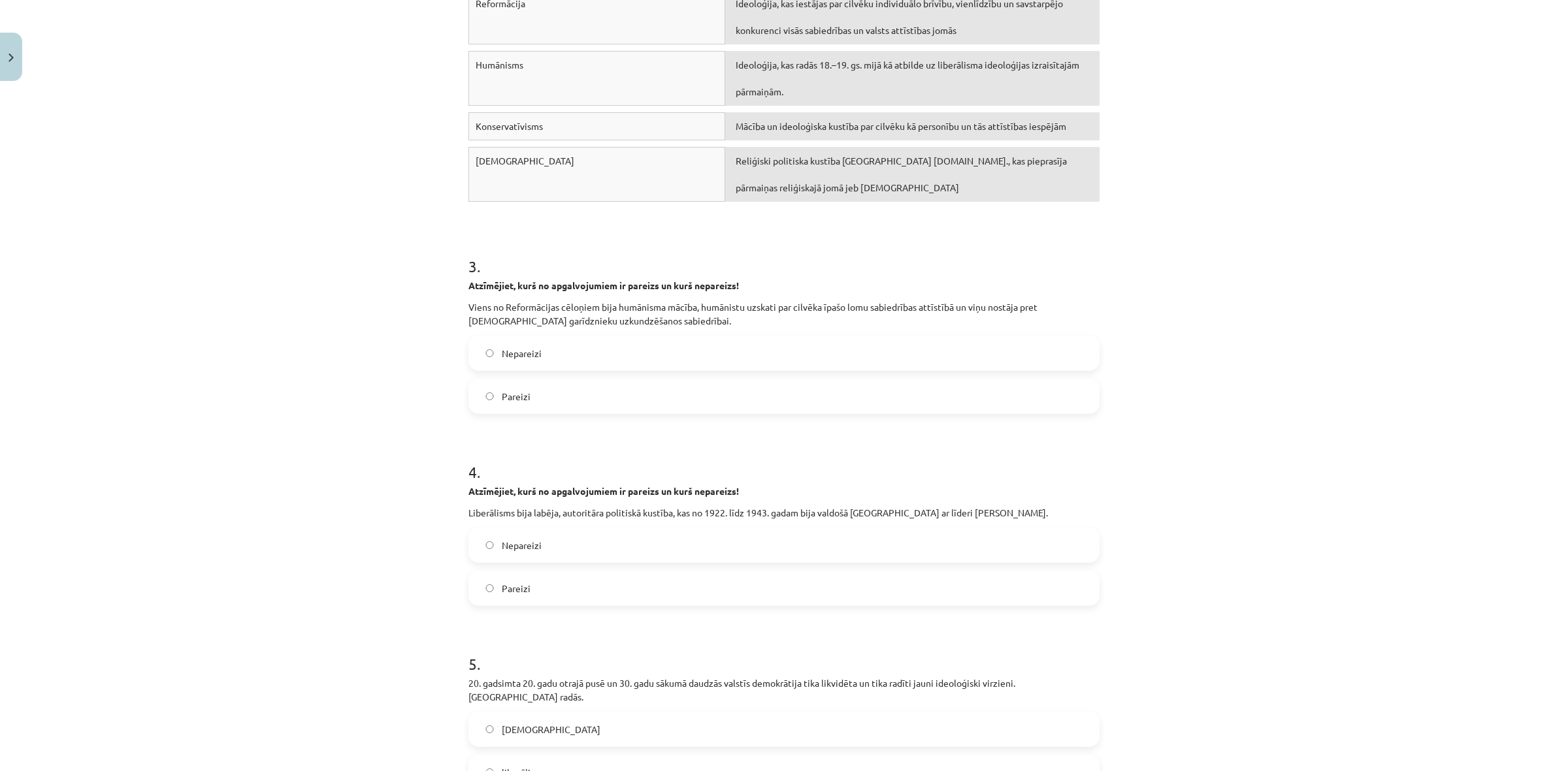
click at [523, 578] on label "Pareizi" at bounding box center [784, 588] width 628 height 33
click at [509, 543] on label "Nepareizi" at bounding box center [784, 545] width 628 height 33
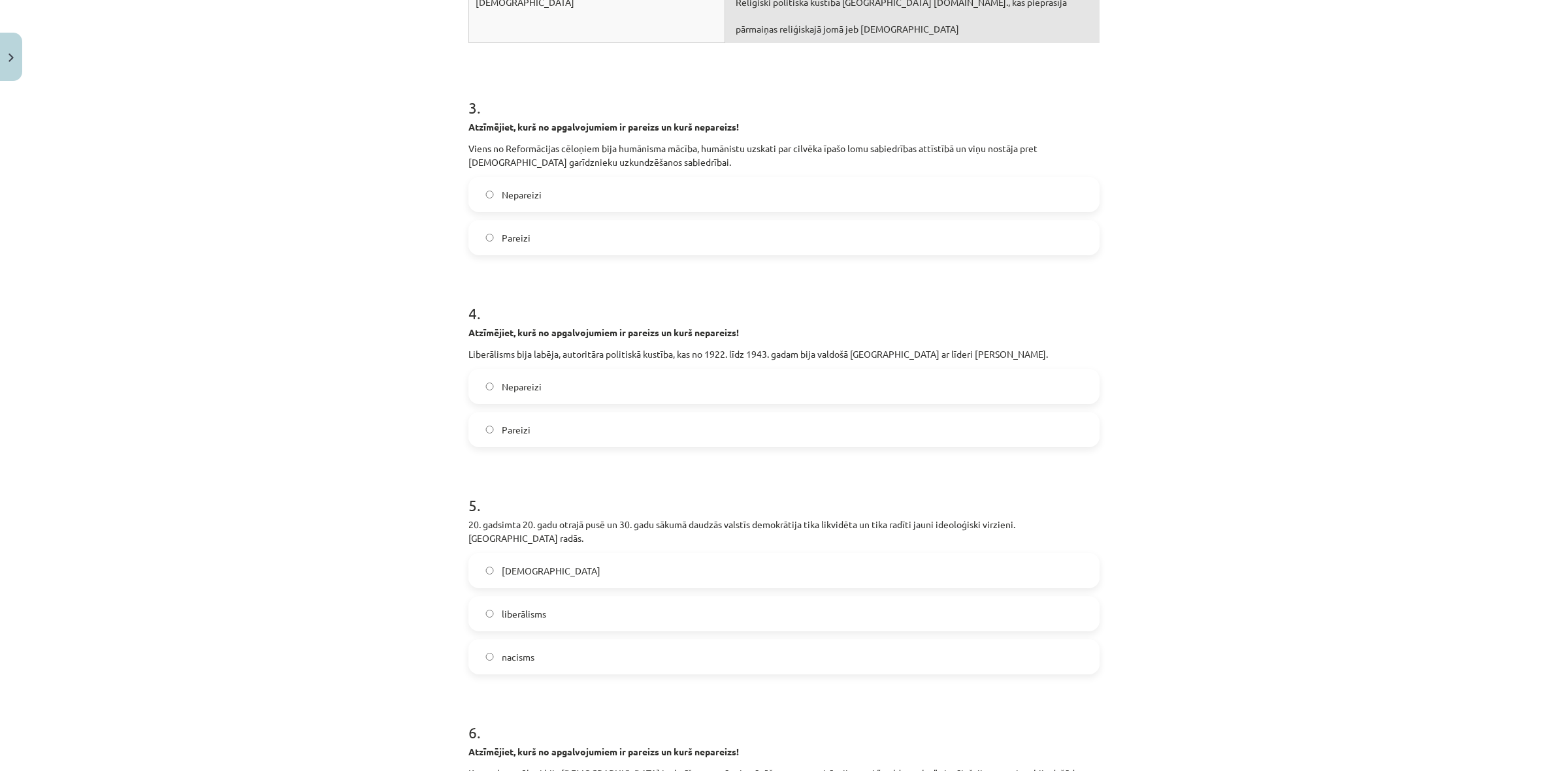
scroll to position [735, 0]
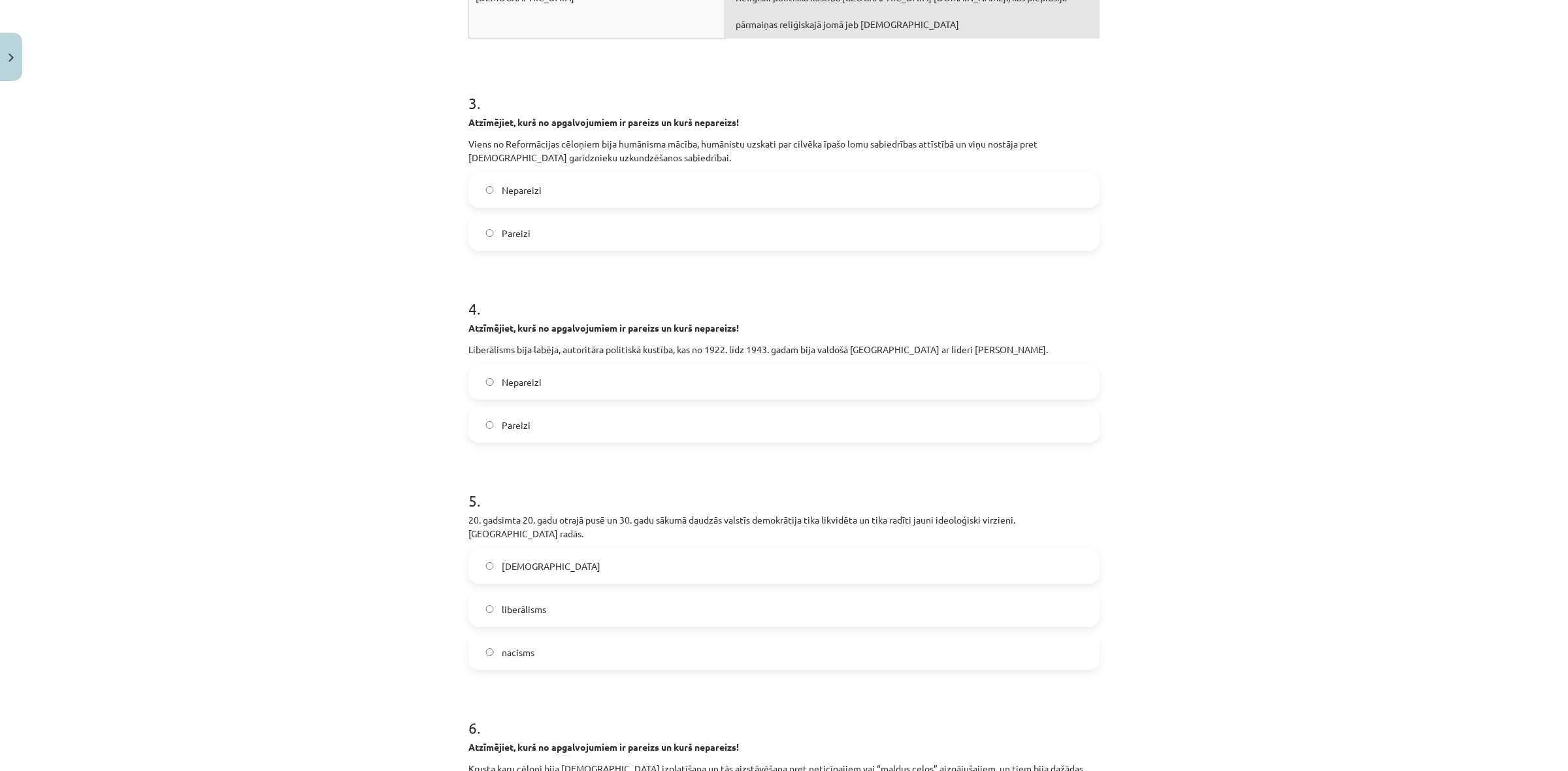
click at [534, 636] on label "nacisms" at bounding box center [784, 652] width 628 height 33
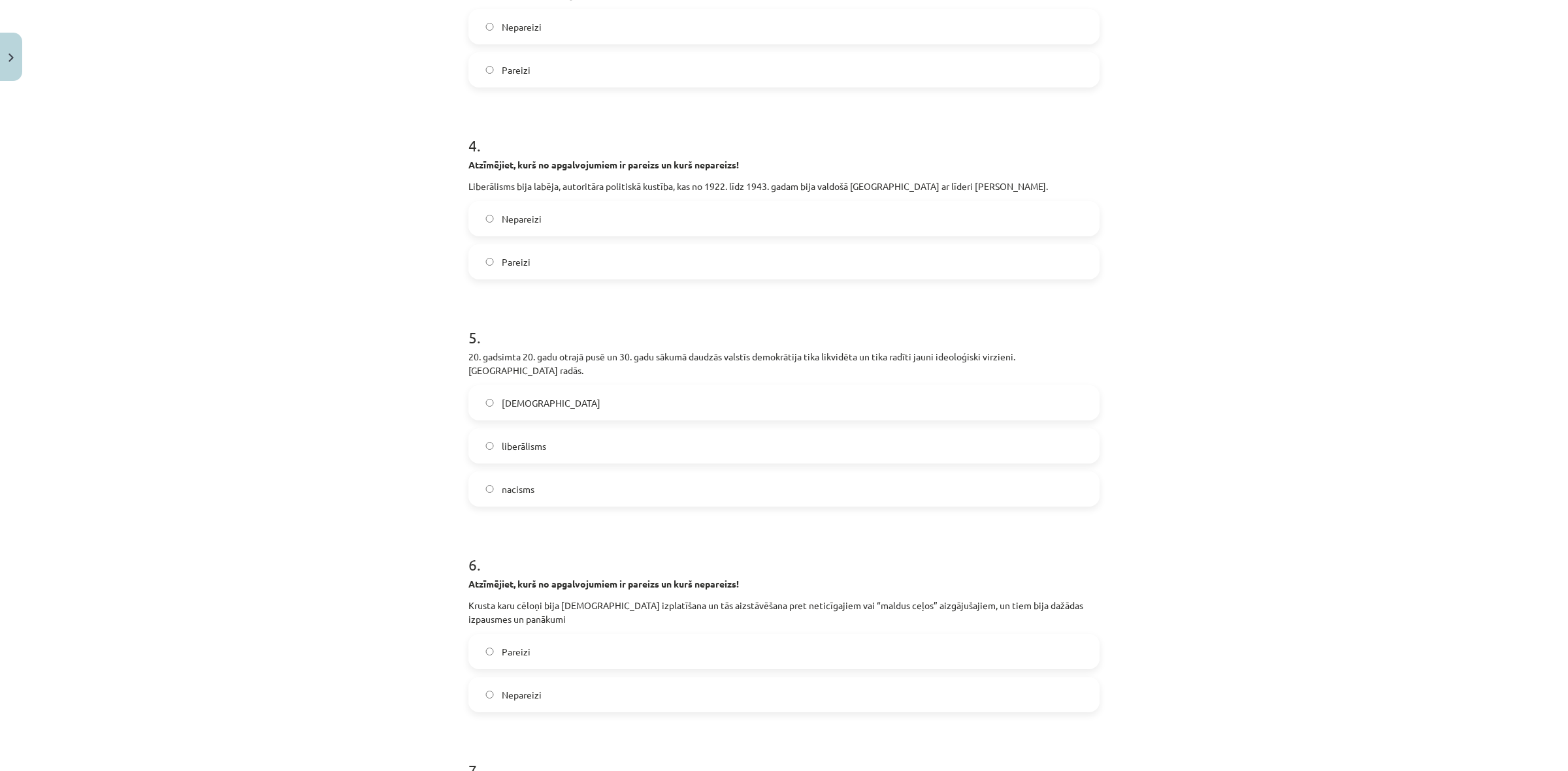
click at [529, 635] on label "Pareizi" at bounding box center [784, 651] width 628 height 33
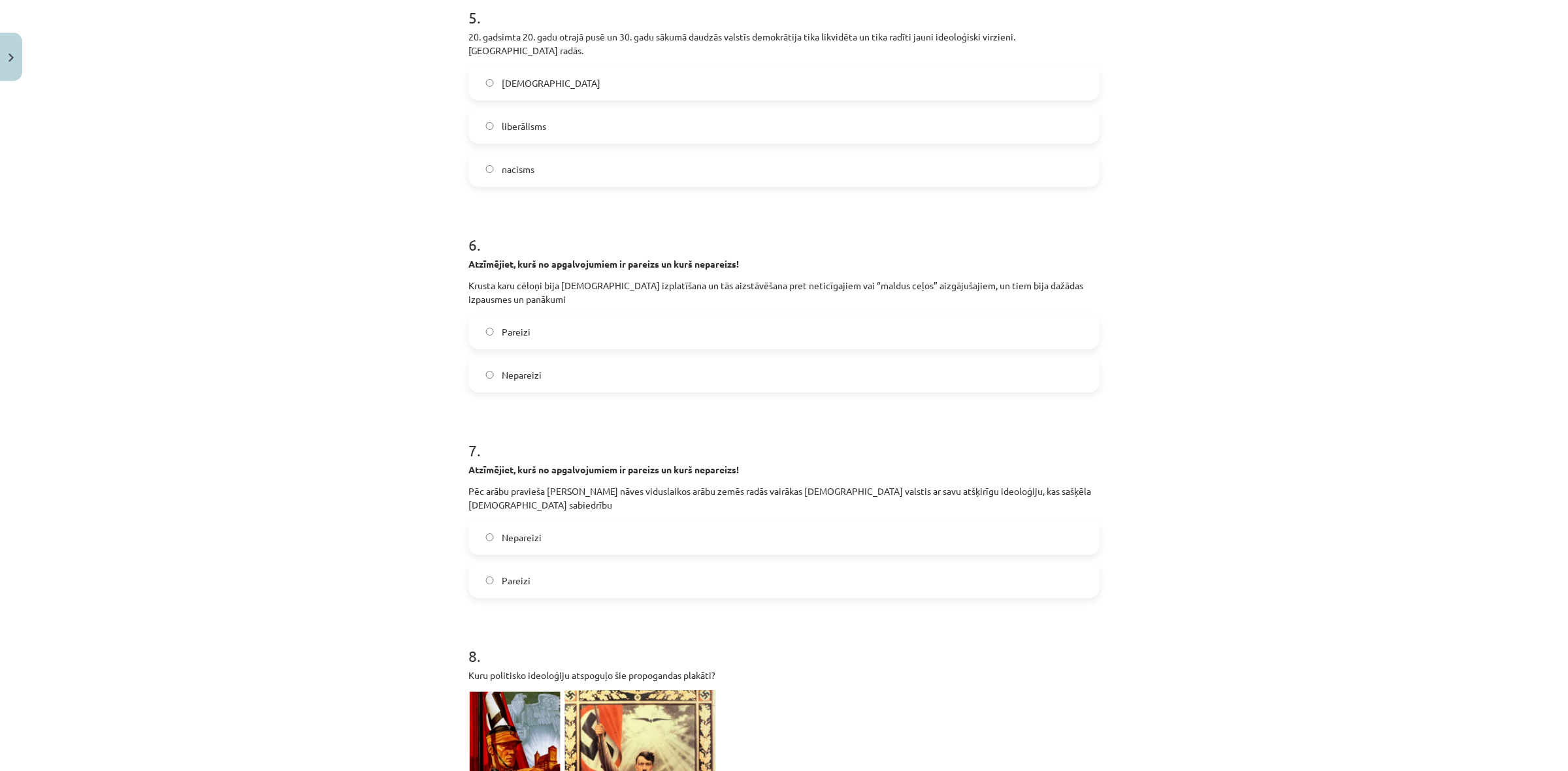
scroll to position [1225, 0]
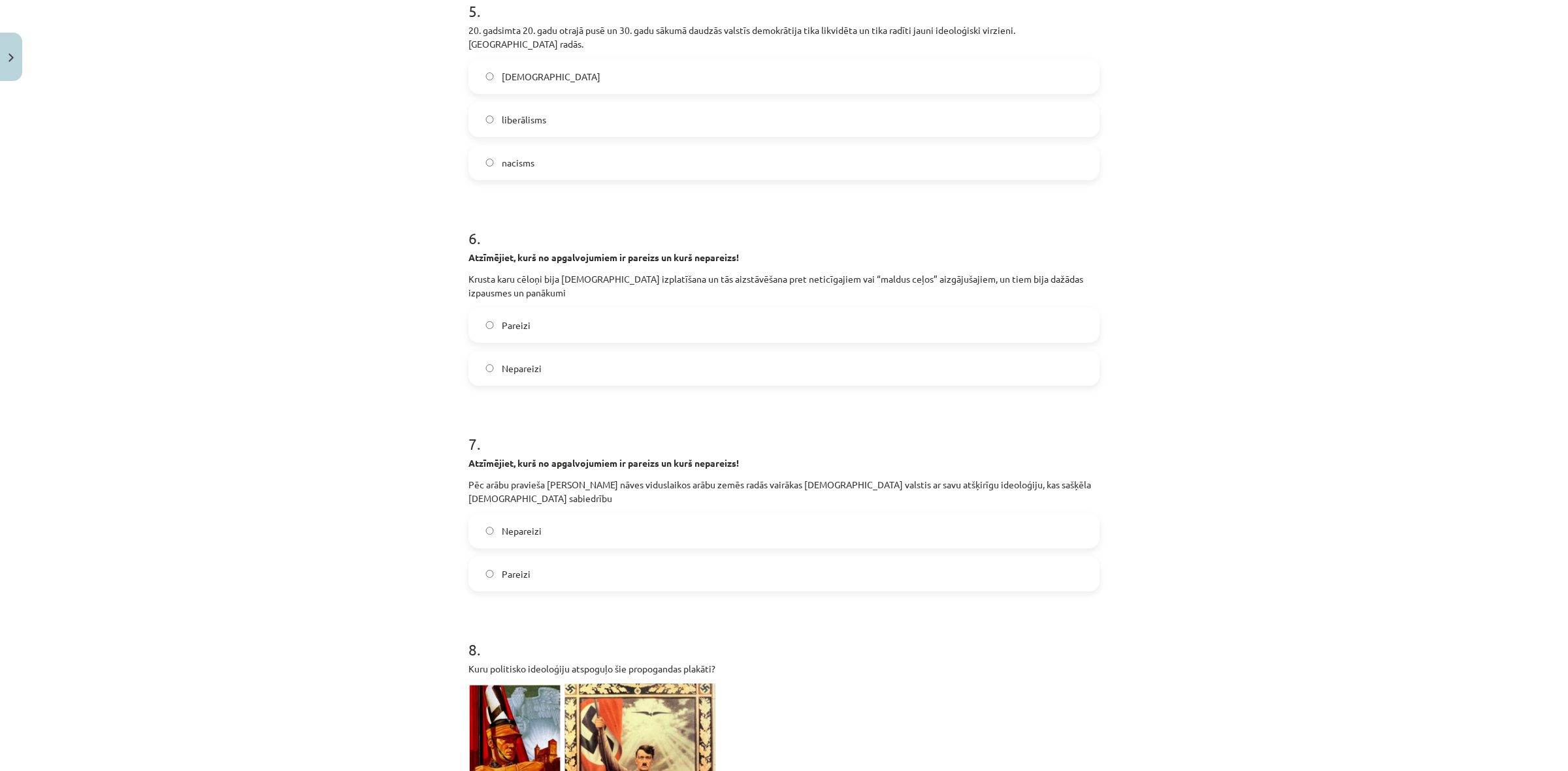
click at [513, 567] on span "Pareizi" at bounding box center [516, 574] width 29 height 14
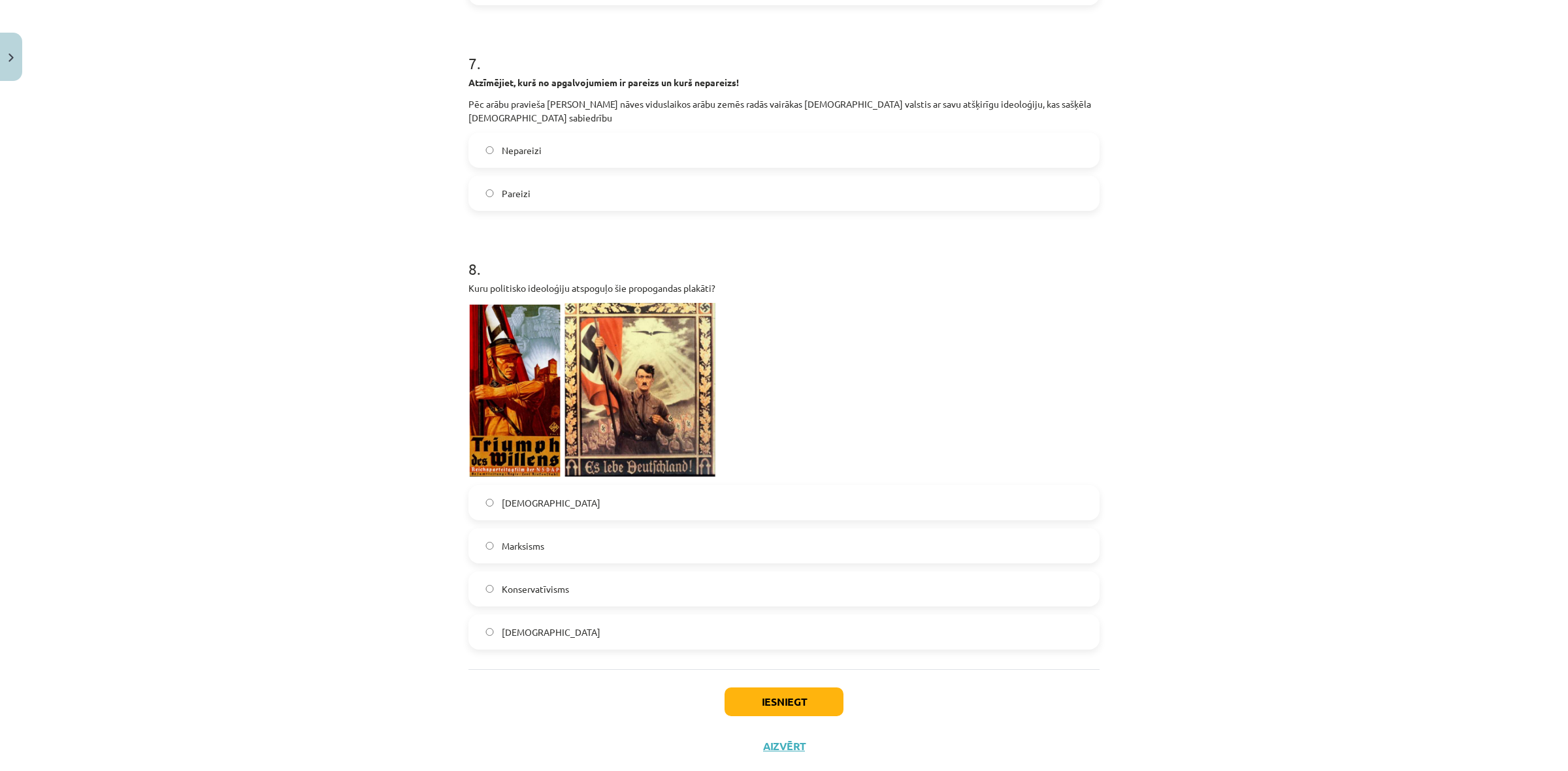
scroll to position [1609, 0]
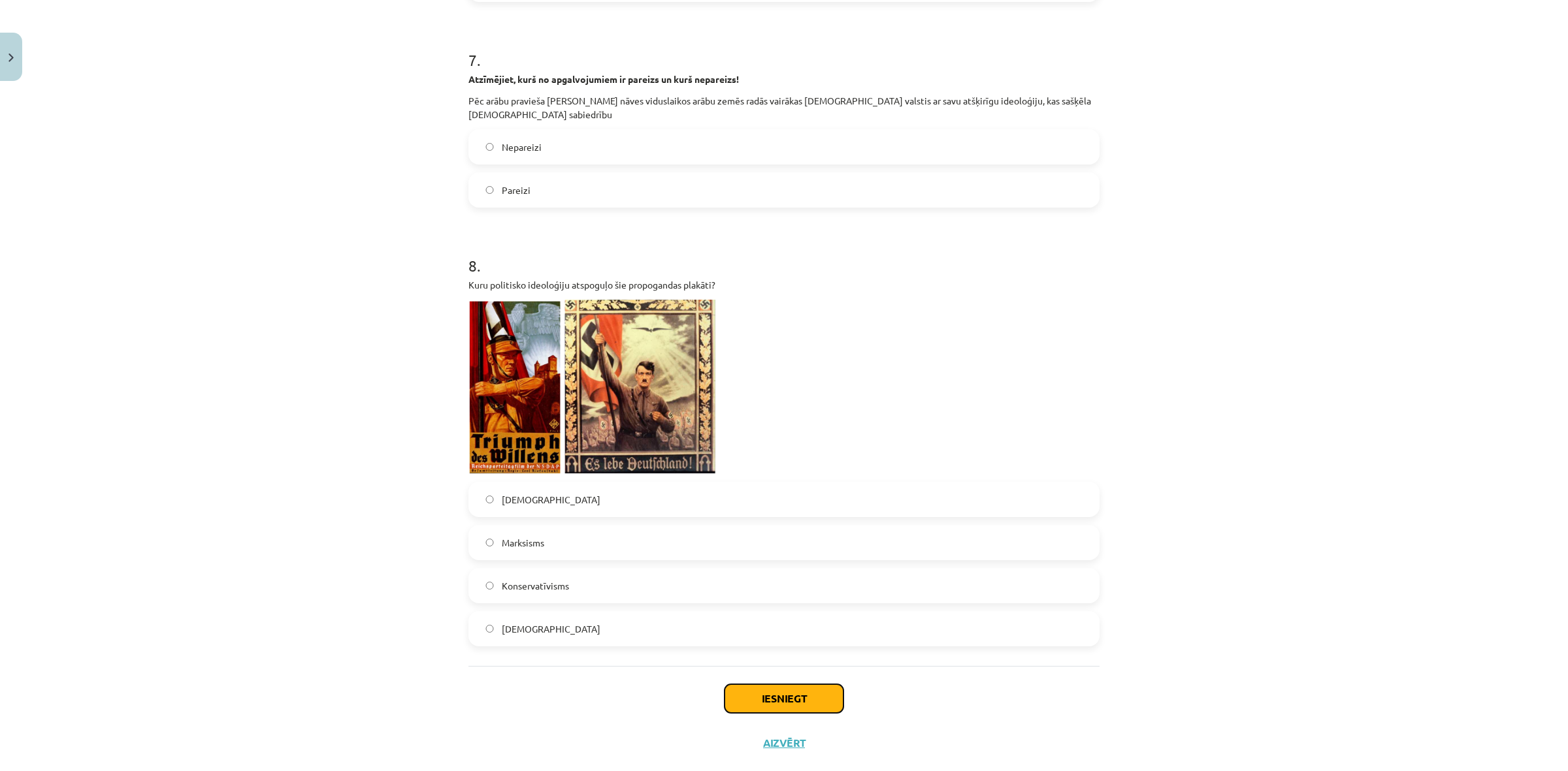
click at [764, 685] on button "Iesniegt" at bounding box center [783, 699] width 119 height 29
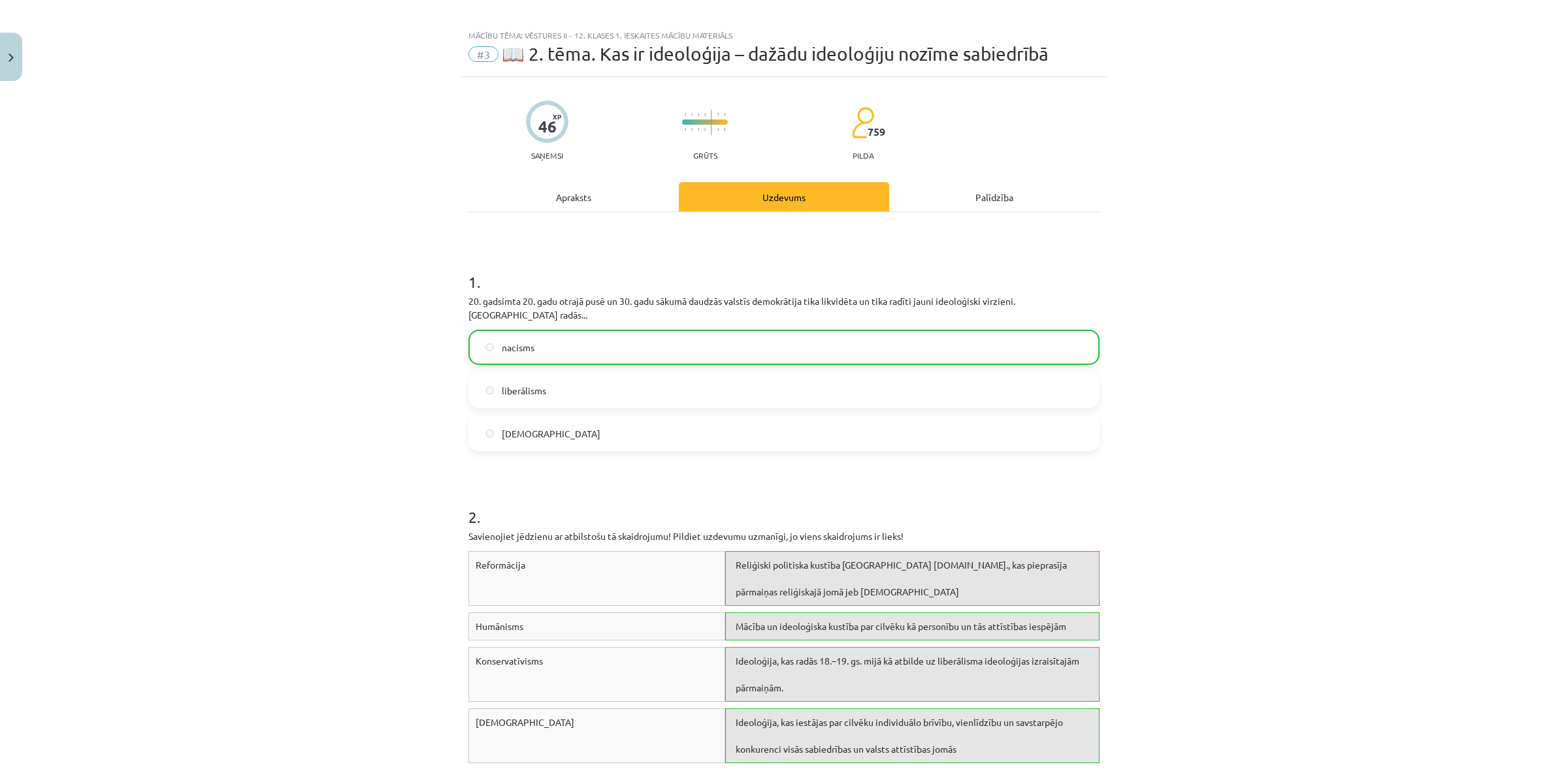
scroll to position [0, 0]
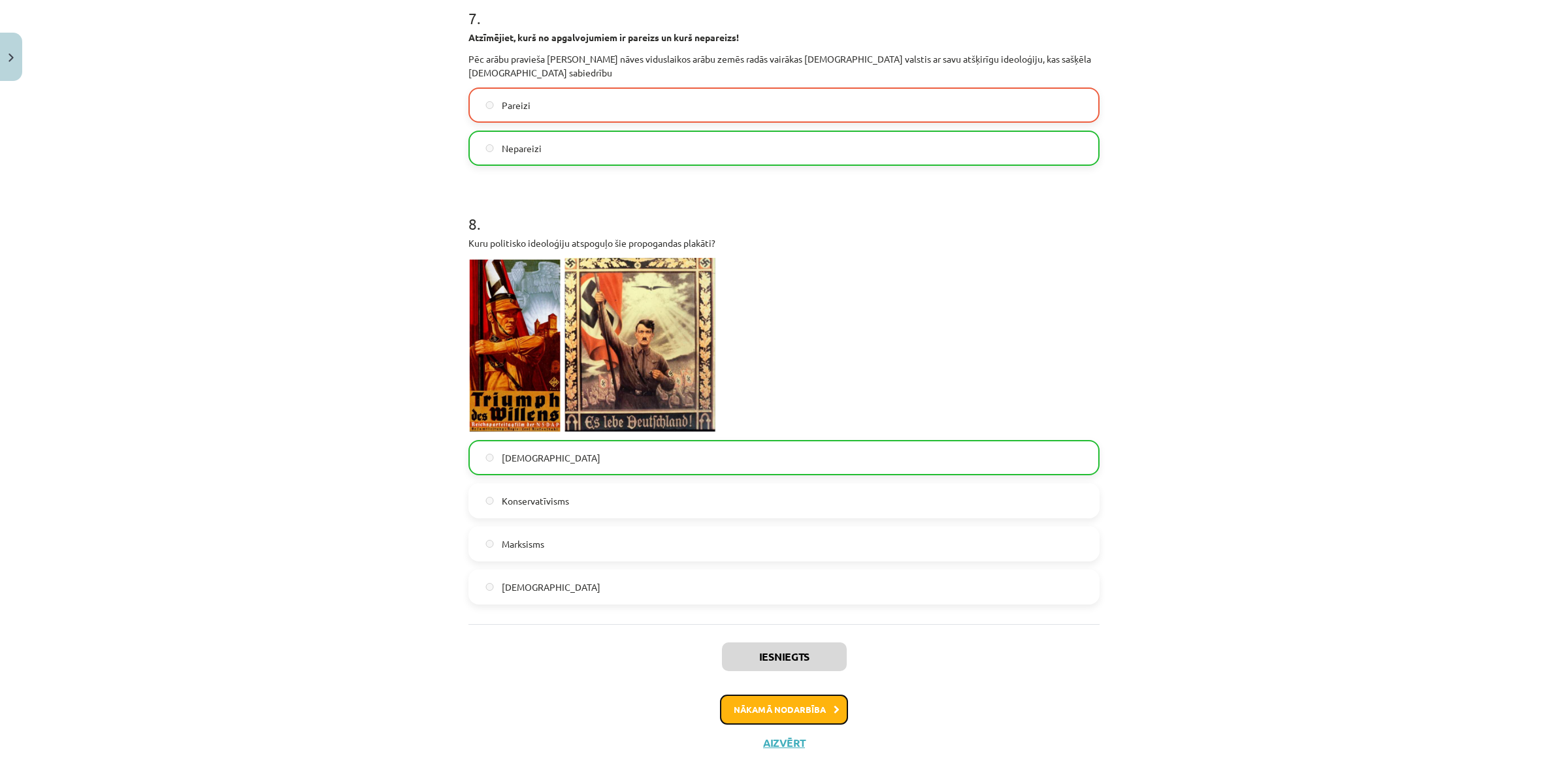
click at [791, 695] on button "Nākamā nodarbība" at bounding box center [783, 710] width 128 height 30
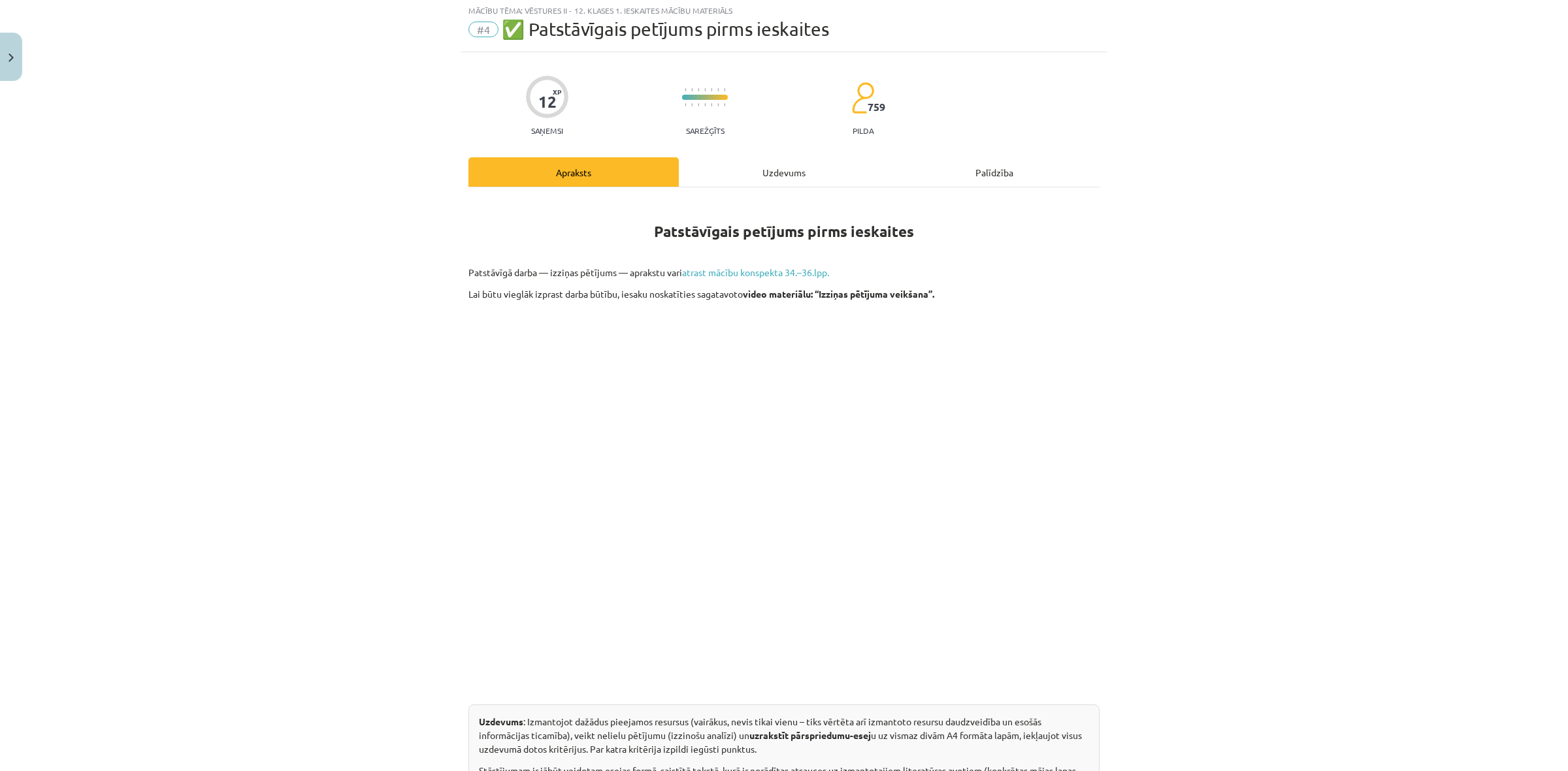
scroll to position [33, 0]
click at [747, 174] on div "Uzdevums" at bounding box center [783, 174] width 210 height 29
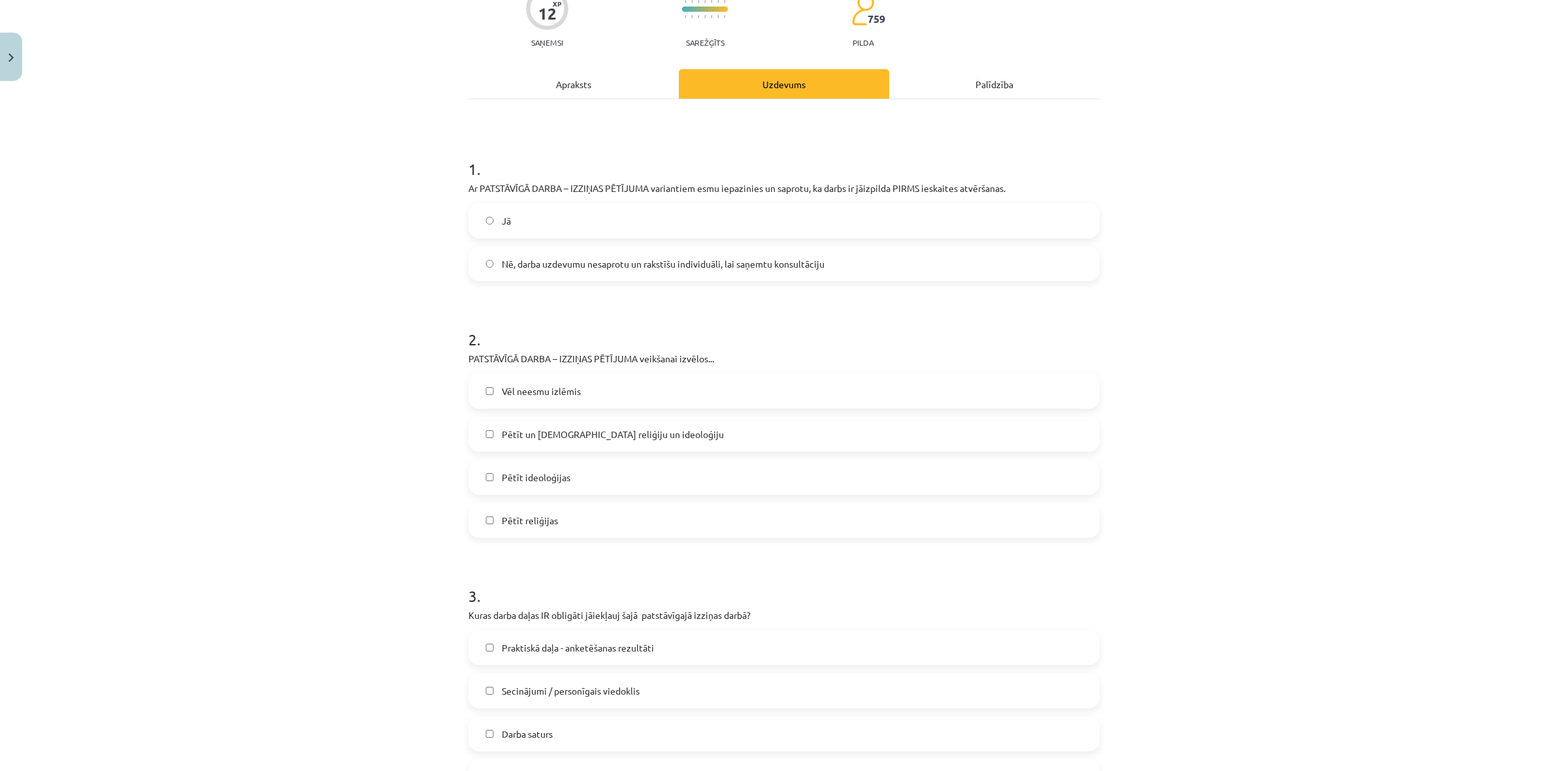
scroll to position [116, 0]
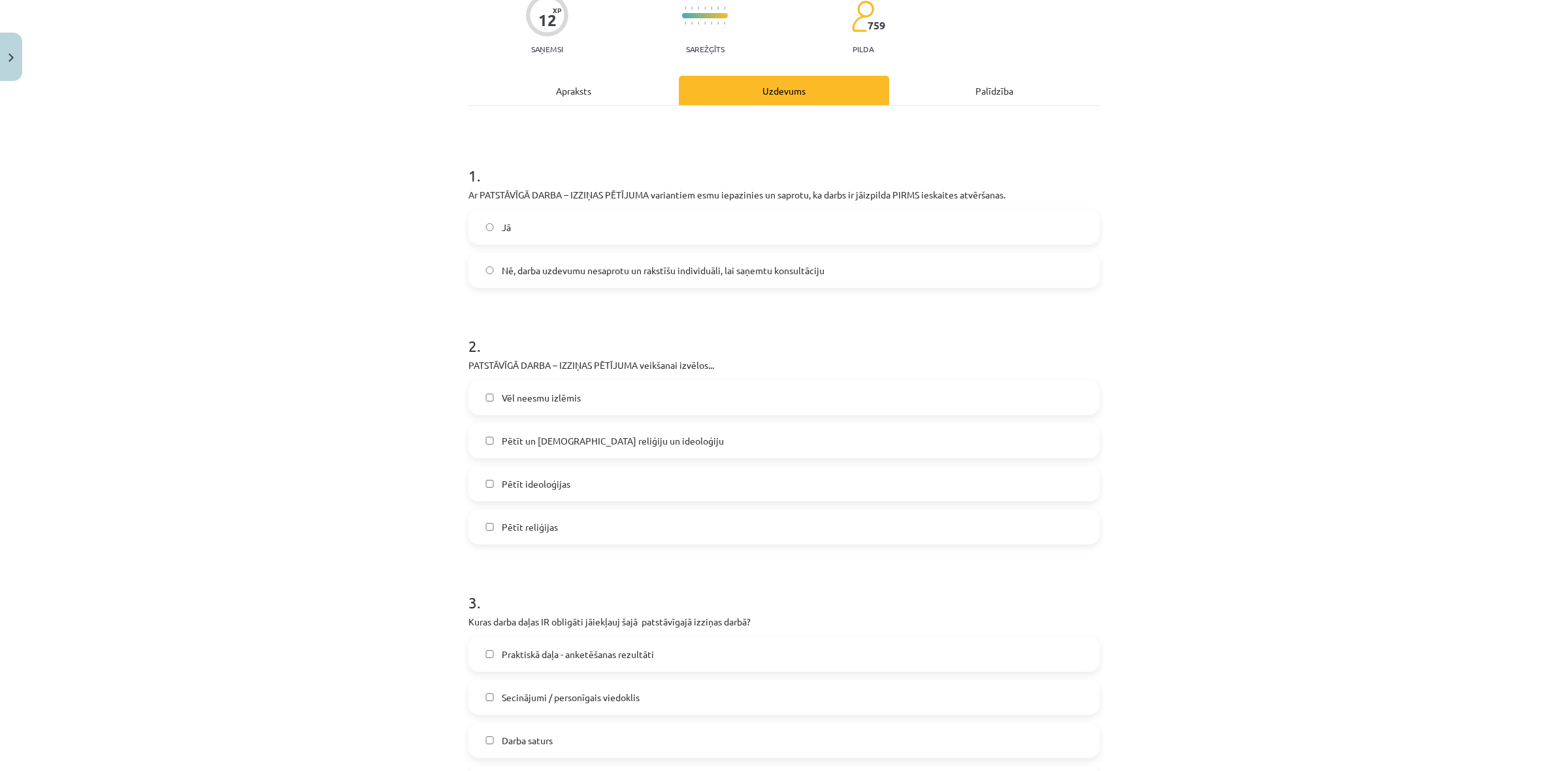
click at [541, 214] on label "Jā" at bounding box center [784, 227] width 628 height 33
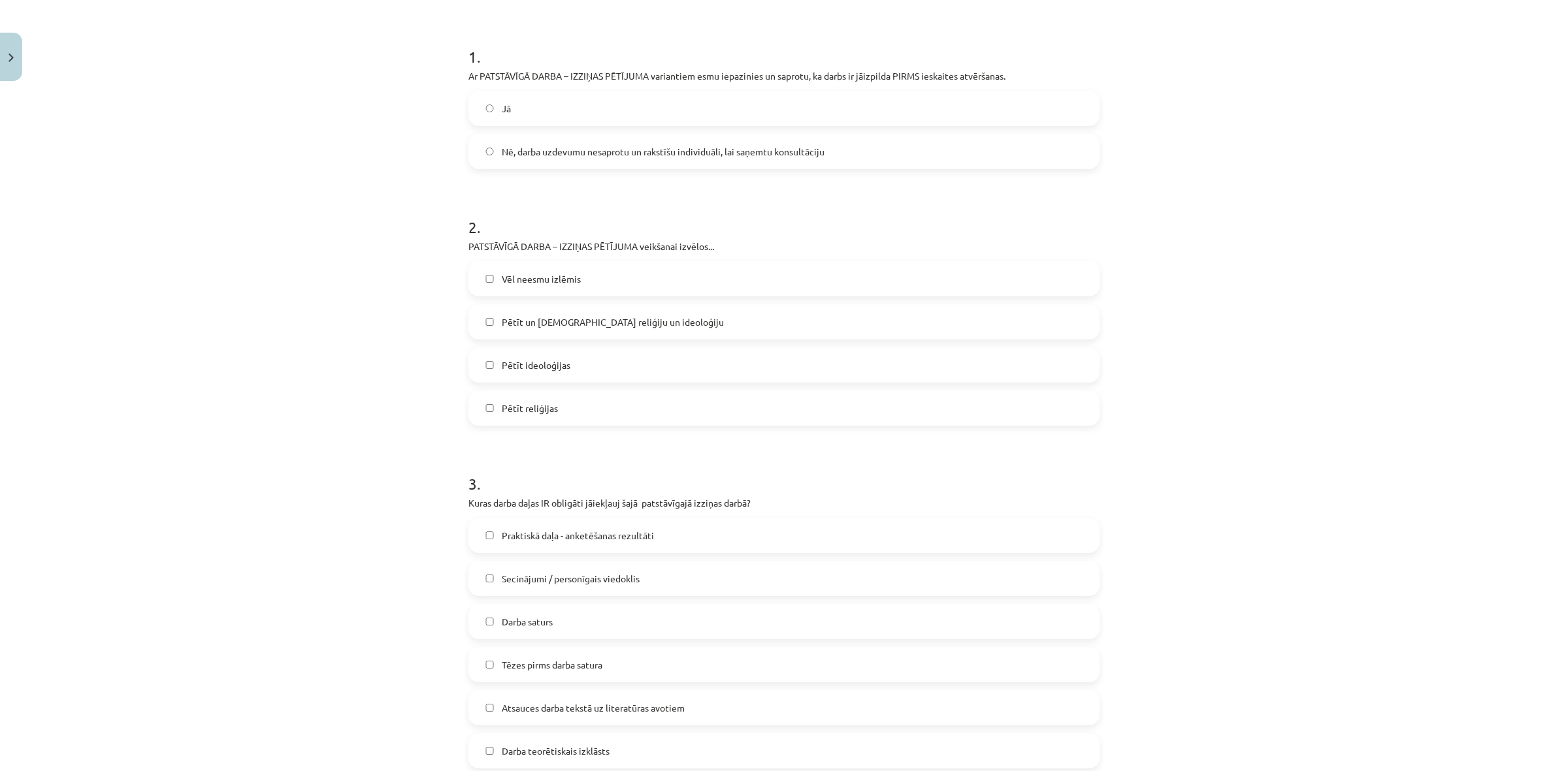
scroll to position [0, 0]
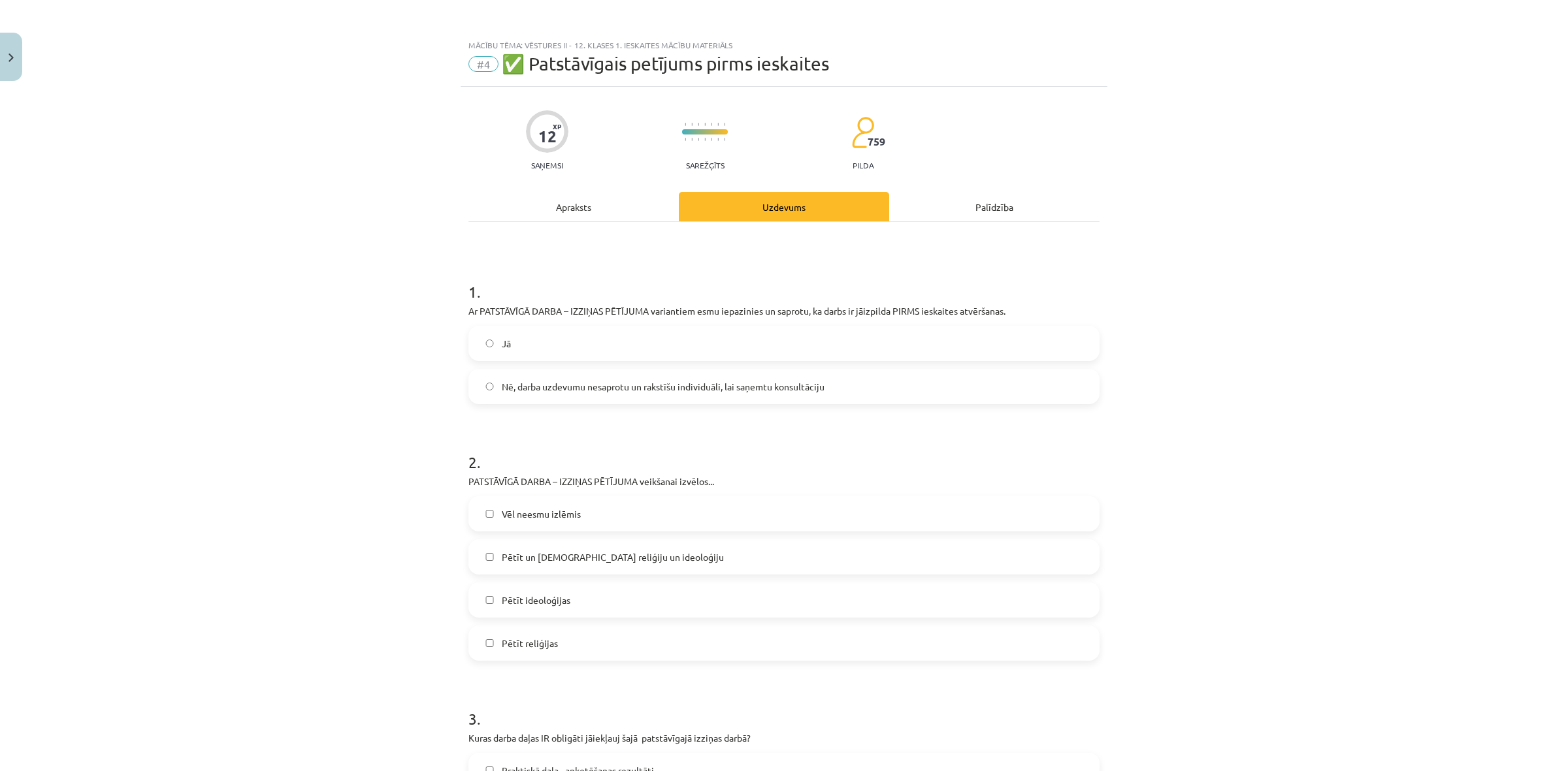
click at [565, 204] on div "Apraksts" at bounding box center [573, 206] width 210 height 29
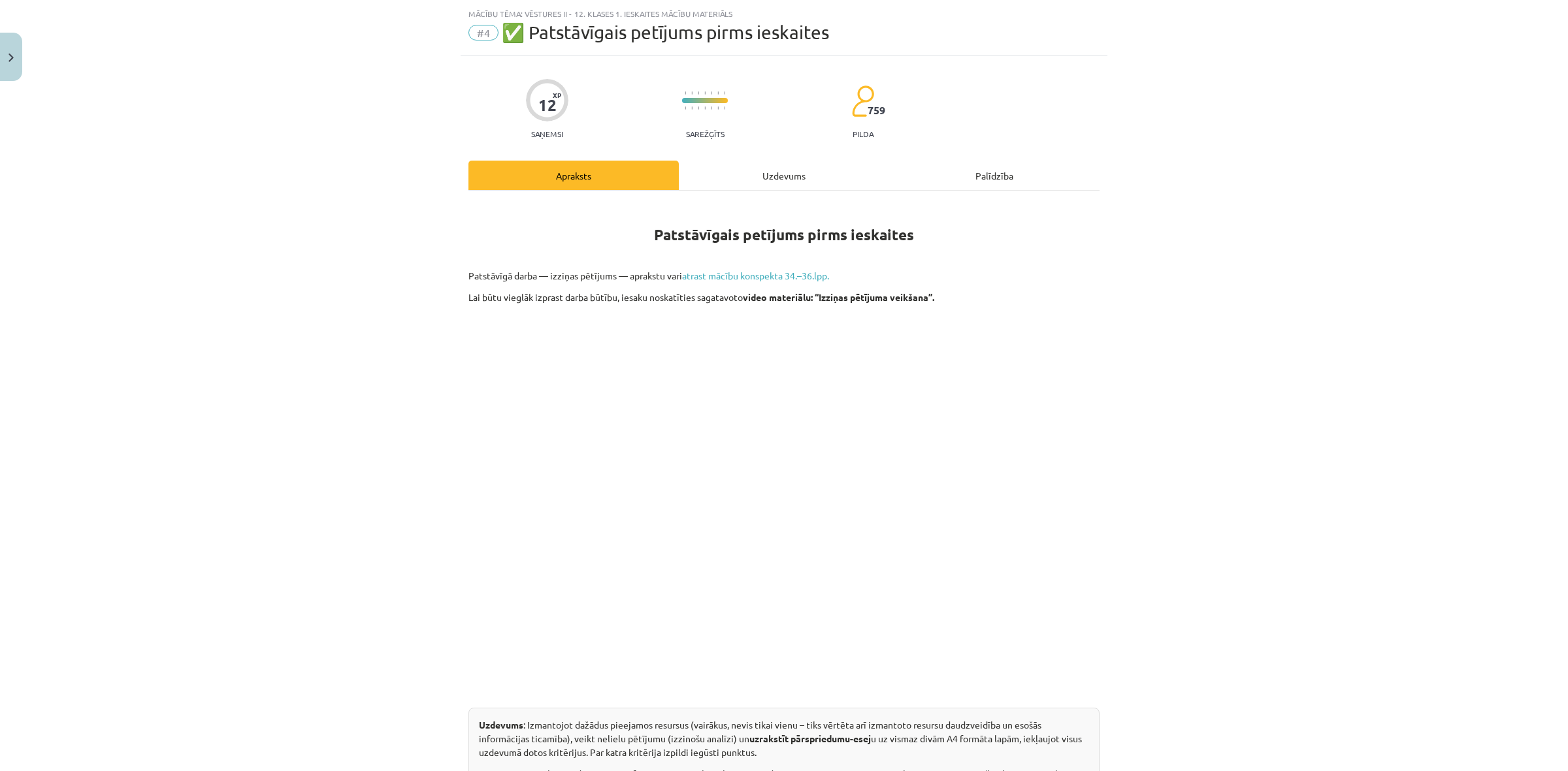
scroll to position [33, 0]
click at [708, 275] on link "atrast mācību konspekta 34.–36.lpp." at bounding box center [755, 274] width 147 height 12
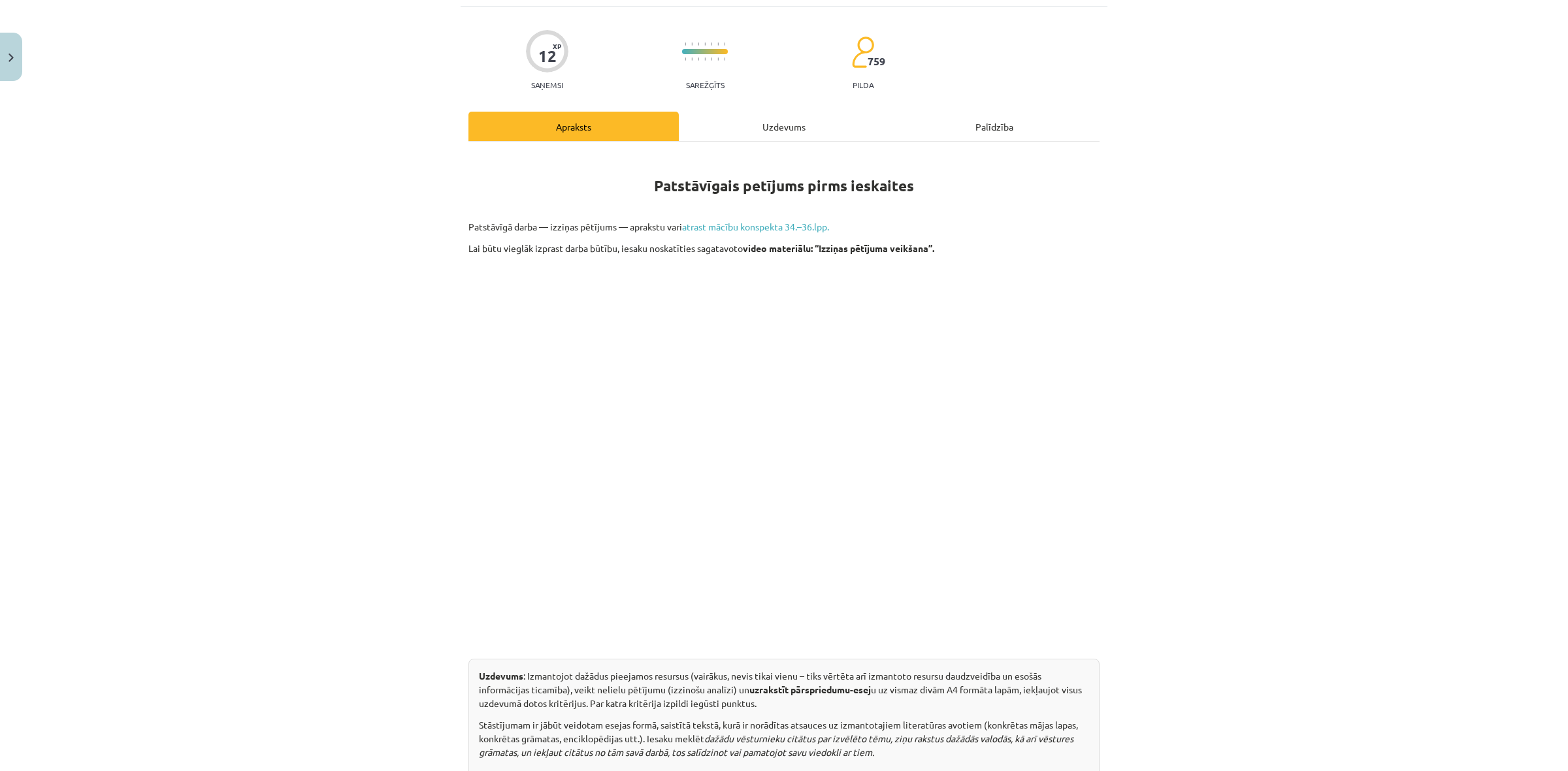
scroll to position [0, 0]
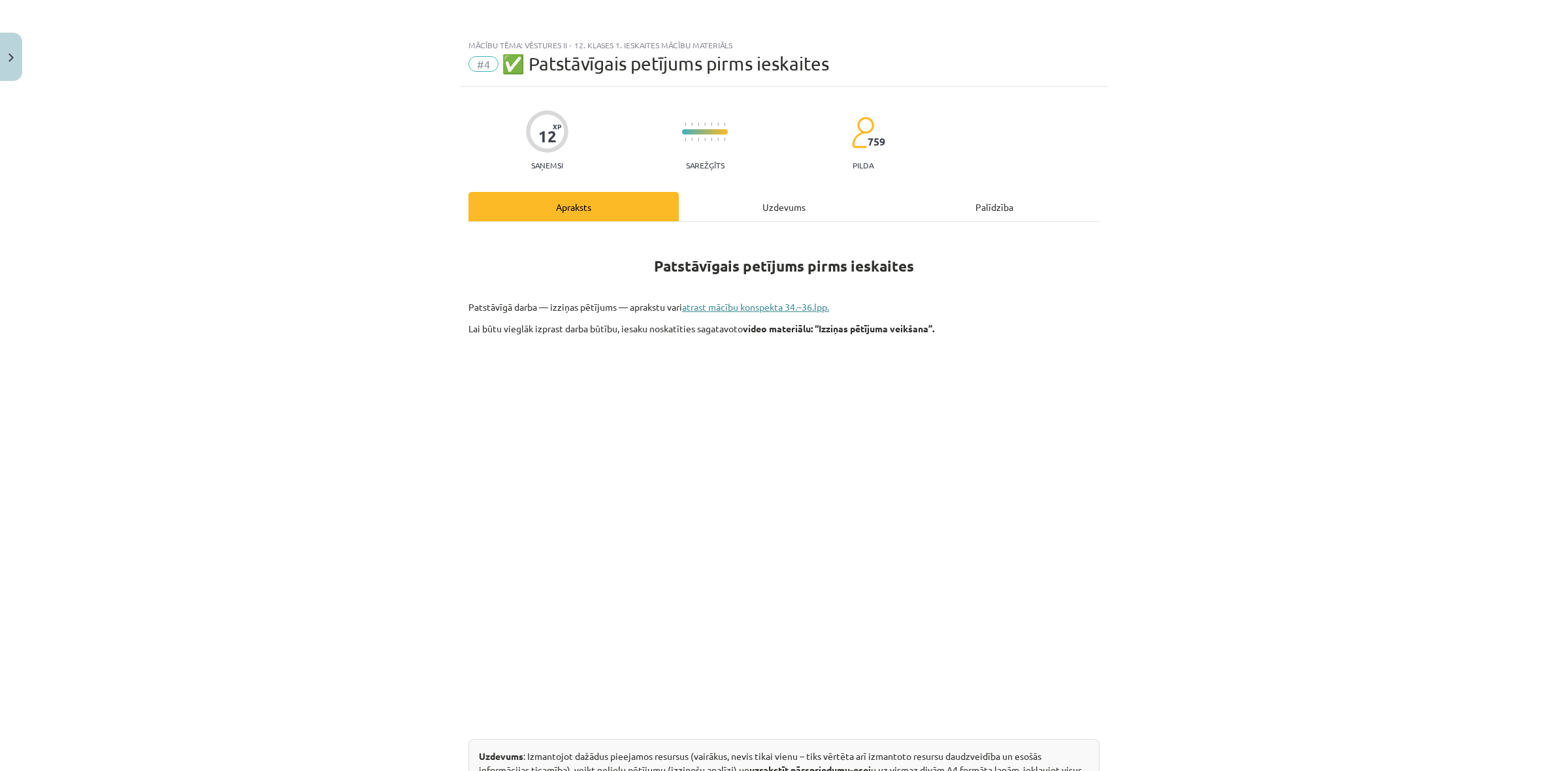
click at [700, 308] on link "atrast mācību konspekta 34.–36.lpp." at bounding box center [755, 307] width 147 height 12
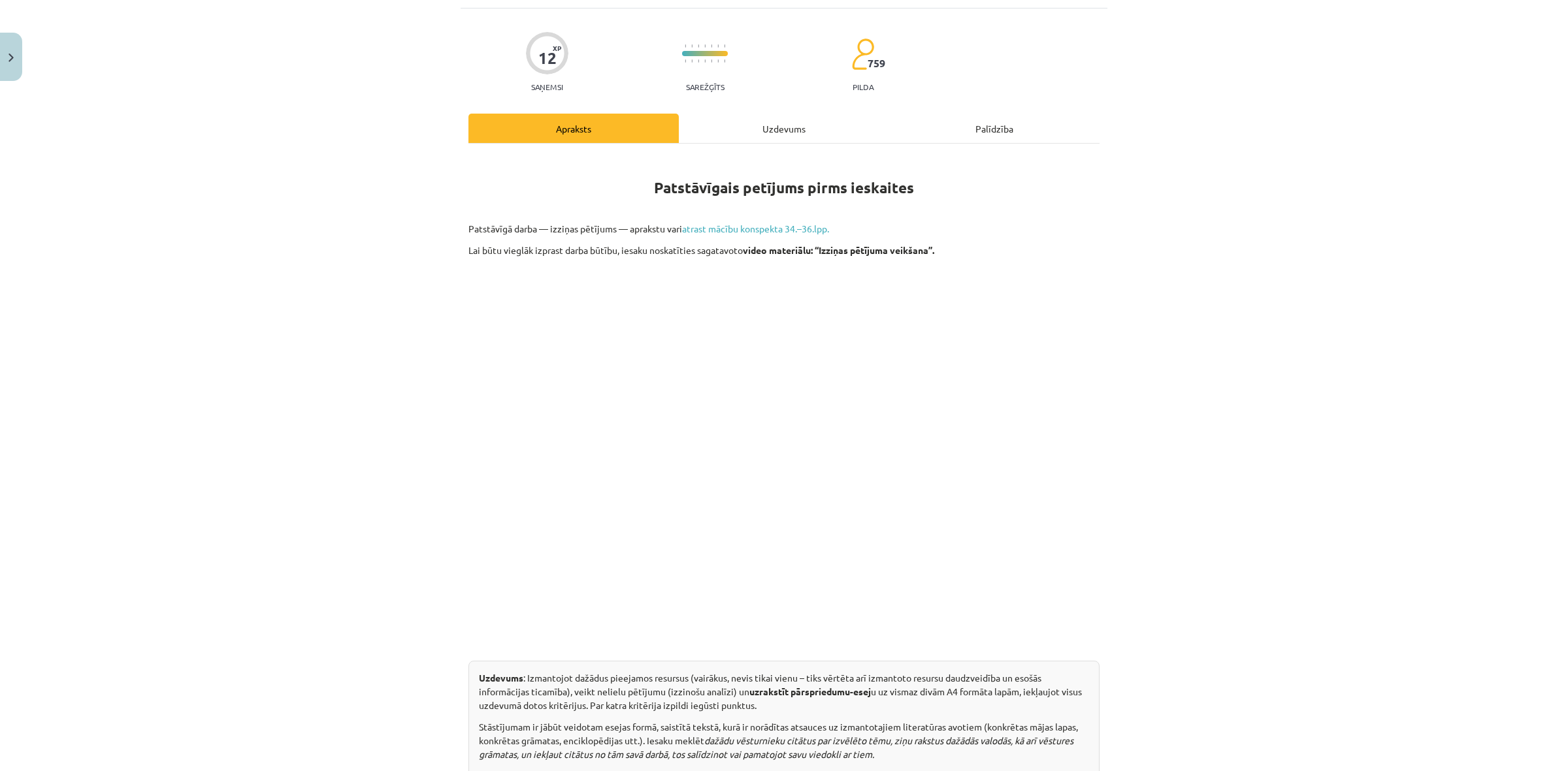
scroll to position [81, 0]
click at [1234, 425] on div "Mācību tēma: Vēstures ii - 12. klases 1. ieskaites mācību materiāls #4 ✅ Patstā…" at bounding box center [784, 385] width 1568 height 771
click at [1226, 425] on div "Mācību tēma: Vēstures ii - 12. klases 1. ieskaites mācību materiāls #4 ✅ Patstā…" at bounding box center [784, 385] width 1568 height 771
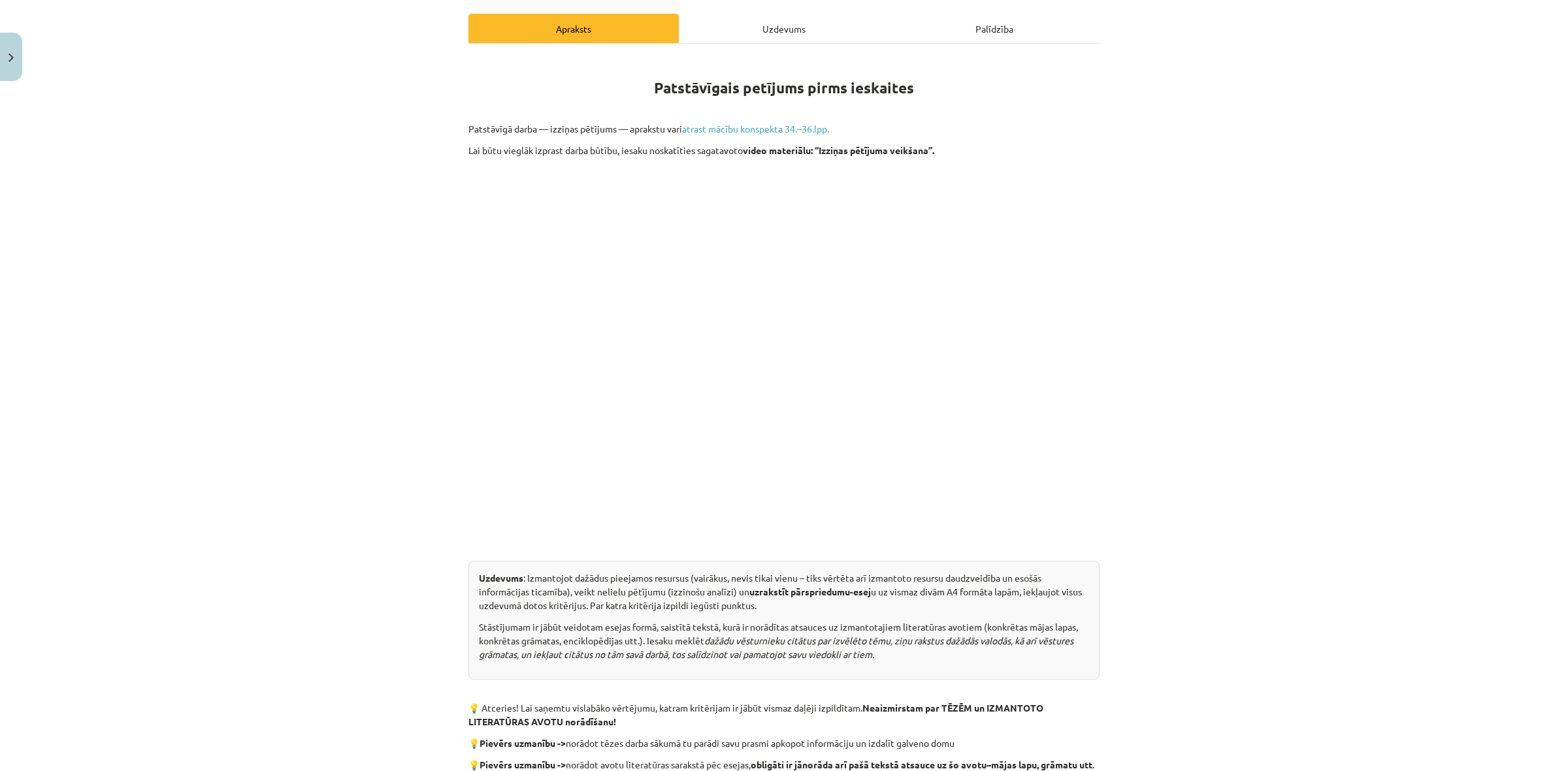
scroll to position [400, 0]
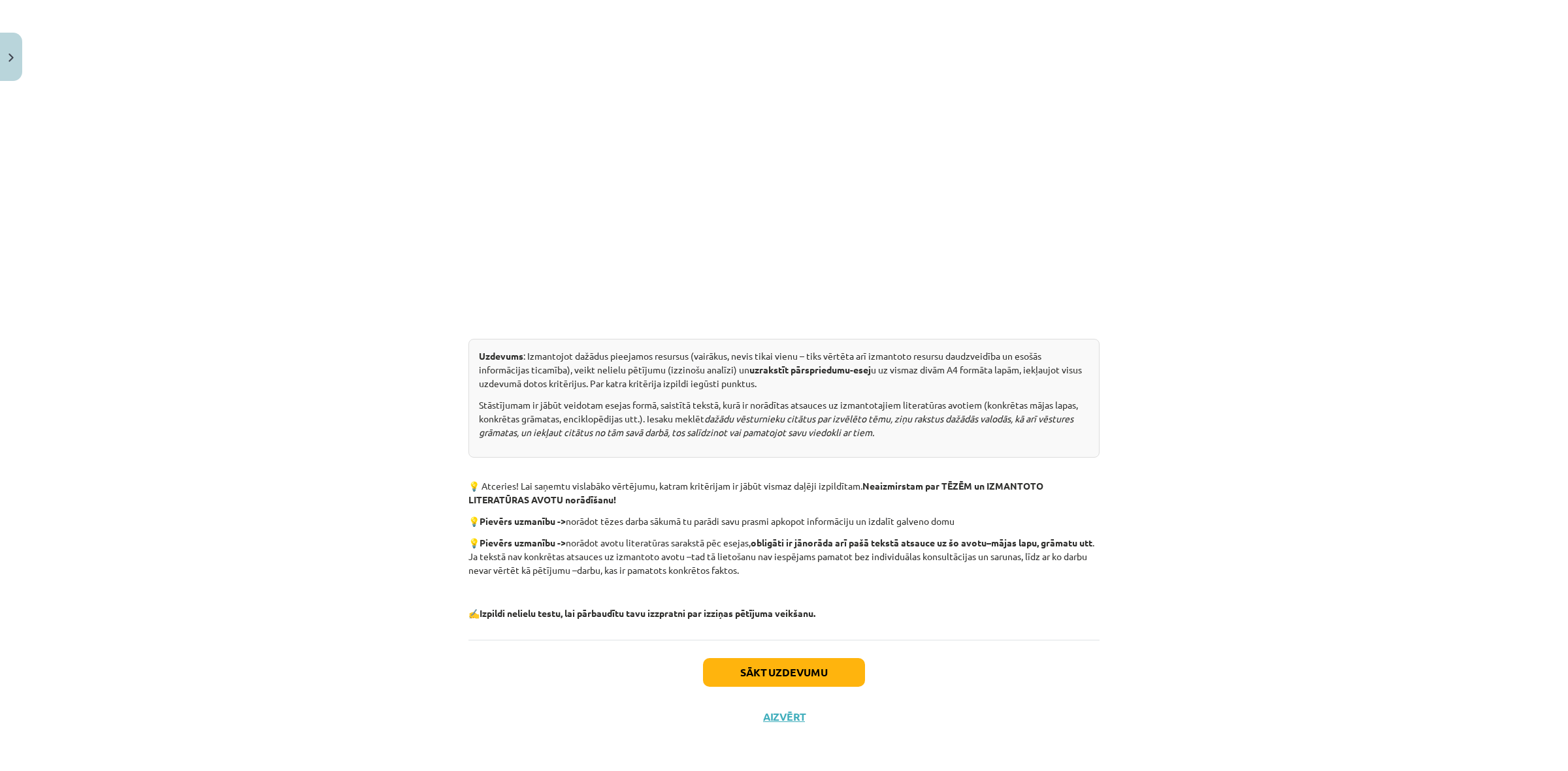
drag, startPoint x: 471, startPoint y: 355, endPoint x: 782, endPoint y: 575, distance: 380.9
click at [782, 575] on div "Patstāvīgais petījums pirms ieskaites Patstāvīgā darba — izziņas pētījums — apr…" at bounding box center [783, 227] width 631 height 787
copy div "Loremips : Dolorsitam consect adipiscin elitsedd (eiusmodt, incid utlab etdol –…"
